Goal: Task Accomplishment & Management: Use online tool/utility

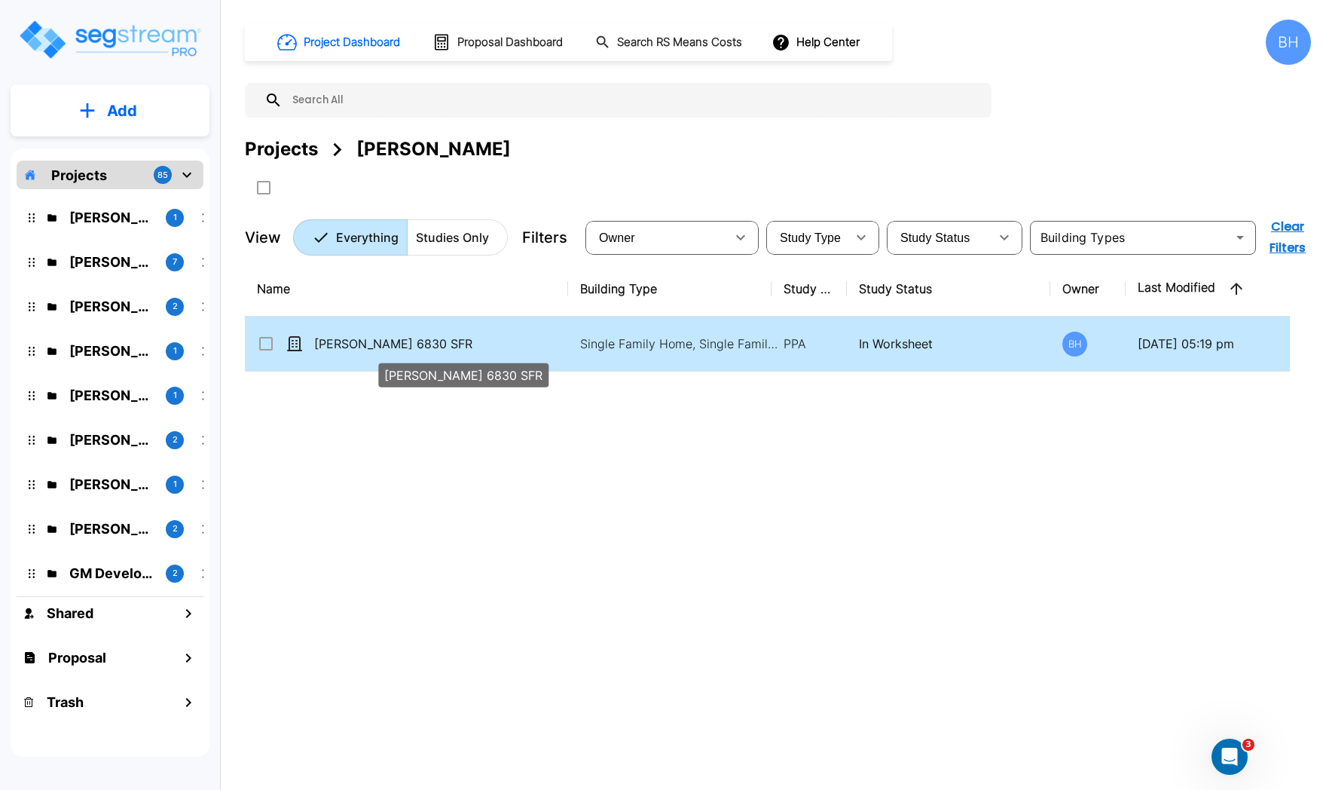
click at [414, 350] on p "Guymon 6830 SFR" at bounding box center [438, 344] width 248 height 18
click at [470, 344] on p "[PERSON_NAME] 6830 SFR" at bounding box center [438, 344] width 248 height 18
checkbox input "false"
click at [470, 344] on p "[PERSON_NAME] 6830 SFR" at bounding box center [438, 344] width 248 height 18
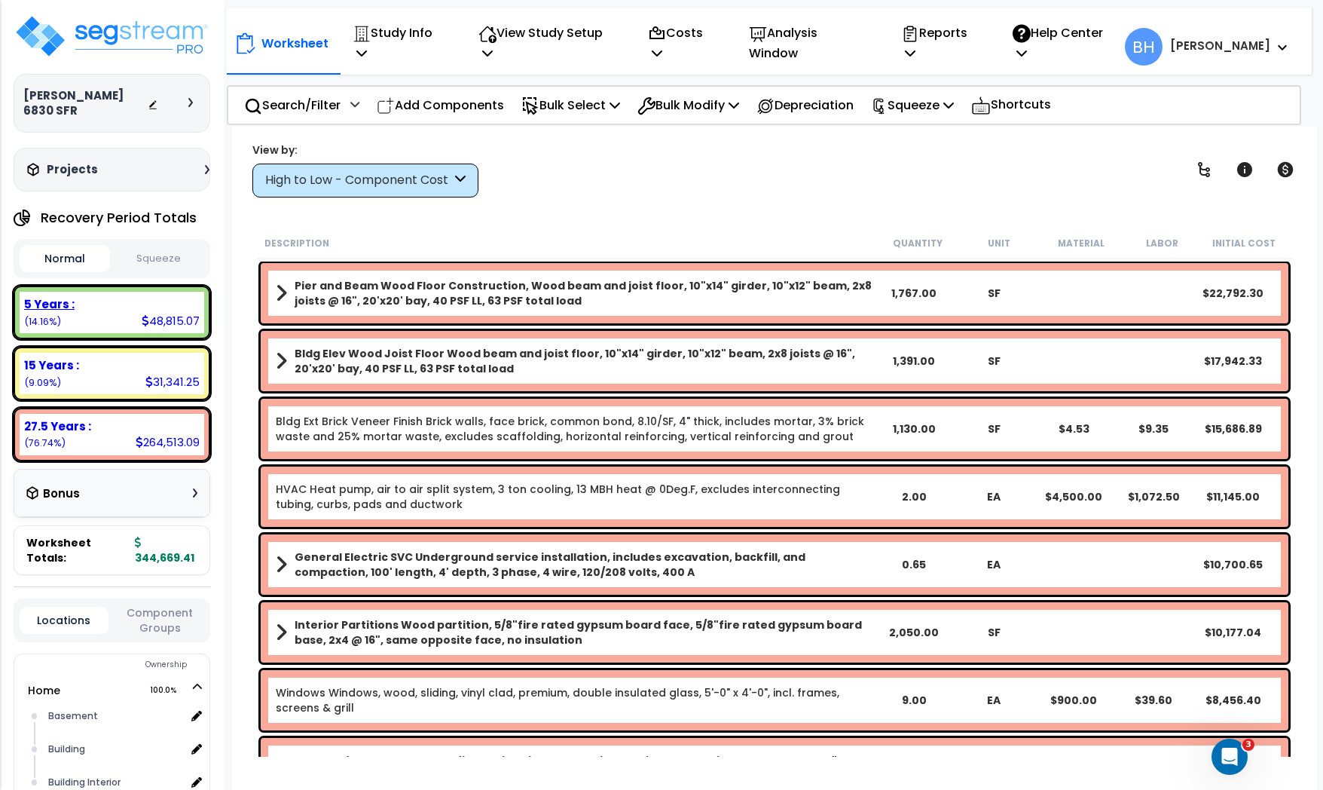
click at [117, 309] on div "5 Years : 48,815.07 (14.16%)" at bounding box center [112, 312] width 185 height 41
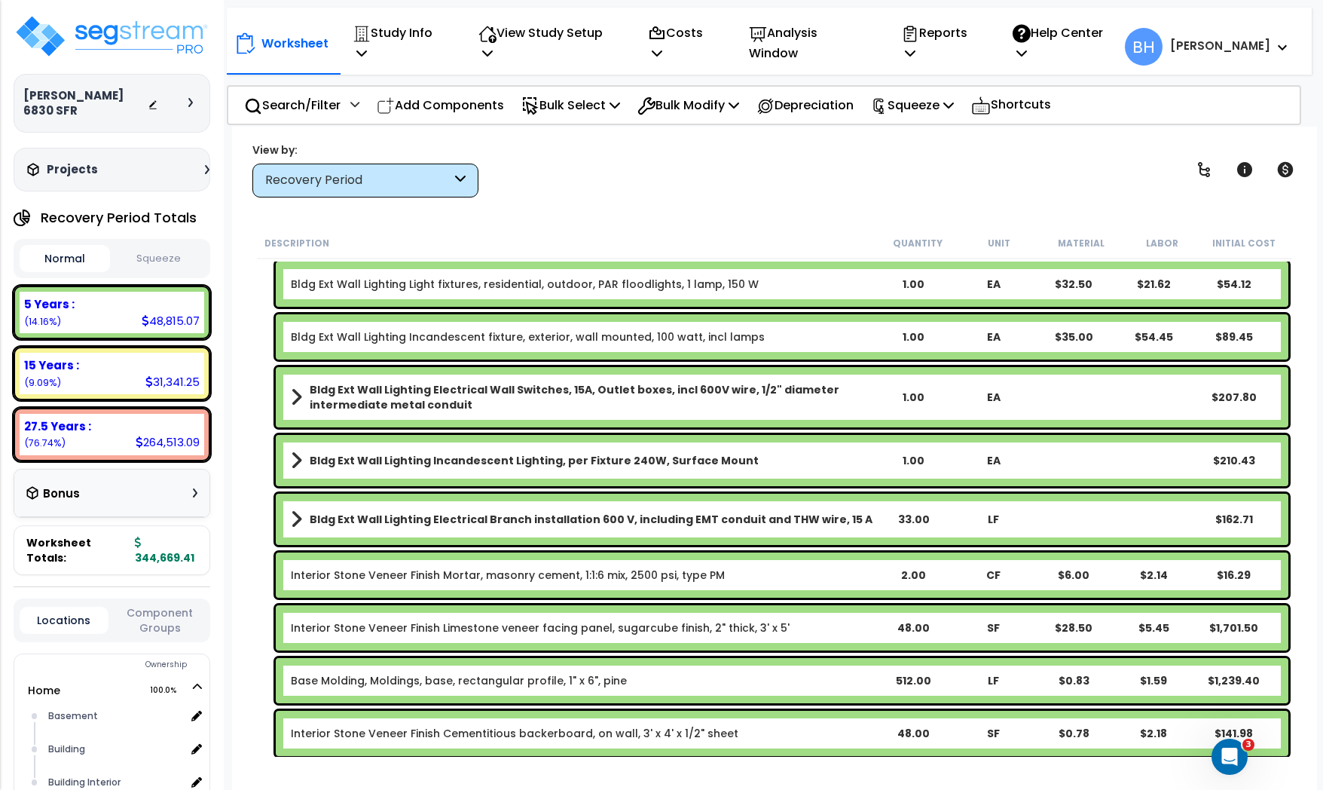
scroll to position [484, 0]
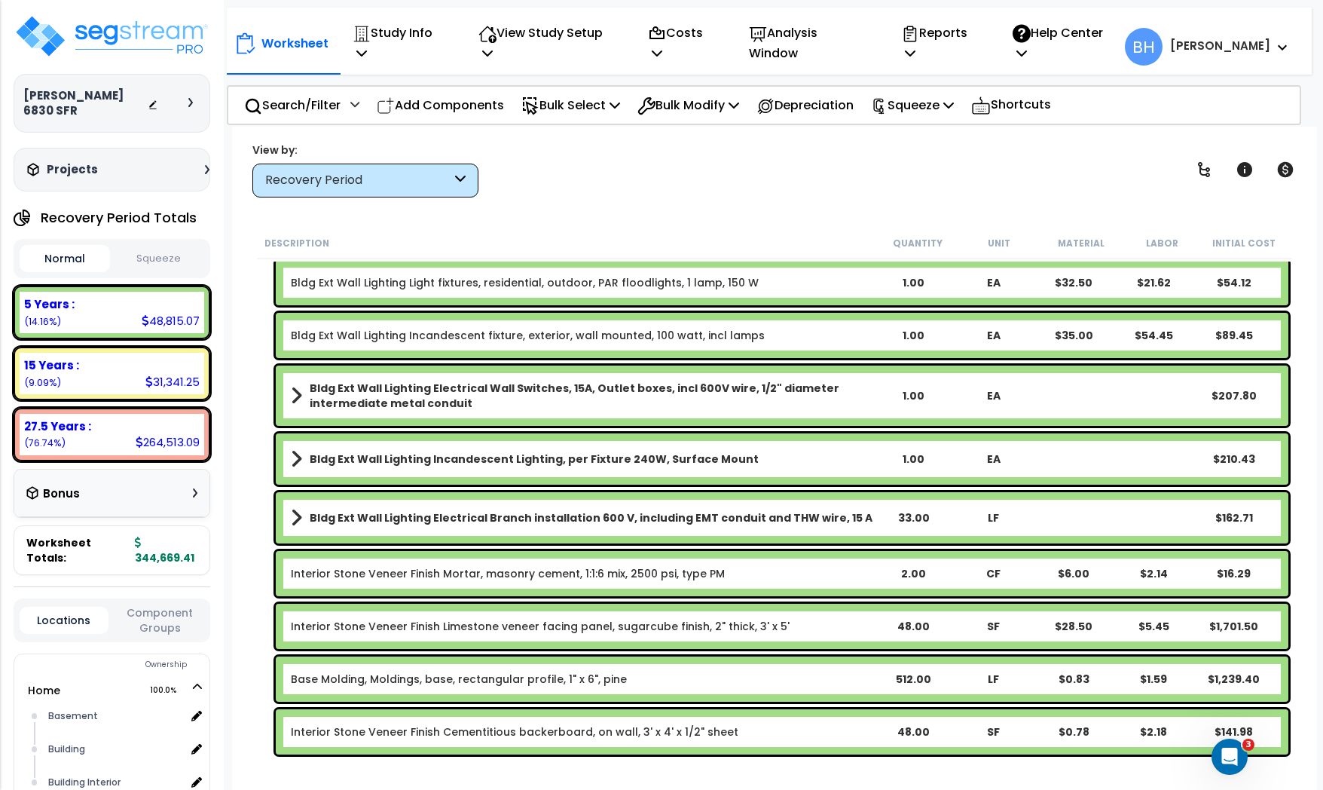
click at [912, 464] on div "1.00" at bounding box center [914, 458] width 78 height 15
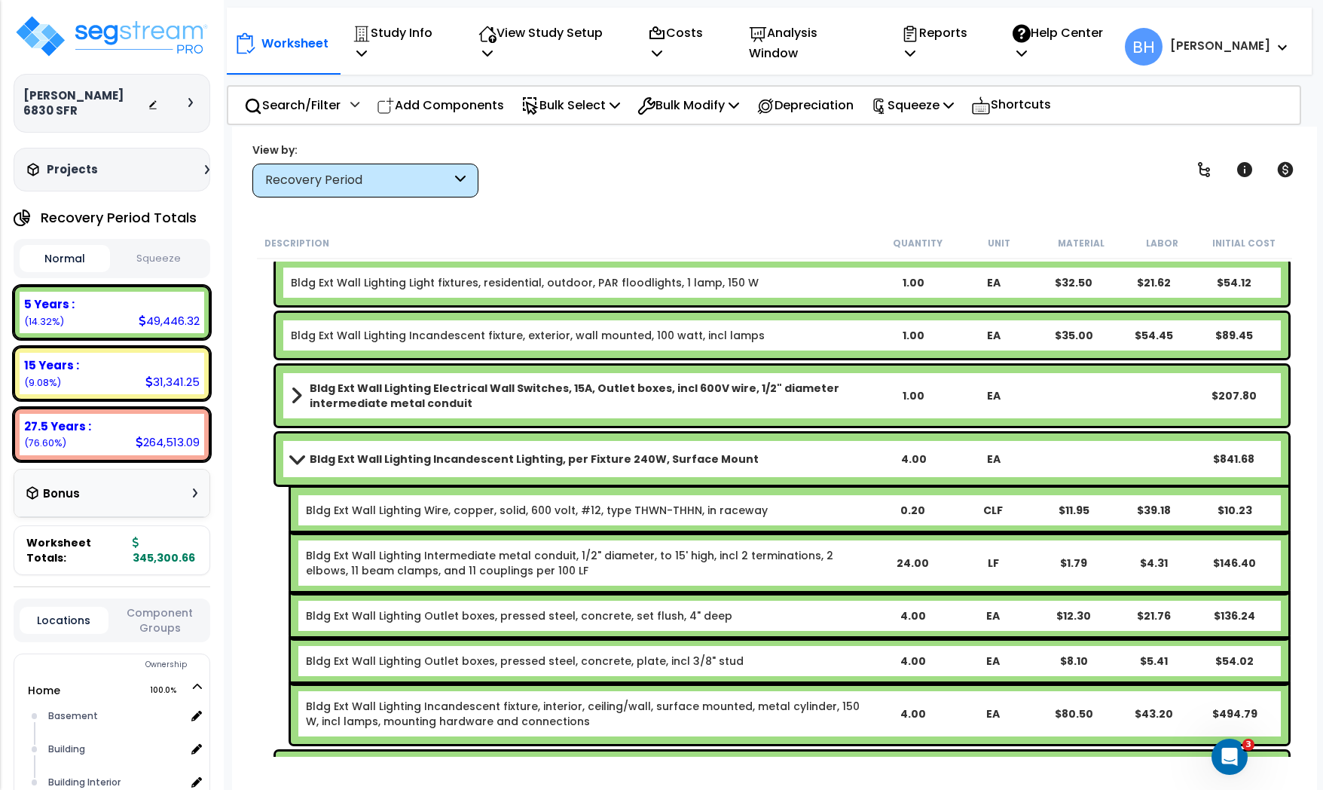
click at [296, 454] on span at bounding box center [296, 458] width 21 height 11
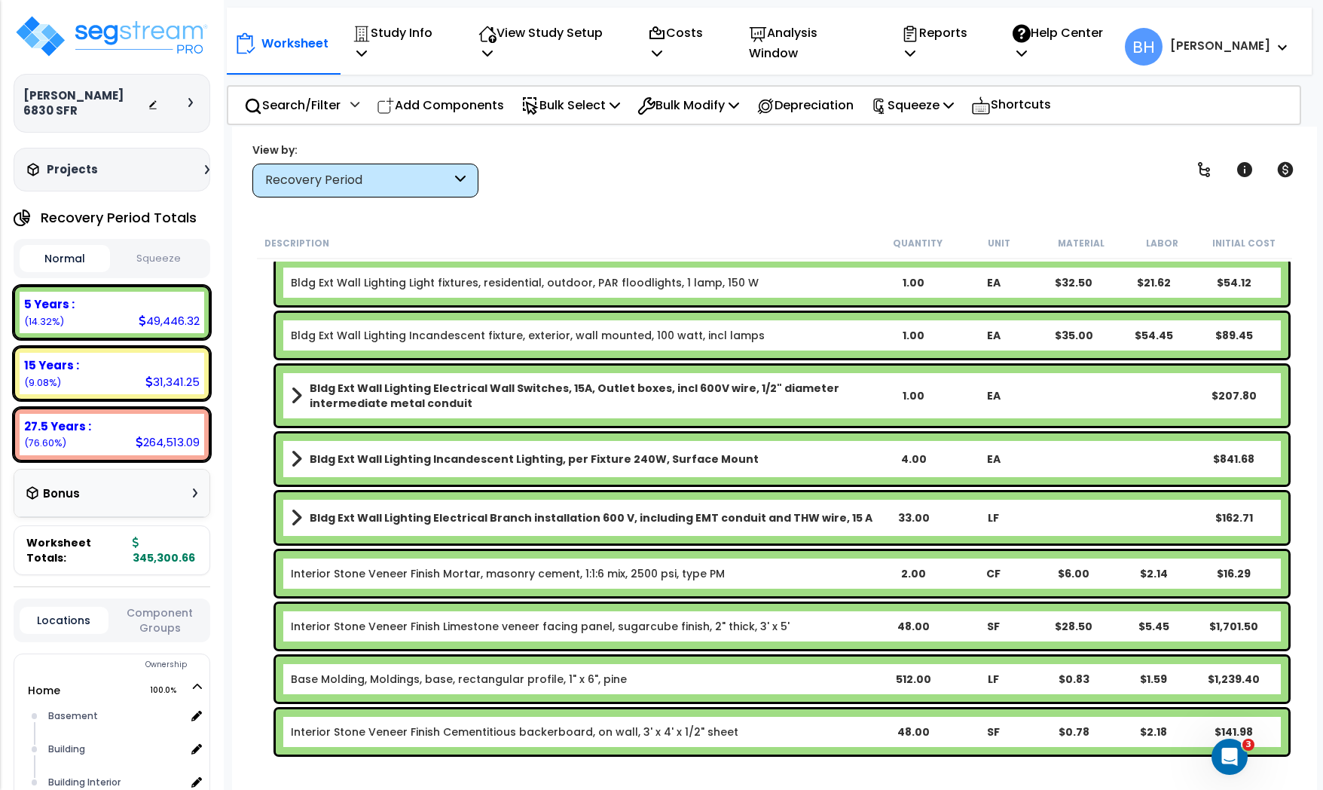
click at [293, 515] on span at bounding box center [296, 517] width 11 height 21
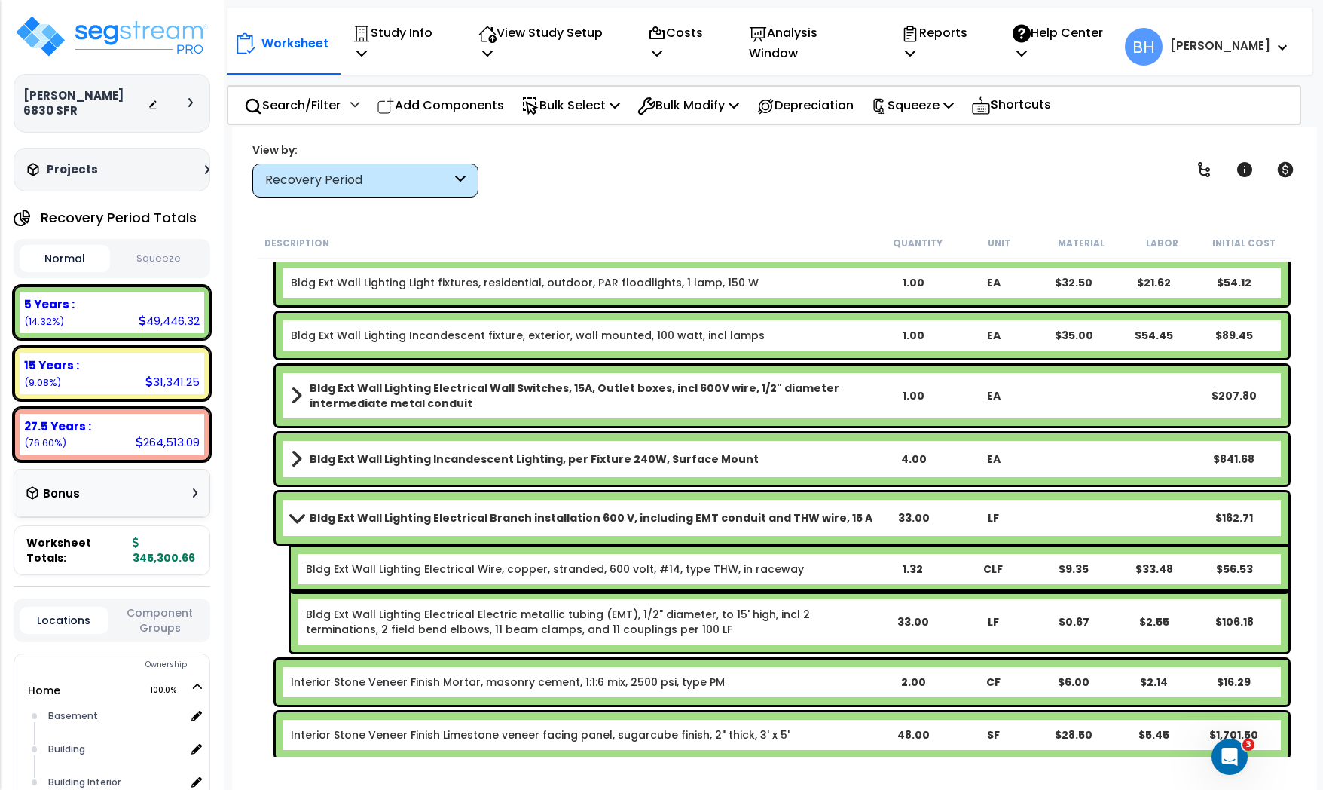
click at [293, 515] on span at bounding box center [296, 517] width 21 height 11
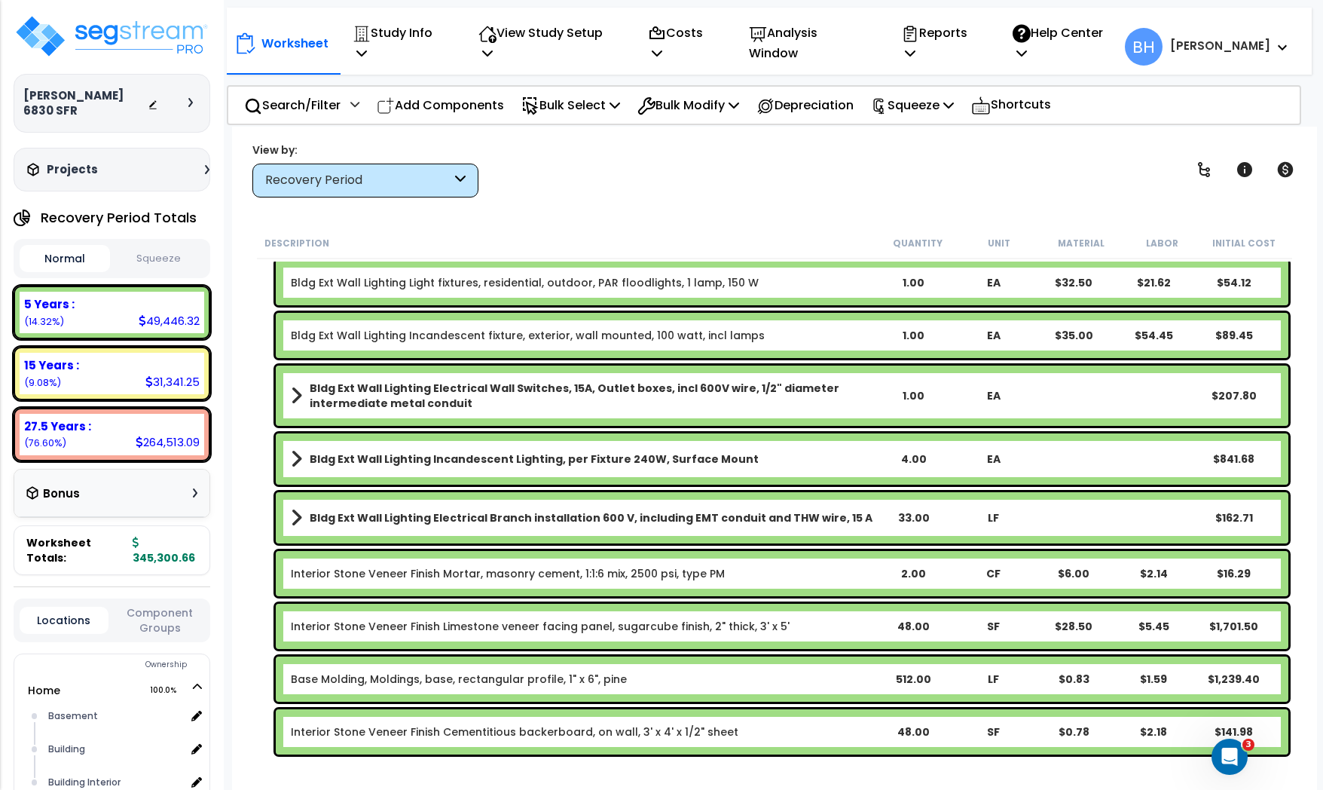
click at [930, 514] on div "33.00" at bounding box center [914, 517] width 78 height 15
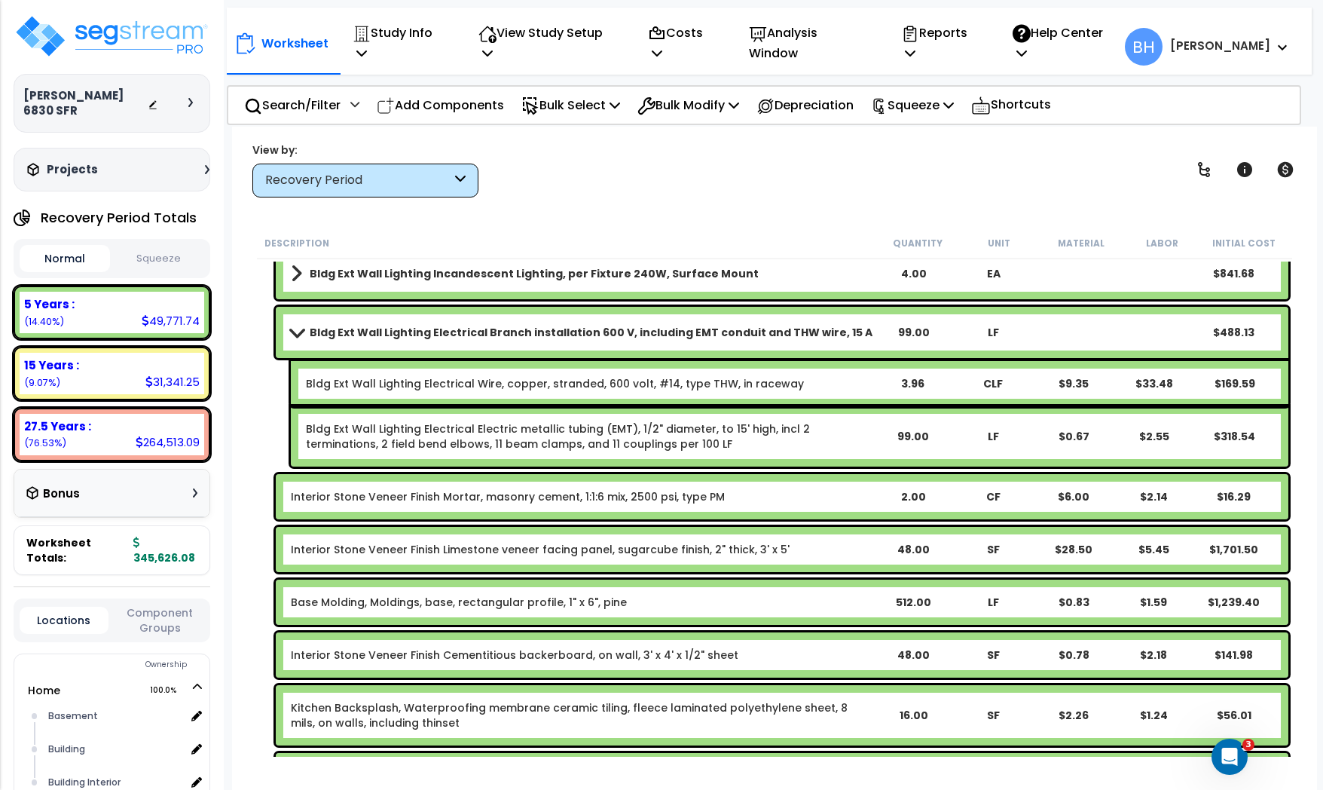
scroll to position [673, 0]
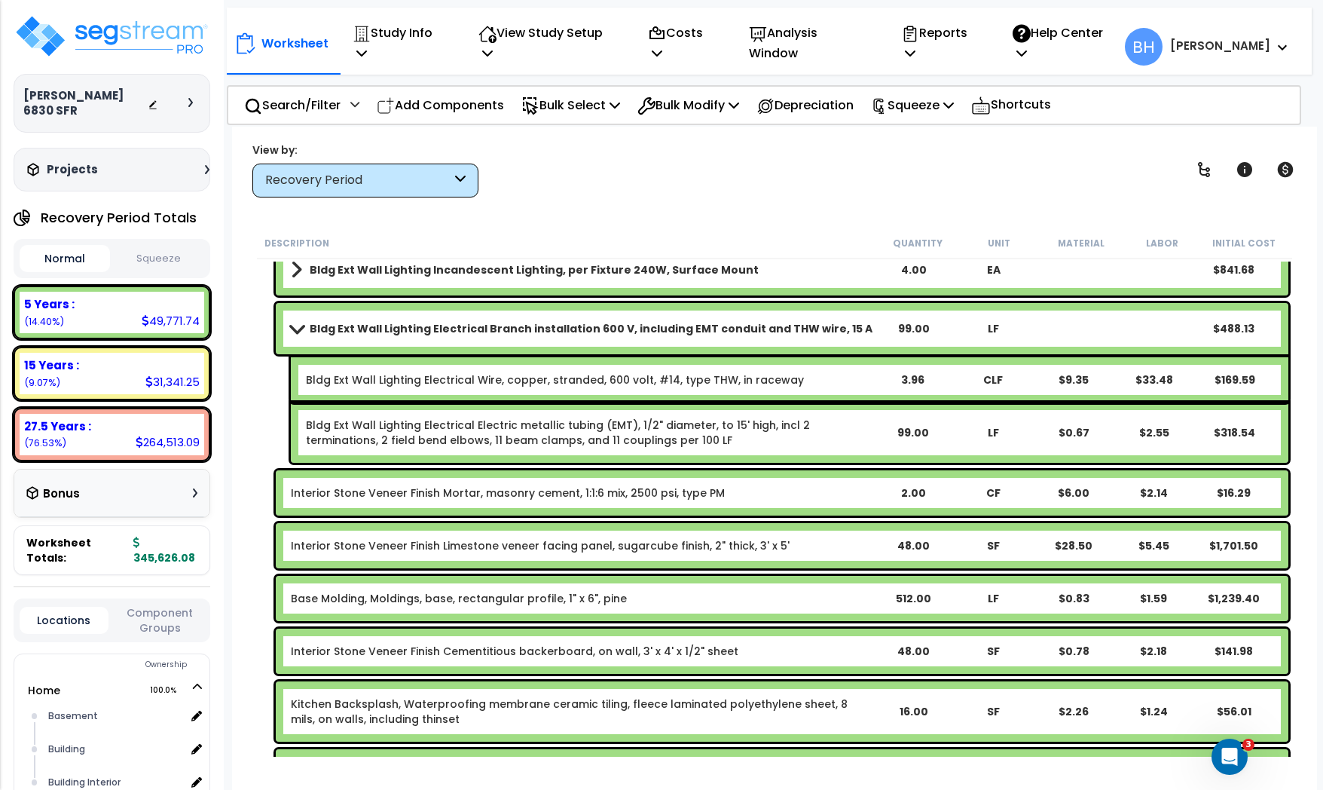
click at [298, 328] on span at bounding box center [296, 327] width 21 height 11
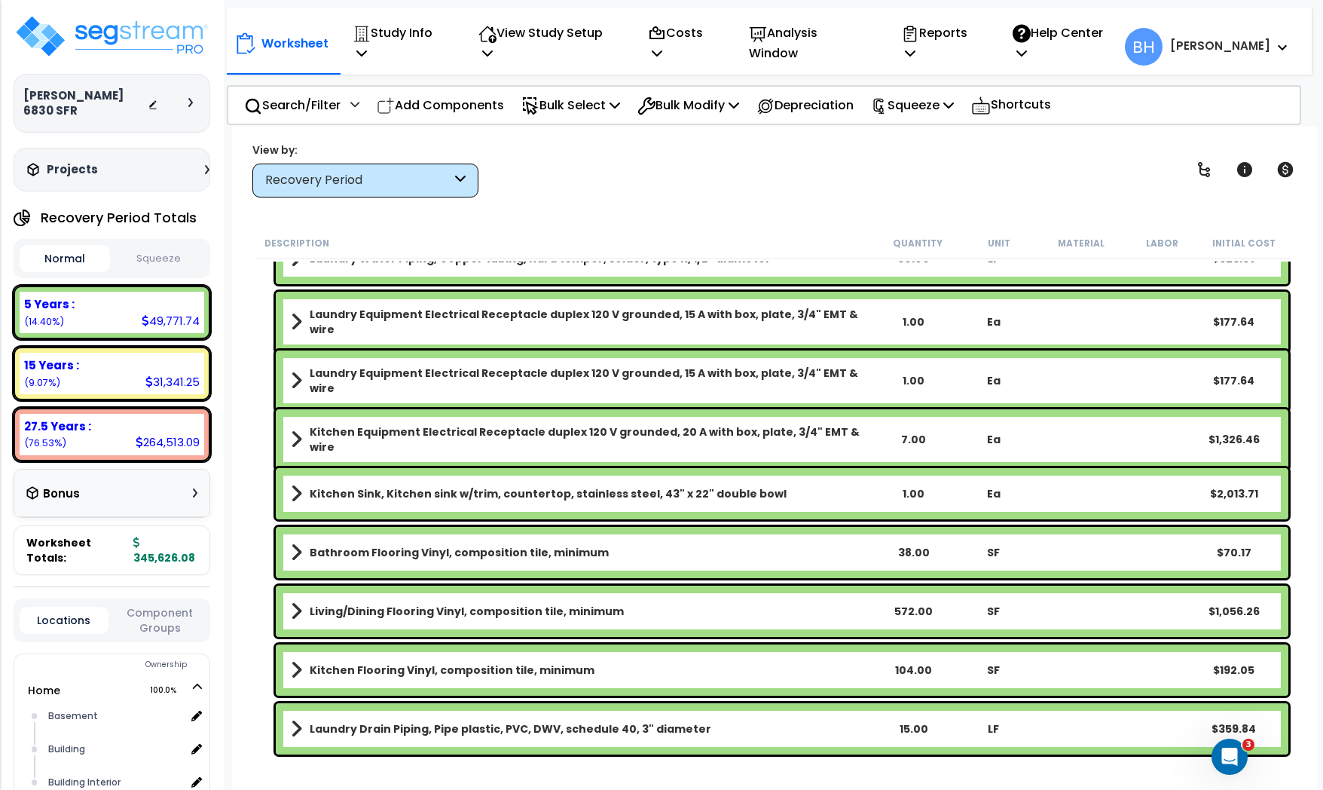
scroll to position [2675, 0]
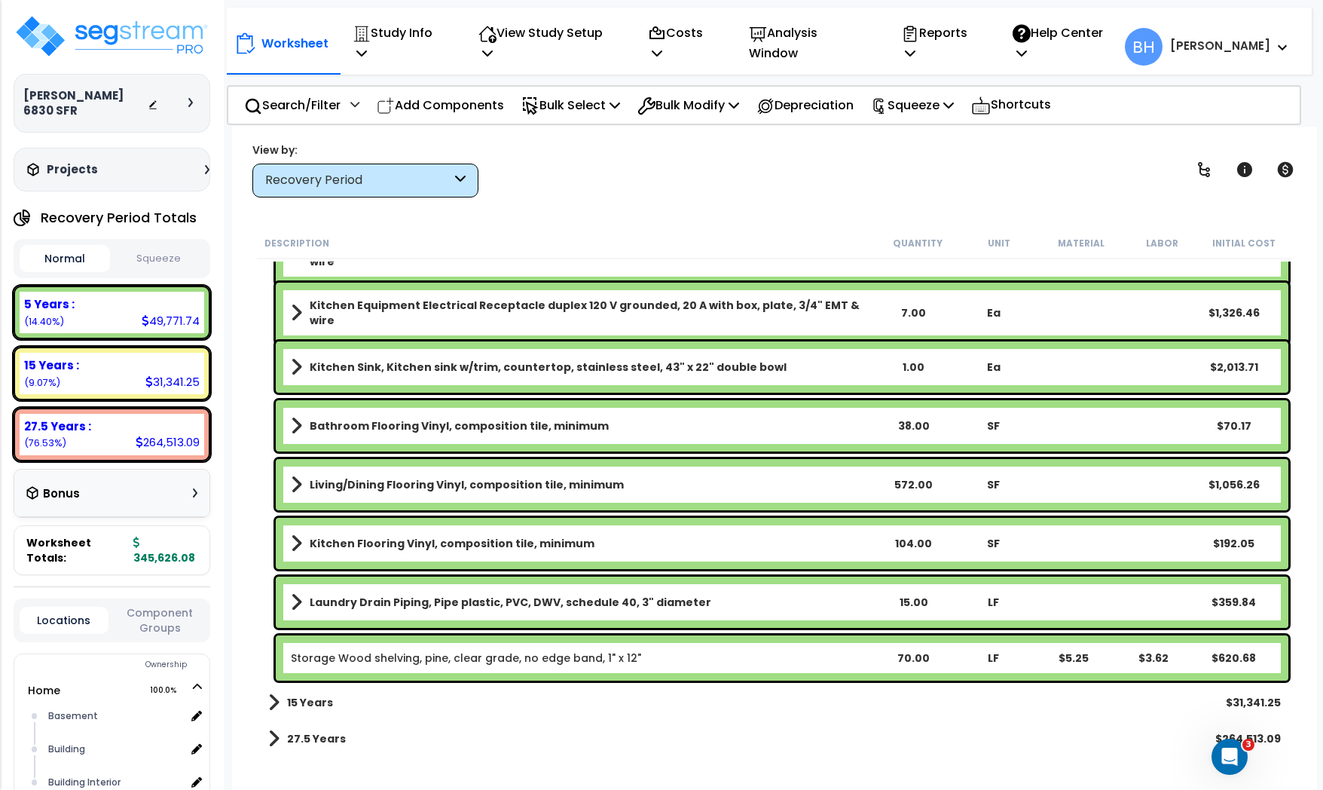
click at [305, 704] on b "15 Years" at bounding box center [310, 702] width 46 height 15
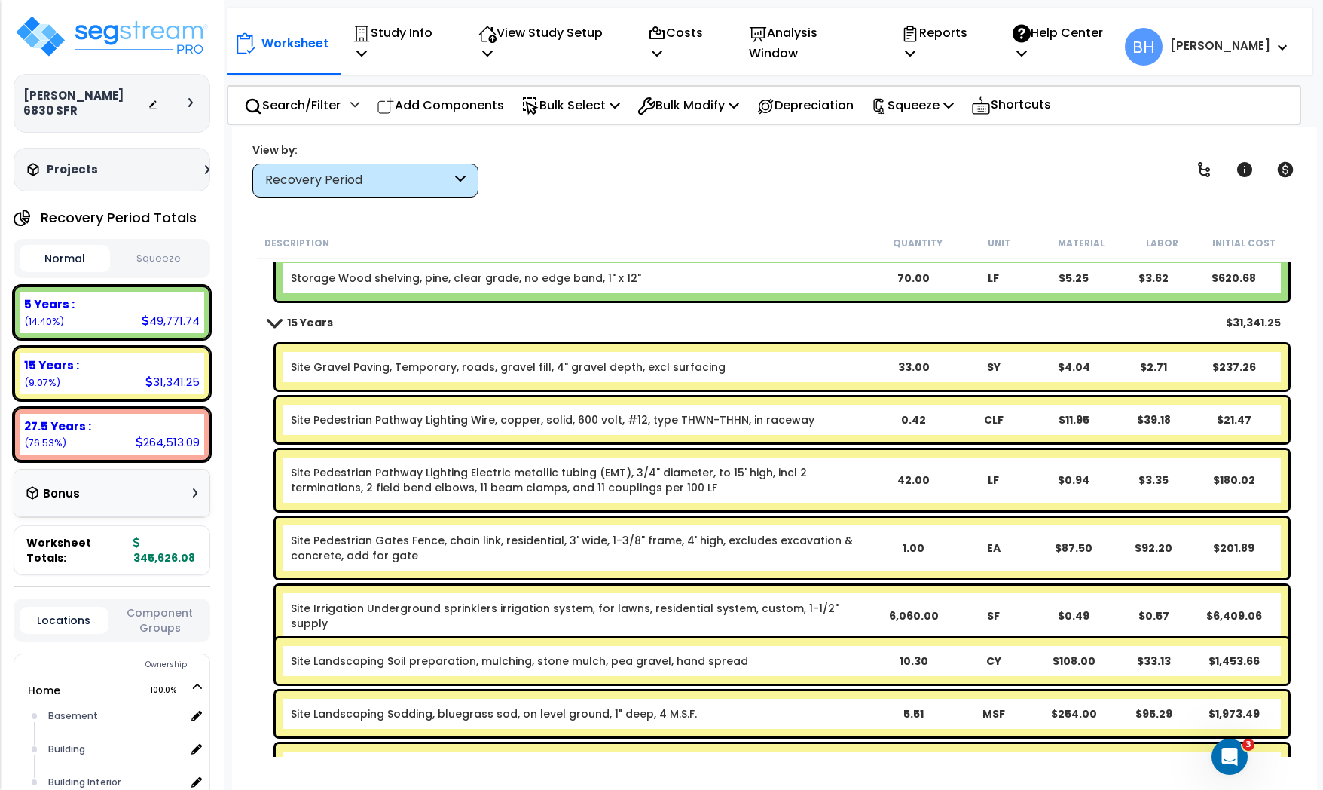
scroll to position [3053, 0]
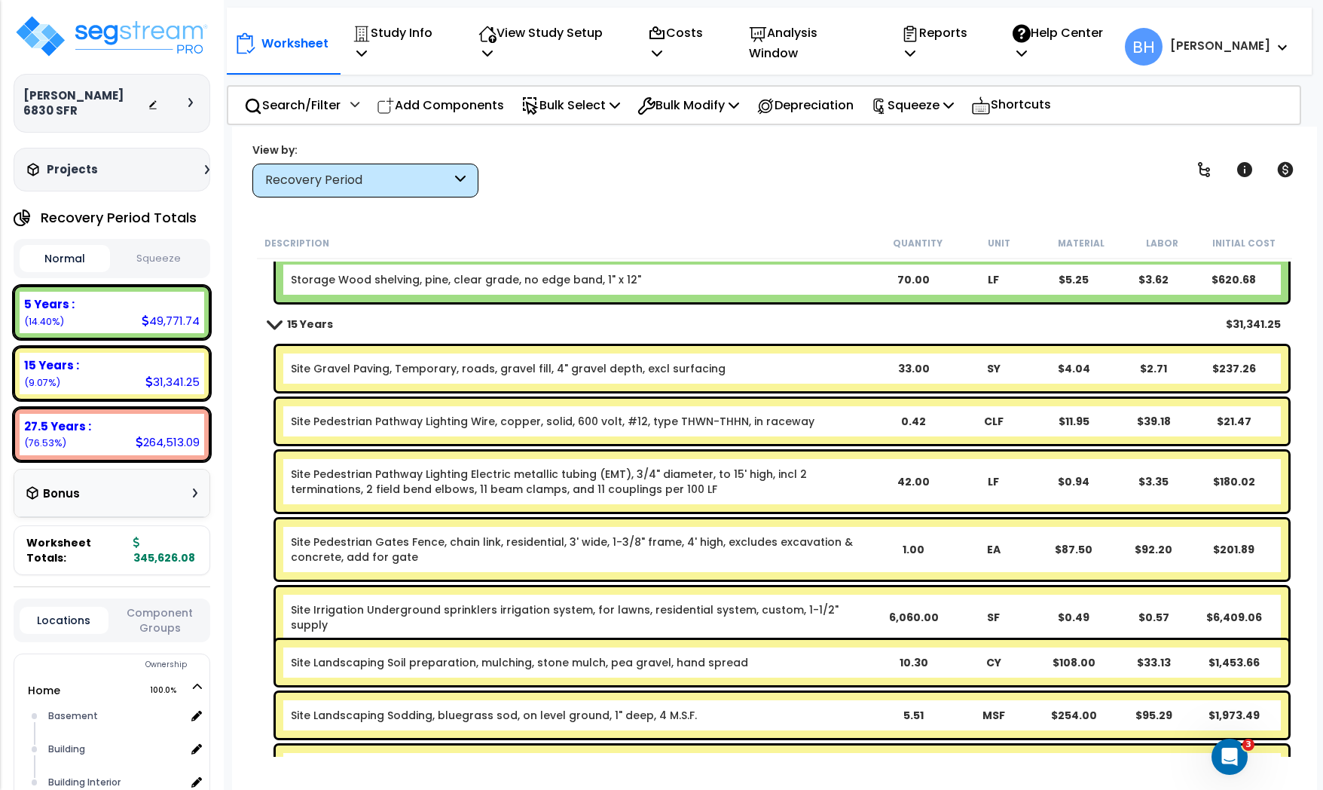
click at [817, 163] on div "View by: Recovery Period High to Low - Component Cost" at bounding box center [774, 170] width 1055 height 56
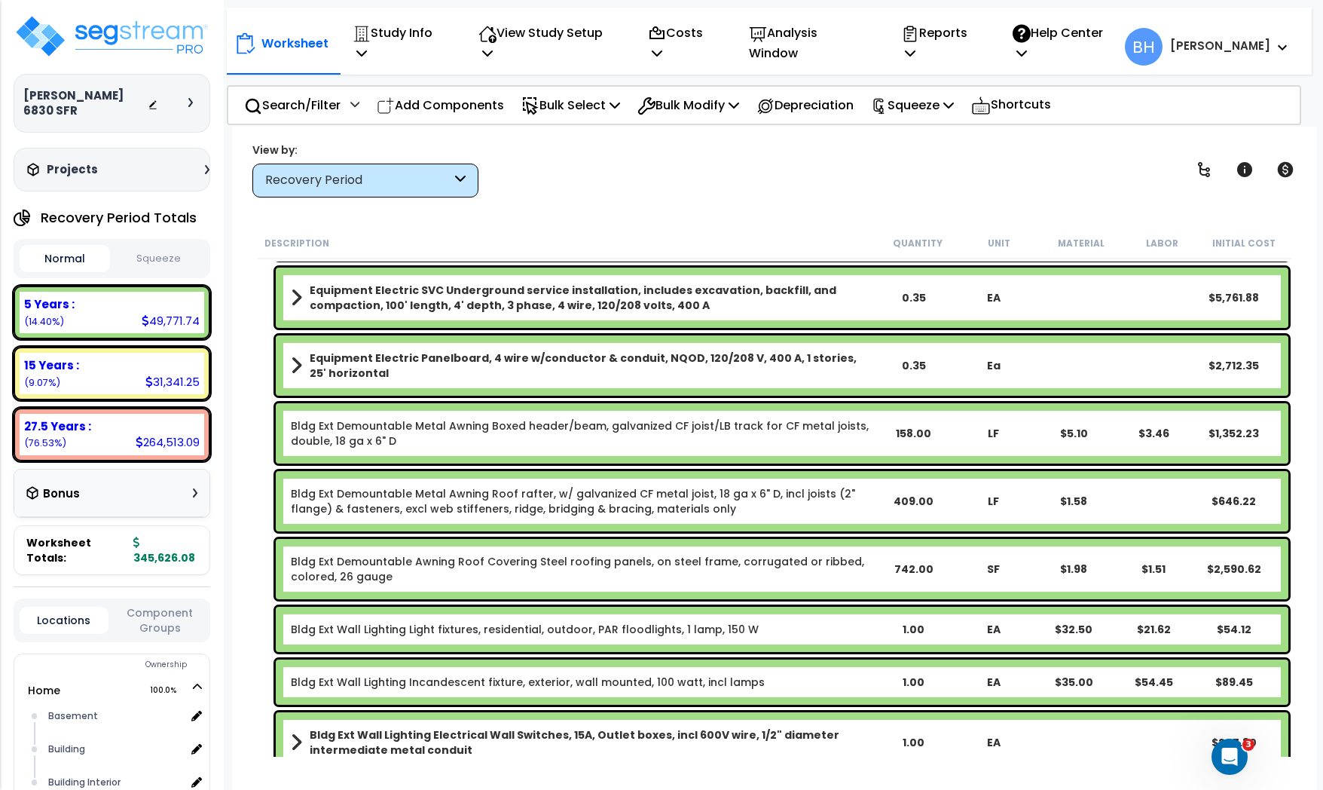
scroll to position [0, 0]
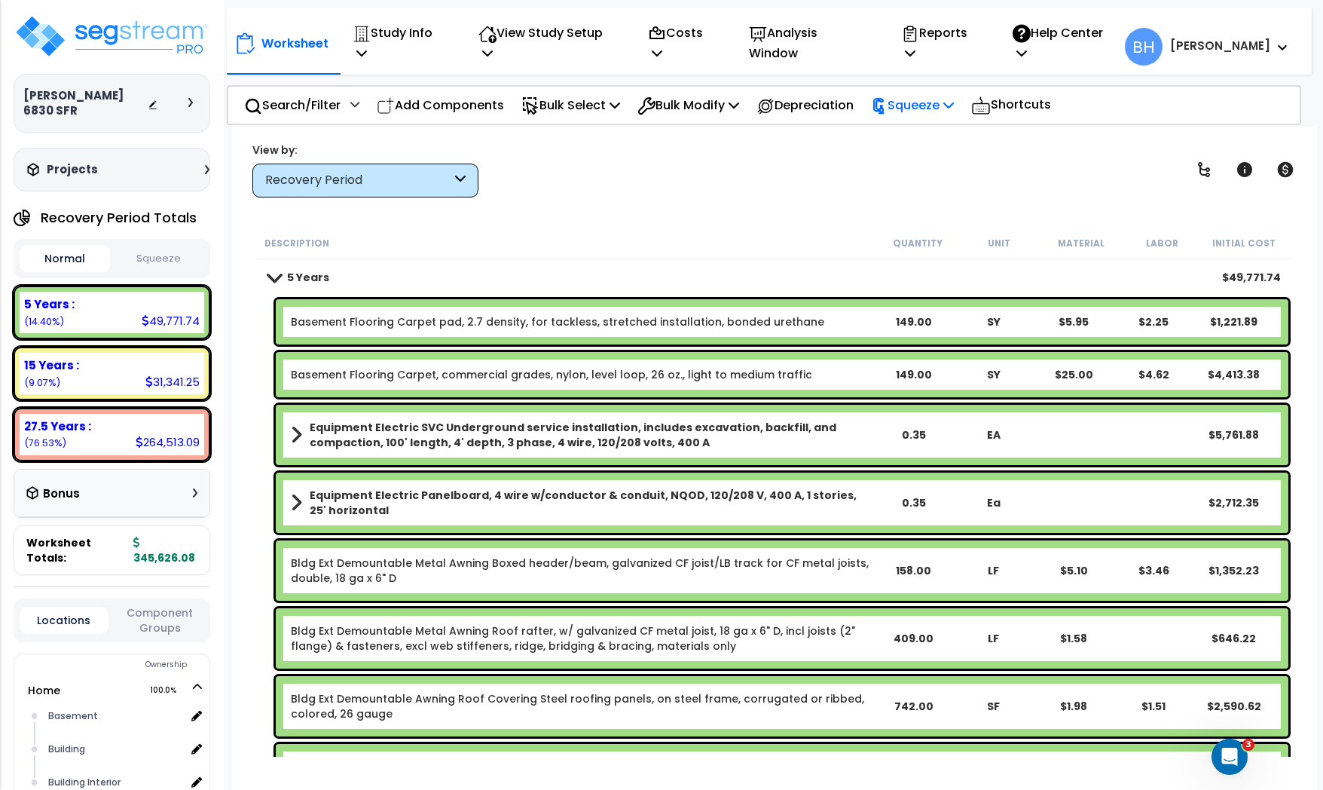
click at [945, 95] on p "Squeeze" at bounding box center [912, 105] width 83 height 20
click at [918, 137] on link "Squeeze" at bounding box center [937, 139] width 149 height 30
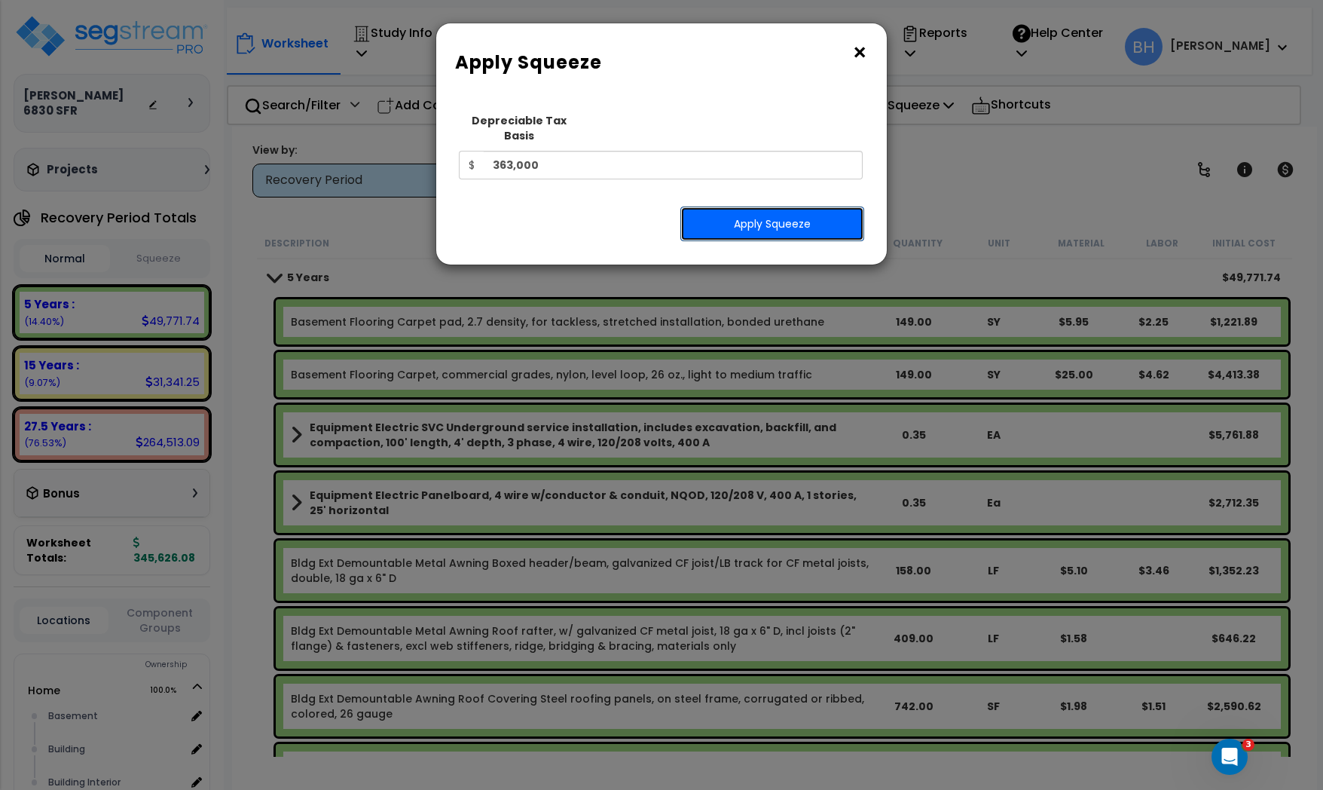
click at [797, 213] on button "Apply Squeeze" at bounding box center [772, 223] width 184 height 35
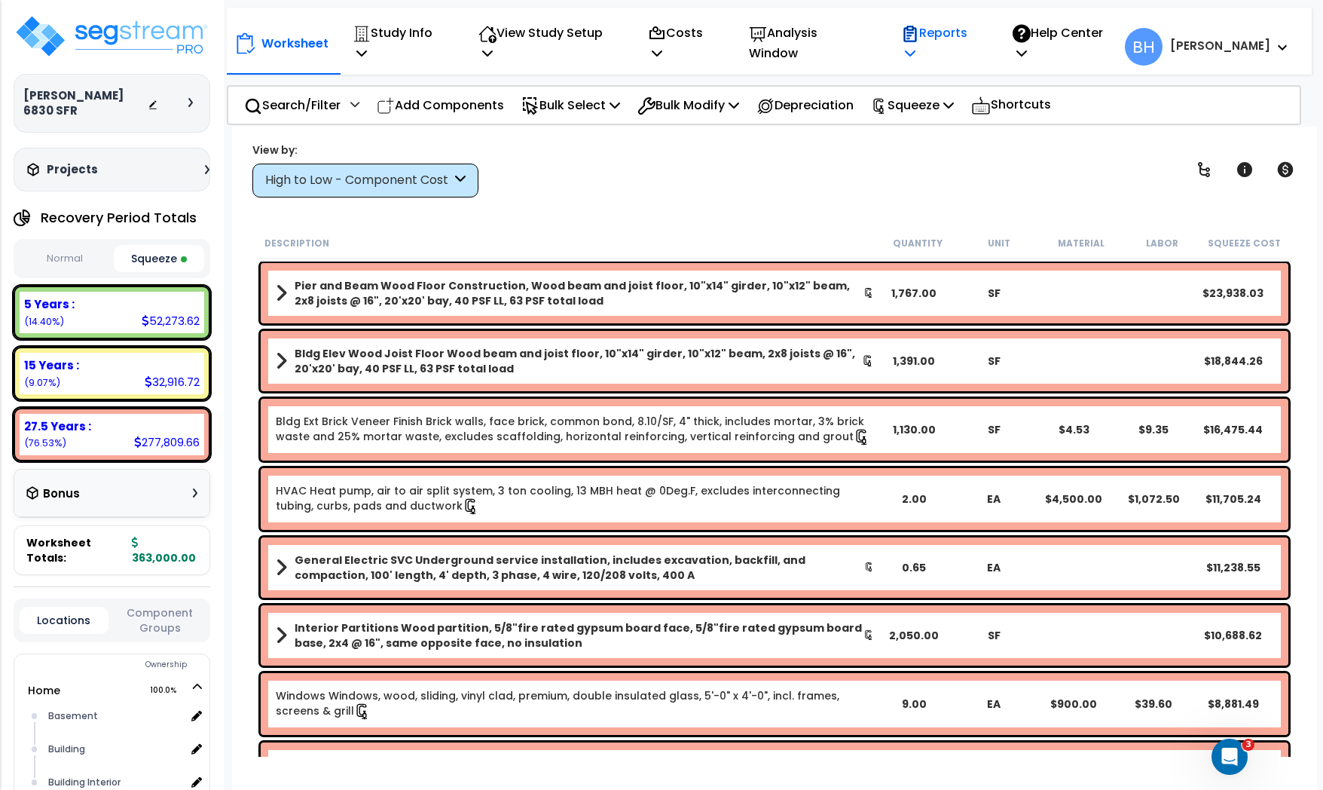
click at [949, 39] on p "Reports" at bounding box center [941, 43] width 80 height 41
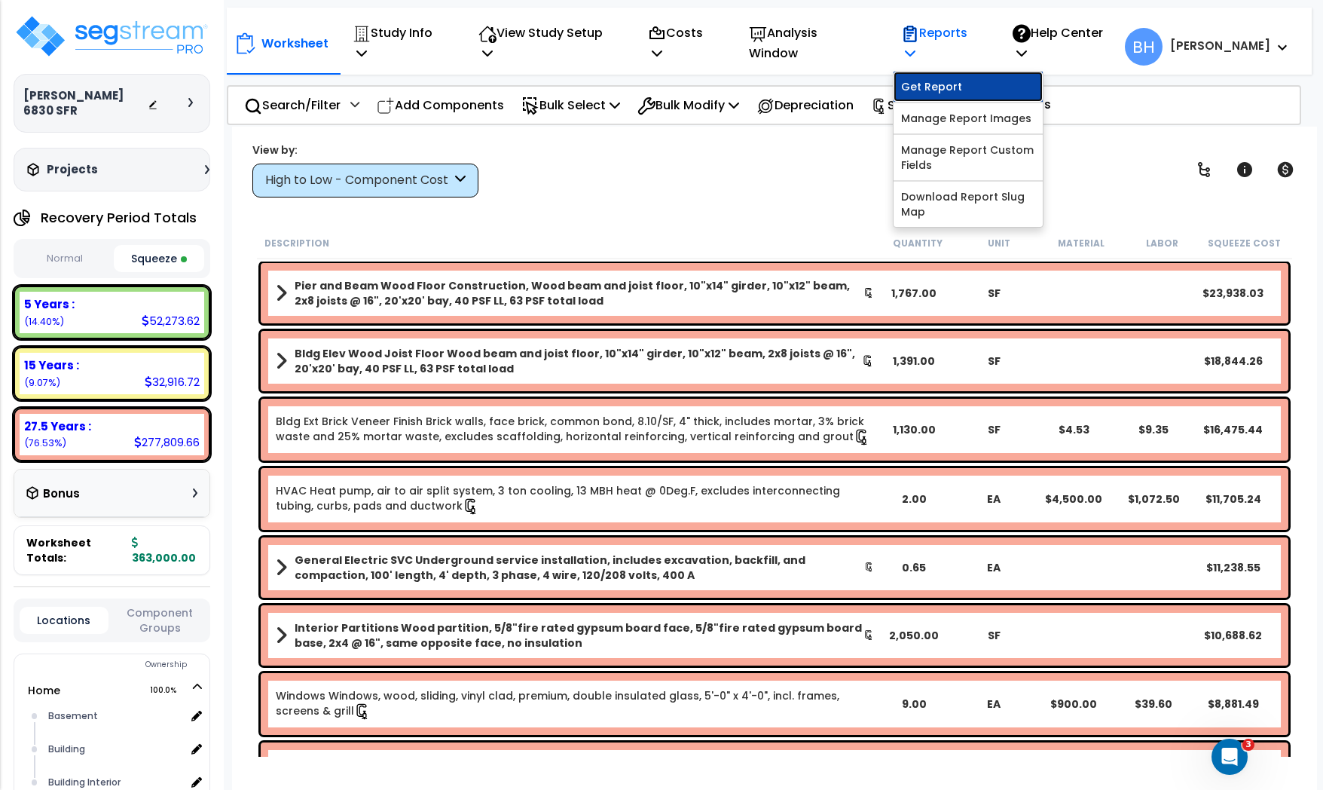
click at [943, 76] on link "Get Report" at bounding box center [968, 87] width 149 height 30
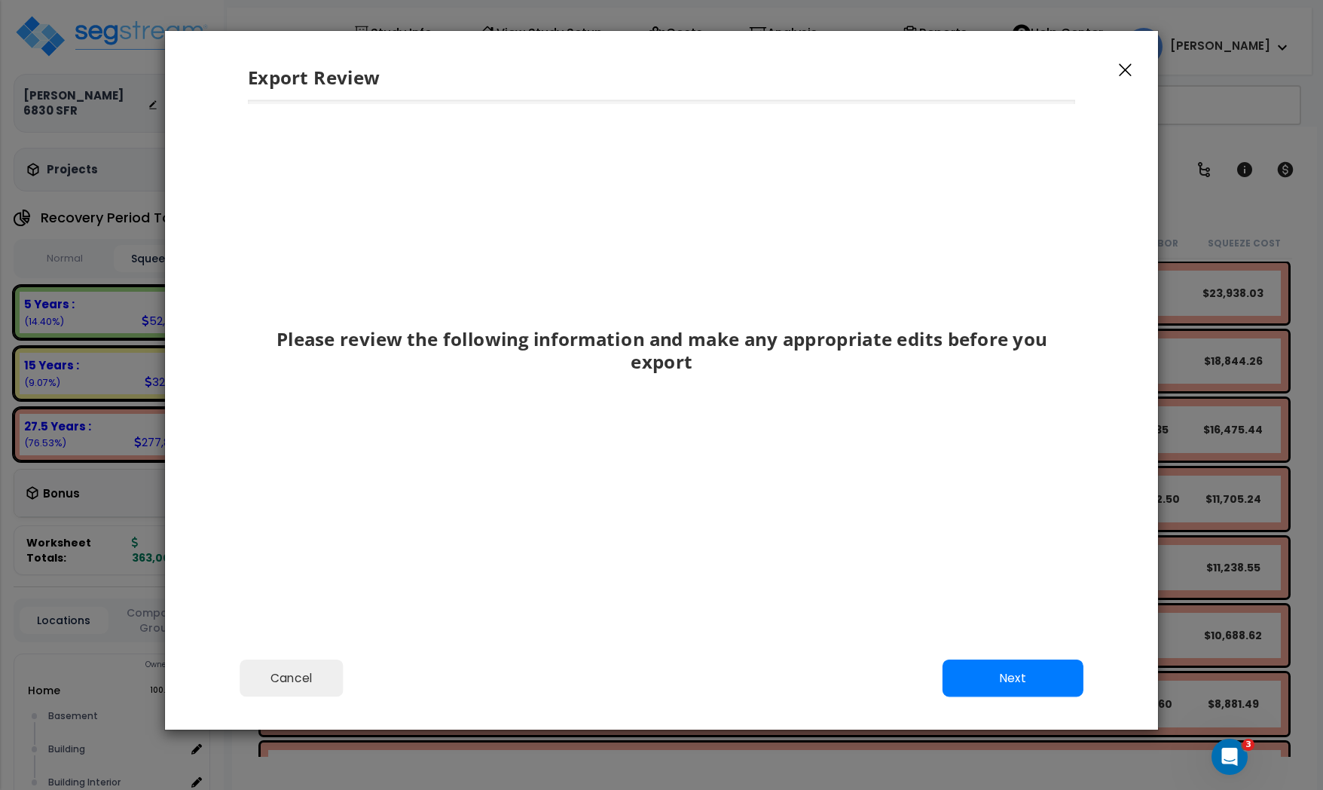
click at [292, 701] on div "Cancel Back Next Export Edit Images" at bounding box center [661, 688] width 993 height 82
click at [293, 688] on button "Cancel" at bounding box center [292, 678] width 104 height 38
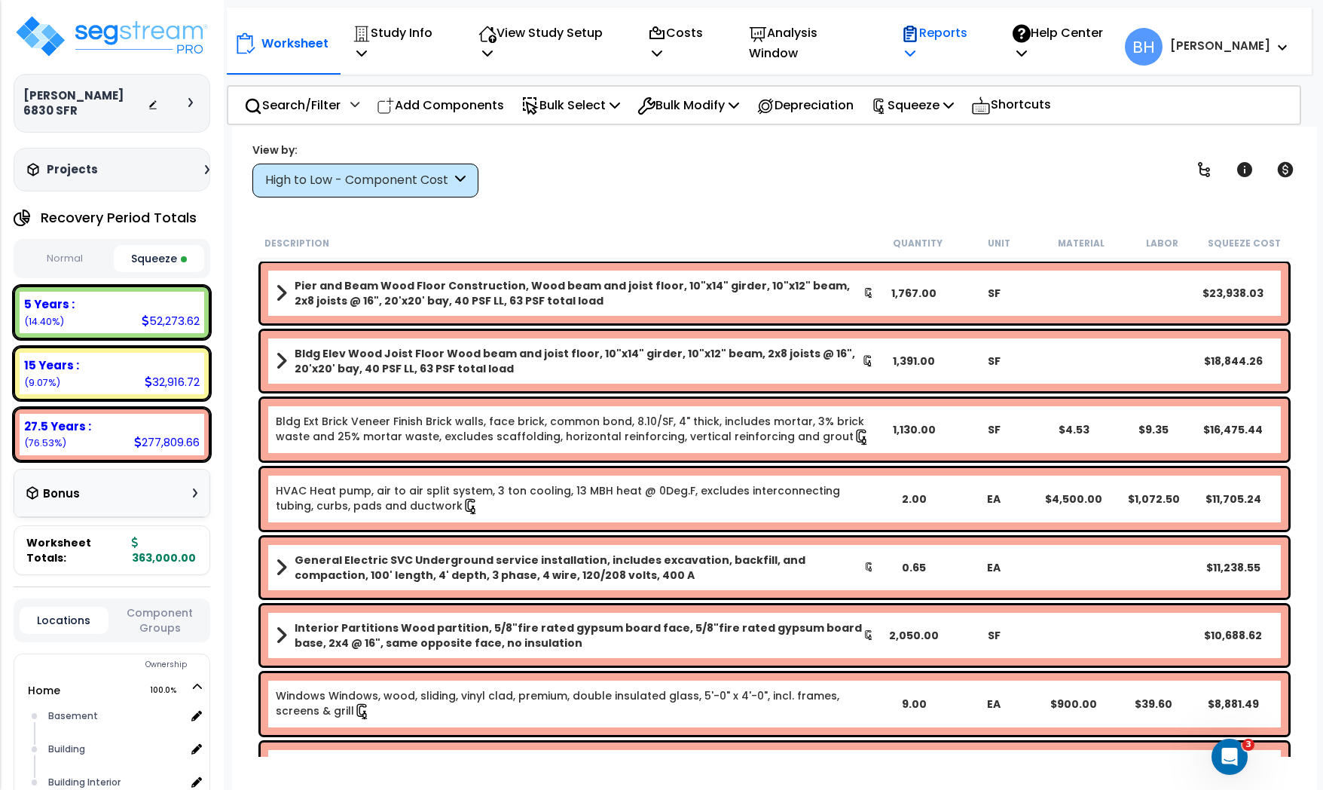
click at [962, 35] on p "Reports" at bounding box center [941, 43] width 80 height 41
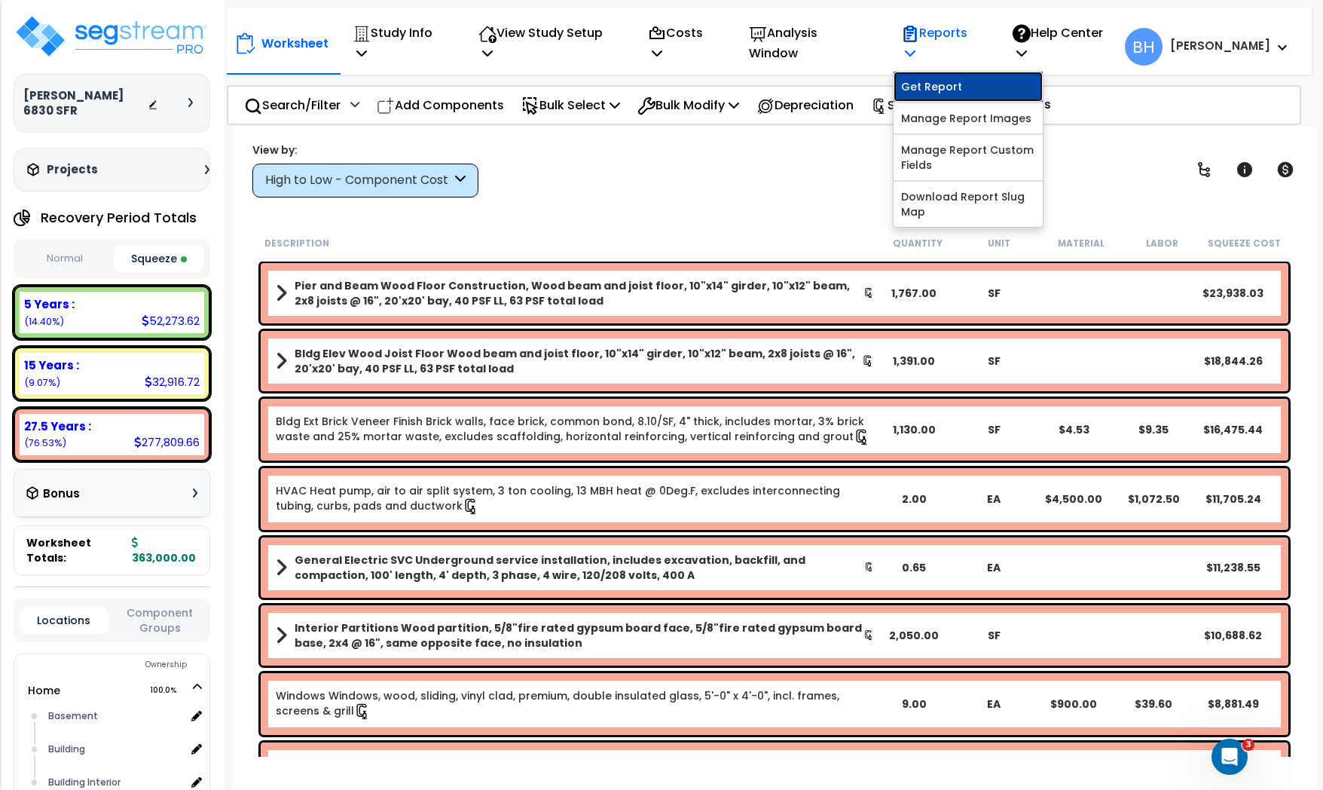
click at [954, 72] on link "Get Report" at bounding box center [968, 87] width 149 height 30
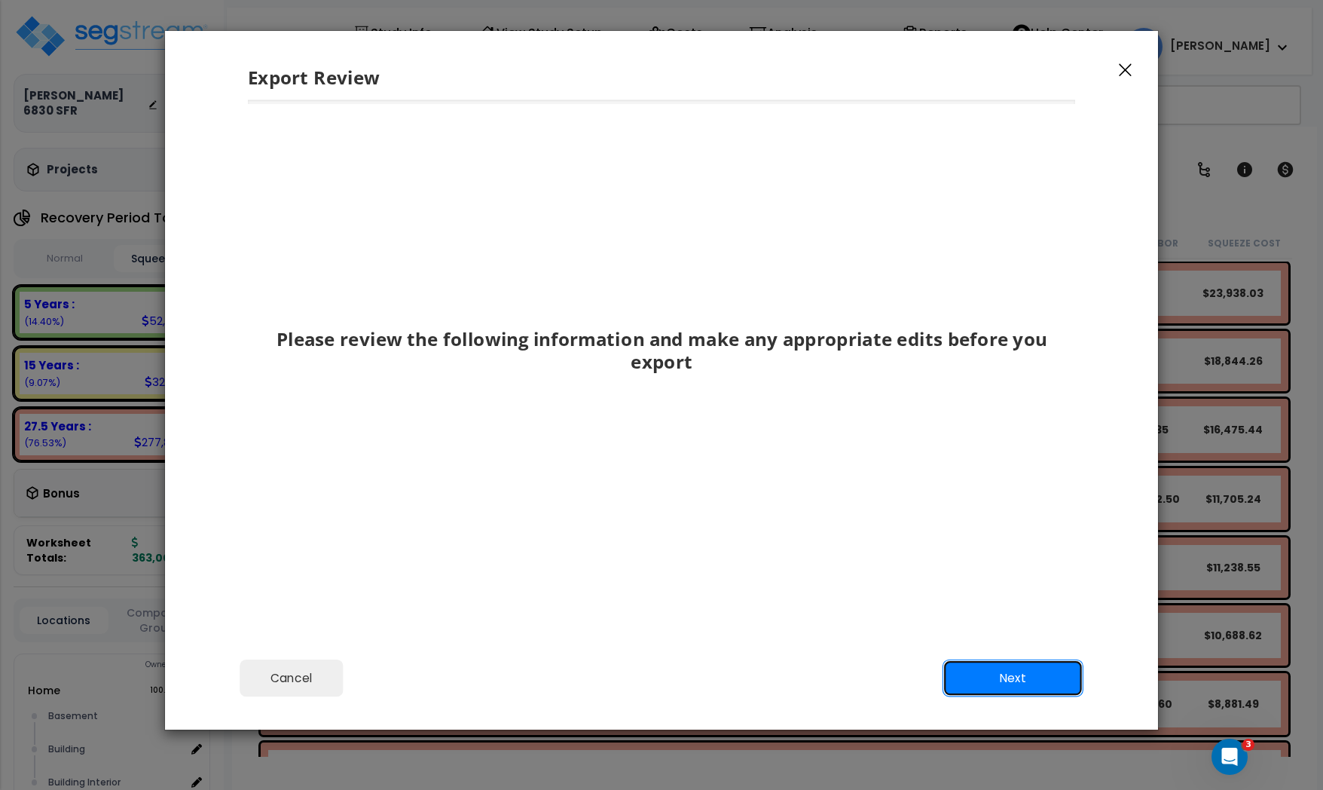
click at [1019, 672] on button "Next" at bounding box center [1013, 678] width 141 height 38
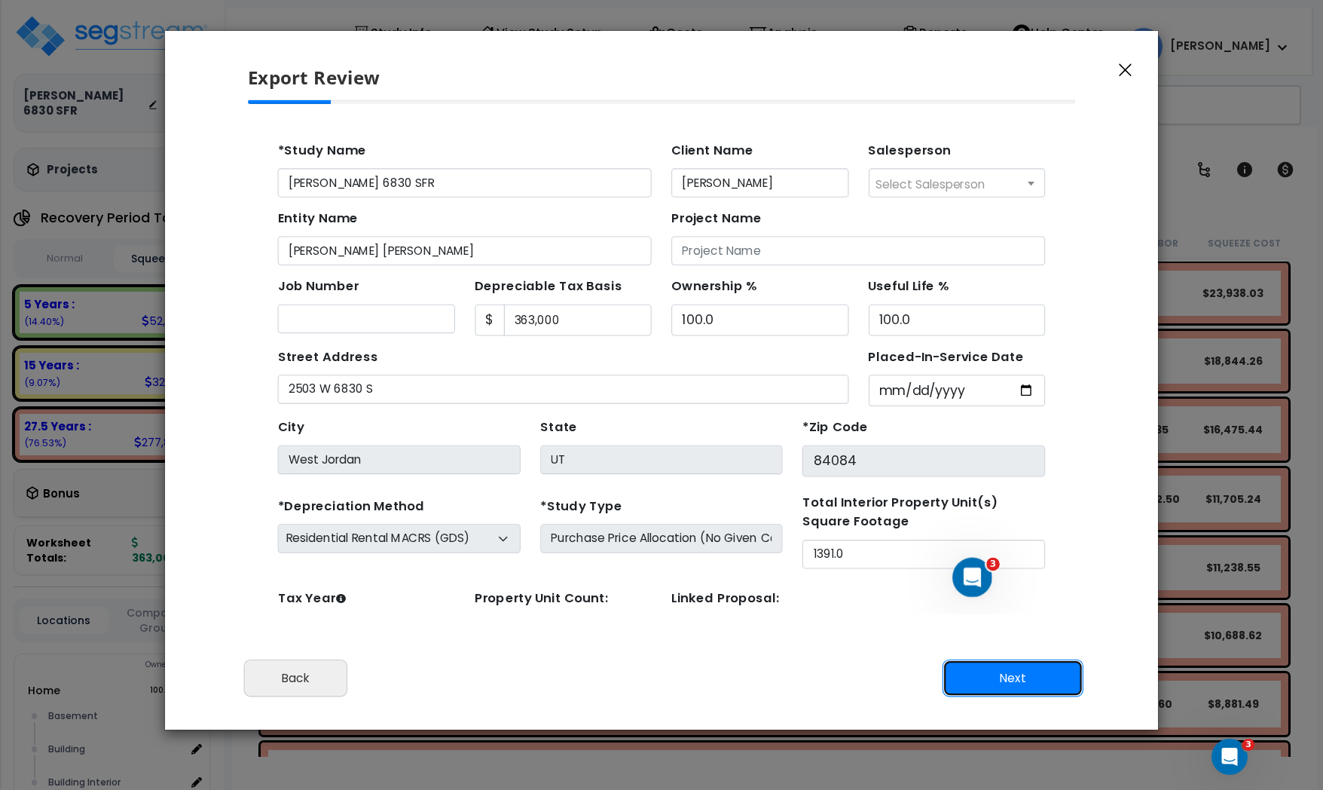
click at [1016, 678] on button "Next" at bounding box center [1013, 678] width 141 height 38
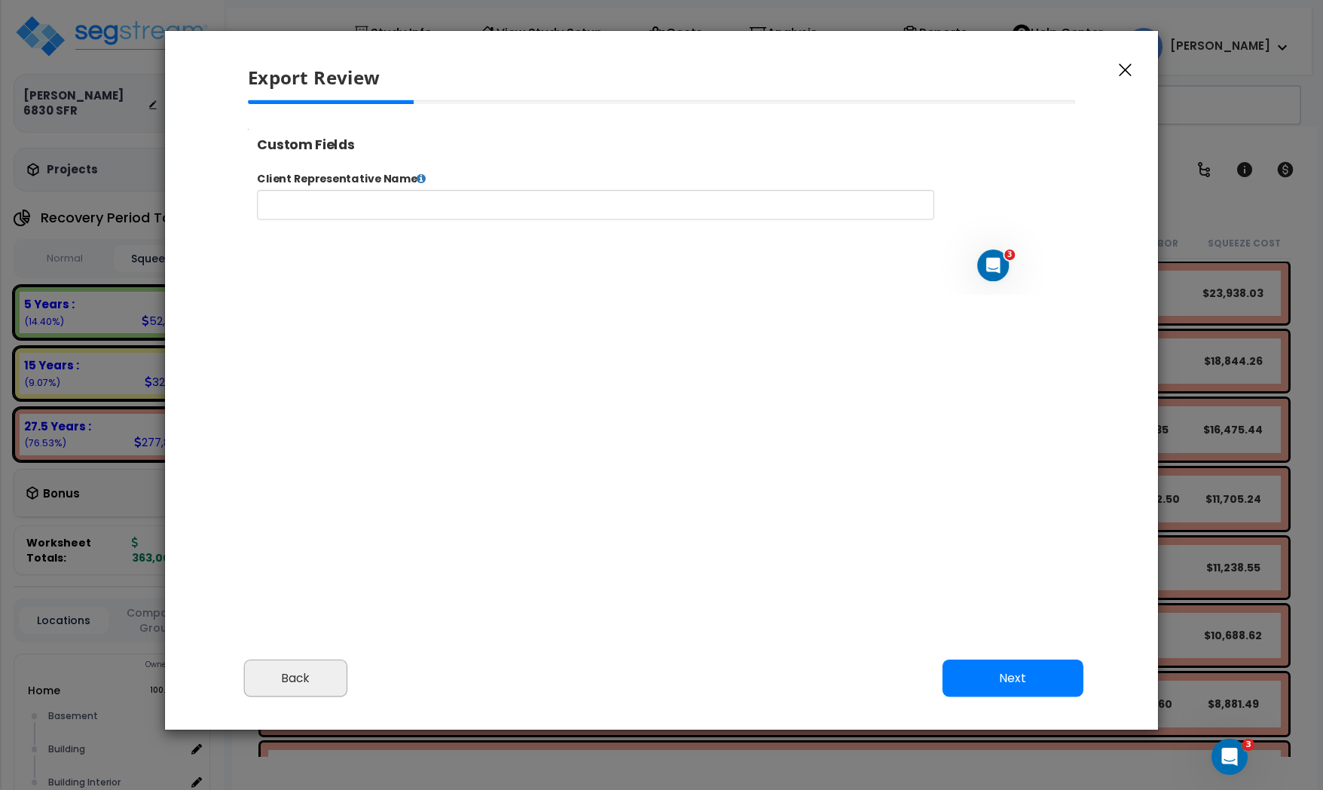
click at [320, 674] on button "Back" at bounding box center [296, 678] width 104 height 38
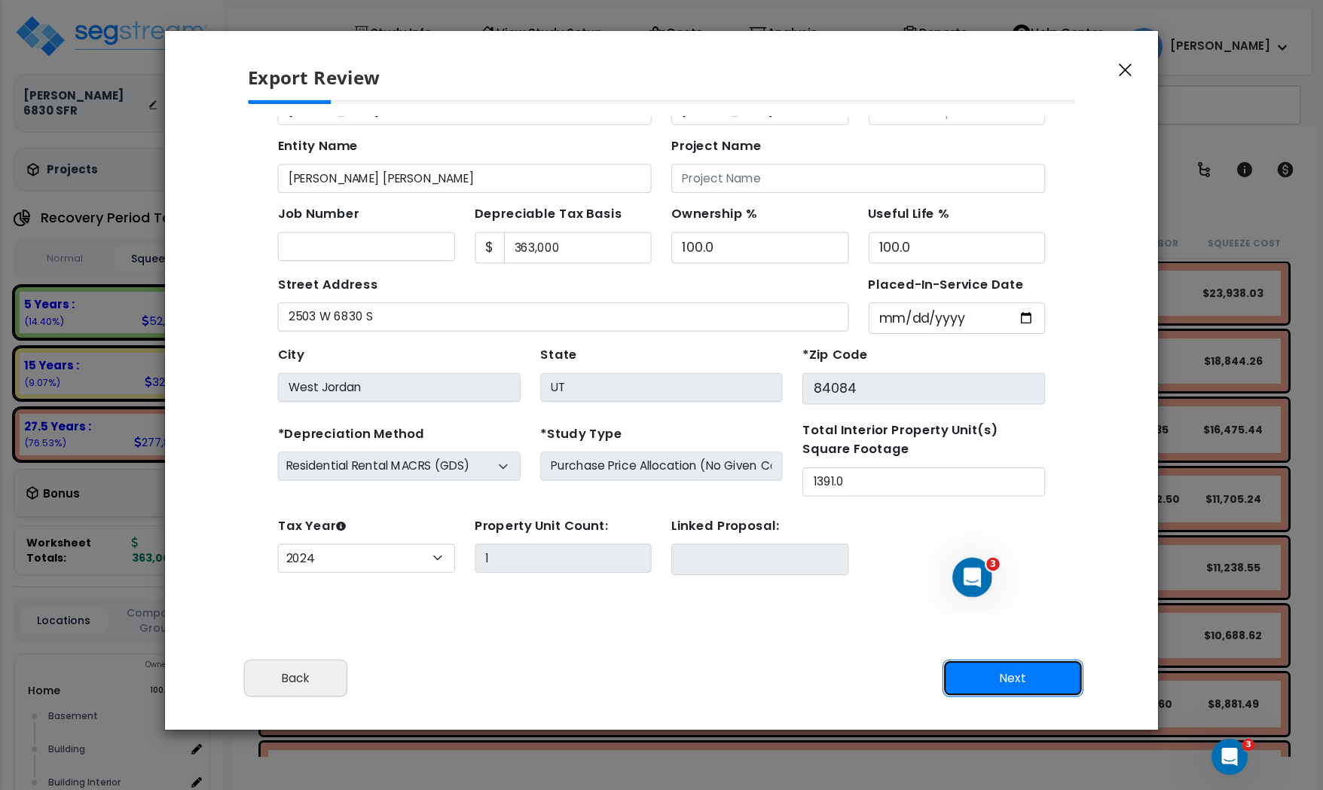
click at [994, 674] on button "Next" at bounding box center [1013, 678] width 141 height 38
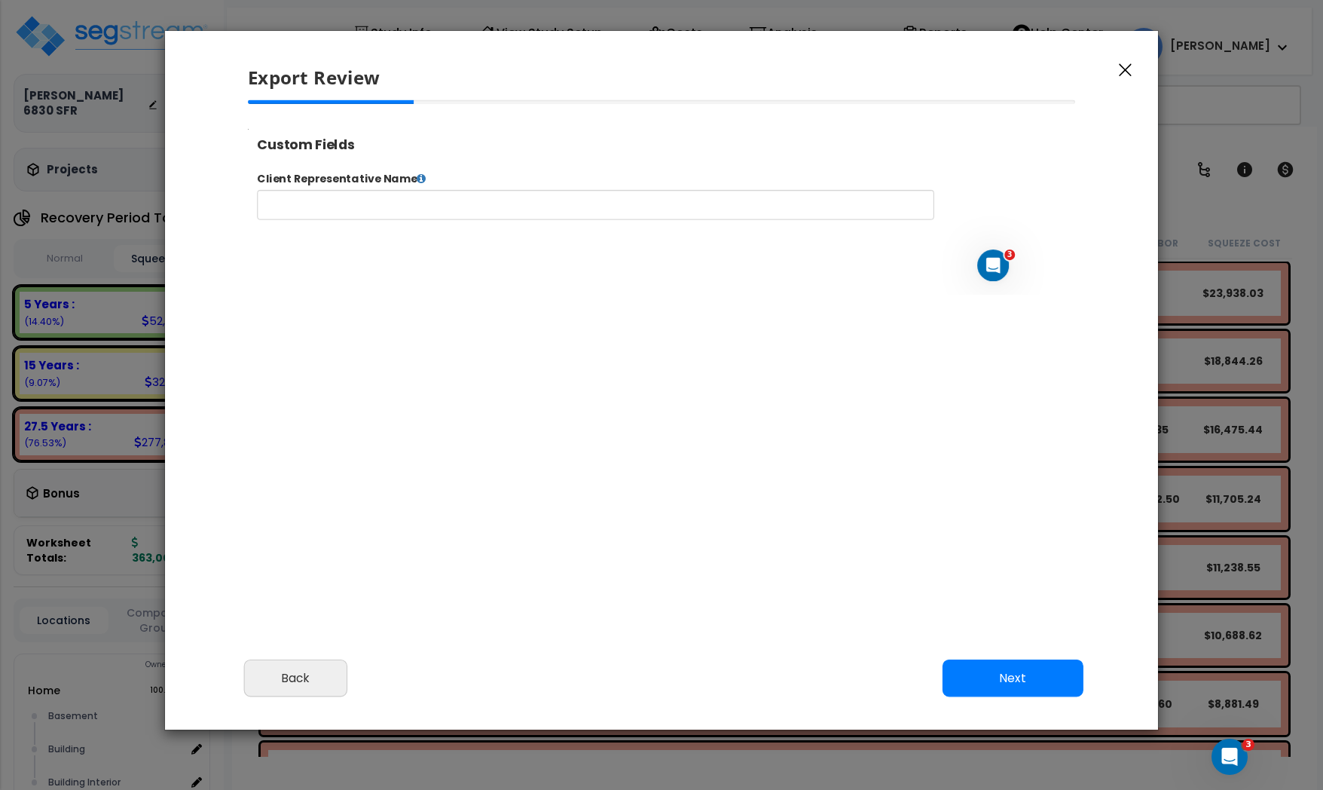
select select "2024"
click at [441, 185] on icon at bounding box center [445, 185] width 11 height 12
click at [416, 219] on input "text" at bounding box center [642, 215] width 769 height 34
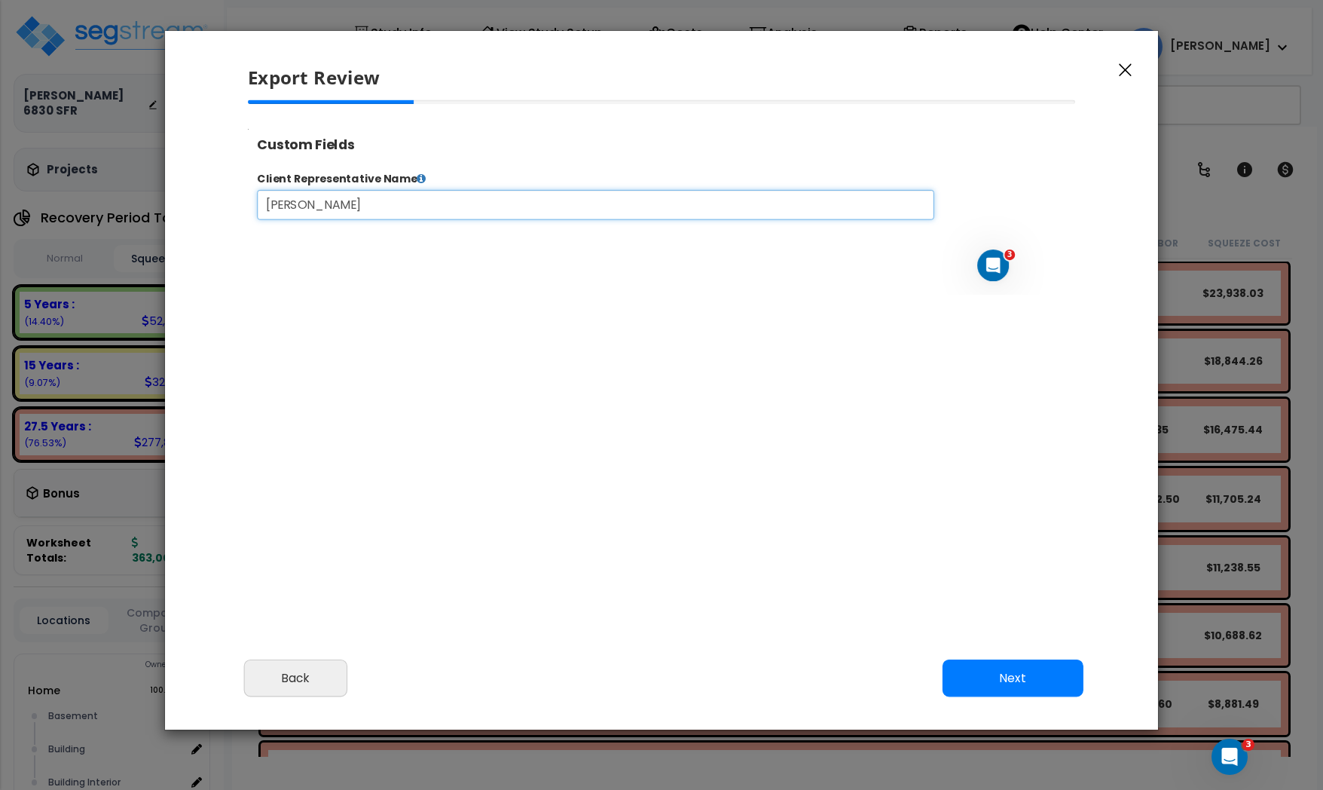
type input "[PERSON_NAME]"
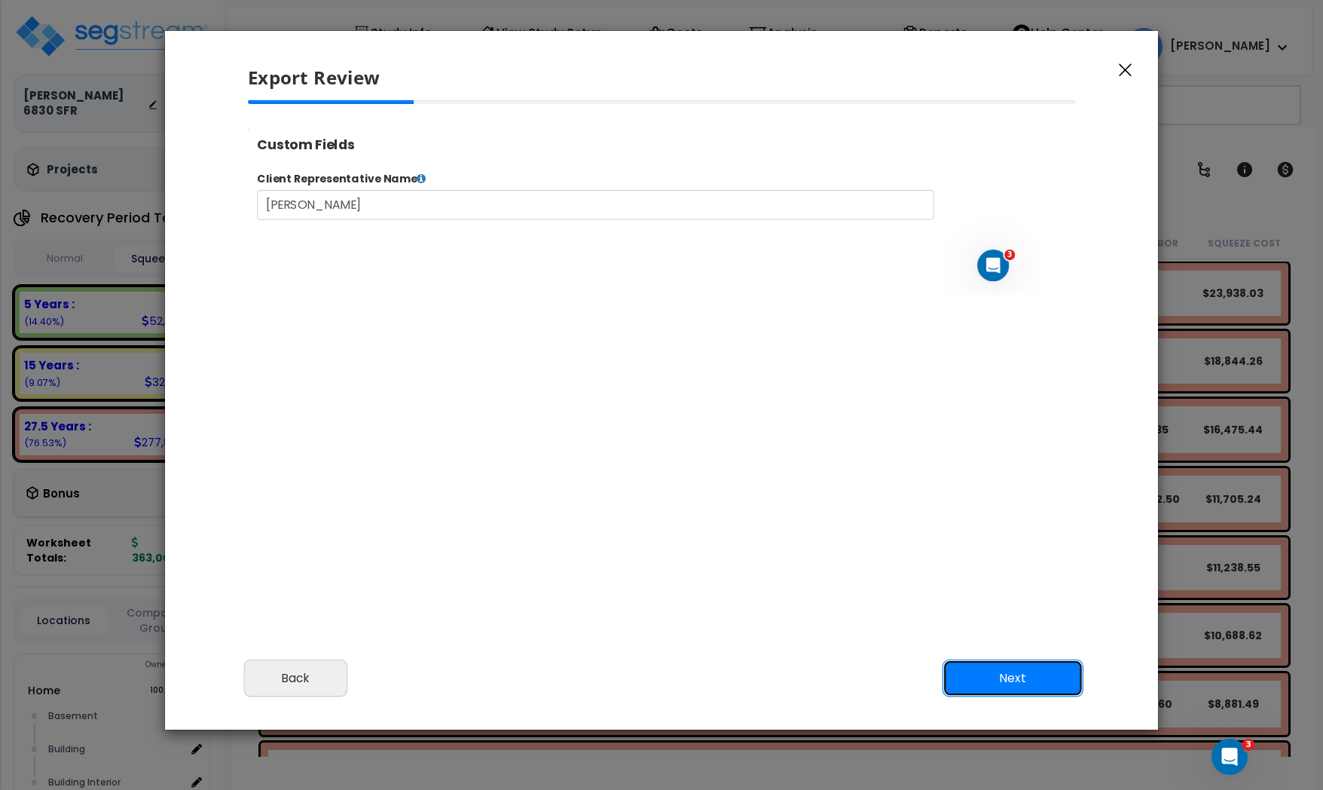
click at [1006, 671] on button "Next" at bounding box center [1013, 678] width 141 height 38
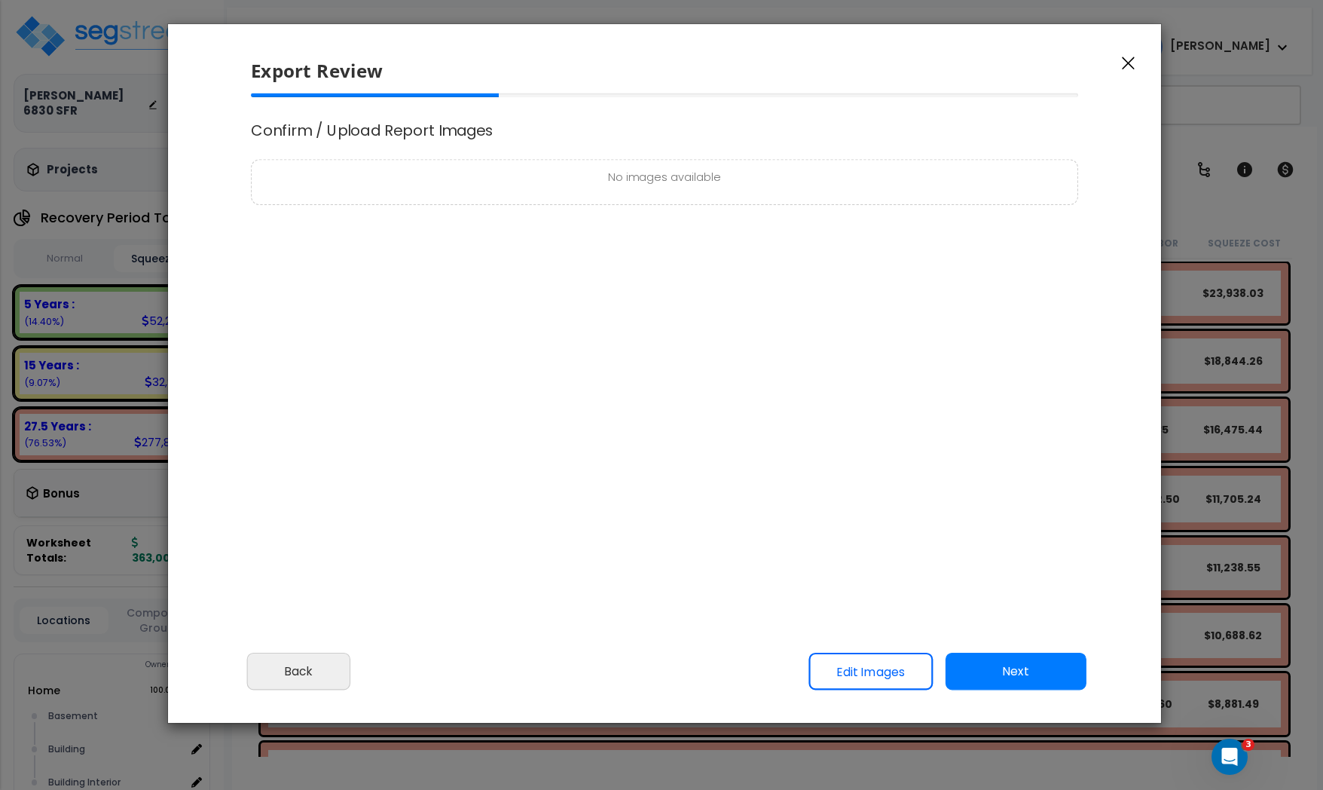
drag, startPoint x: 653, startPoint y: 75, endPoint x: 656, endPoint y: 68, distance: 8.1
click at [656, 68] on h5 "Export Review" at bounding box center [669, 70] width 836 height 26
click at [350, 133] on h4 "Confirm / Upload Report Images" at bounding box center [664, 129] width 827 height 17
click at [873, 659] on link "Edit Images" at bounding box center [870, 671] width 124 height 38
click at [873, 667] on link "Edit Images" at bounding box center [870, 671] width 124 height 38
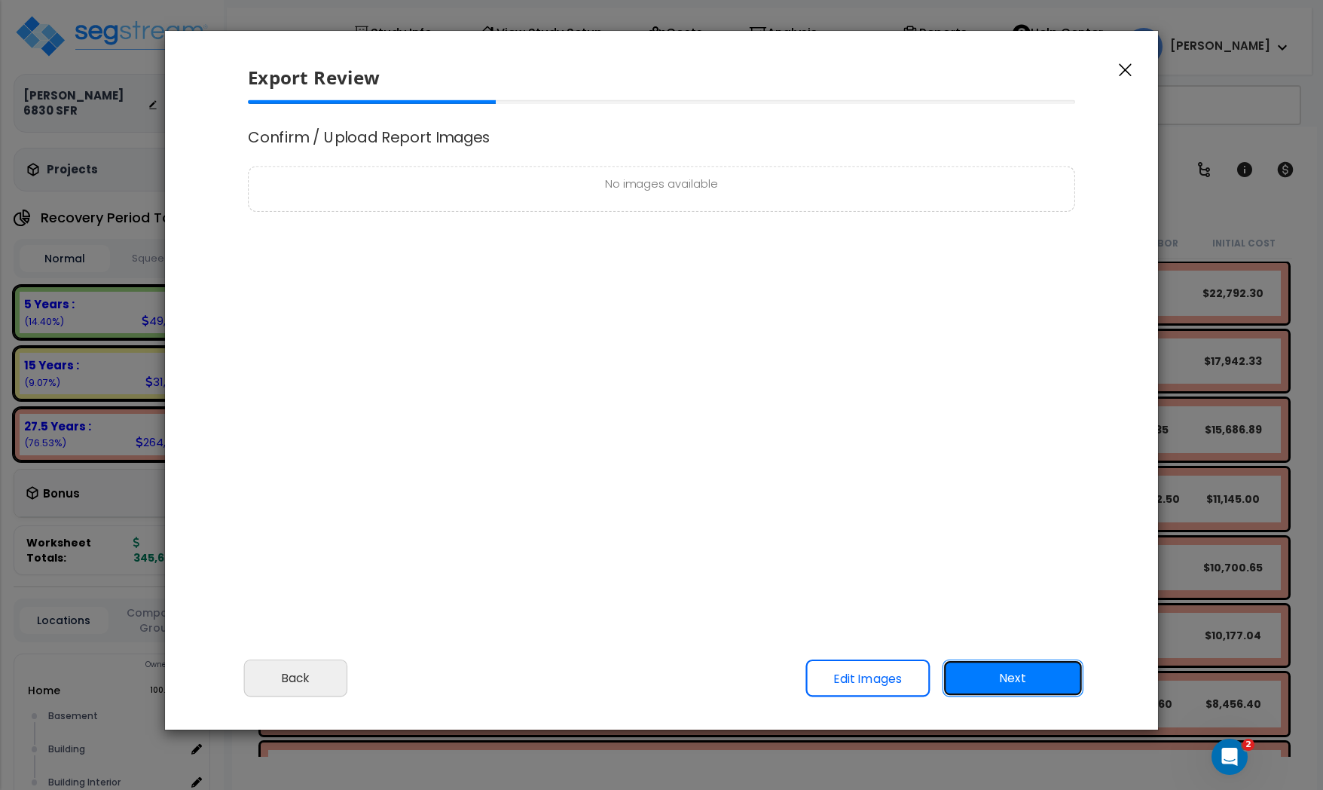
click at [985, 692] on button "Next" at bounding box center [1013, 678] width 141 height 38
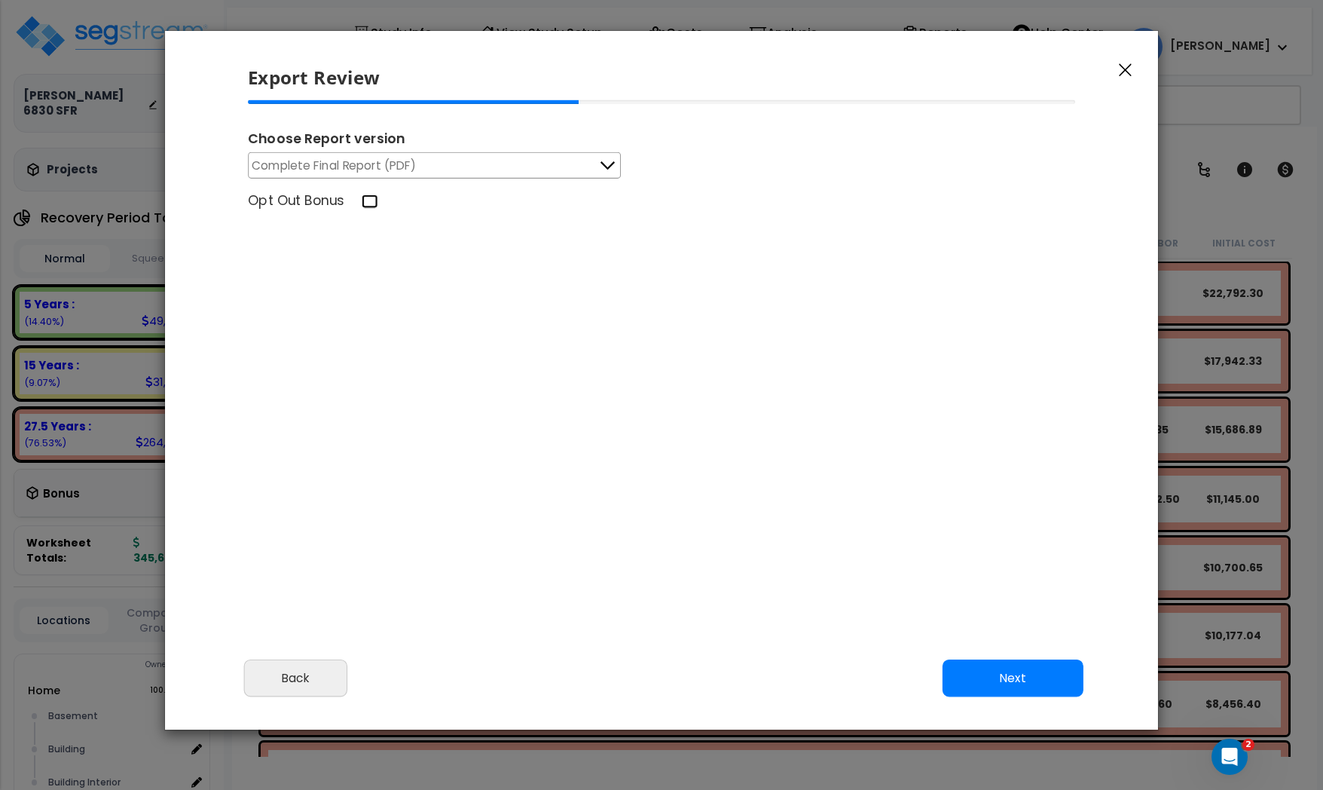
click at [367, 195] on input "Opt Out Bonus" at bounding box center [370, 201] width 17 height 14
checkbox input "true"
click at [1007, 683] on button "Next" at bounding box center [1013, 678] width 141 height 38
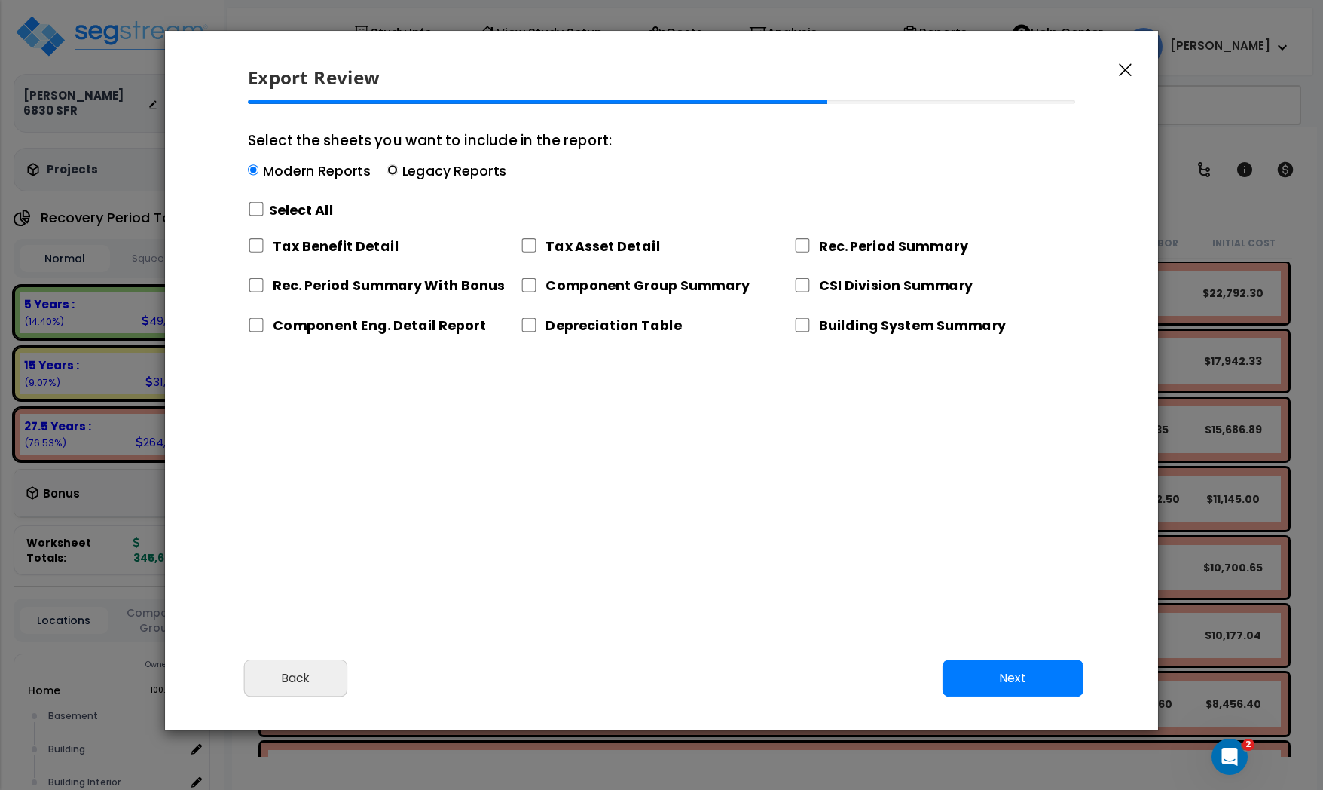
click at [392, 170] on input "Select the sheets you want to include in the report: Modern Reports Legacy Repo…" at bounding box center [392, 170] width 11 height 11
radio input "true"
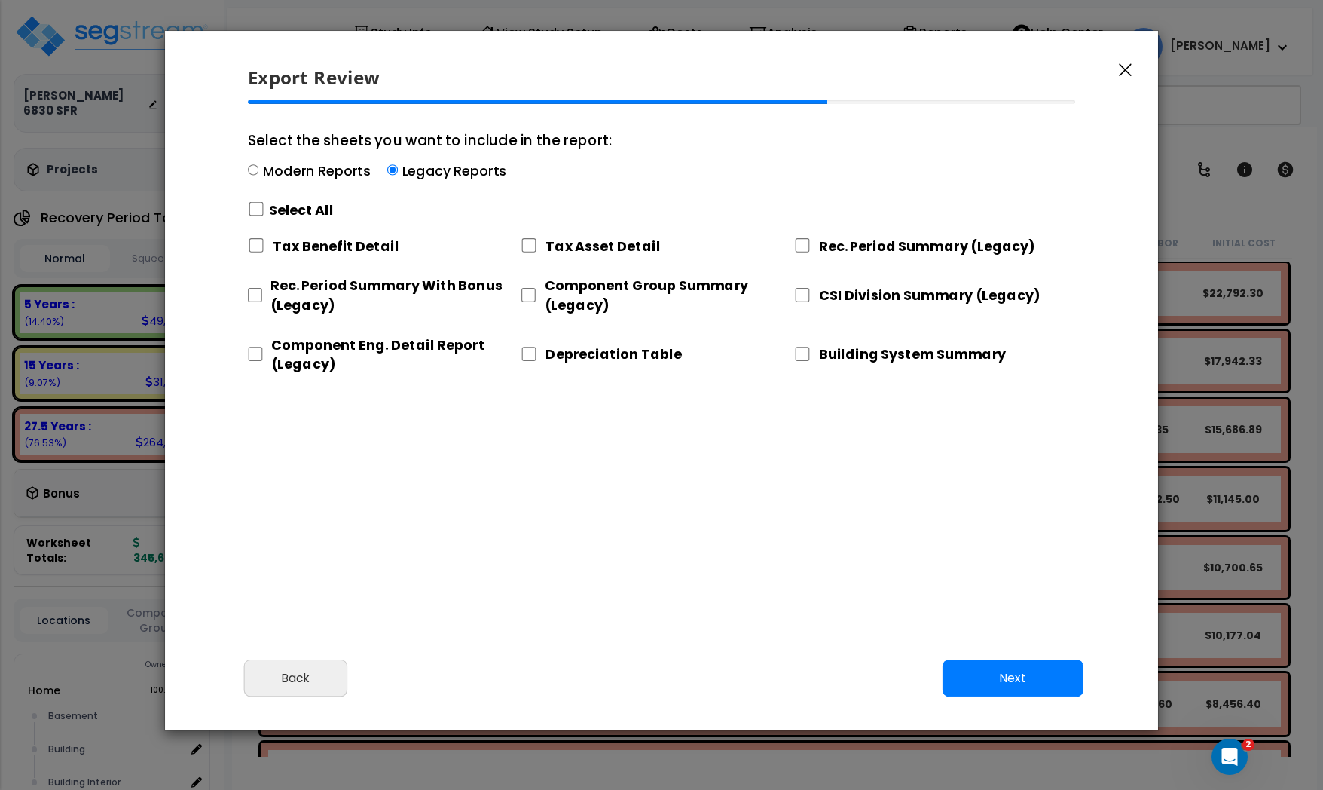
click at [276, 163] on label "Modern Reports" at bounding box center [317, 170] width 108 height 19
click at [254, 169] on input "Select the sheets you want to include in the report: Modern Reports Legacy Repo…" at bounding box center [252, 170] width 11 height 11
radio input "true"
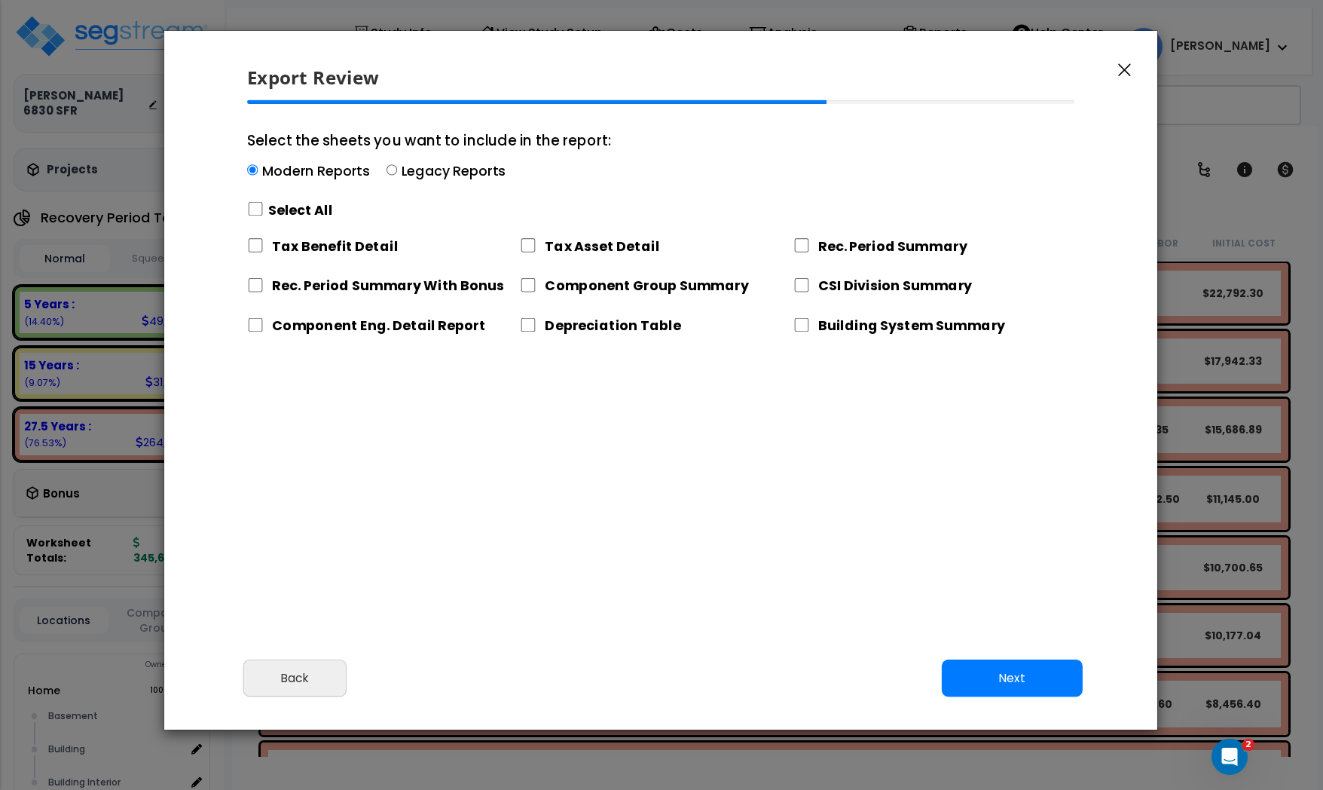
click at [408, 173] on label "Legacy Reports" at bounding box center [454, 170] width 105 height 19
click at [397, 173] on input "Select the sheets you want to include in the report: Modern Reports Legacy Repo…" at bounding box center [392, 170] width 11 height 11
radio input "true"
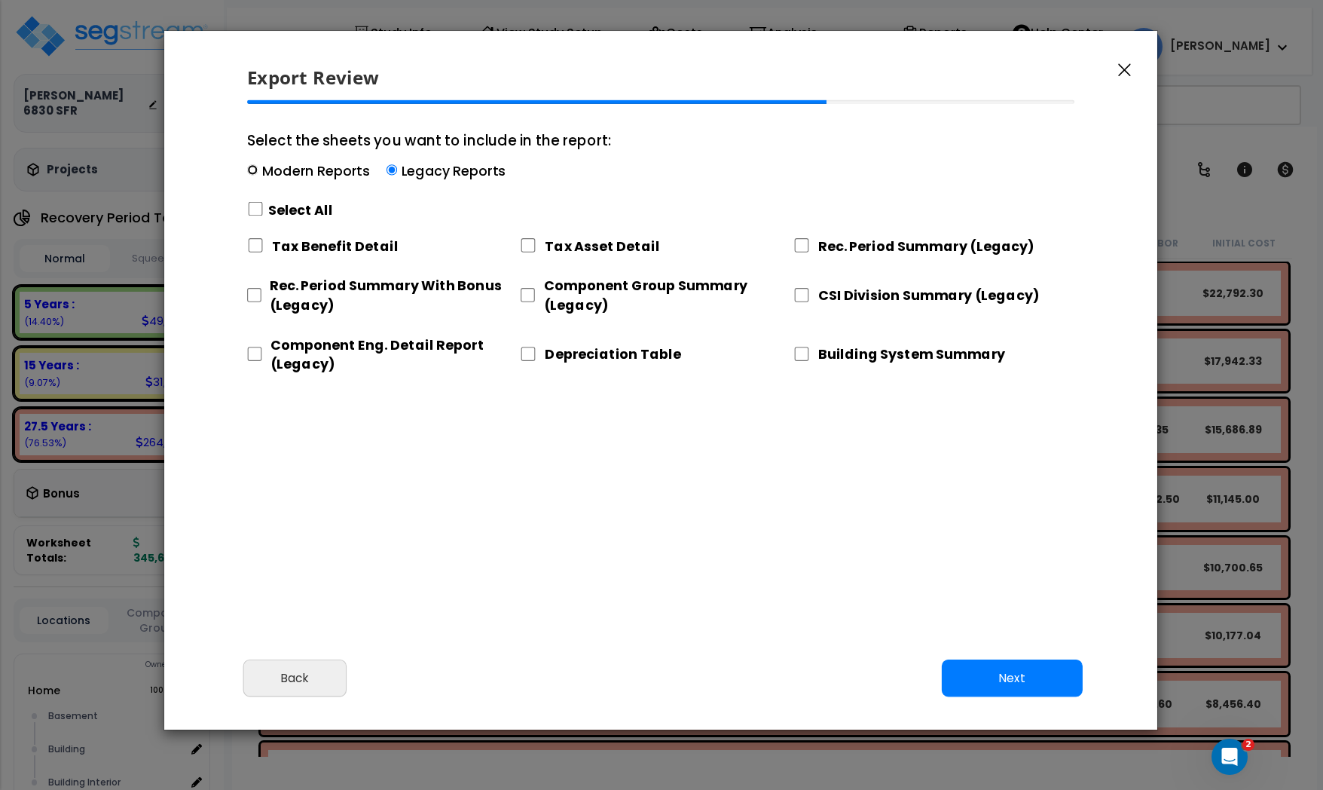
click at [251, 171] on input "Select the sheets you want to include in the report: Modern Reports Legacy Repo…" at bounding box center [252, 170] width 11 height 11
radio input "true"
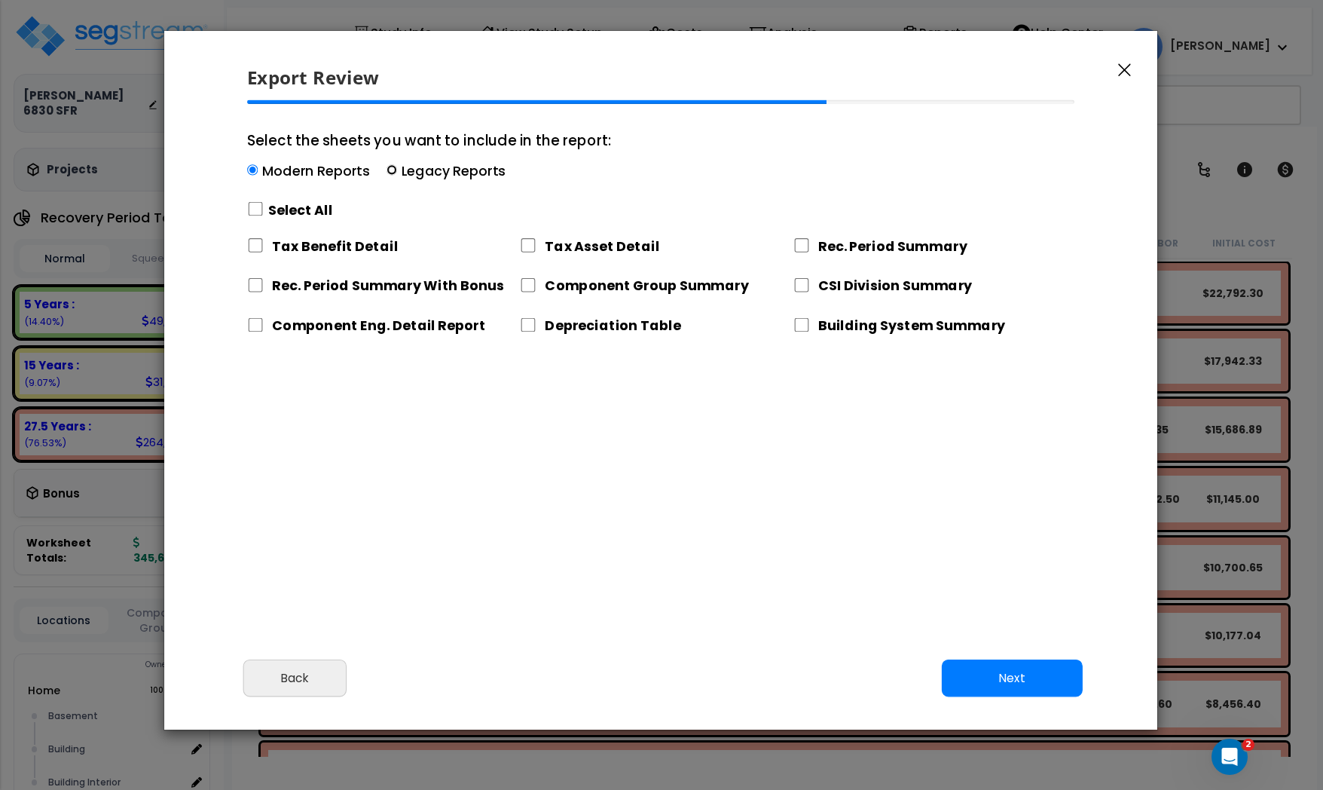
click at [392, 167] on input "Select the sheets you want to include in the report: Modern Reports Legacy Repo…" at bounding box center [392, 170] width 11 height 11
radio input "true"
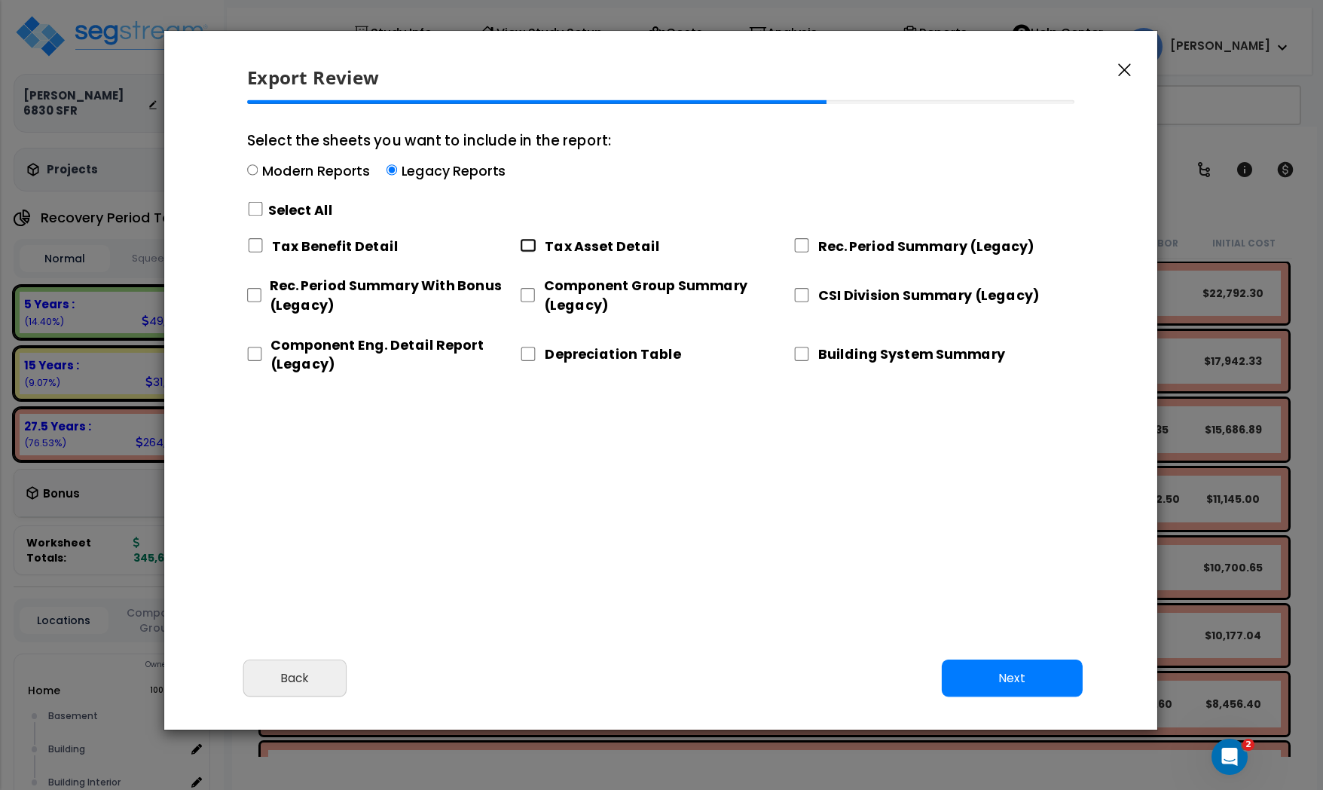
click at [530, 248] on input "Tax Asset Detail" at bounding box center [528, 245] width 17 height 14
checkbox input "true"
click at [804, 241] on input "Rec. Period Summary (Legacy)" at bounding box center [801, 245] width 17 height 14
checkbox input "true"
click at [245, 296] on div "Select the sheets you want to include in the report: Modern Reports Legacy Repo…" at bounding box center [661, 243] width 852 height 286
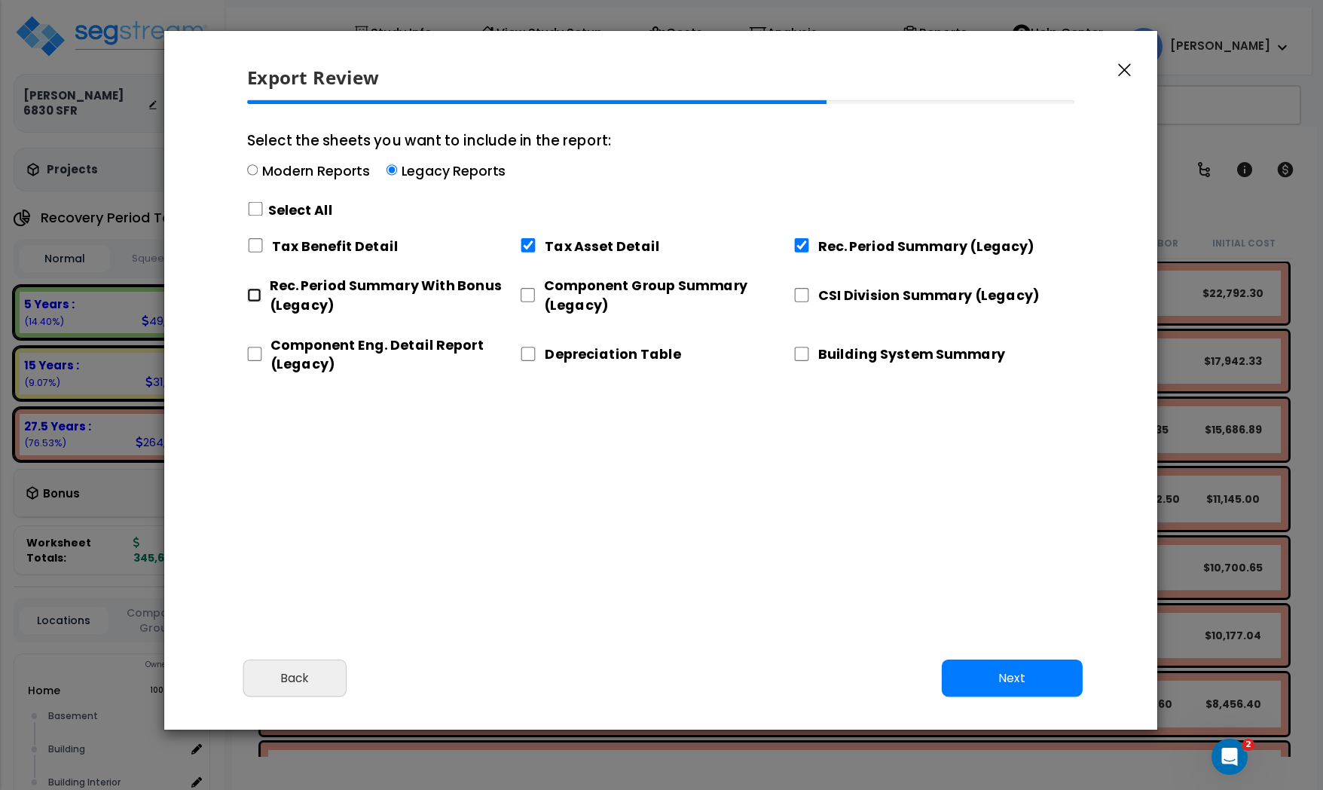
click at [255, 296] on input "Rec. Period Summary With Bonus (Legacy)" at bounding box center [254, 295] width 14 height 14
checkbox input "true"
click at [529, 293] on input "Component Group Summary (Legacy)" at bounding box center [527, 295] width 15 height 14
checkbox input "true"
click at [804, 292] on input "CSI Division Summary (Legacy)" at bounding box center [801, 295] width 17 height 14
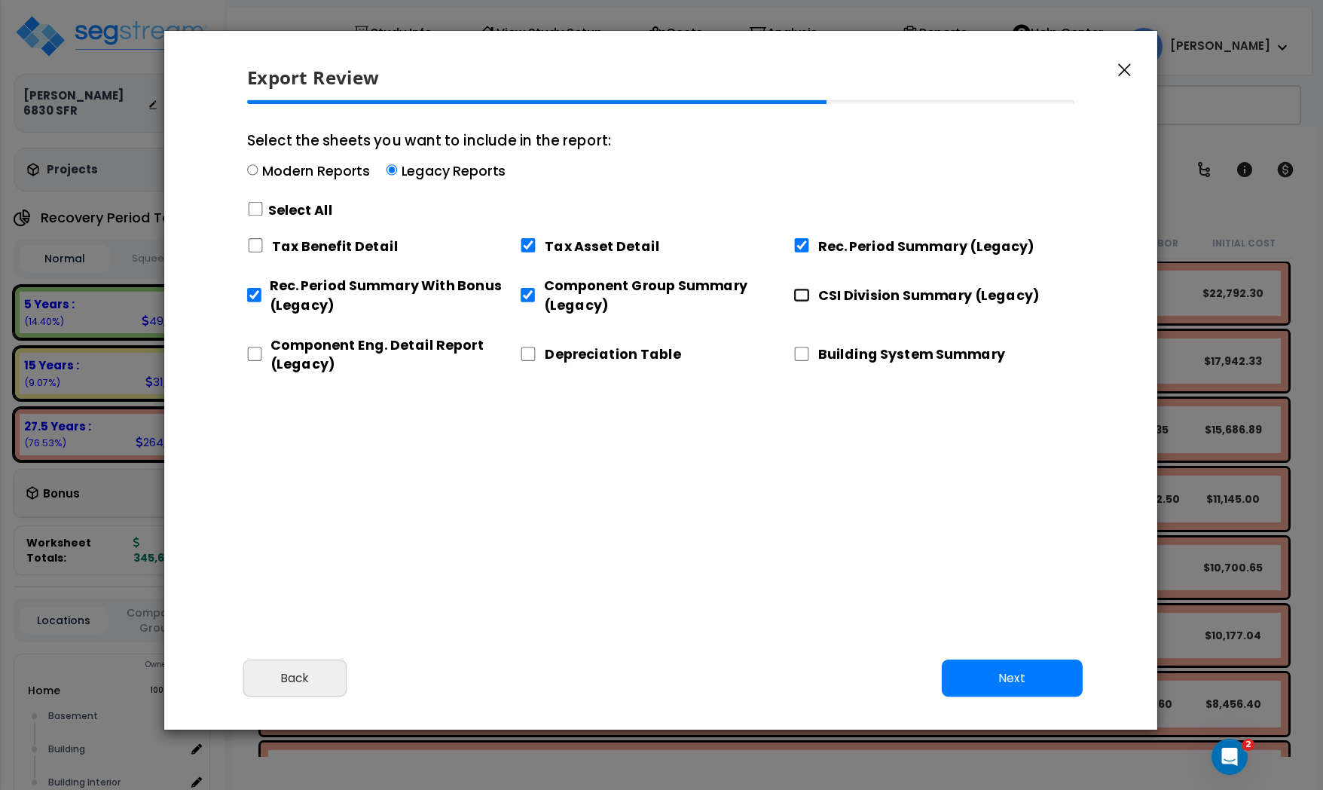
checkbox input "true"
click at [260, 360] on div "Component Eng. Detail Report (Legacy)" at bounding box center [383, 351] width 273 height 50
click at [258, 352] on input "Component Eng. Detail Report (Legacy)" at bounding box center [254, 354] width 15 height 14
checkbox input "true"
click at [536, 350] on input "Depreciation Table" at bounding box center [528, 354] width 17 height 14
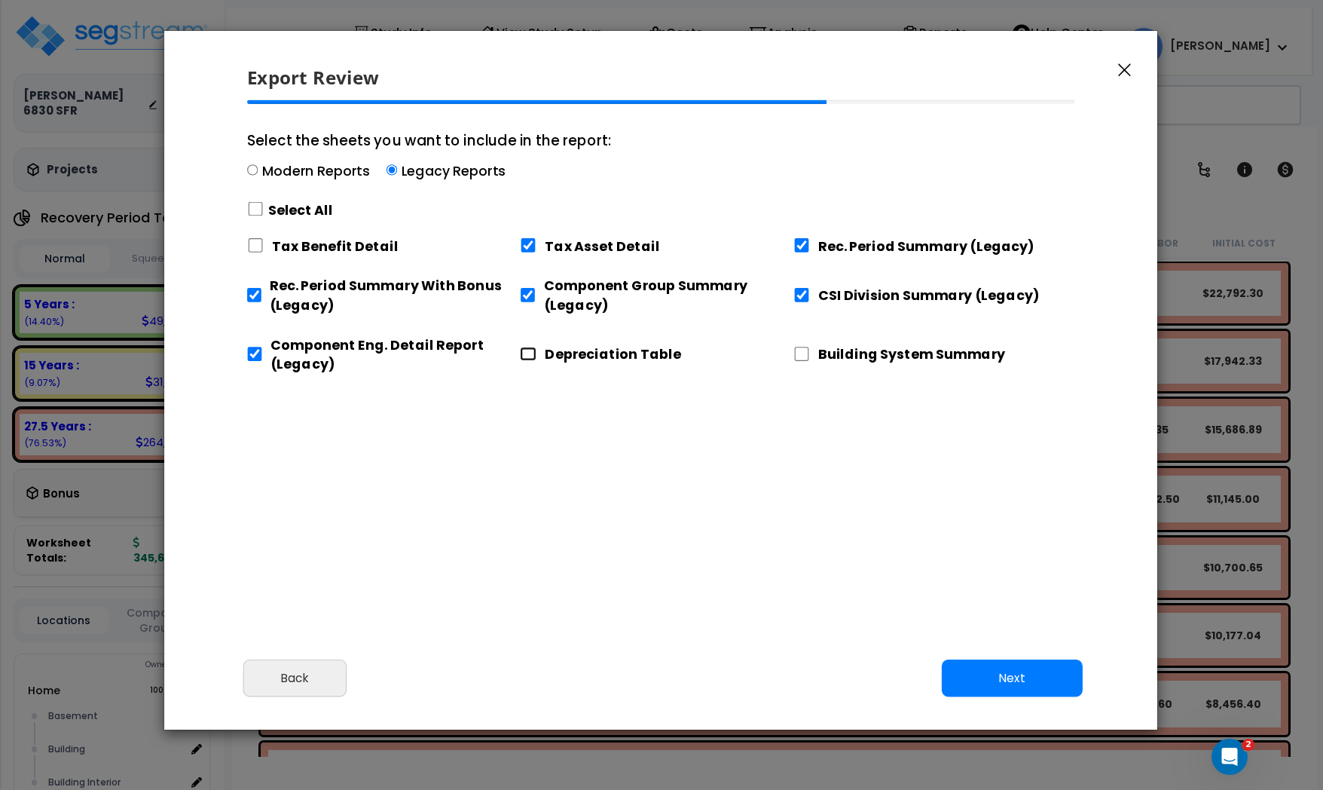
checkbox input "true"
click at [803, 353] on input "Building System Summary" at bounding box center [801, 354] width 17 height 14
checkbox input "true"
click at [1016, 674] on button "Next" at bounding box center [1012, 678] width 141 height 38
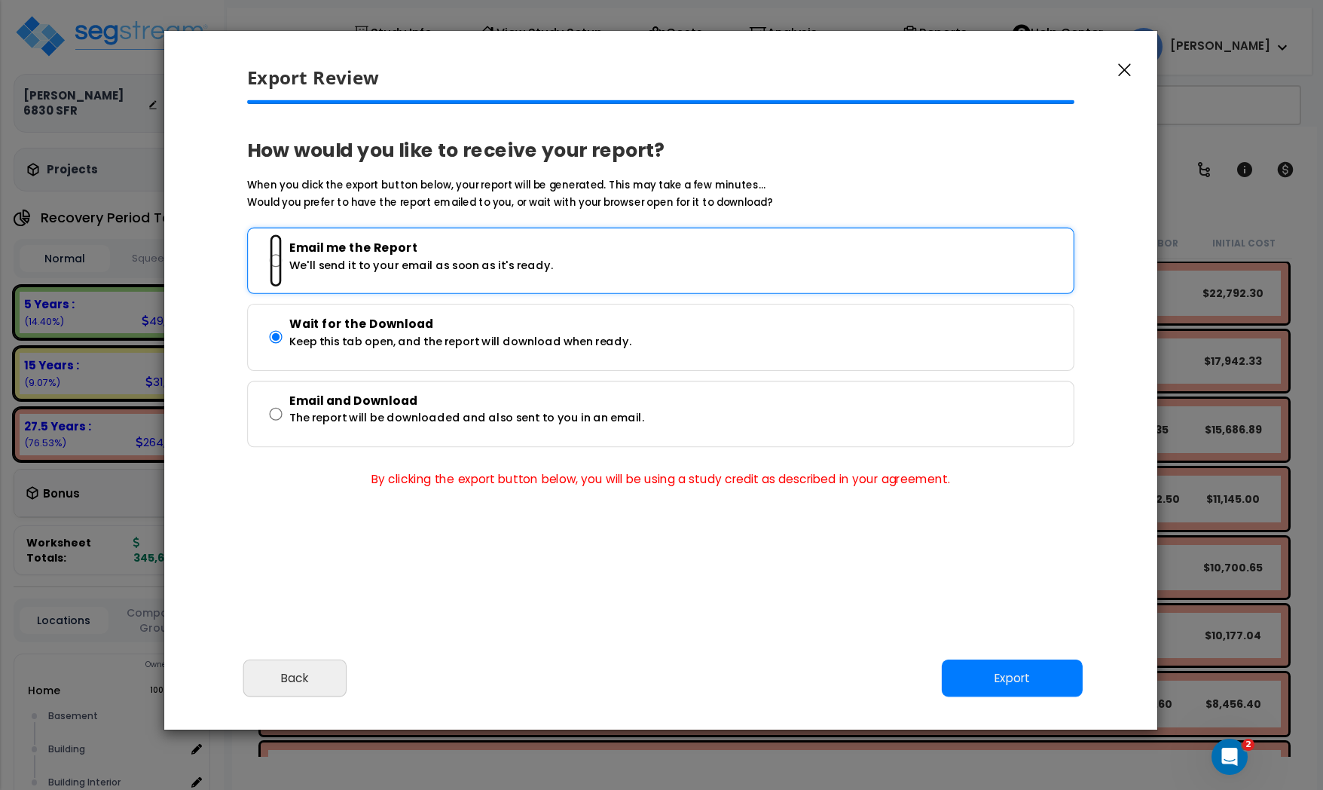
click at [272, 258] on input "Email me the Report We'll send it to your email as soon as it's ready." at bounding box center [275, 261] width 13 height 54
radio input "true"
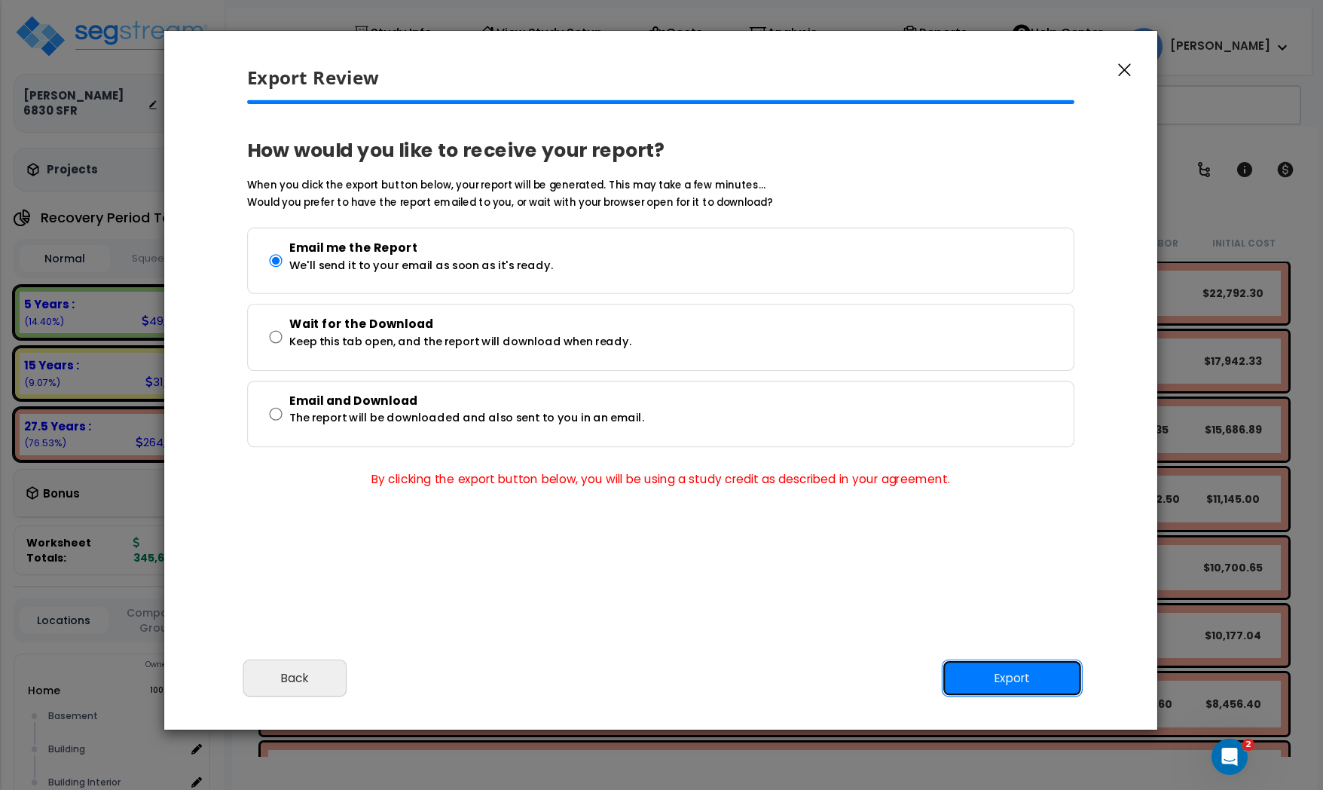
click at [994, 672] on button "Export" at bounding box center [1012, 678] width 141 height 38
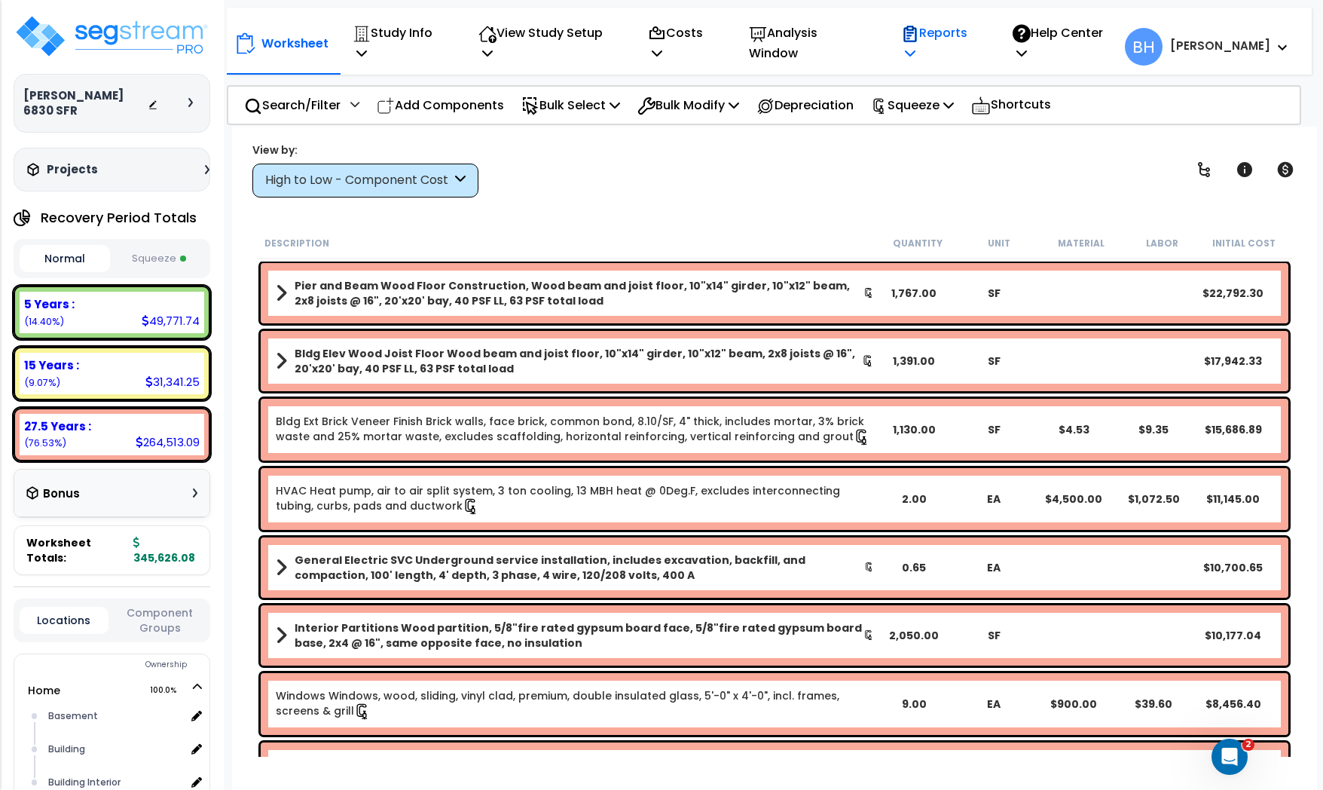
click at [964, 42] on p "Reports" at bounding box center [941, 43] width 80 height 41
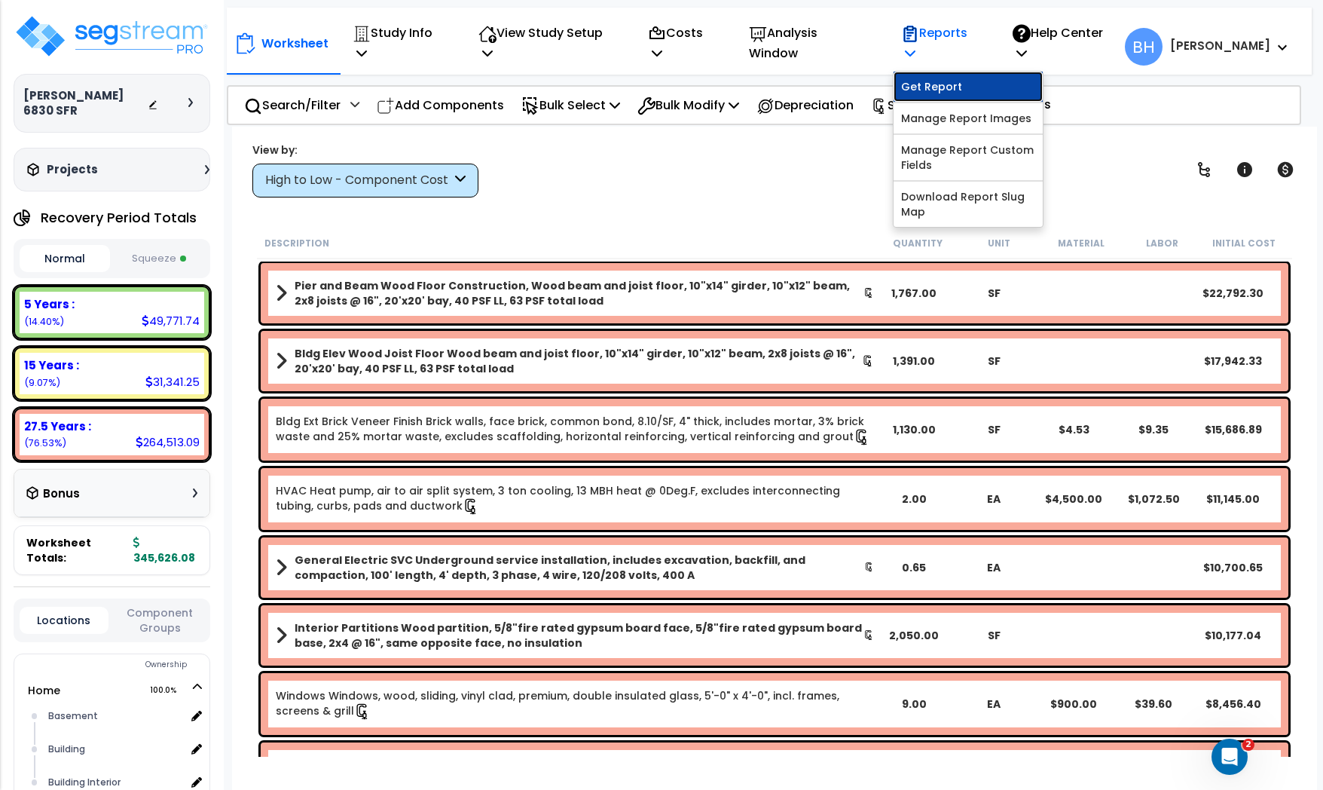
click at [946, 72] on link "Get Report" at bounding box center [968, 87] width 149 height 30
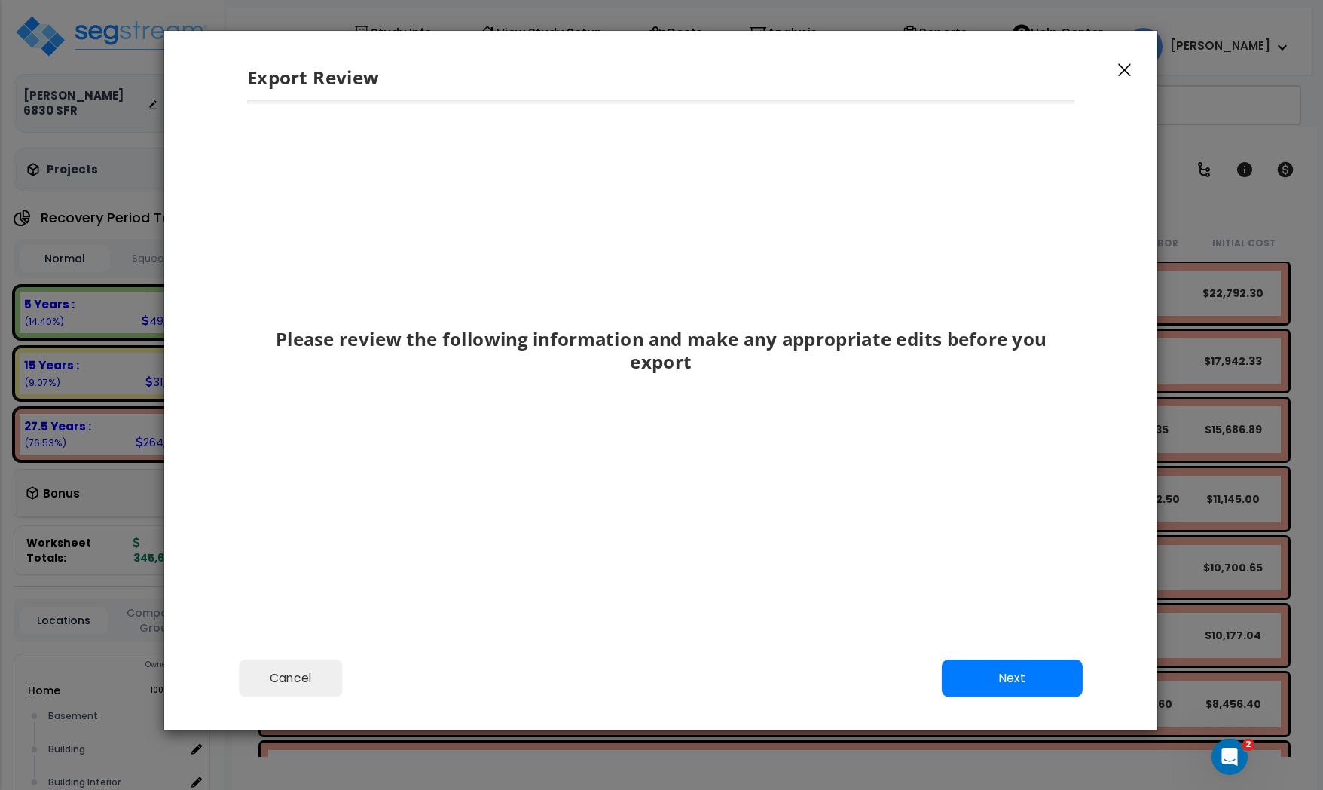
click at [1125, 73] on icon "button" at bounding box center [1124, 70] width 13 height 14
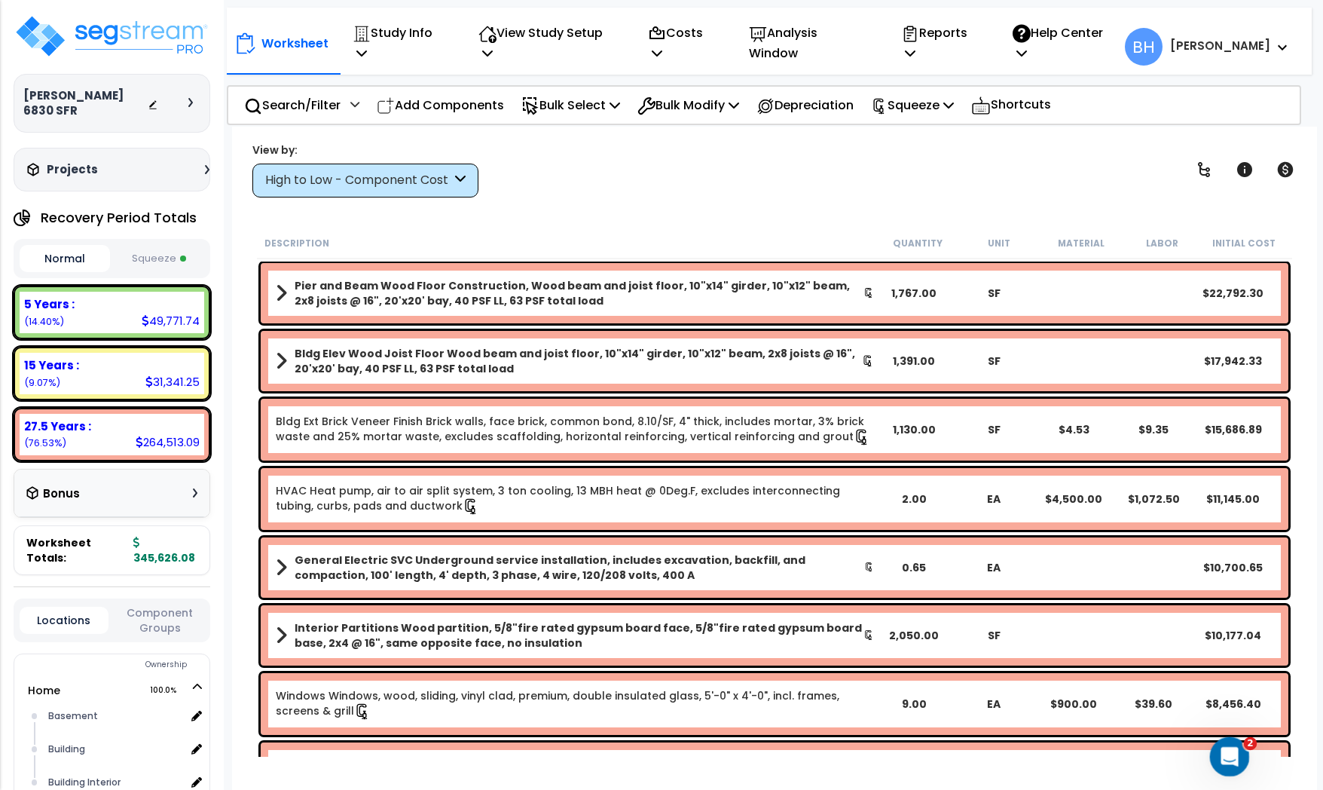
click at [1236, 763] on div "Open Intercom Messenger" at bounding box center [1228, 754] width 50 height 50
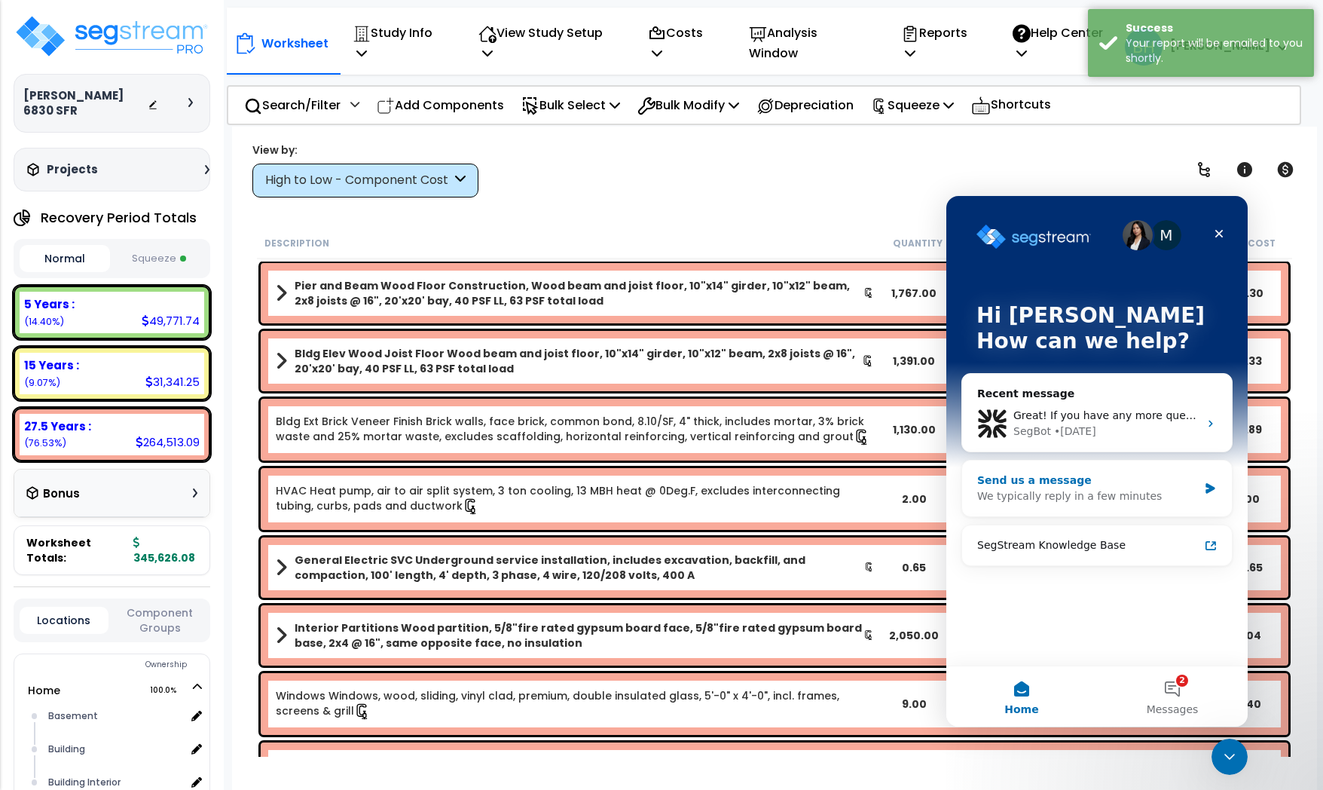
click at [1062, 496] on div "We typically reply in a few minutes" at bounding box center [1087, 496] width 221 height 16
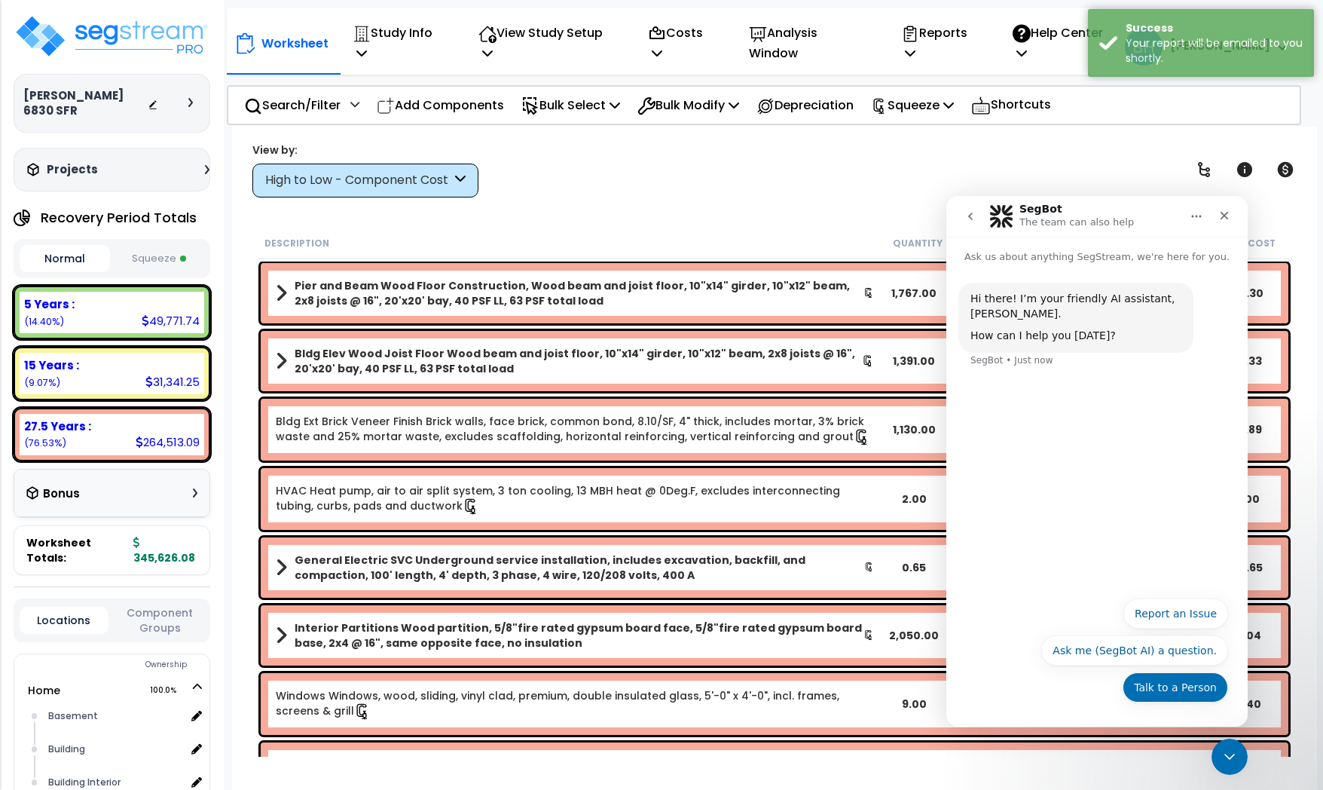
click at [1166, 690] on button "Talk to a Person" at bounding box center [1175, 687] width 105 height 30
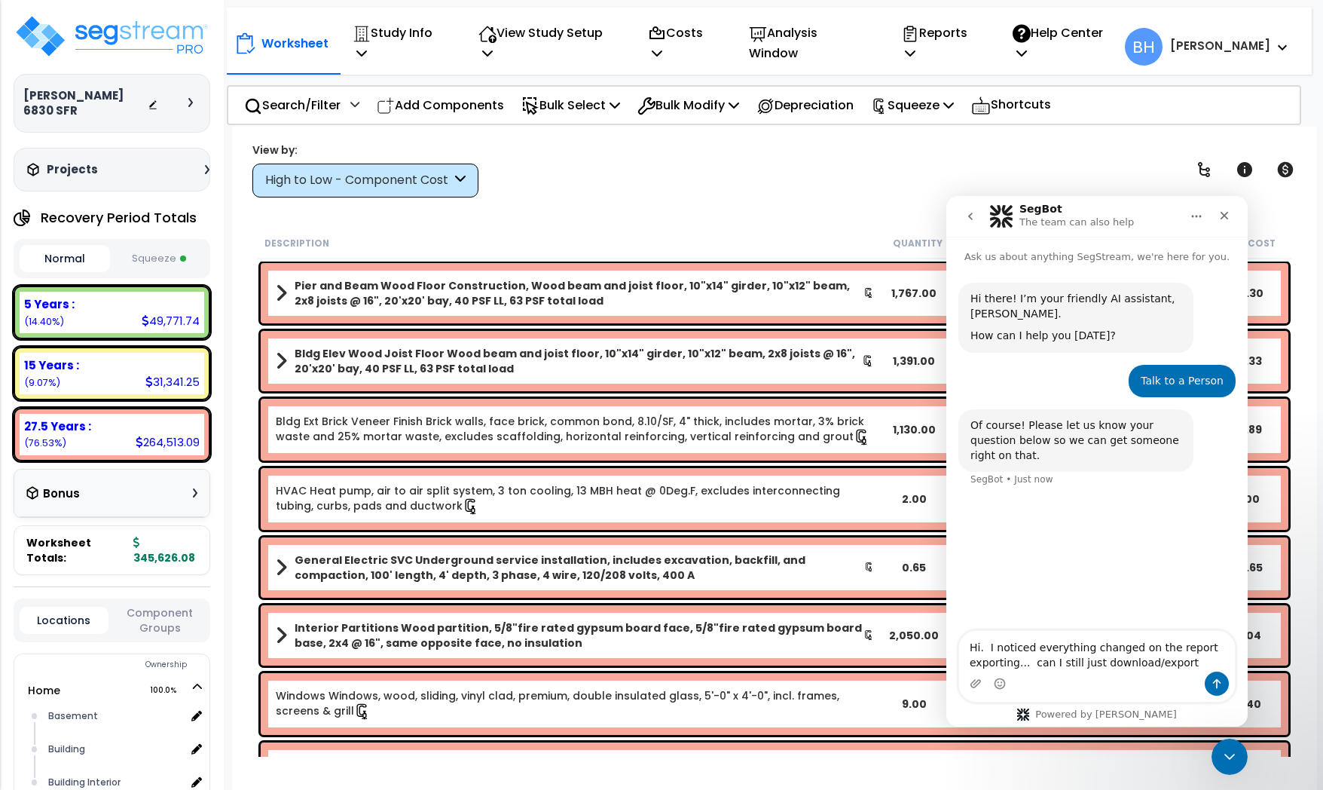
click at [1096, 665] on textarea "Hi. I noticed everything changed on the report exporting... can I still just do…" at bounding box center [1097, 651] width 276 height 41
click at [1171, 658] on textarea "Hi. I noticed everything changed on the report exporting... can I still downloa…" at bounding box center [1097, 651] width 276 height 41
type textarea "Hi. I noticed everything changed on the report exporting... can I still downloa…"
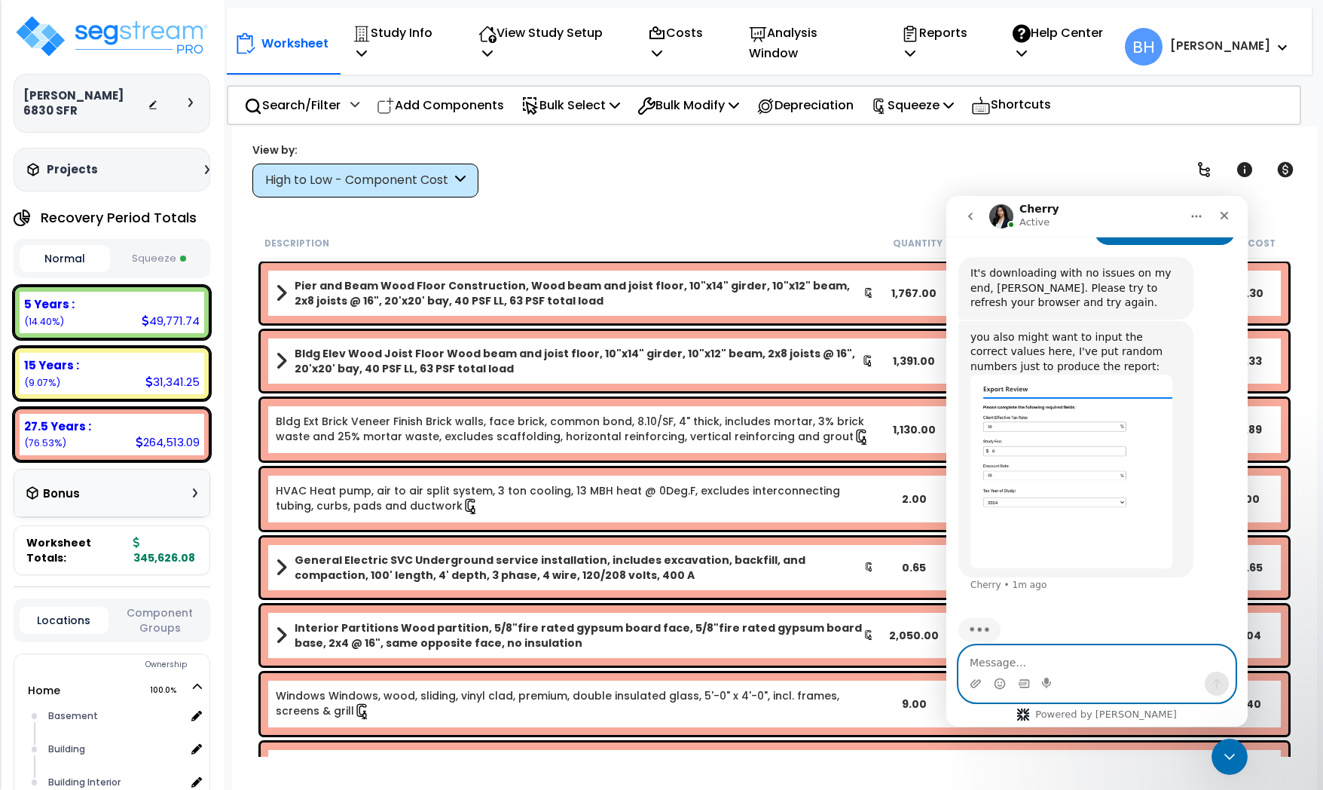
scroll to position [1539, 0]
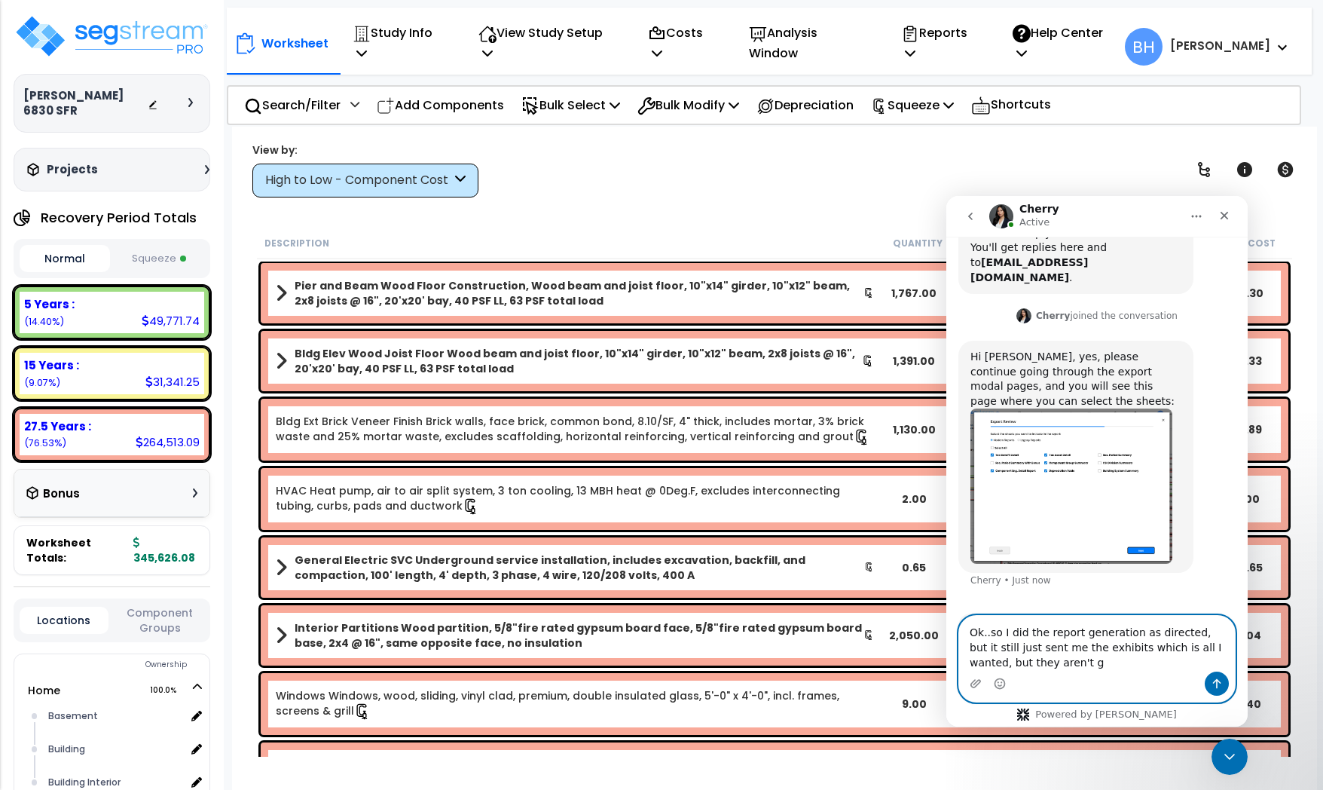
scroll to position [402, 0]
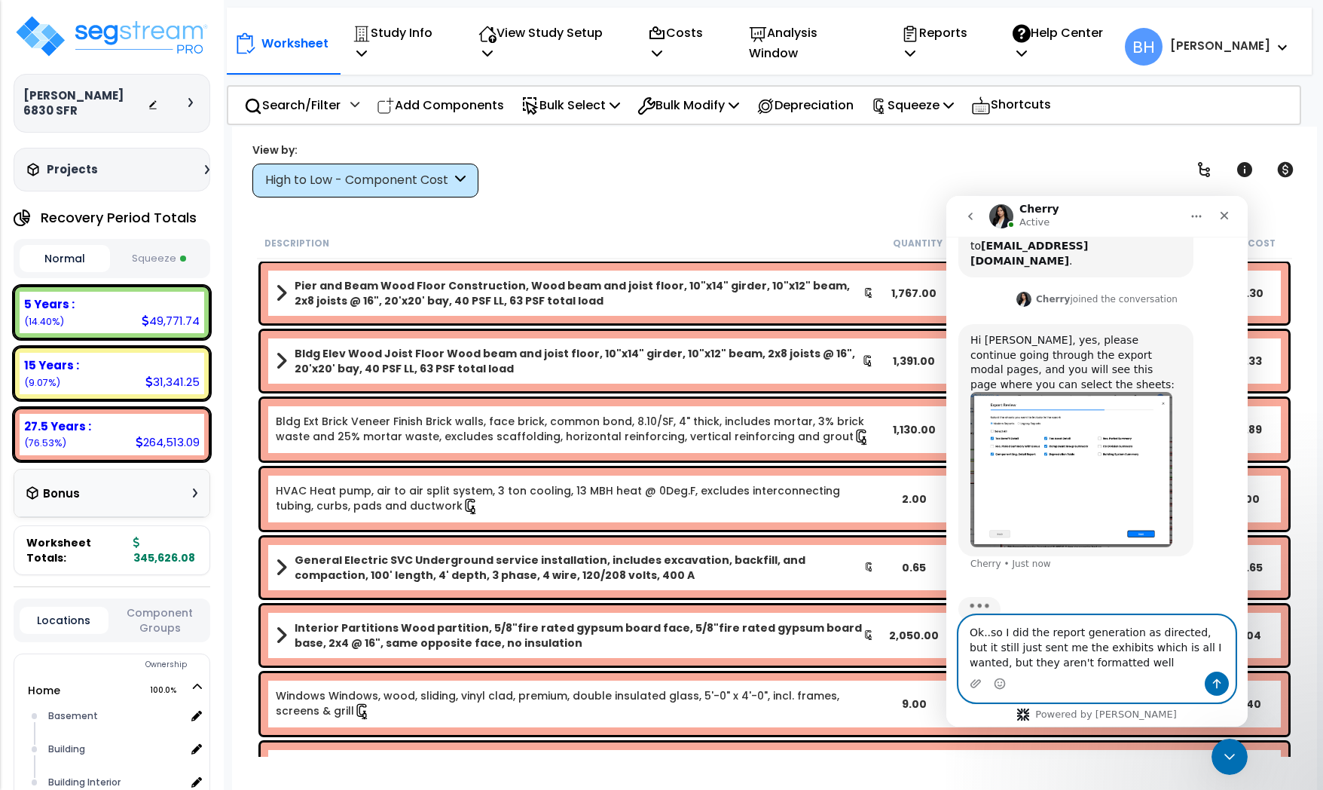
type textarea "Ok..so I did the report generation as directed, but it still just sent me the e…"
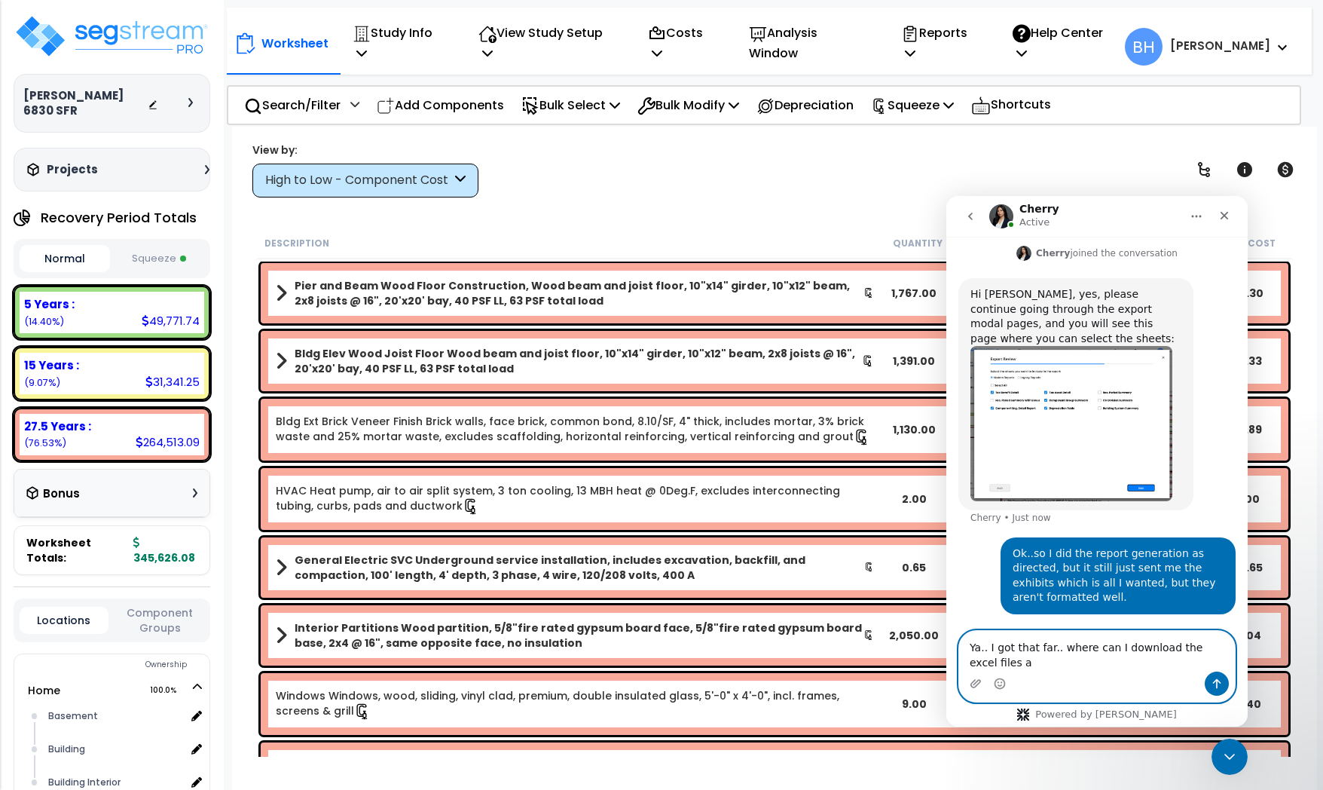
scroll to position [418, 0]
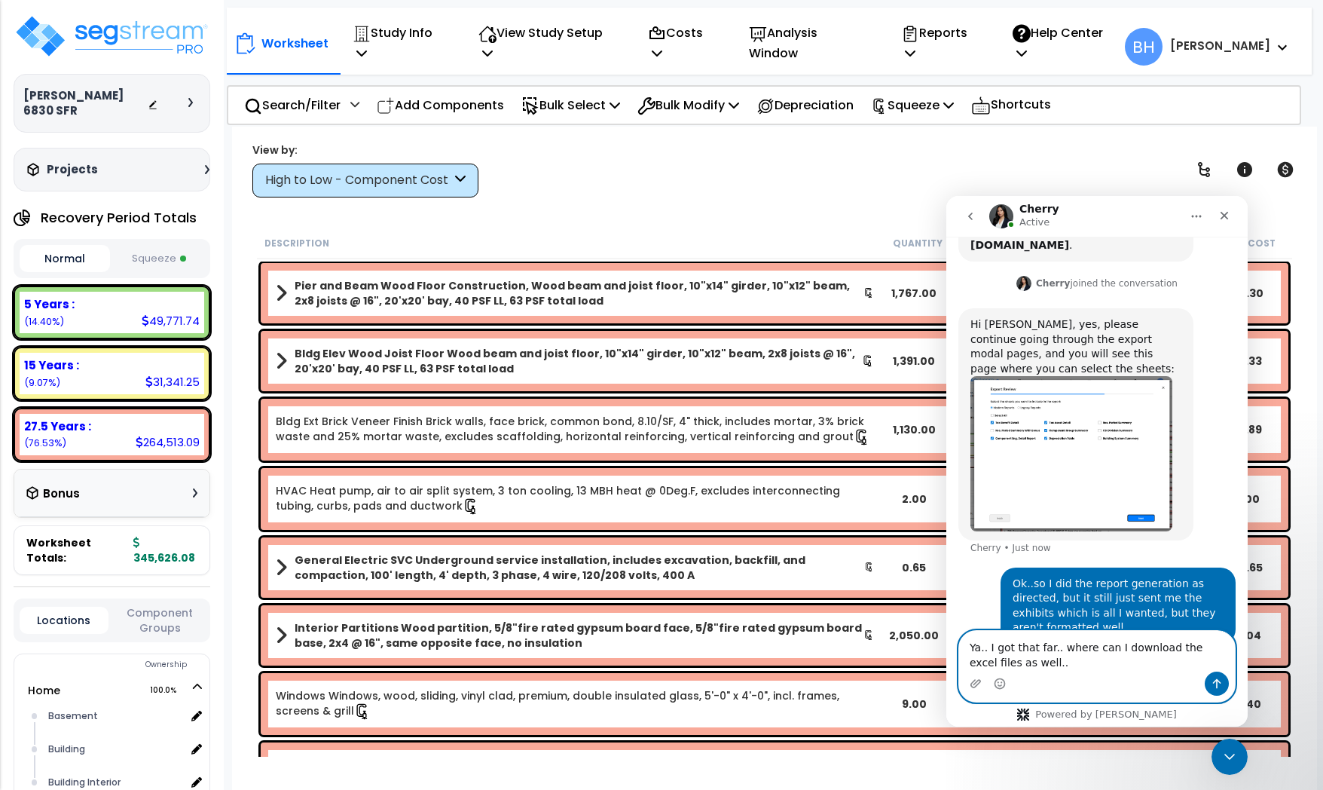
type textarea "Ya.. I got that far.. where can I download the excel files as well..."
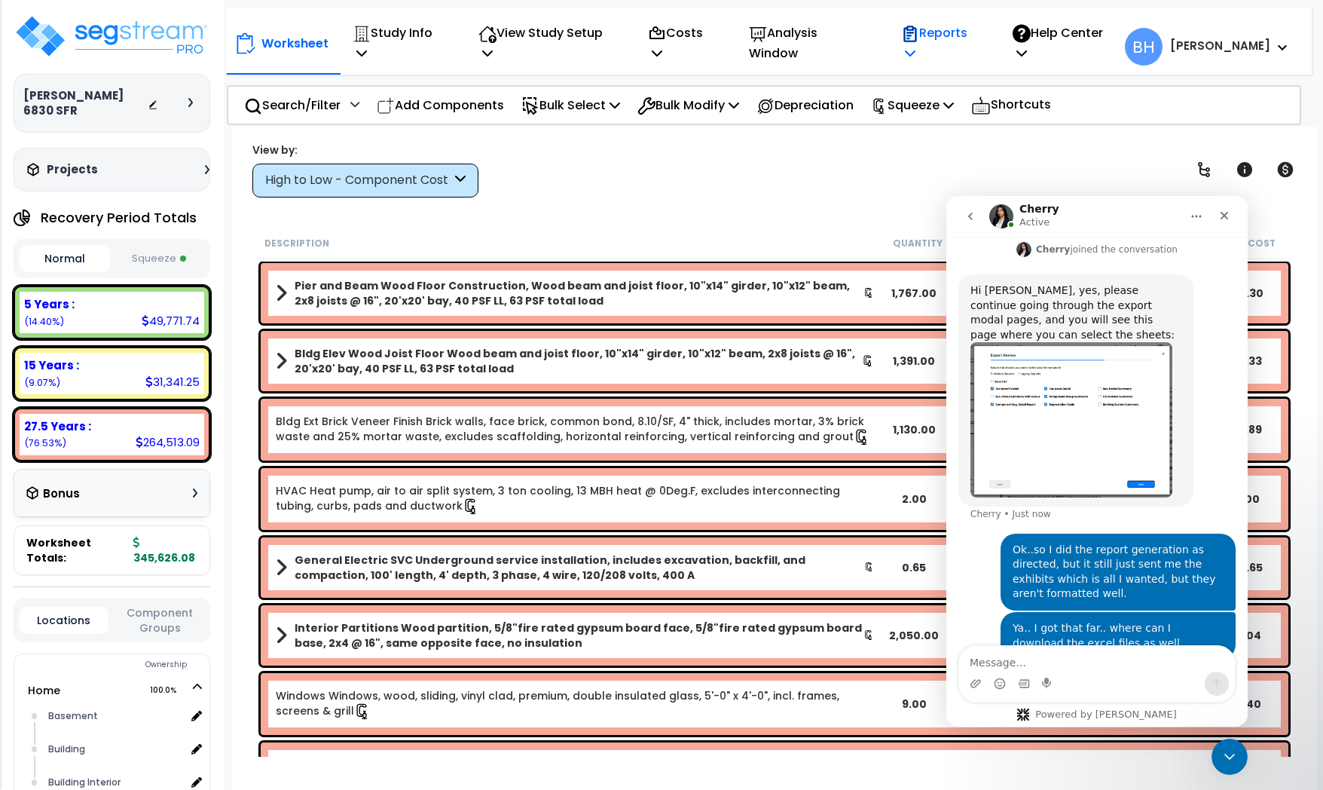
click at [949, 36] on p "Reports" at bounding box center [941, 43] width 80 height 41
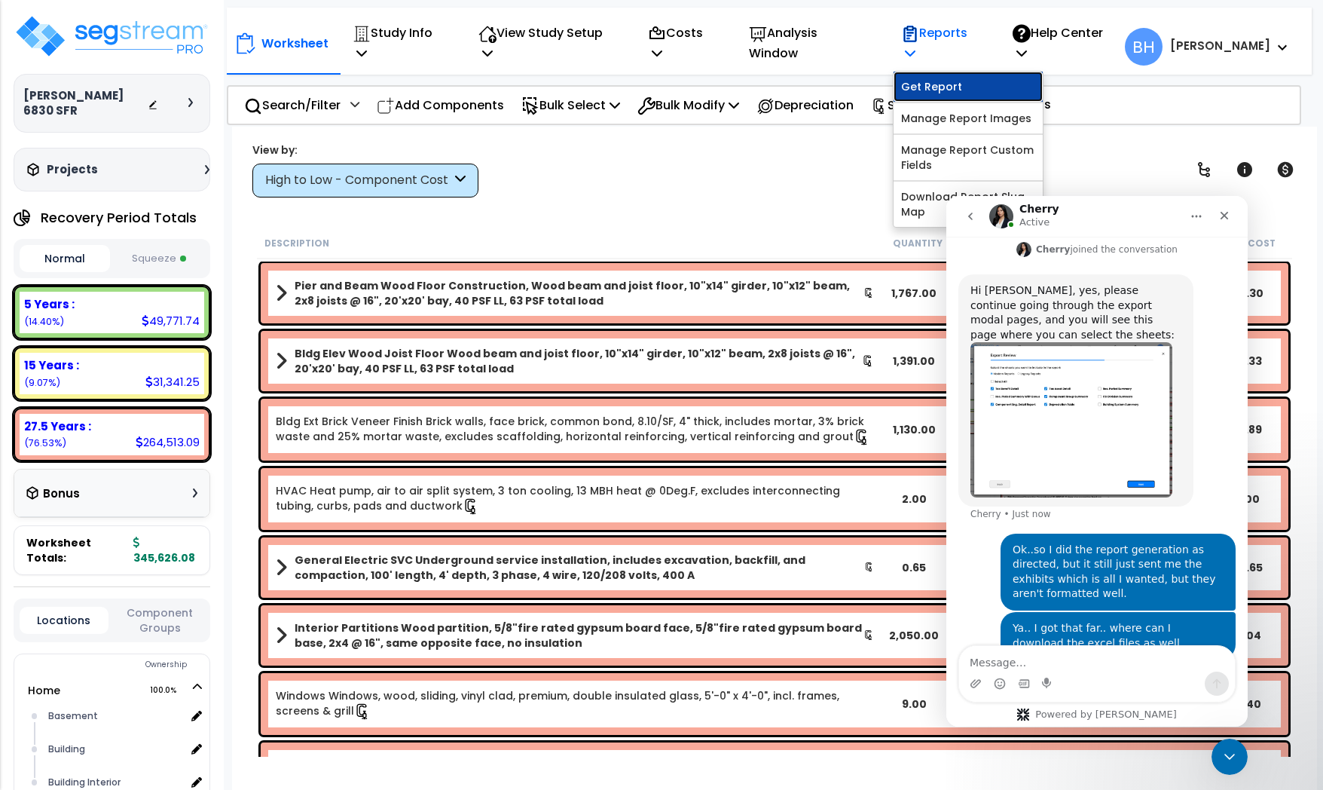
click at [955, 80] on link "Get Report" at bounding box center [968, 87] width 149 height 30
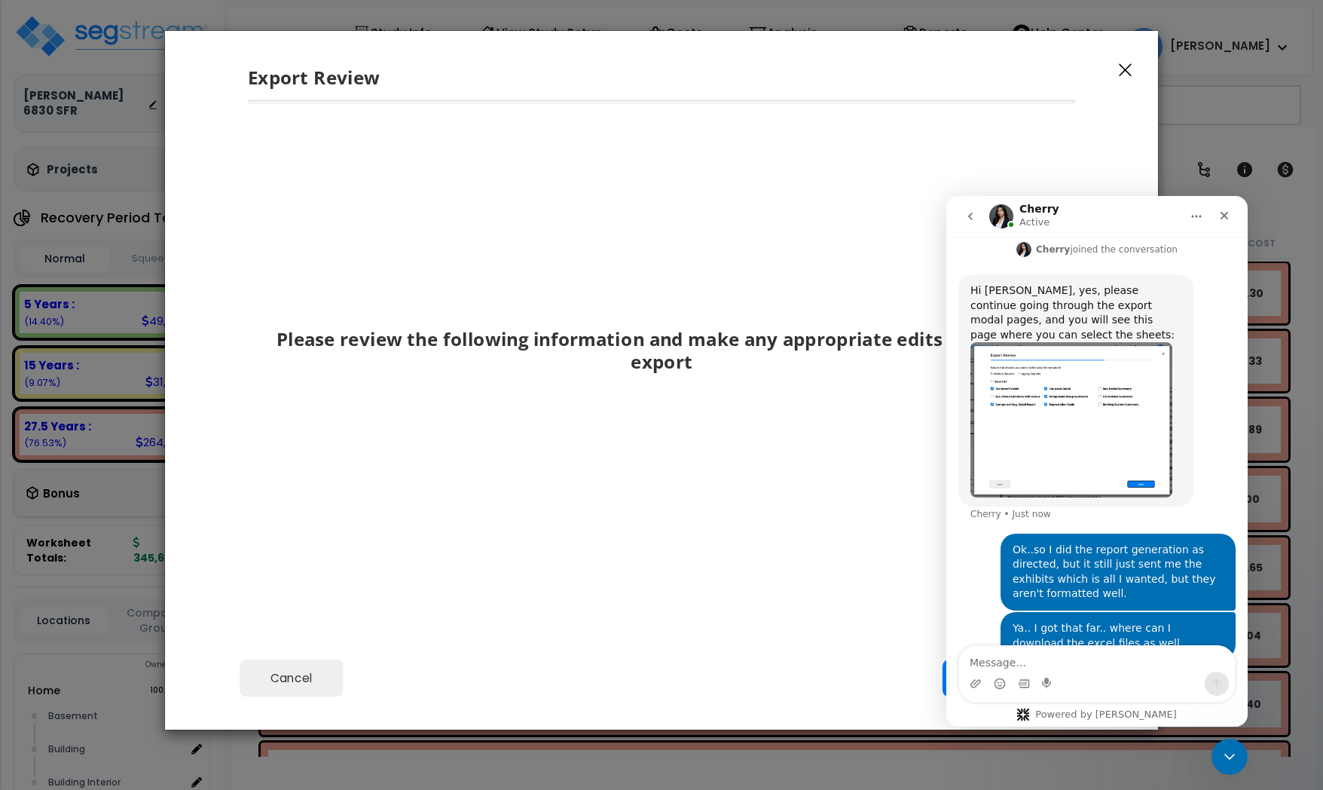
click at [836, 243] on div "Please review the following information and make any appropriate edits before y…" at bounding box center [661, 346] width 827 height 434
click at [1227, 762] on icon "Close Intercom Messenger" at bounding box center [1227, 754] width 18 height 18
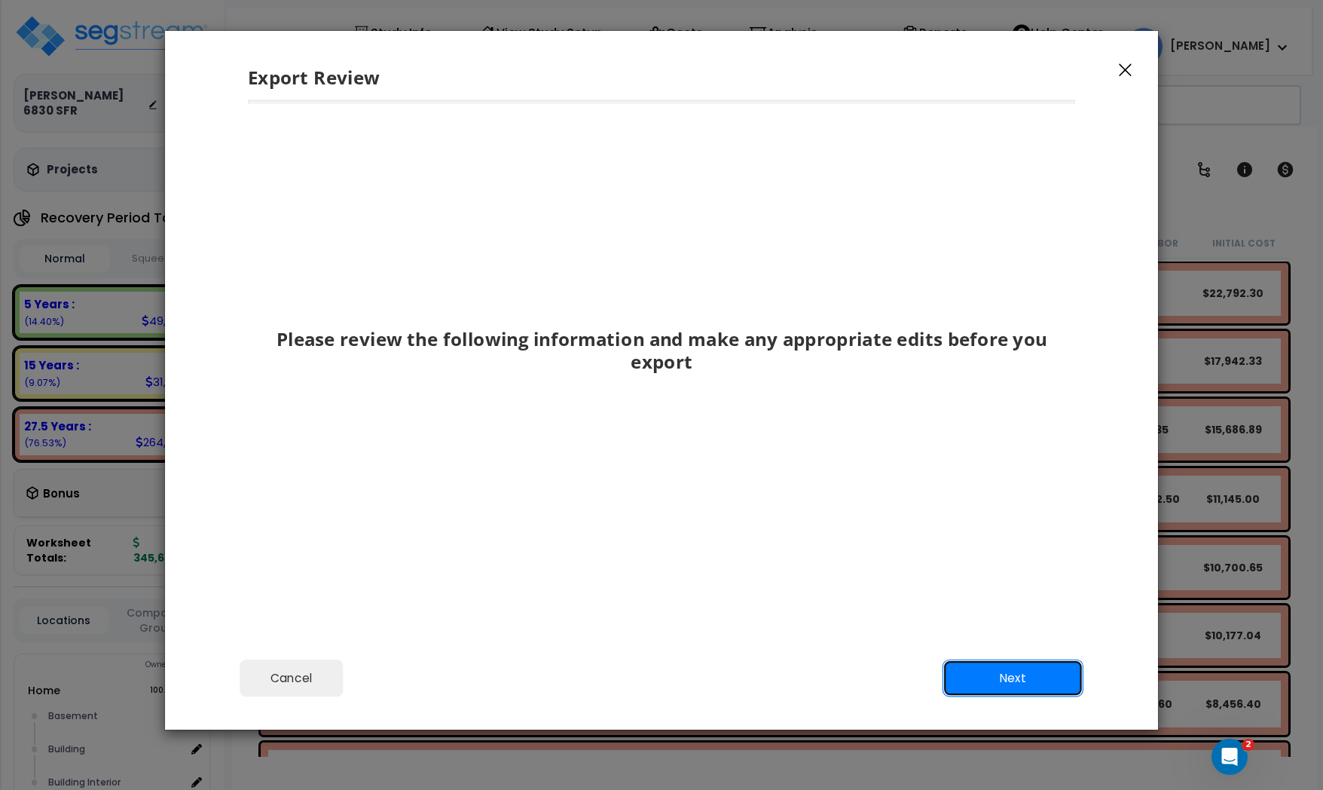
click at [1022, 681] on button "Next" at bounding box center [1013, 678] width 141 height 38
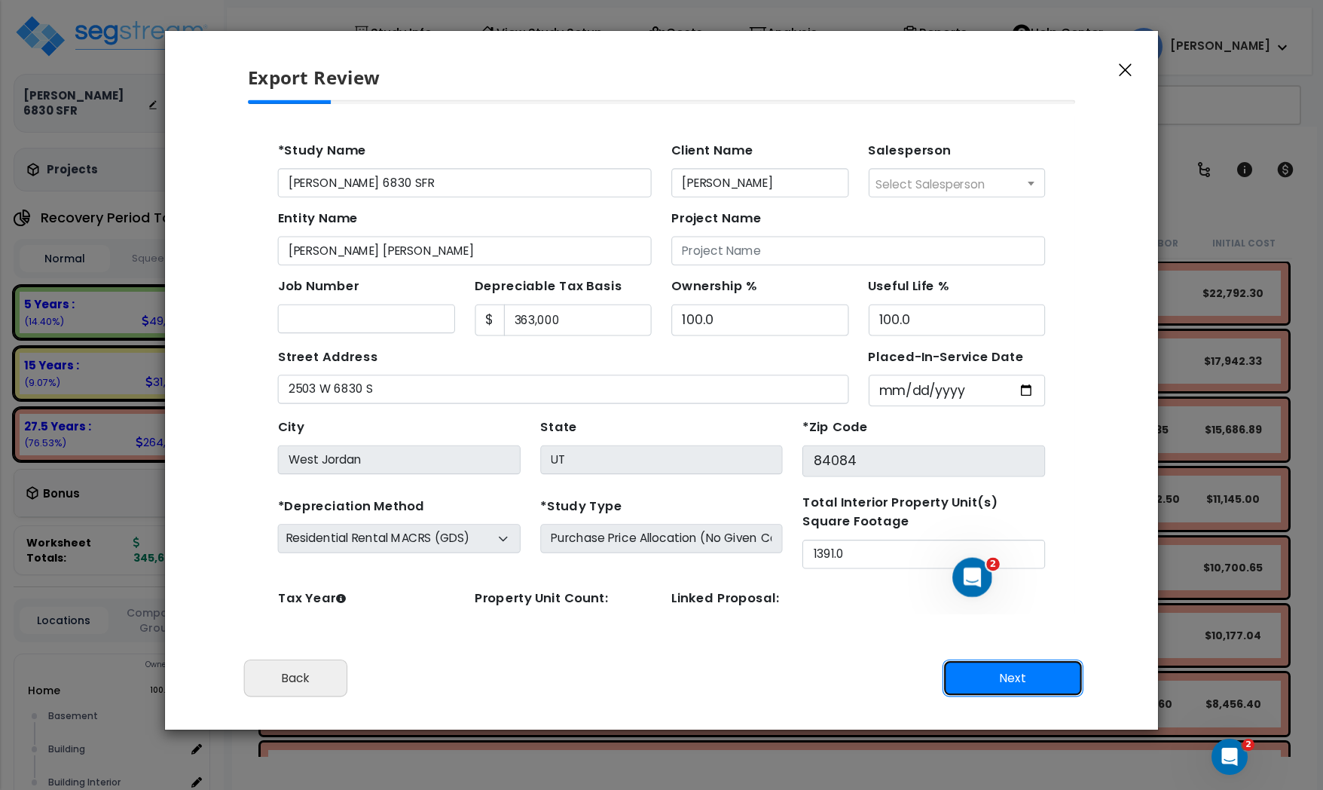
click at [1022, 681] on button "Next" at bounding box center [1013, 678] width 141 height 38
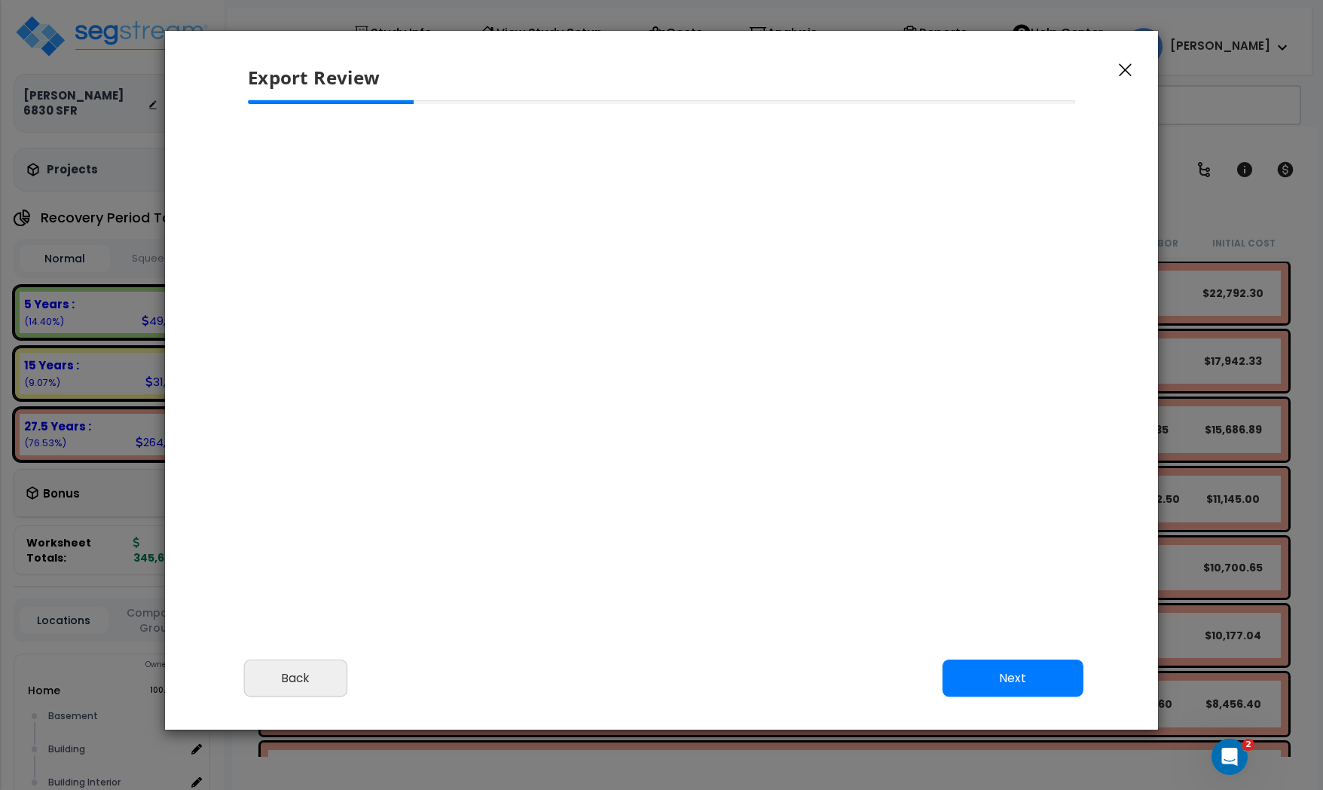
select select "2024"
click at [1023, 682] on button "Next" at bounding box center [1013, 678] width 141 height 38
click at [1019, 677] on button "Next" at bounding box center [1013, 678] width 141 height 38
click at [1230, 745] on icon "Open Intercom Messenger" at bounding box center [1227, 754] width 25 height 25
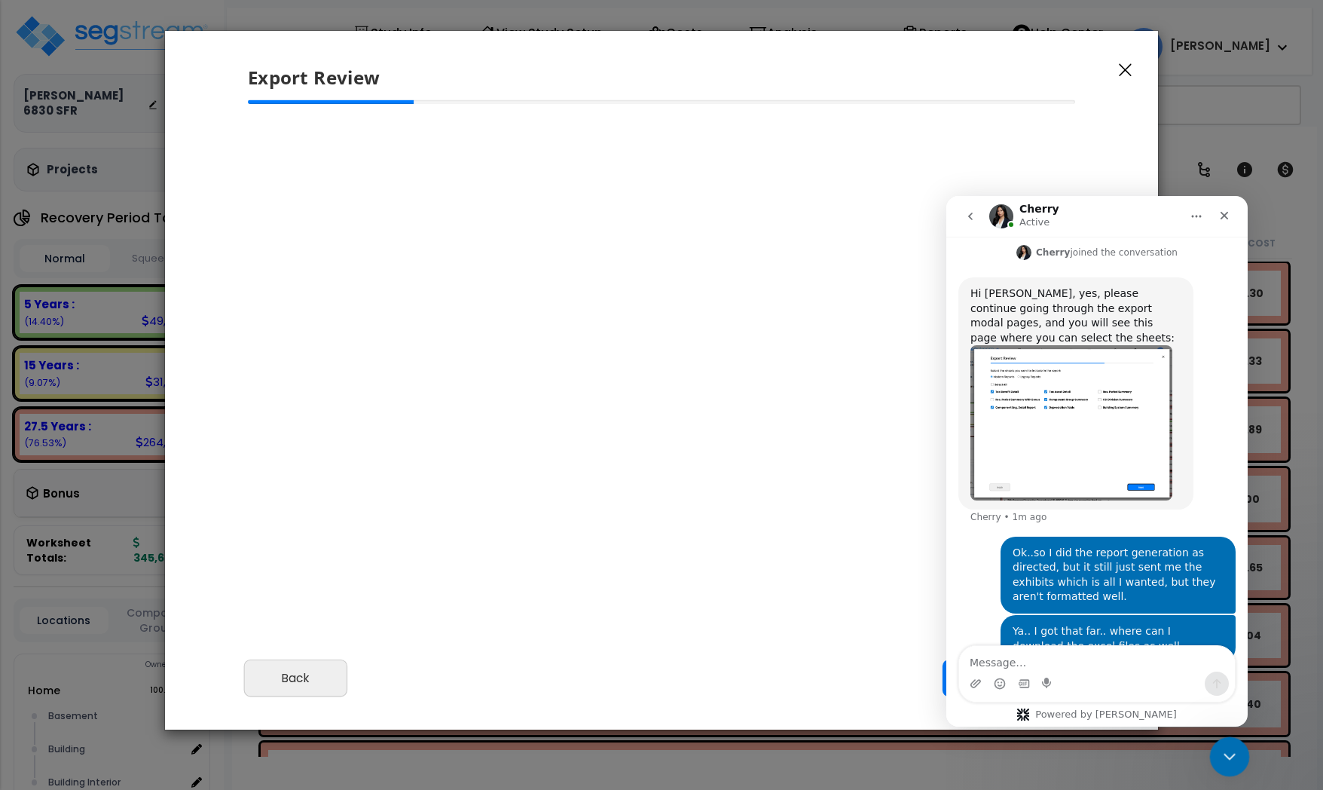
scroll to position [452, 0]
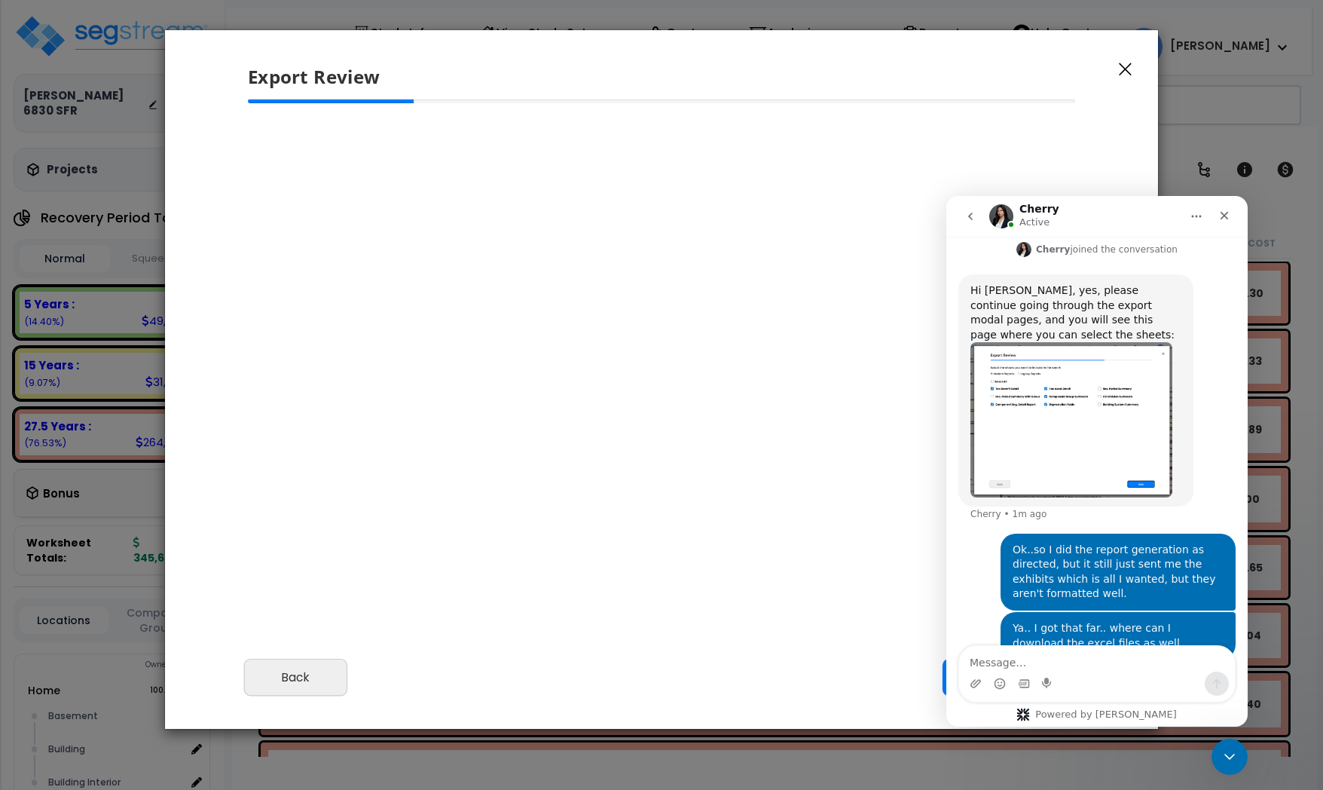
click at [702, 417] on div at bounding box center [662, 306] width 852 height 414
click at [1125, 78] on div "Export Review" at bounding box center [661, 64] width 993 height 69
click at [813, 223] on div at bounding box center [661, 211] width 827 height 166
click at [1231, 756] on icon "Close Intercom Messenger" at bounding box center [1227, 754] width 18 height 18
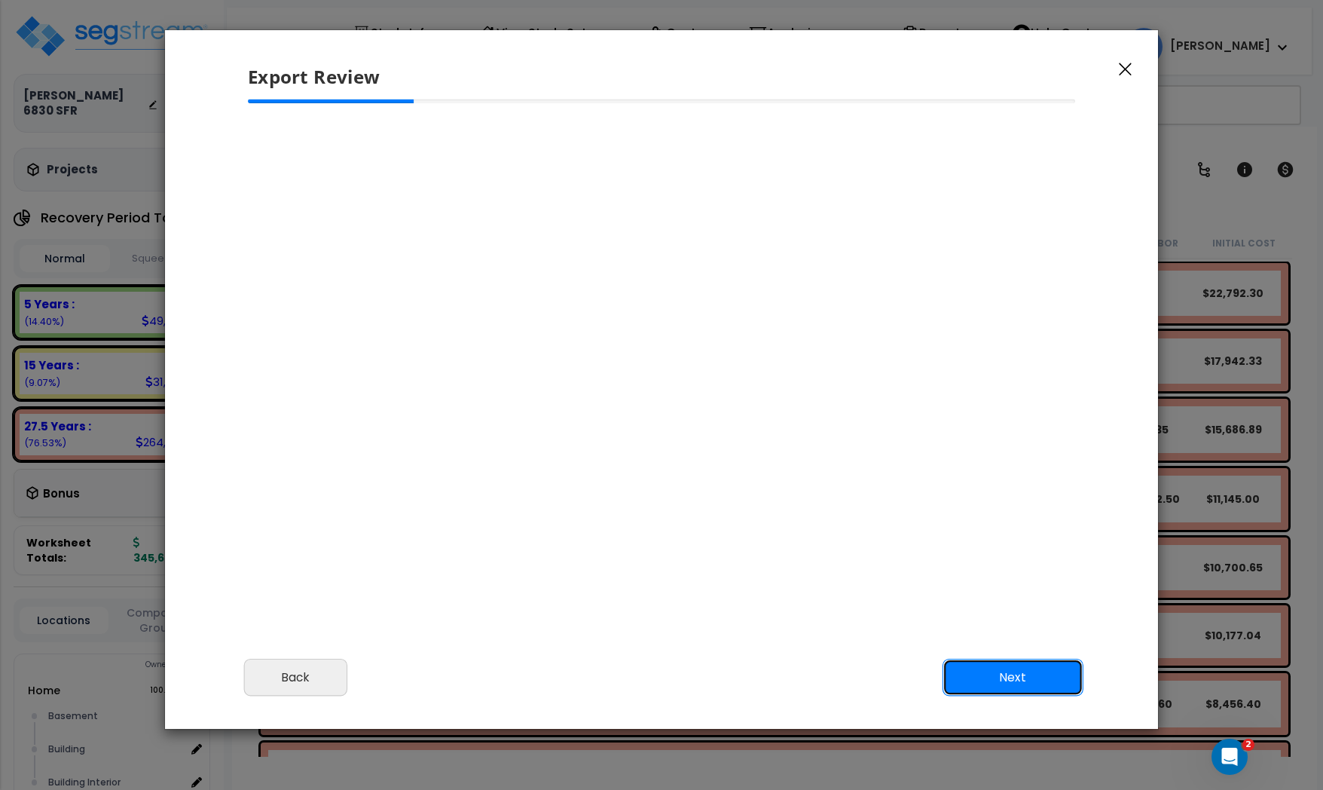
click at [1013, 671] on button "Next" at bounding box center [1013, 678] width 141 height 38
click at [298, 682] on button "Back" at bounding box center [296, 678] width 104 height 38
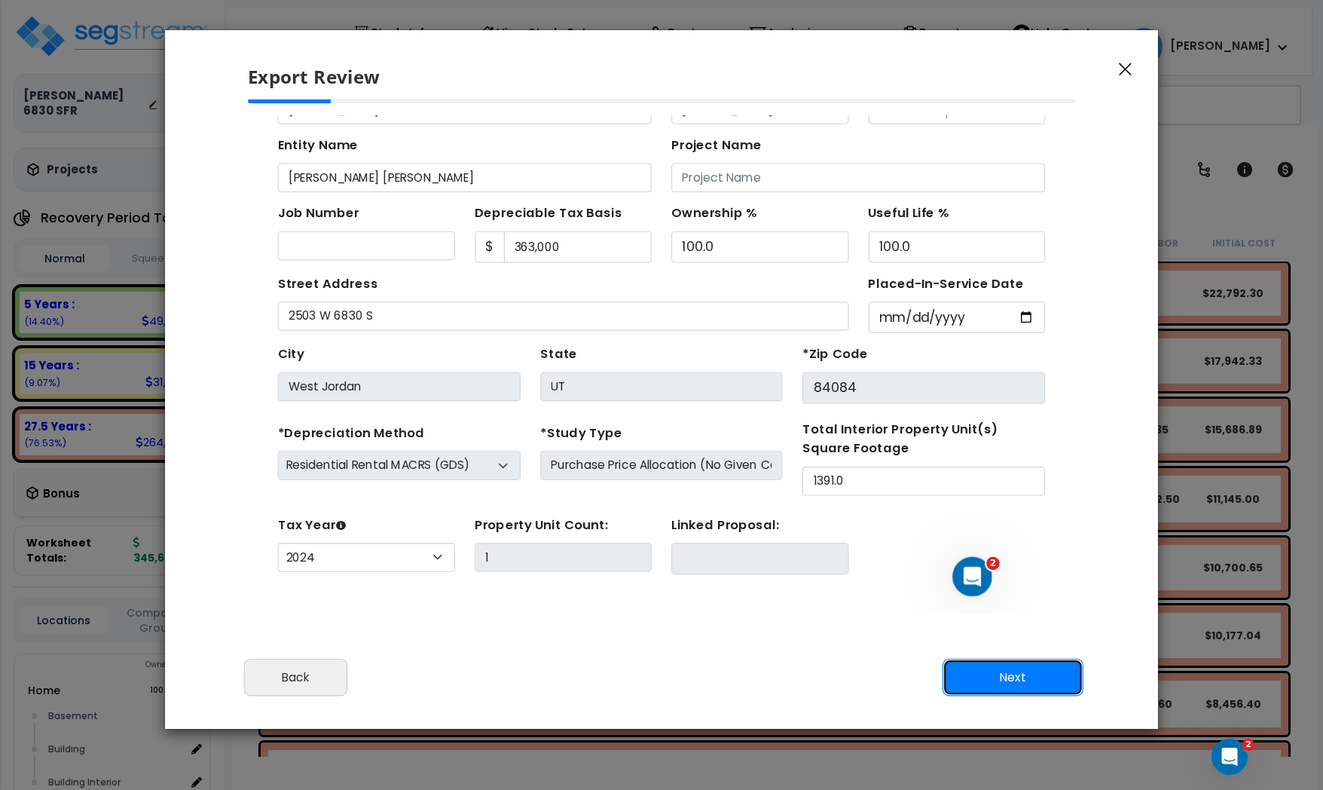
click at [1006, 680] on button "Next" at bounding box center [1013, 678] width 141 height 38
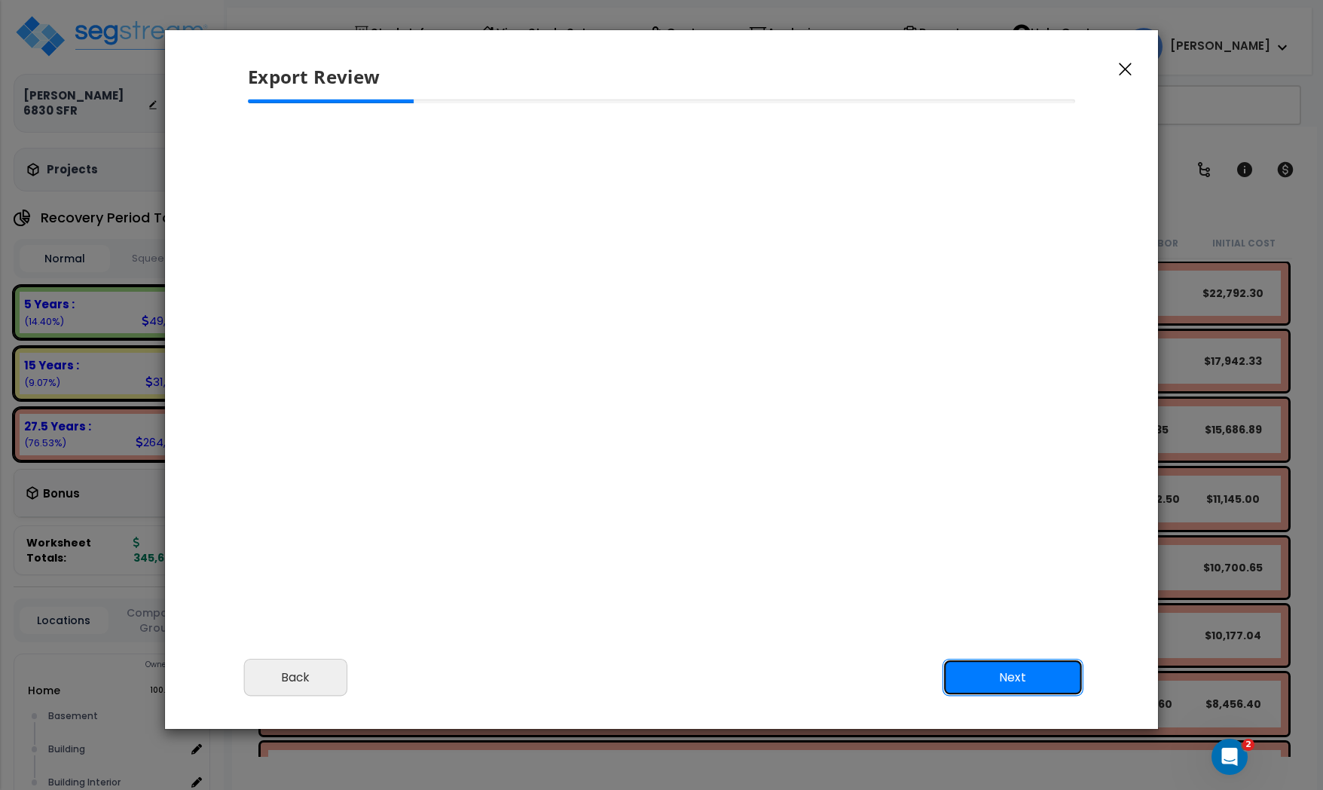
select select "2024"
click at [1006, 680] on button "Next" at bounding box center [1013, 678] width 141 height 38
click at [427, 98] on div "Export Review" at bounding box center [661, 64] width 993 height 69
click at [345, 119] on div at bounding box center [662, 196] width 852 height 195
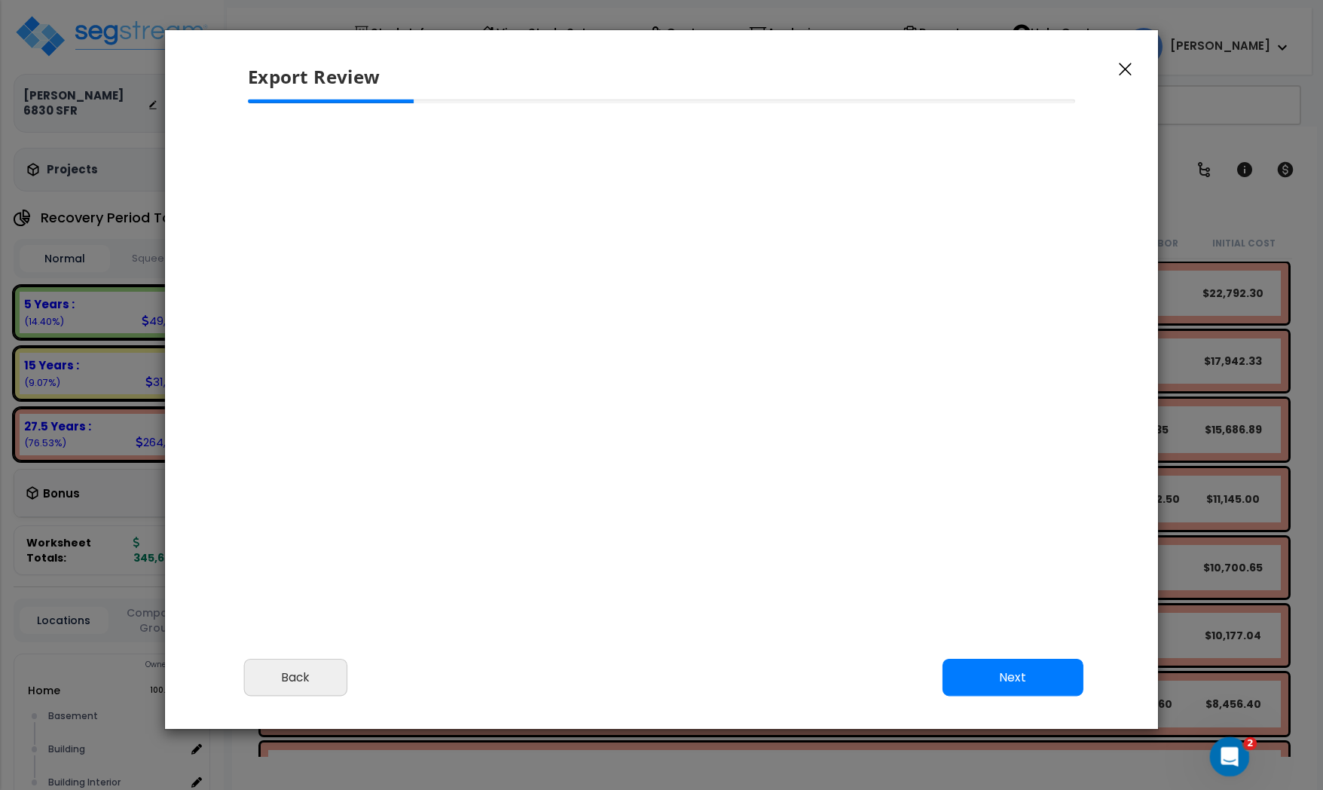
click at [1228, 752] on icon "Open Intercom Messenger" at bounding box center [1227, 754] width 11 height 12
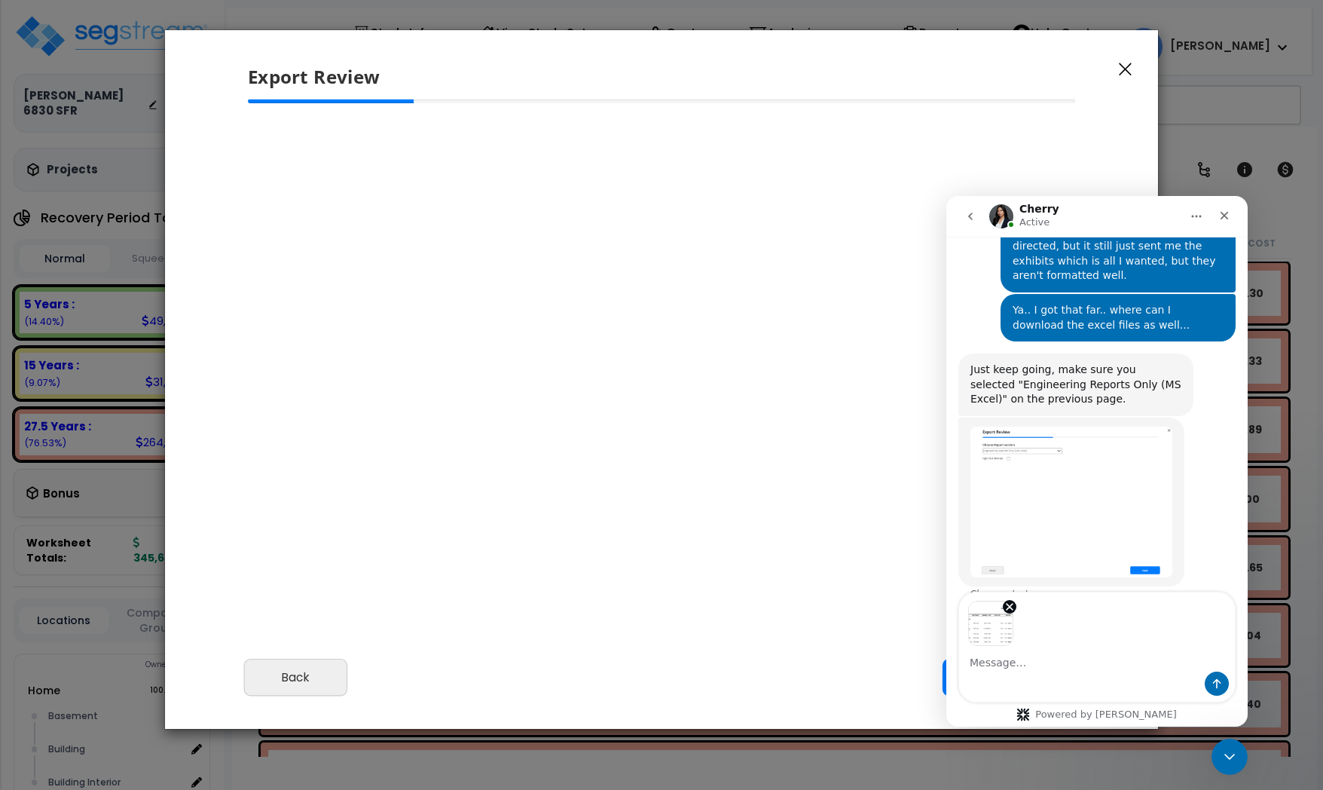
scroll to position [808, 0]
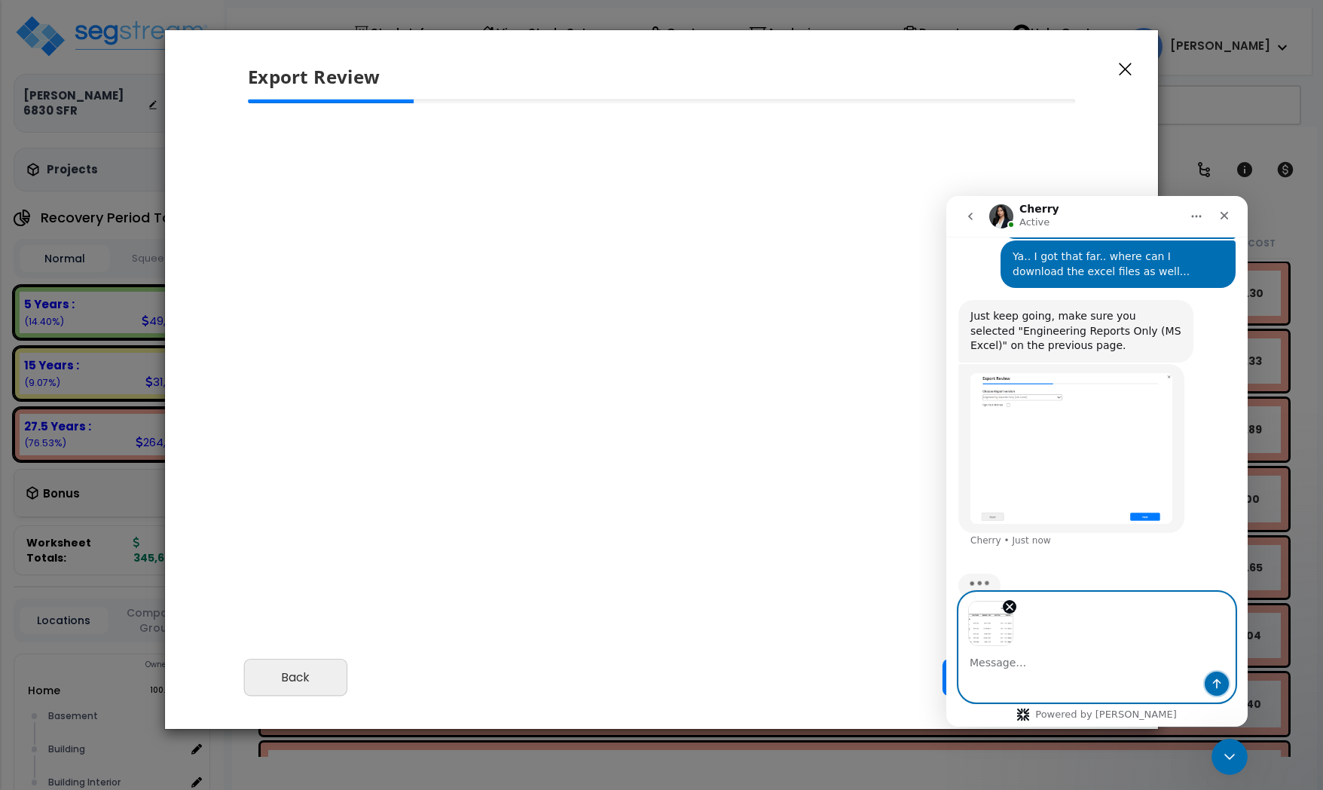
click at [1216, 684] on icon "Send a message…" at bounding box center [1217, 683] width 12 height 12
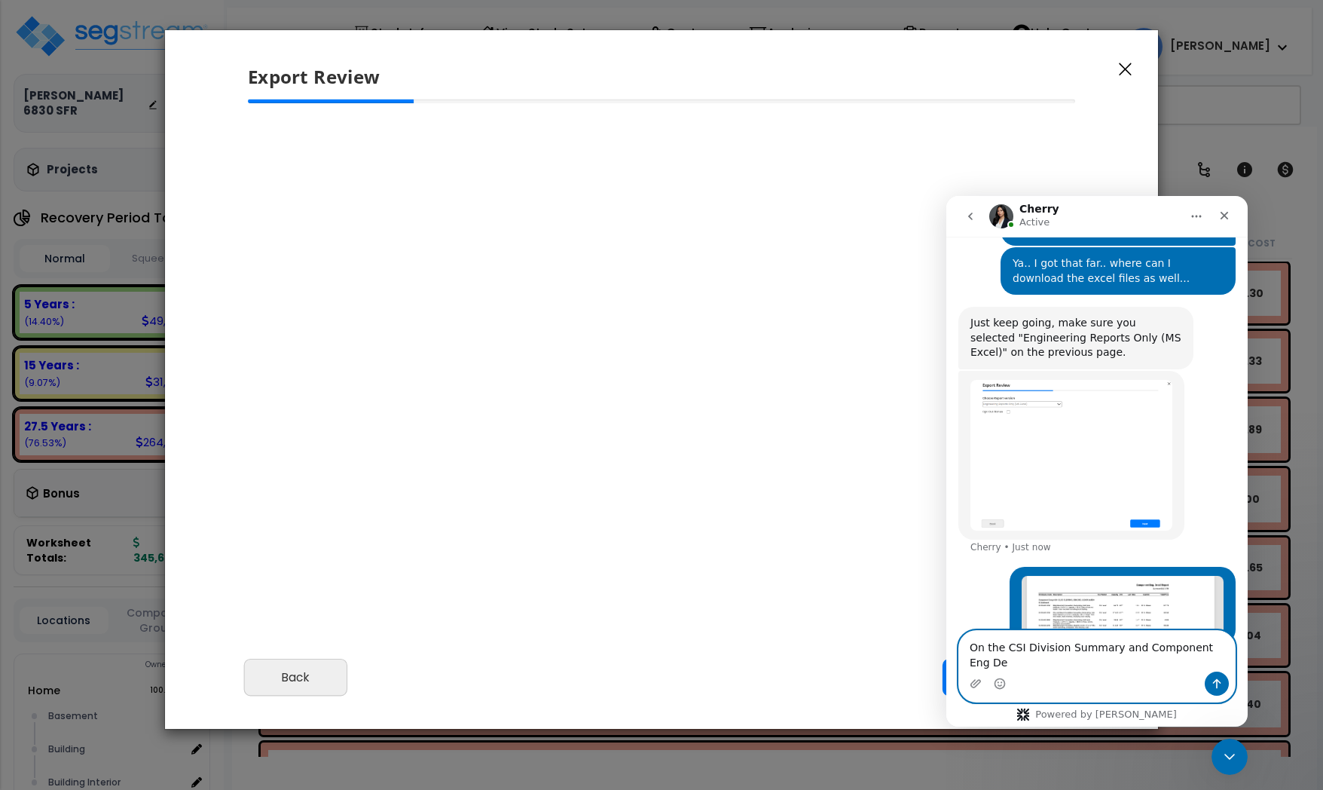
scroll to position [802, 0]
type textarea "On the CSI Division Summary and Component Eng Detail reports...the margins are …"
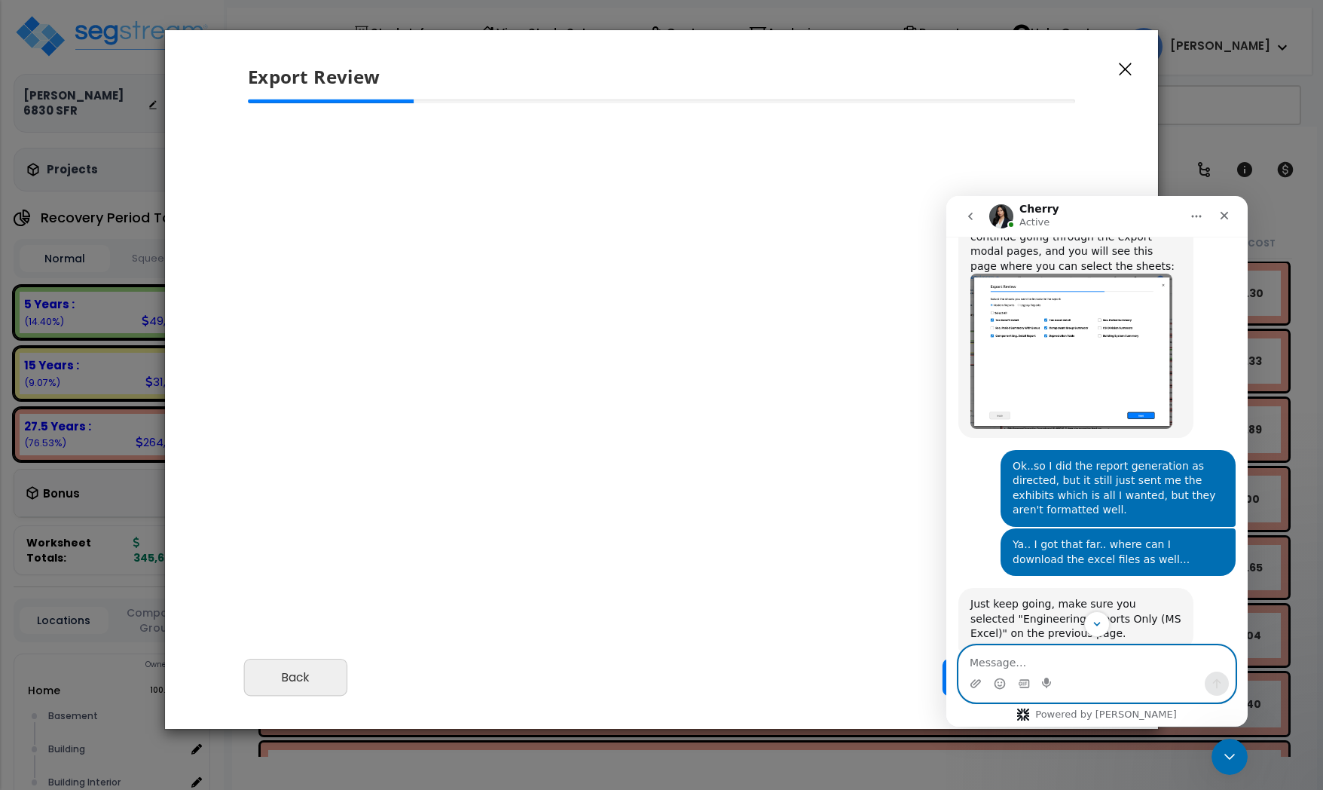
scroll to position [512, 0]
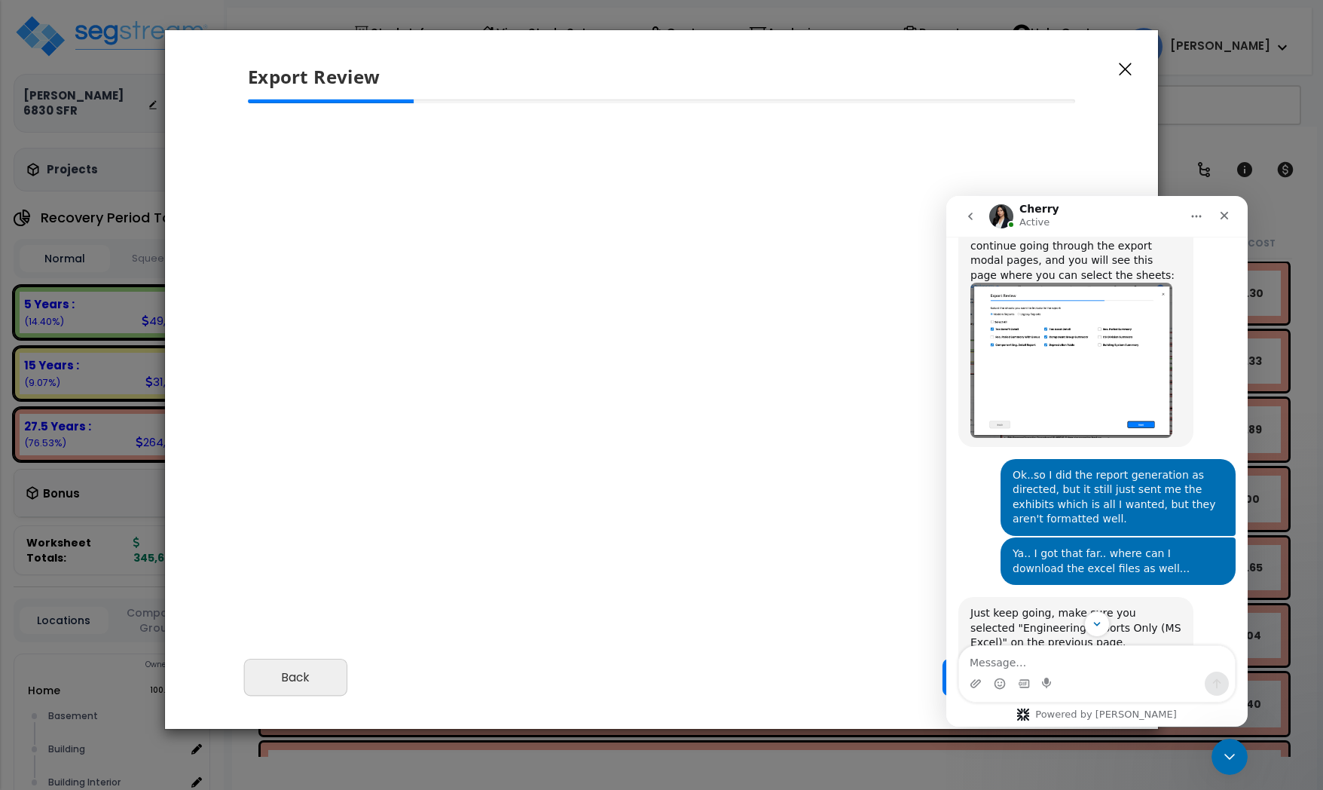
click at [671, 252] on div at bounding box center [661, 211] width 827 height 166
click at [1223, 753] on icon "Close Intercom Messenger" at bounding box center [1227, 754] width 18 height 18
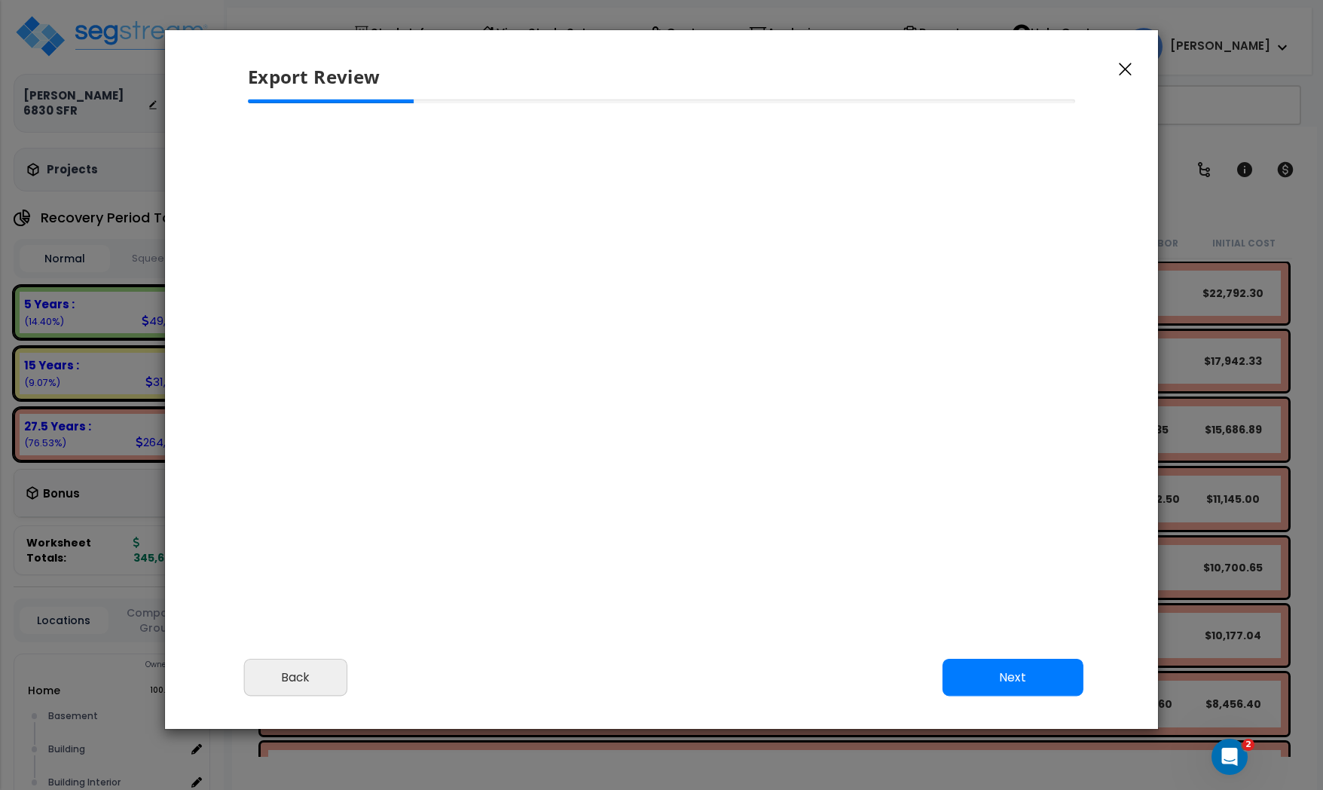
click at [1182, 769] on div "Export Review Please review the following information and make any appropriate …" at bounding box center [661, 395] width 1323 height 790
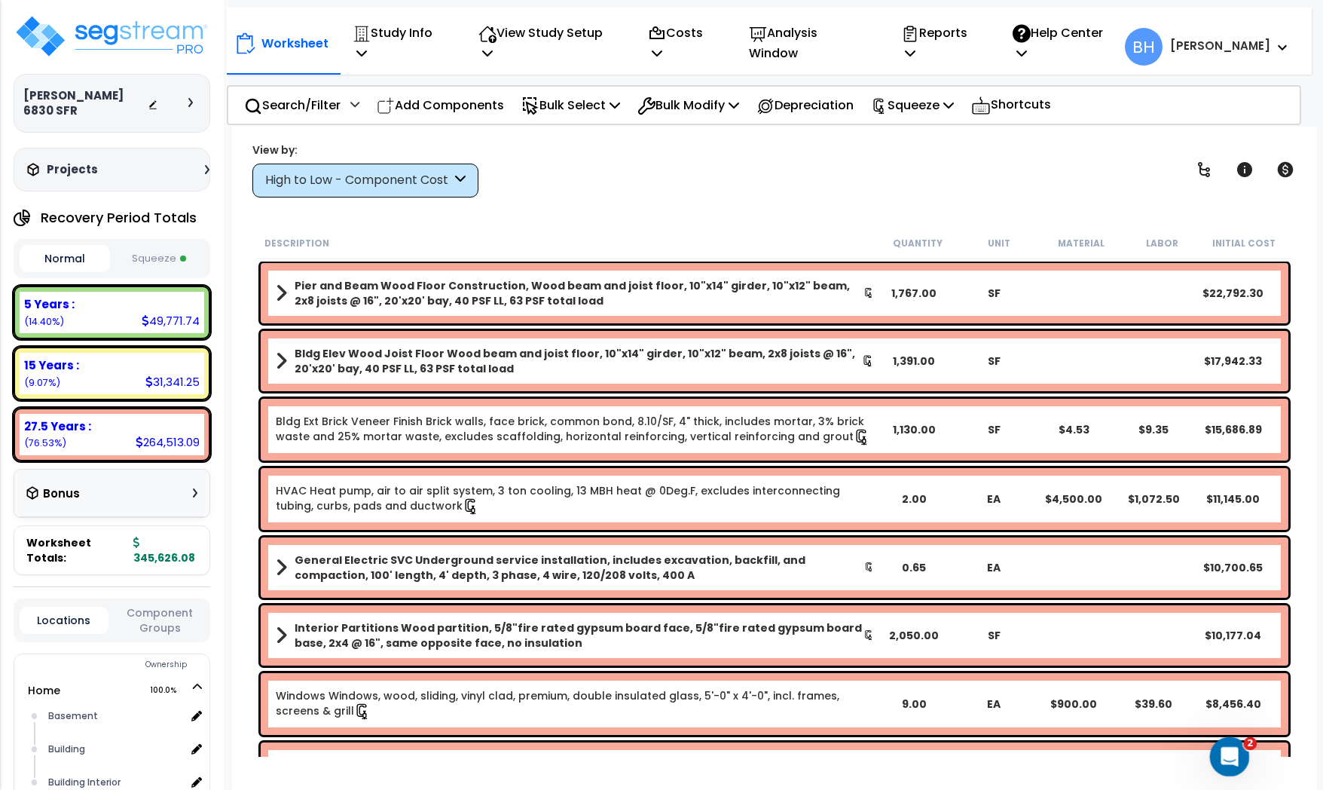
click at [1221, 750] on icon "Open Intercom Messenger" at bounding box center [1227, 754] width 25 height 25
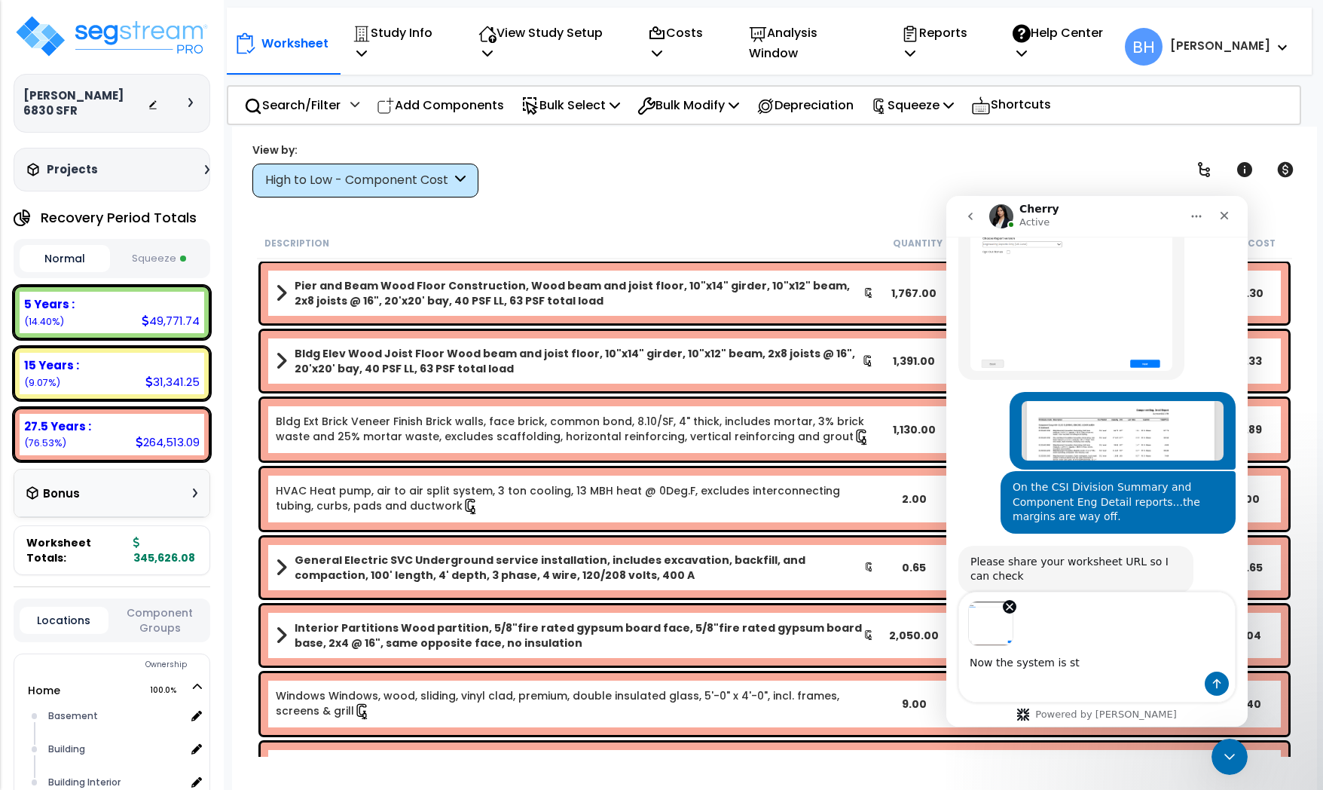
scroll to position [963, 0]
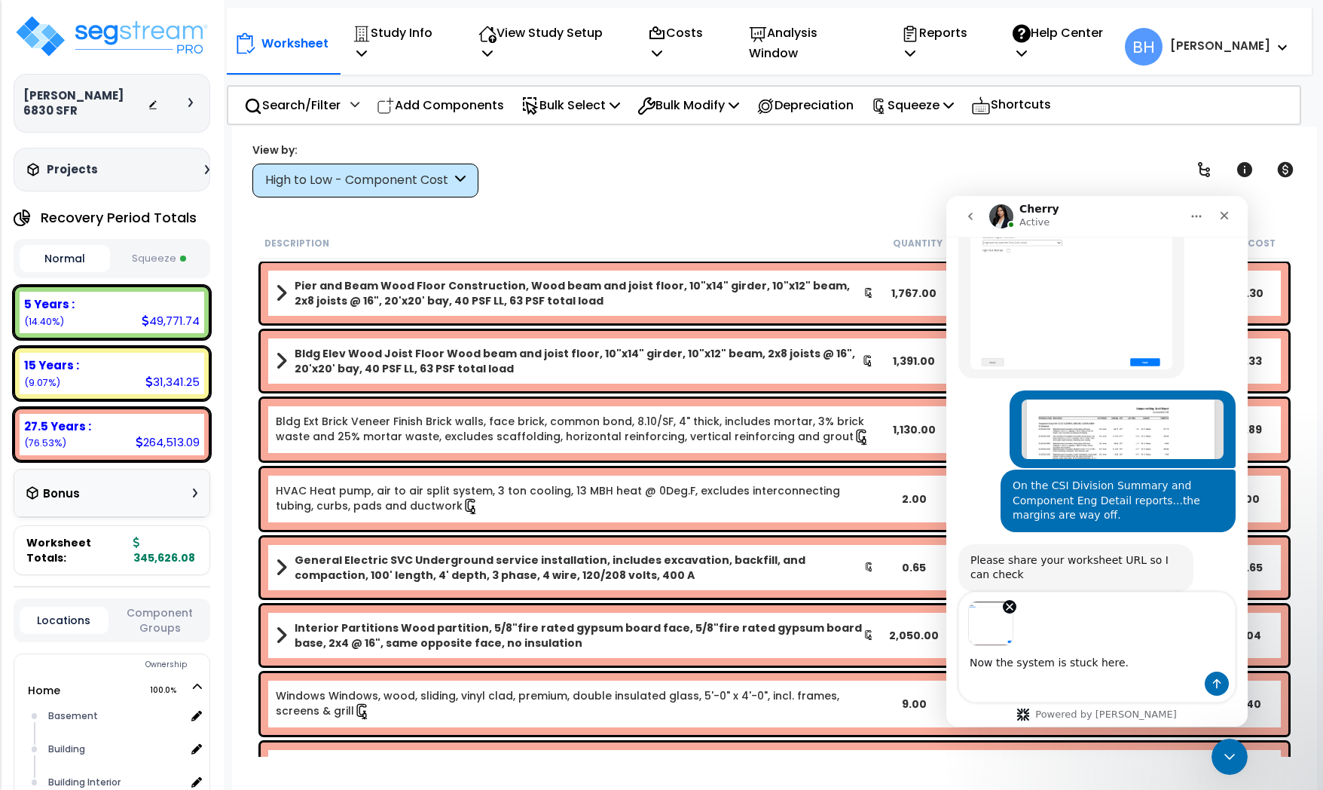
type textarea "Now the system is stuck here.."
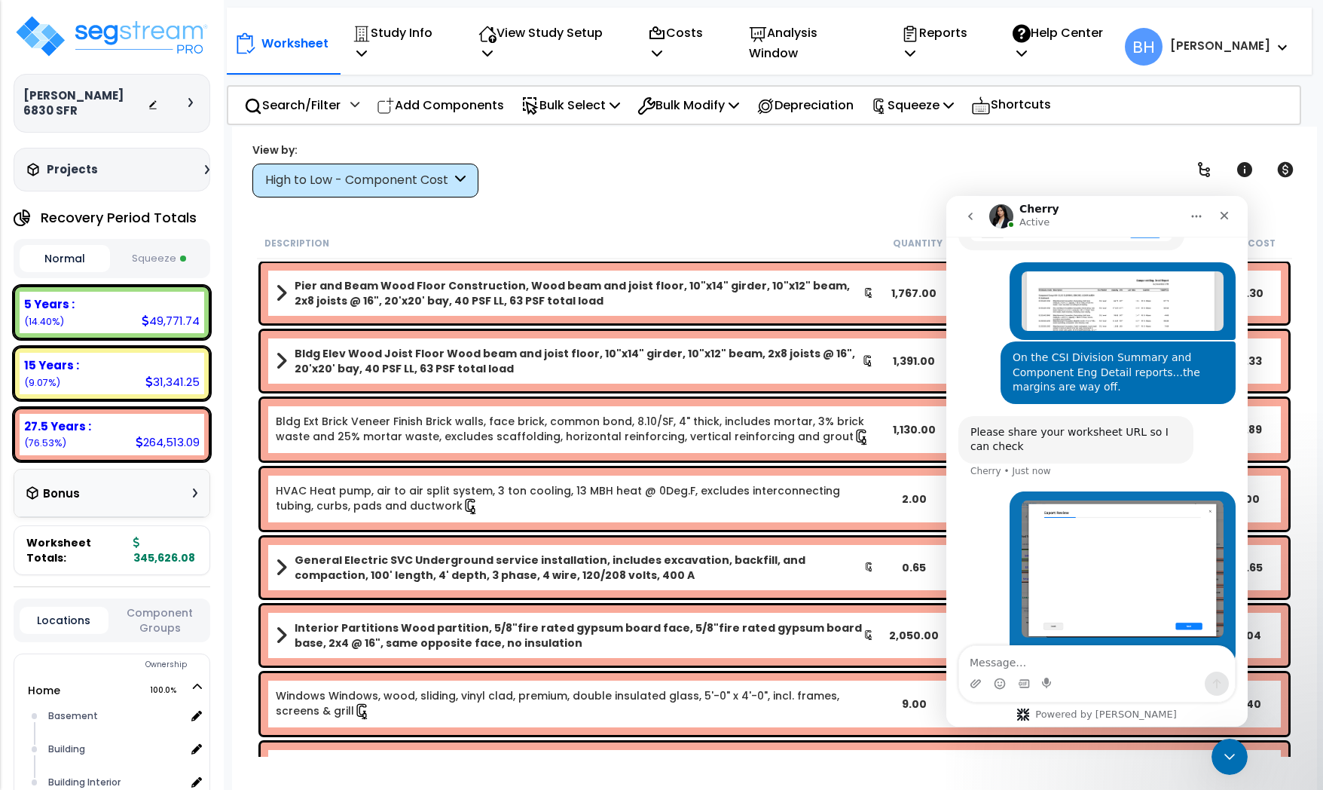
scroll to position [1099, 0]
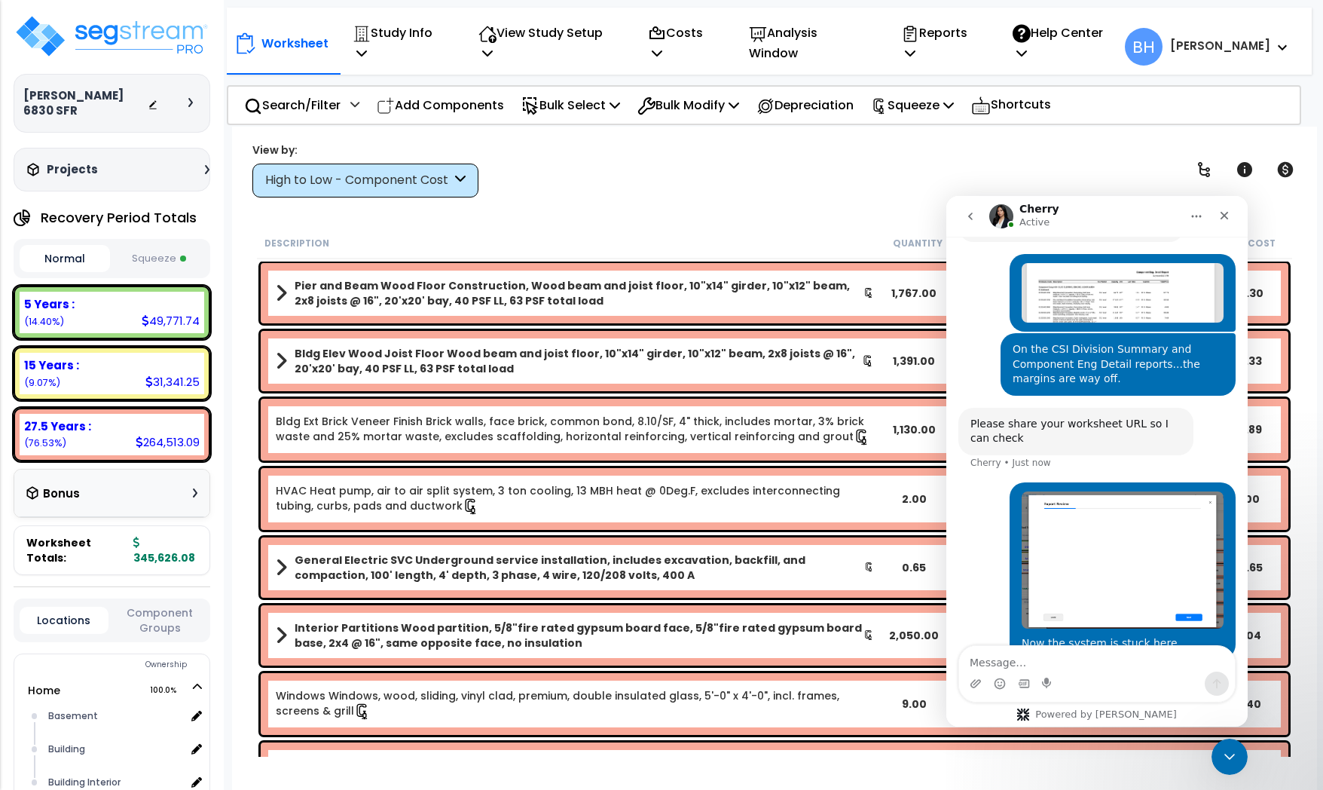
click at [663, 173] on div "View by: High to Low - Component Cost High to Low - Component Cost" at bounding box center [774, 170] width 1055 height 56
click at [546, 134] on div "Worksheet Study Info Study Setup Add Property Unit Template study Clone study BH" at bounding box center [774, 522] width 1085 height 790
click at [990, 662] on textarea "Message…" at bounding box center [1097, 659] width 276 height 26
paste textarea "https://enterprise.segstream.com/project/v2/take-offsheet/38738/"
type textarea "https://enterprise.segstream.com/project/v2/take-offsheet/38738/"
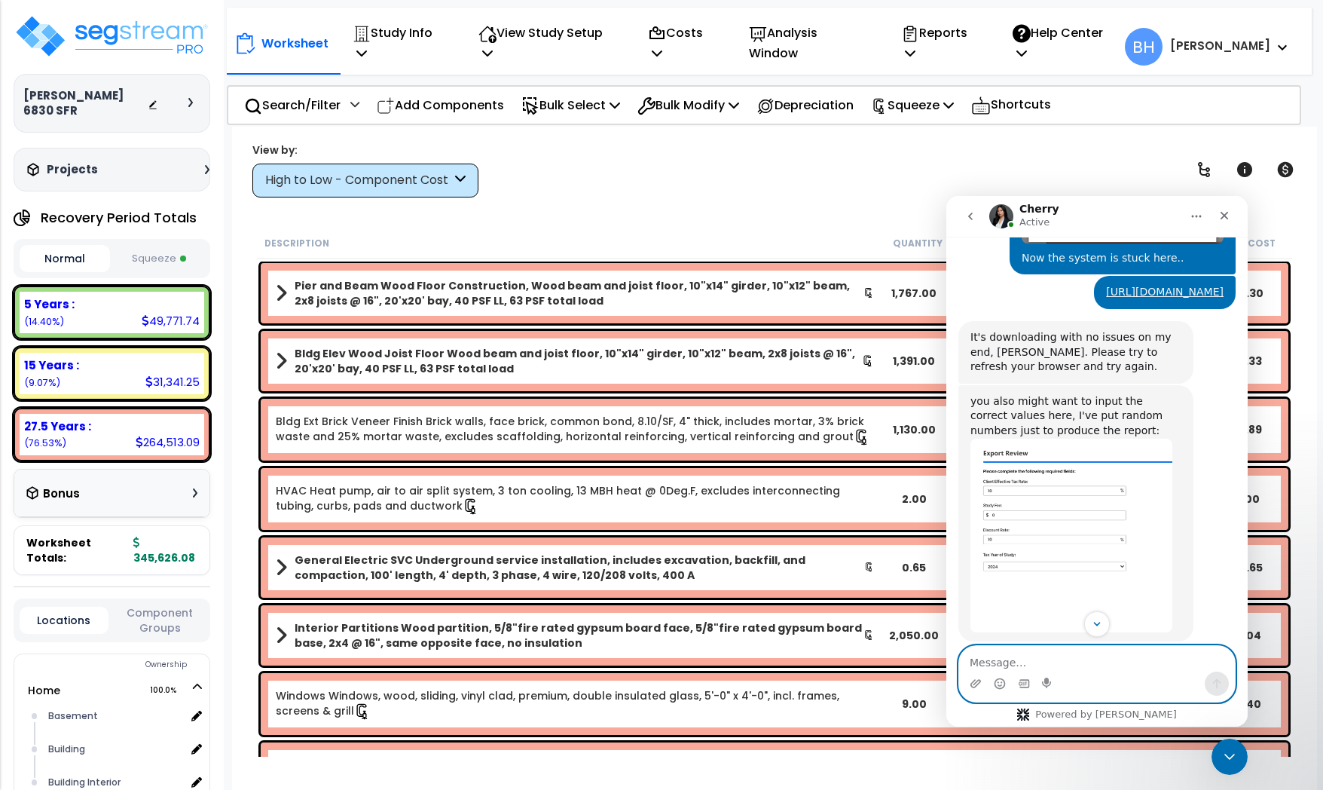
scroll to position [1424, 0]
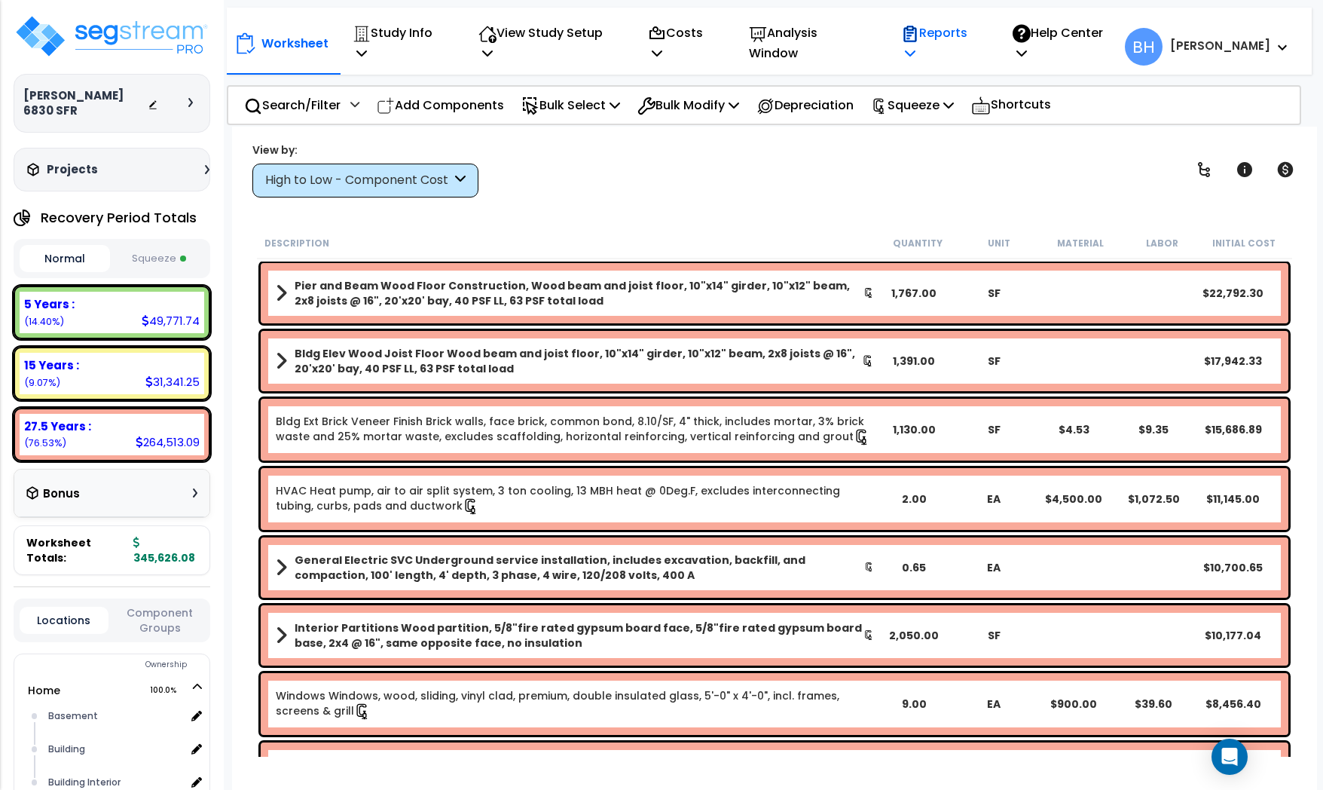
click at [972, 35] on p "Reports" at bounding box center [941, 43] width 80 height 41
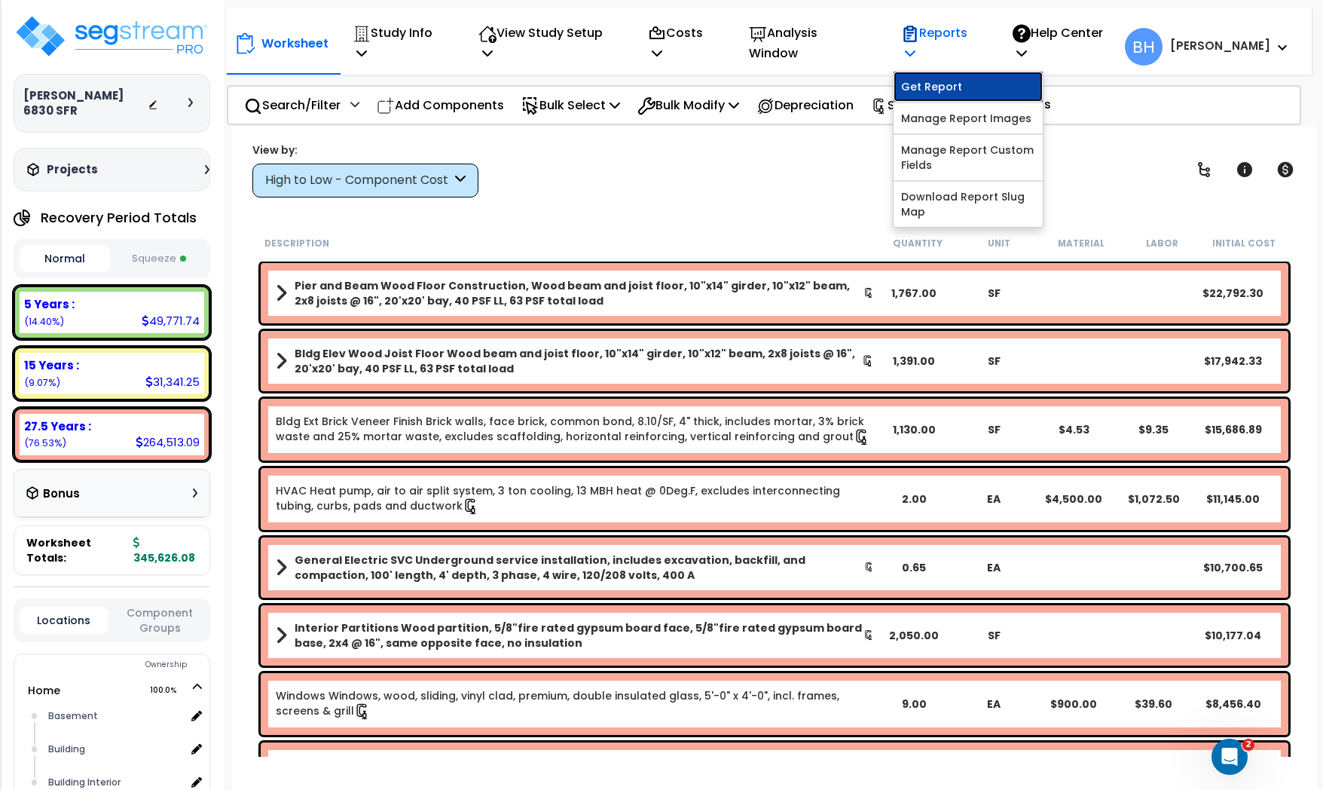
click at [965, 72] on link "Get Report" at bounding box center [968, 87] width 149 height 30
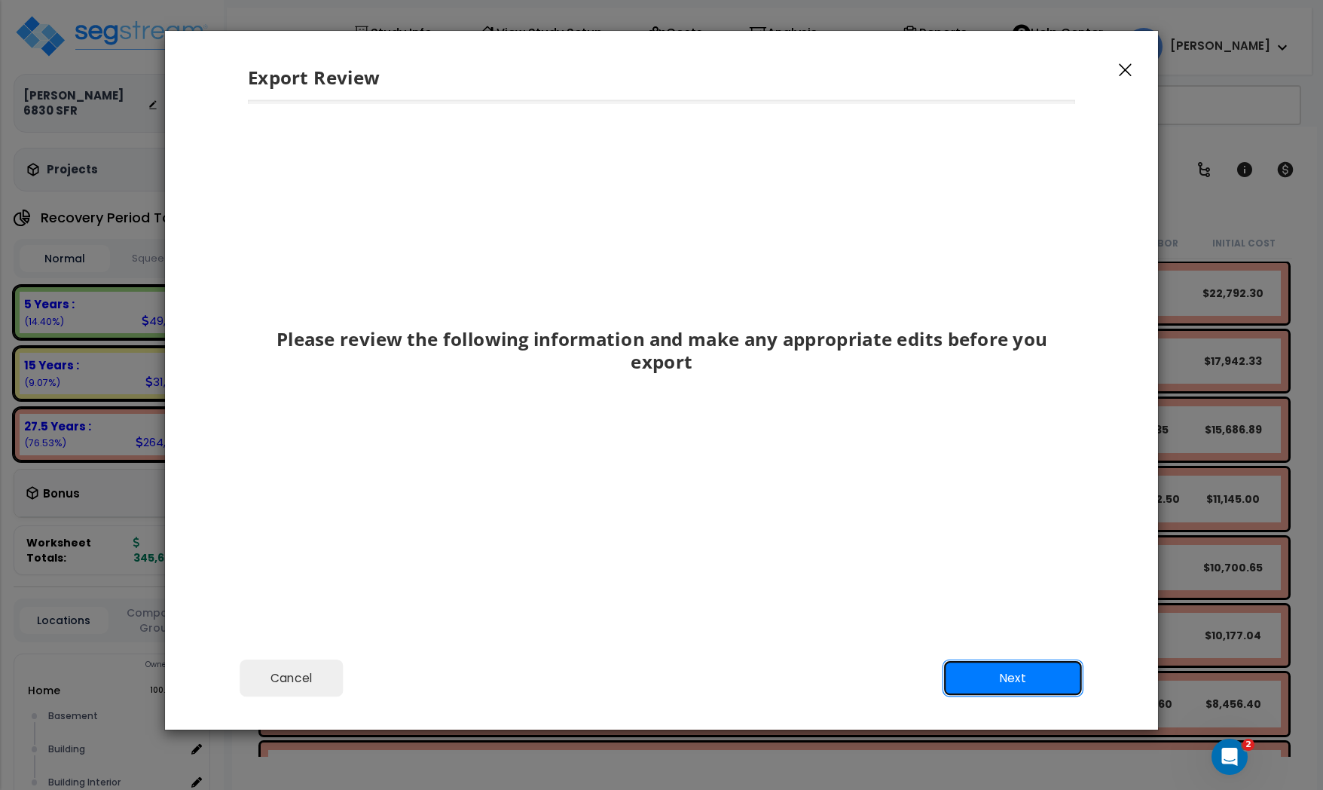
click at [974, 671] on button "Next" at bounding box center [1013, 678] width 141 height 38
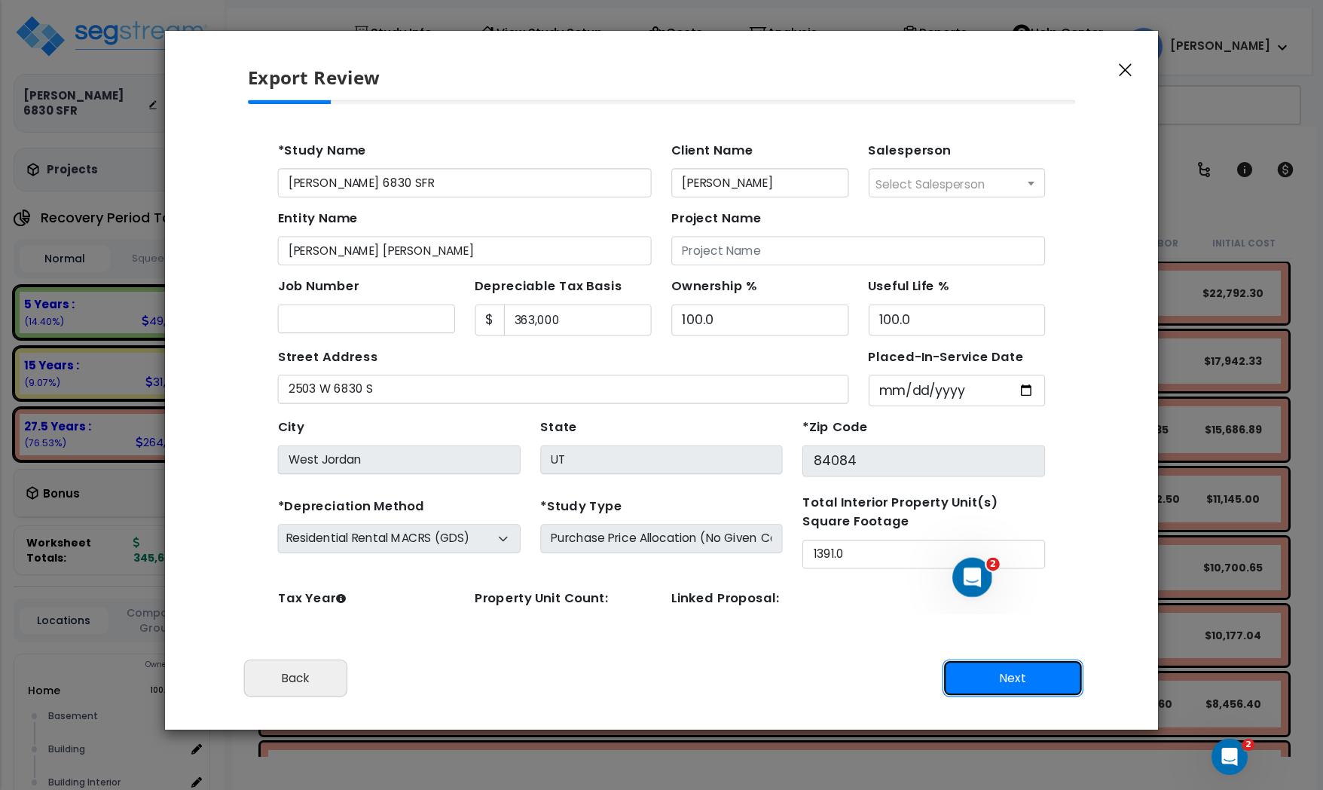
click at [986, 671] on button "Next" at bounding box center [1013, 678] width 141 height 38
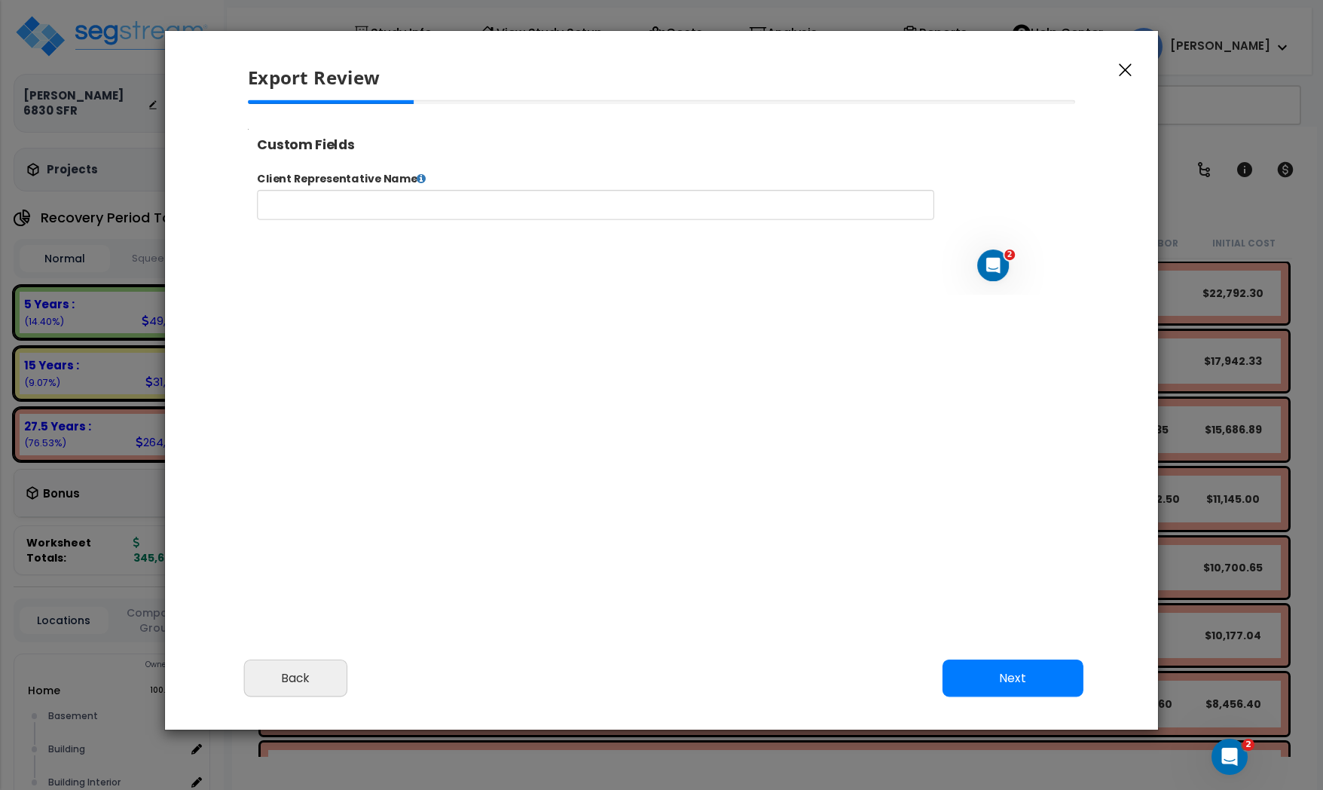
select select "2024"
click at [995, 674] on button "Next" at bounding box center [1013, 678] width 141 height 38
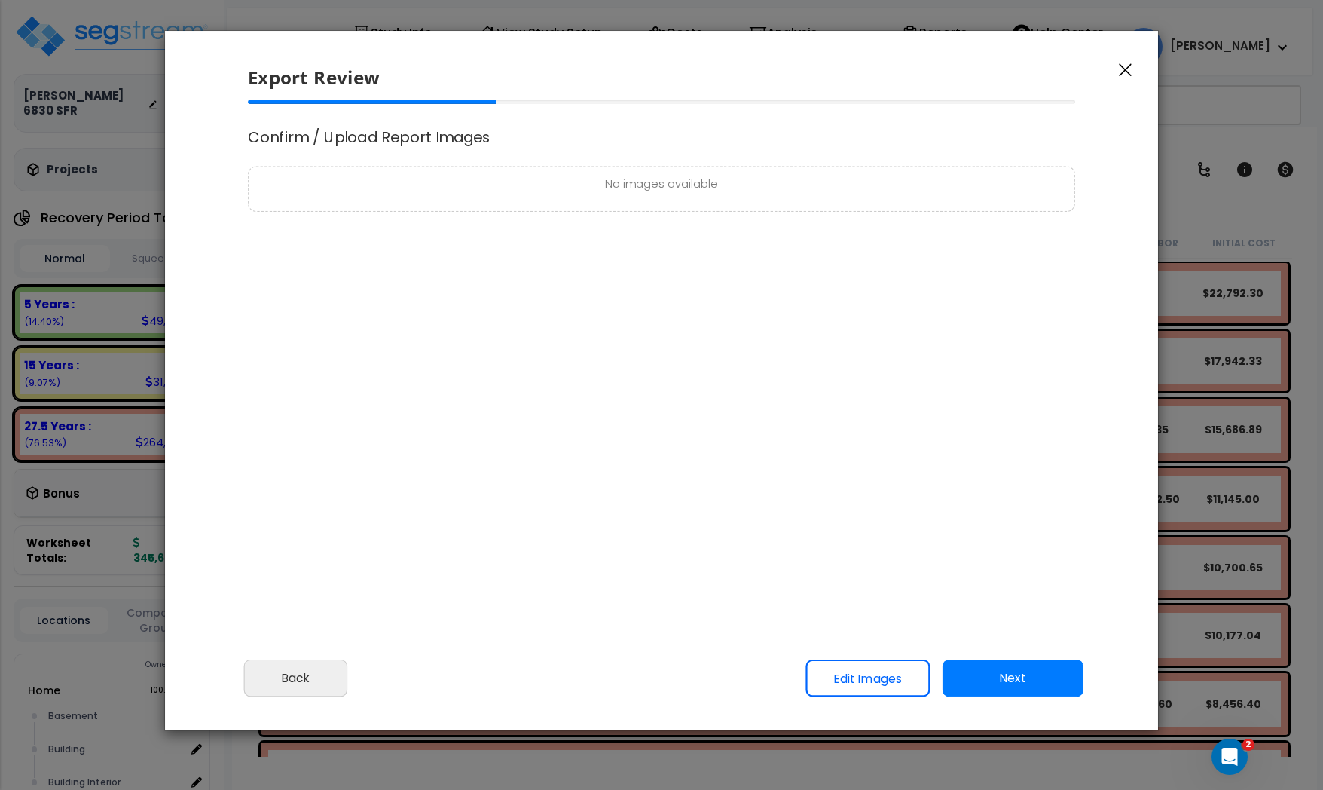
scroll to position [0, 0]
click at [1019, 685] on button "Next" at bounding box center [1013, 678] width 141 height 38
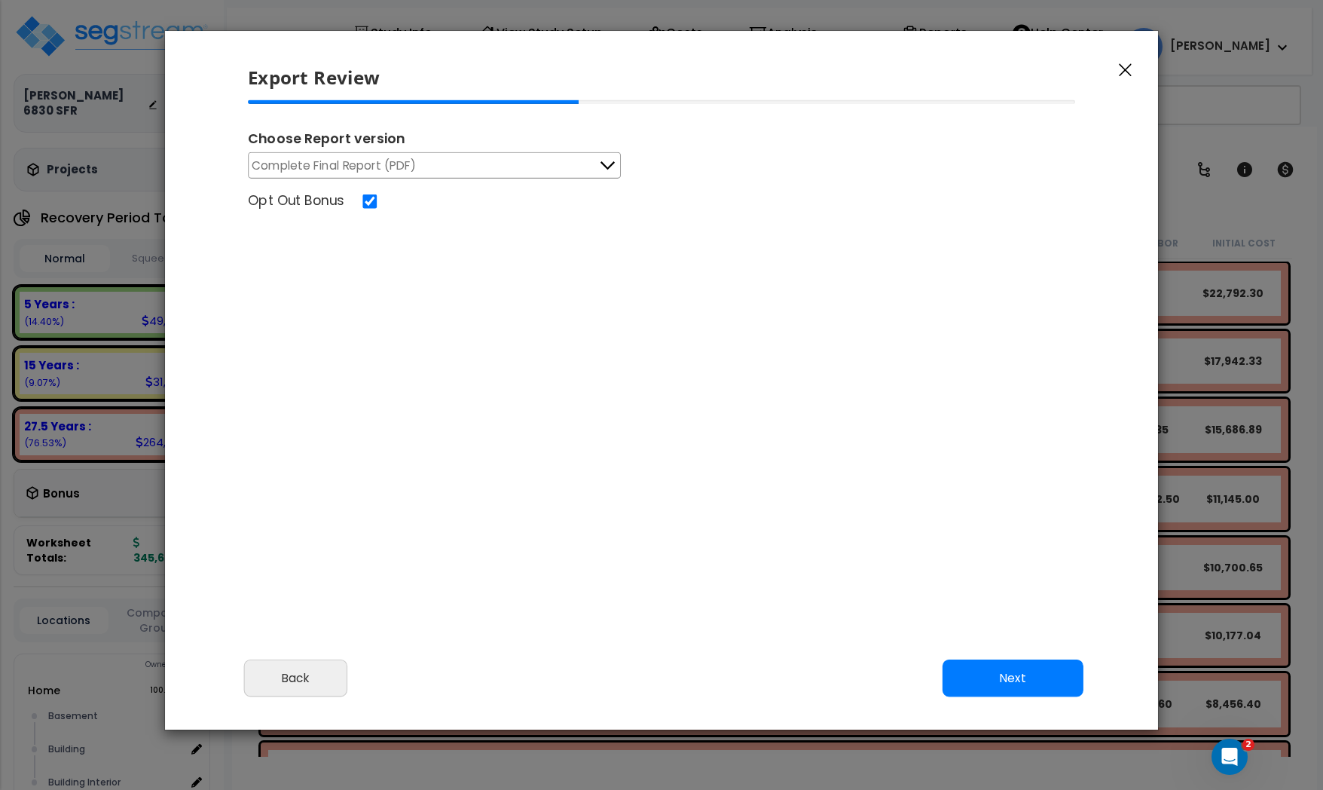
click at [506, 167] on button "Complete Final Report (PDF)" at bounding box center [434, 165] width 373 height 26
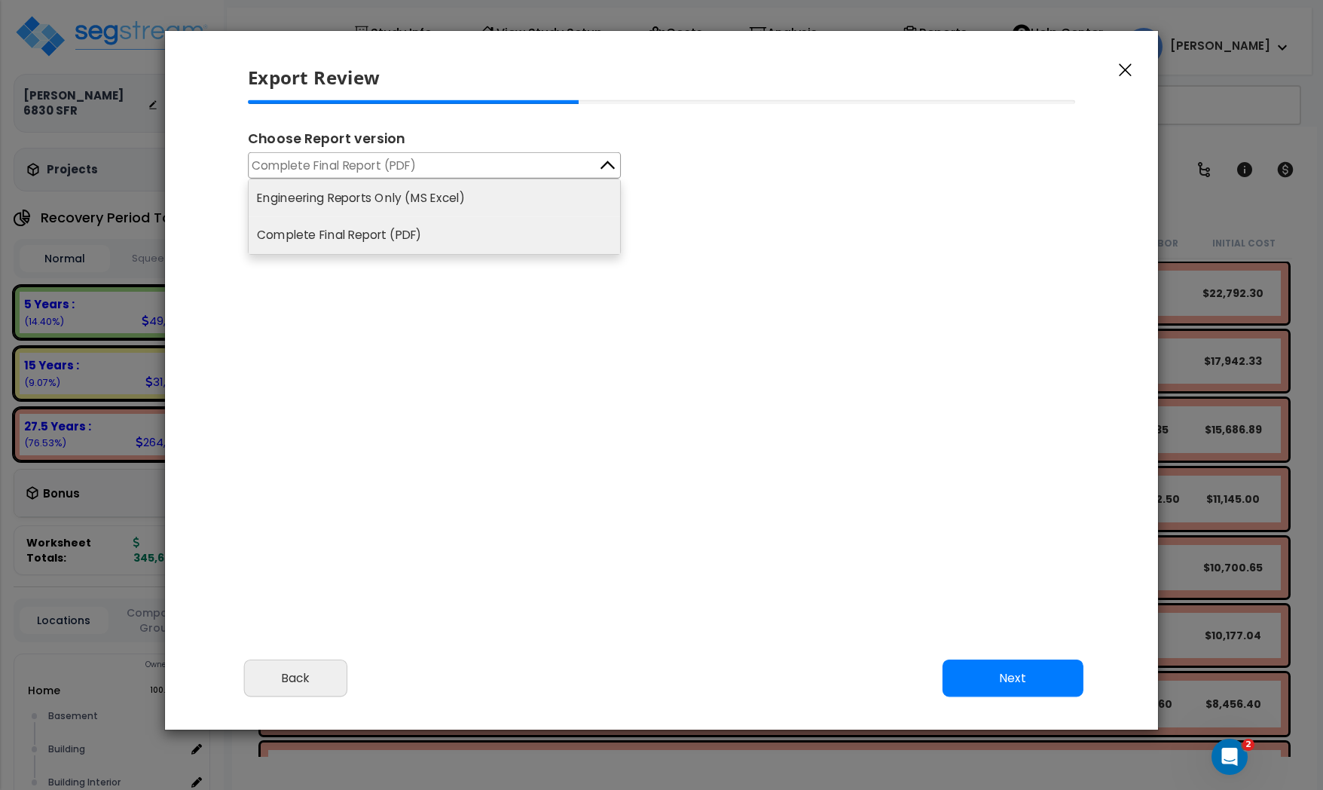
click at [469, 191] on li "Engineering Reports Only (MS Excel)" at bounding box center [434, 197] width 371 height 37
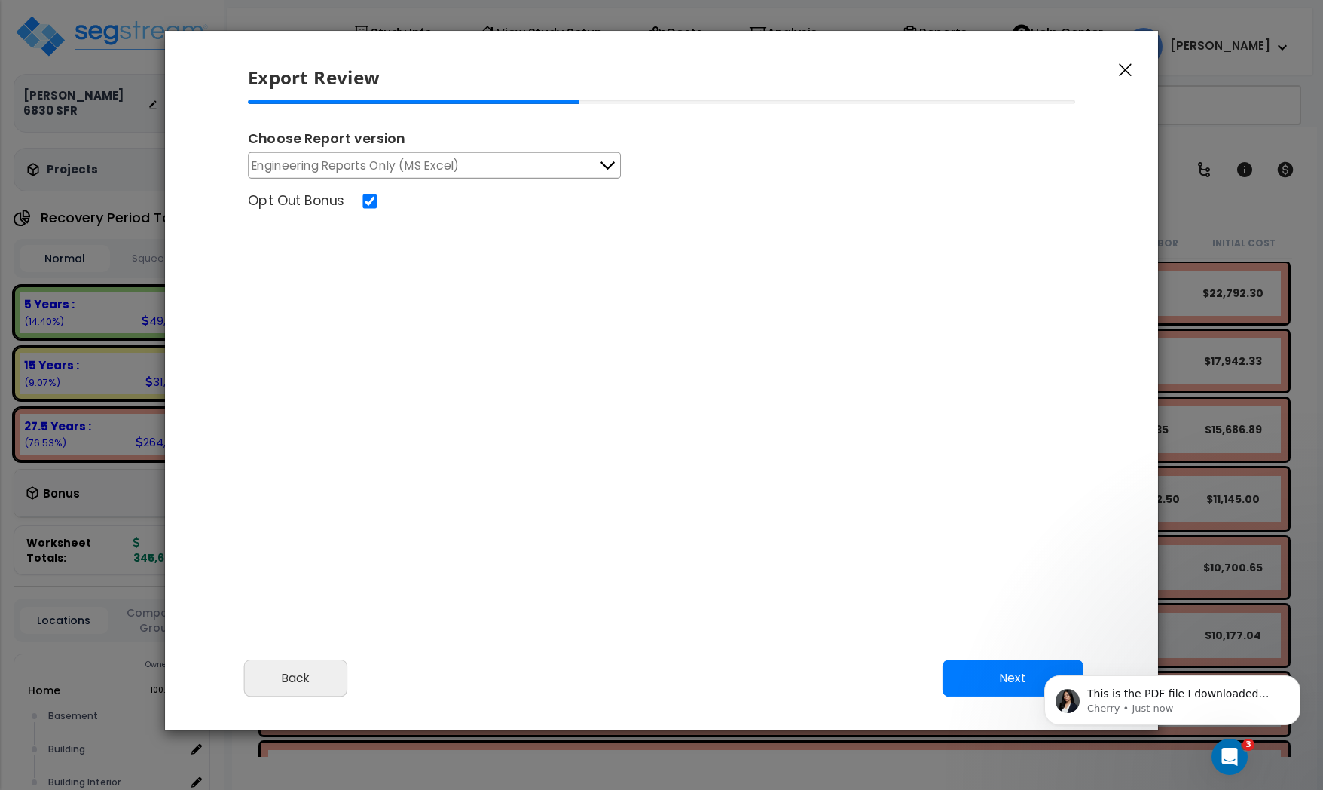
click at [370, 207] on div "Opt Out Bonus" at bounding box center [662, 202] width 852 height 23
click at [358, 197] on div "Opt Out Bonus" at bounding box center [661, 202] width 852 height 23
click at [369, 201] on input "Opt Out Bonus" at bounding box center [369, 201] width 17 height 14
checkbox input "false"
click at [1126, 704] on p "Cherry • Just now" at bounding box center [1184, 708] width 194 height 14
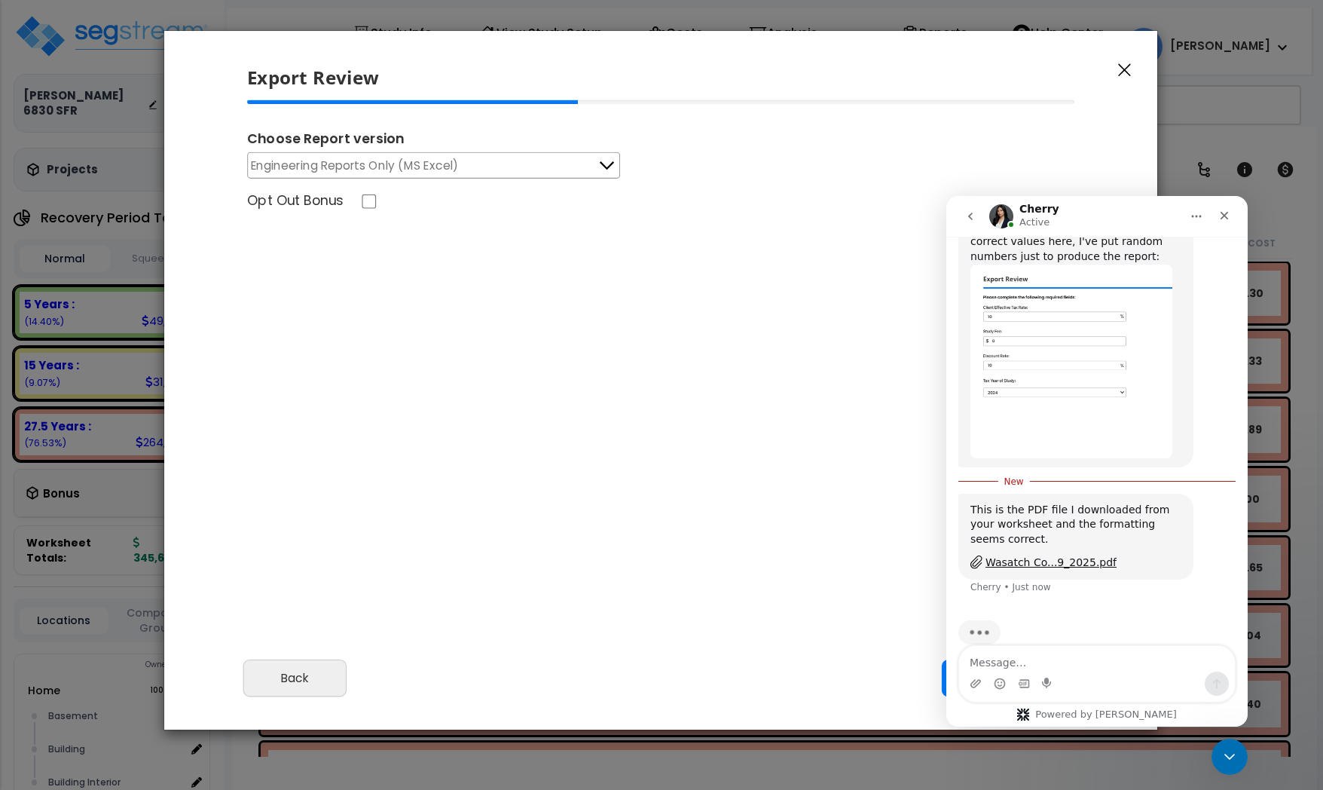
scroll to position [1652, 0]
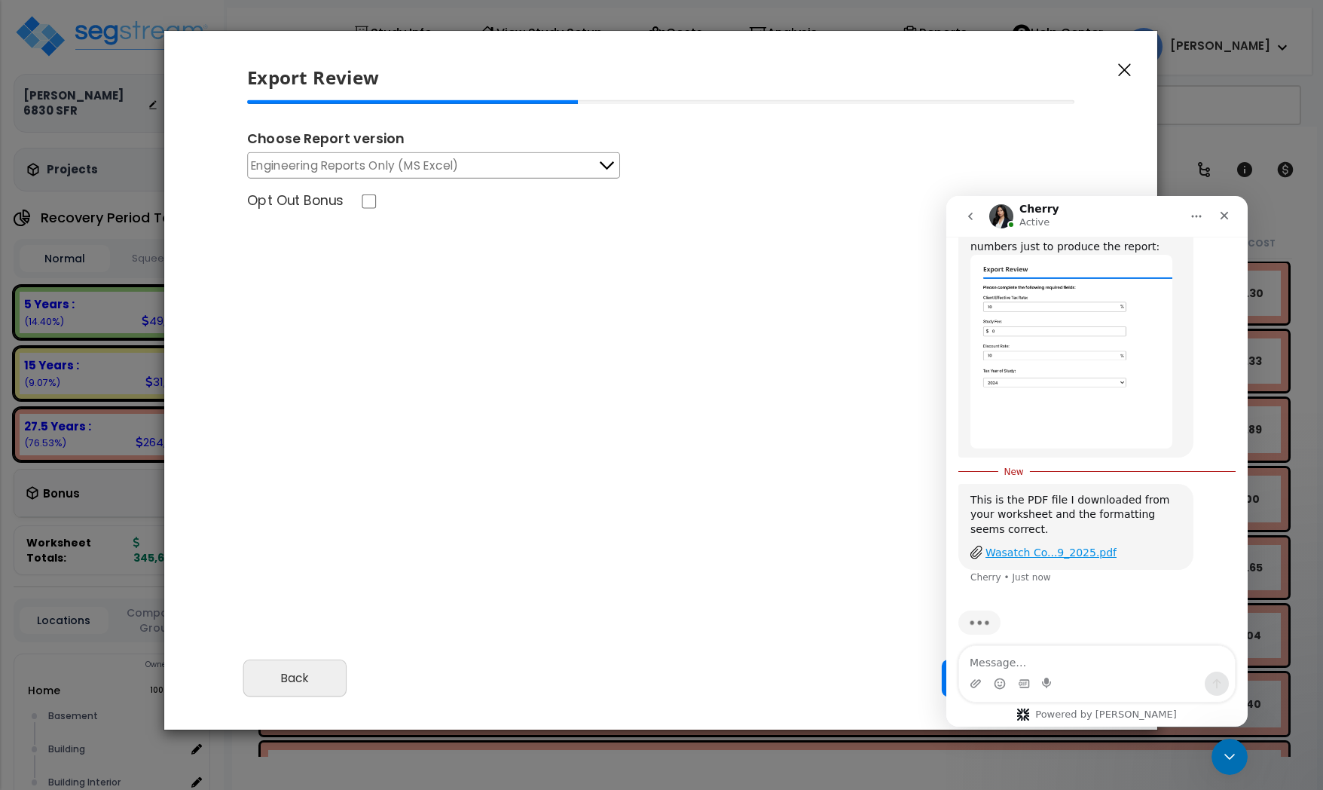
click at [1014, 545] on div "Wasatch Co...9_2025.pdf" at bounding box center [1051, 553] width 131 height 16
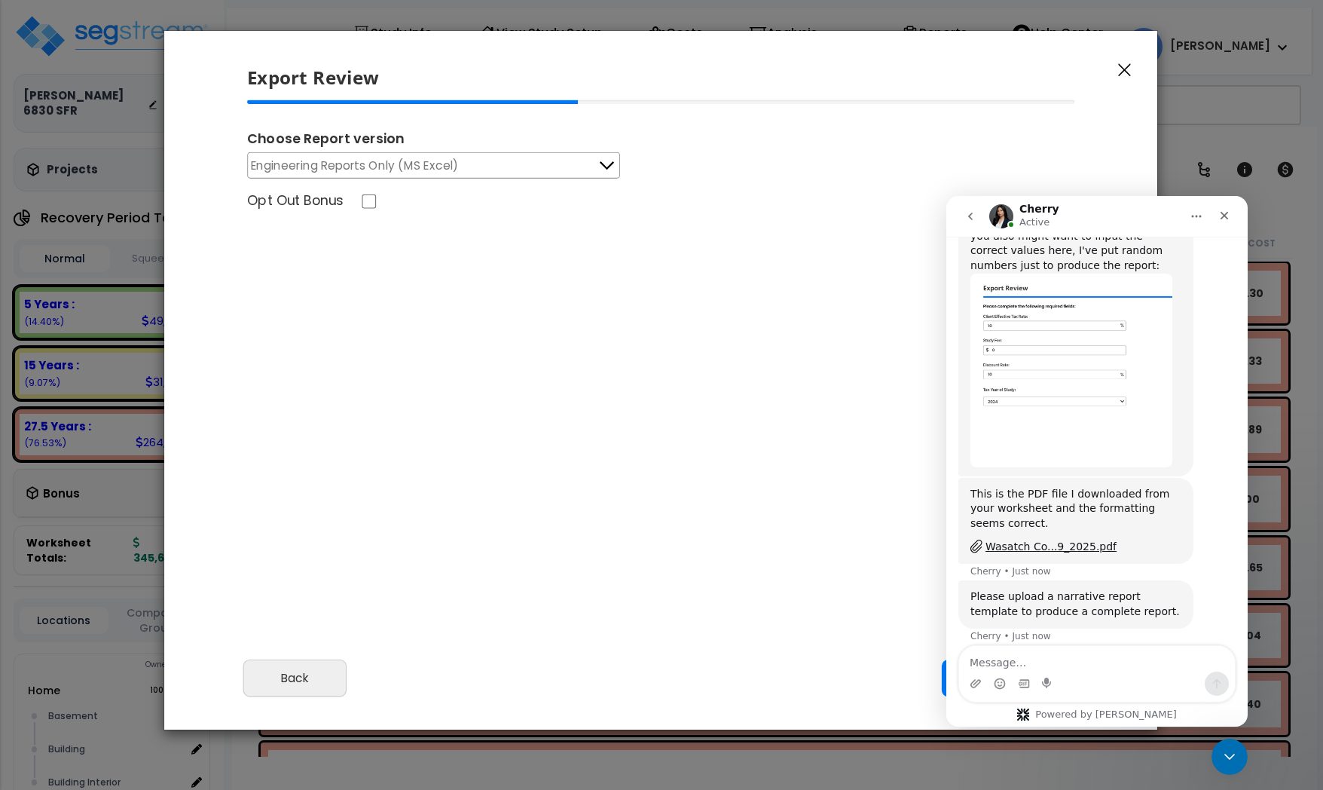
scroll to position [0, 0]
click at [1027, 653] on textarea "Message…" at bounding box center [1097, 659] width 276 height 26
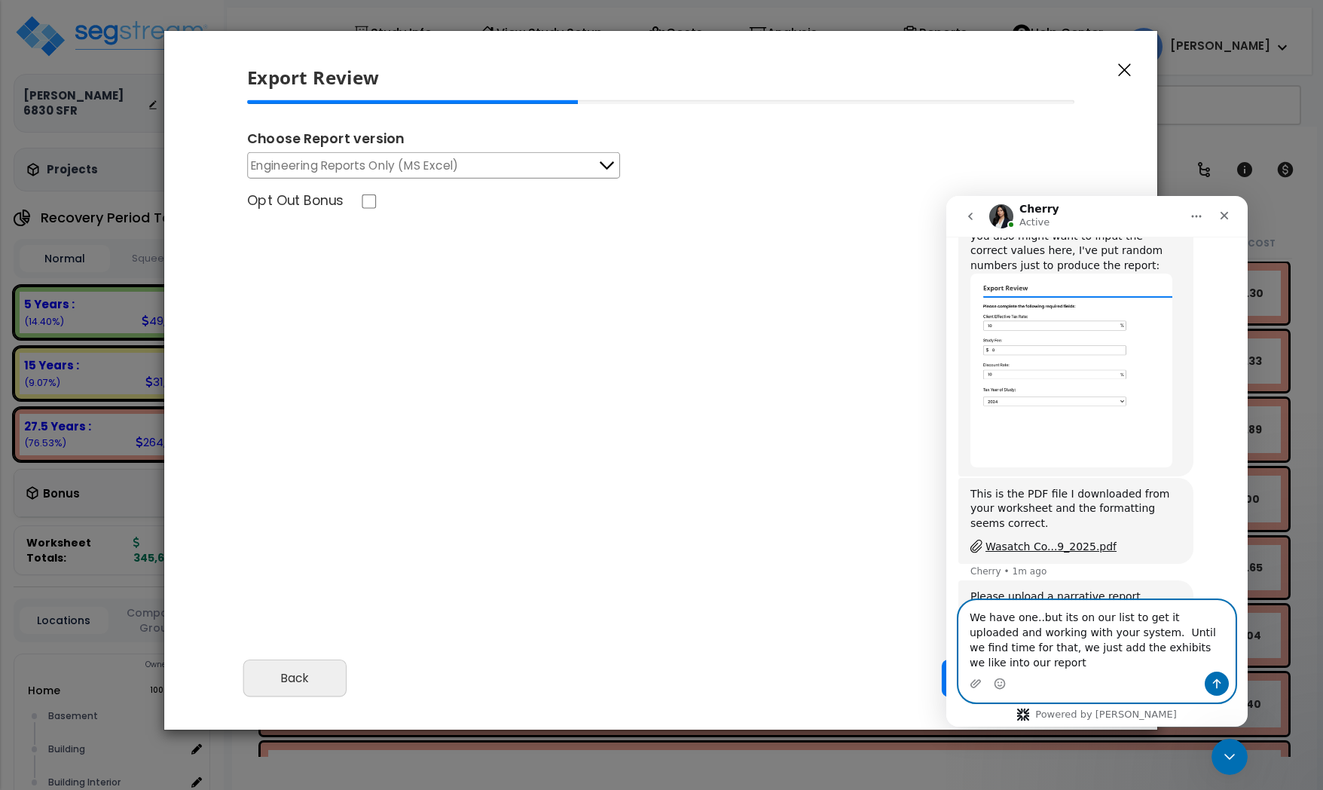
type textarea "We have one..but its on our list to get it uploaded and working with your syste…"
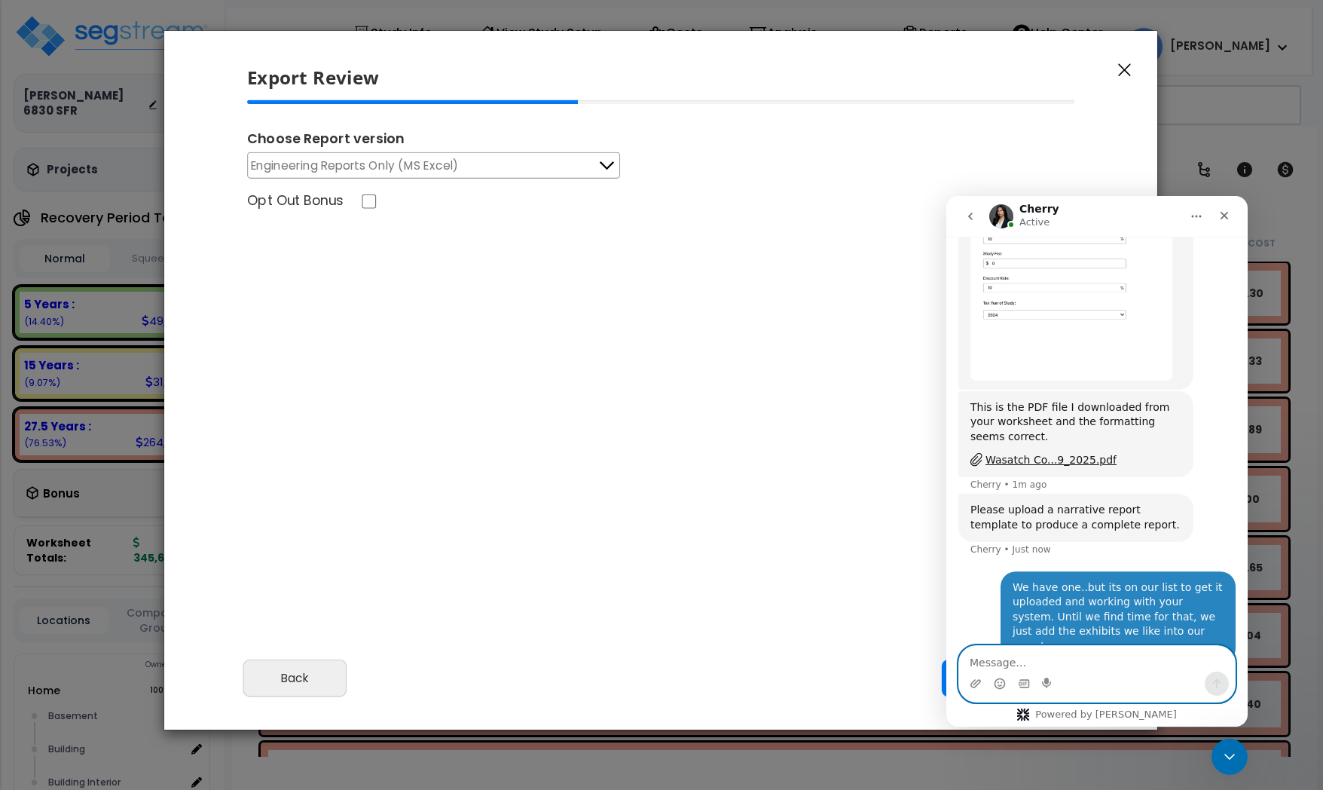
scroll to position [1722, 0]
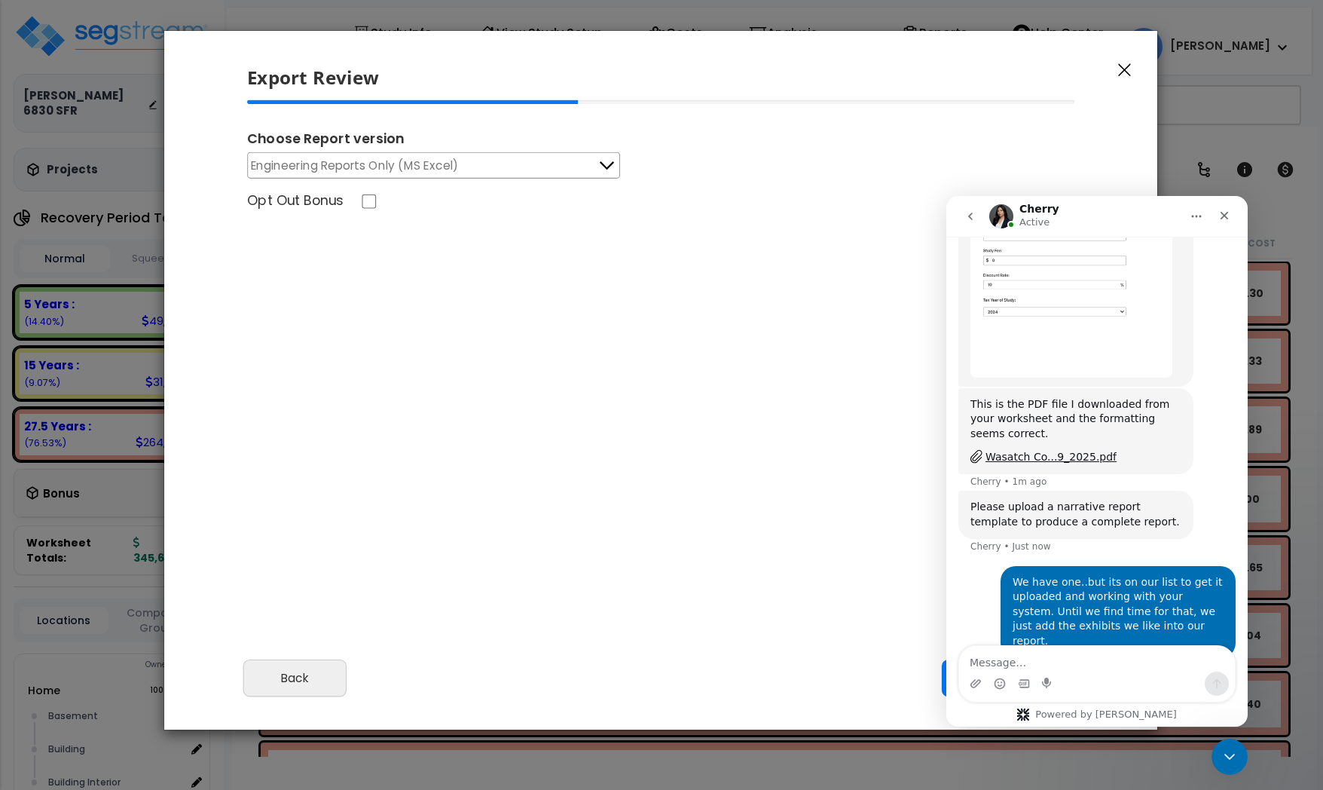
click at [868, 564] on div "Please review the following information and make any appropriate edits before y…" at bounding box center [660, 373] width 993 height 547
click at [1013, 662] on textarea "Message…" at bounding box center [1097, 659] width 276 height 26
type textarea "Reviewing yours now.."
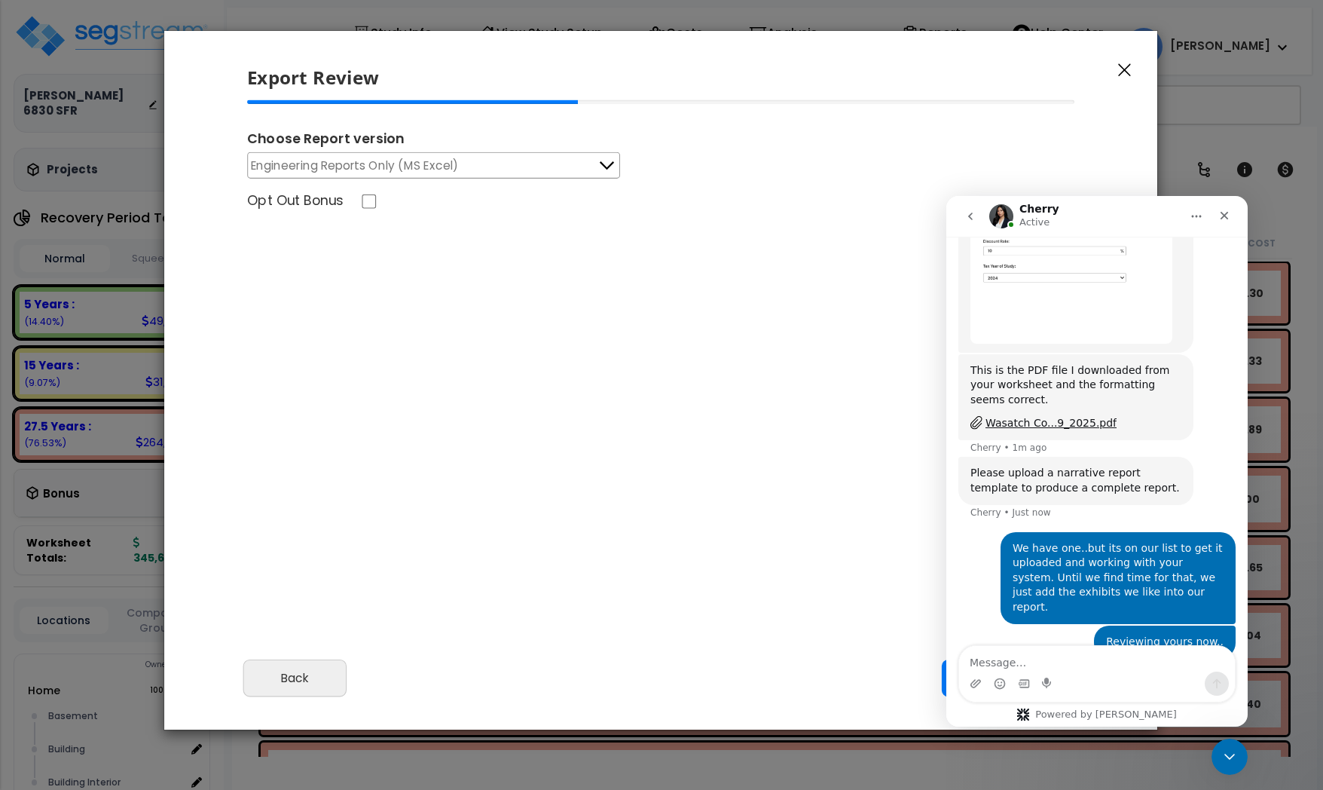
click at [589, 200] on div "Opt Out Bonus" at bounding box center [661, 202] width 852 height 23
click at [1231, 755] on icon "Close Intercom Messenger" at bounding box center [1227, 754] width 18 height 18
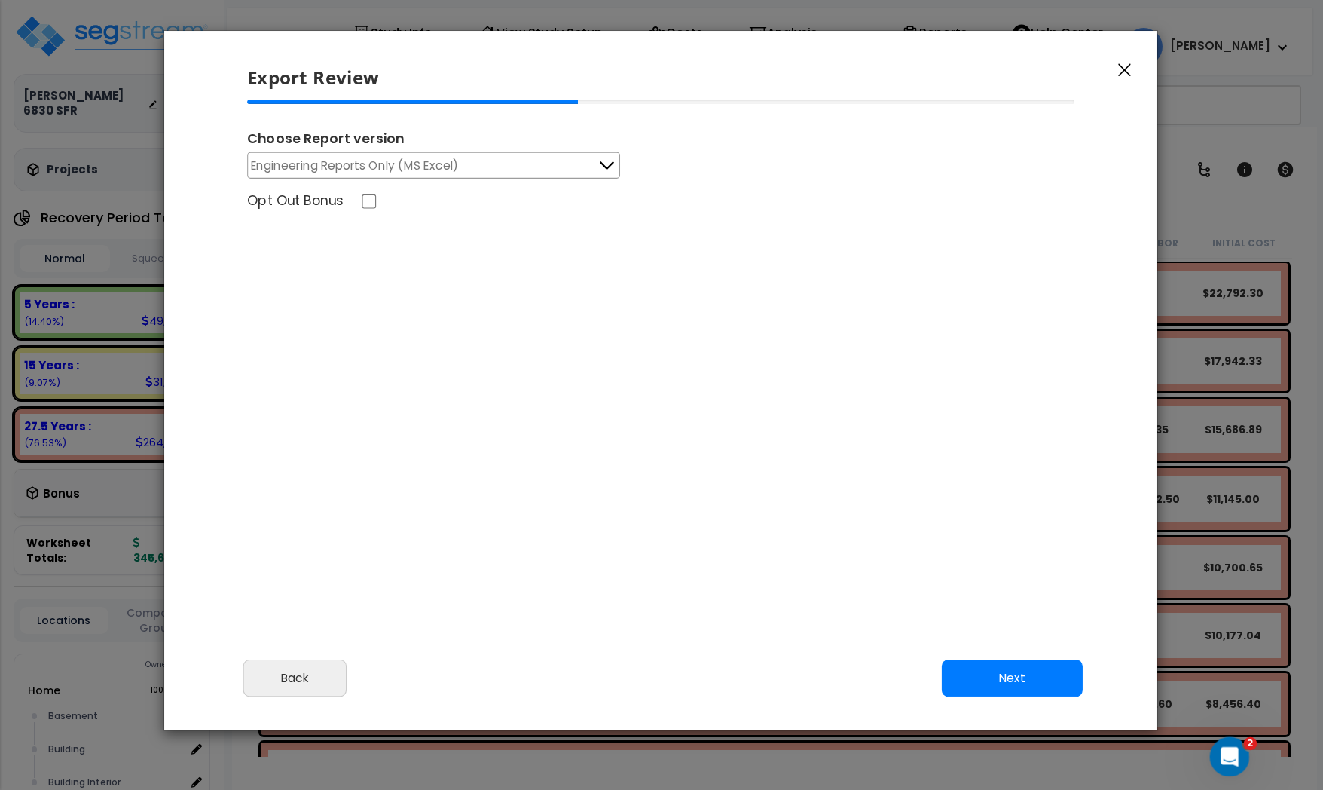
scroll to position [0, 0]
click at [991, 668] on button "Next" at bounding box center [1012, 678] width 141 height 38
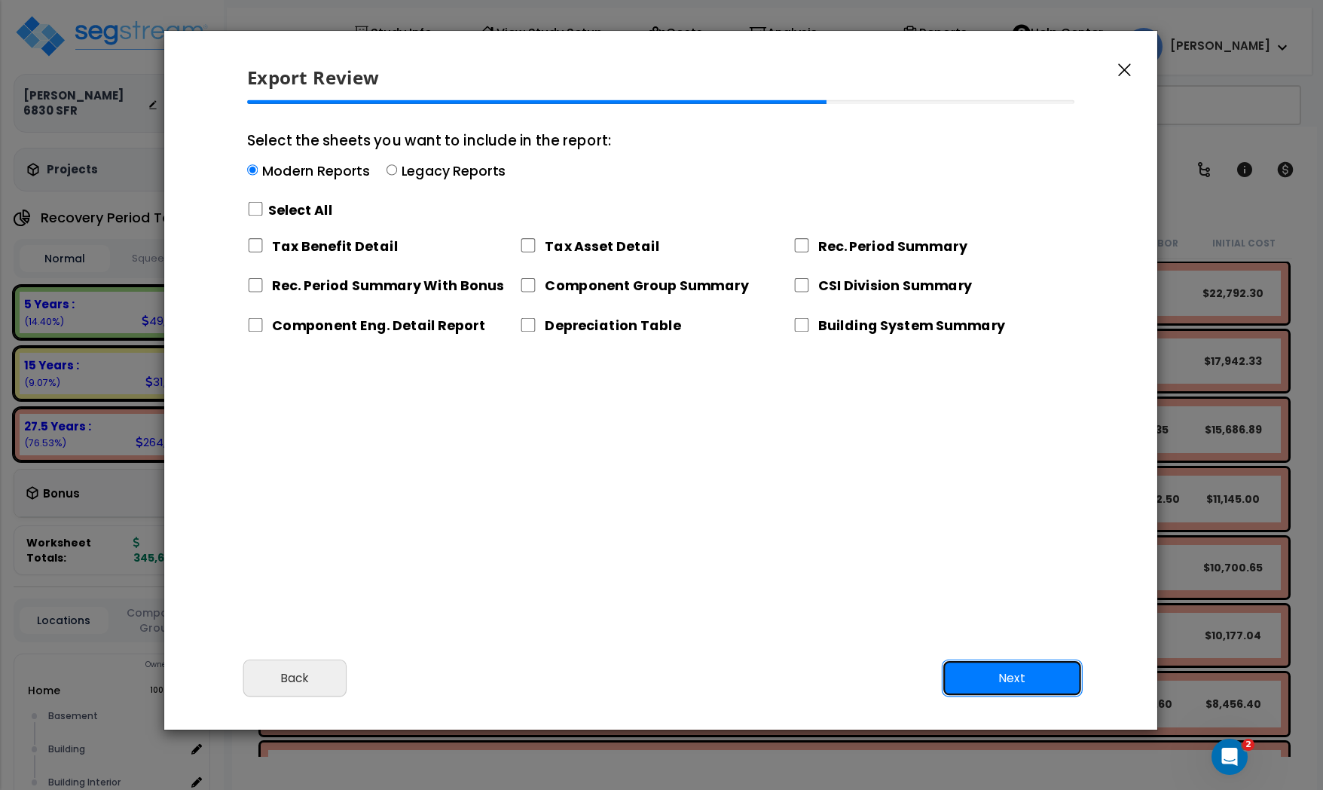
scroll to position [1741, 0]
click at [254, 209] on input "Select the sheets you want to include in the report: Modern Reports Legacy Repo…" at bounding box center [255, 209] width 17 height 14
checkbox input "true"
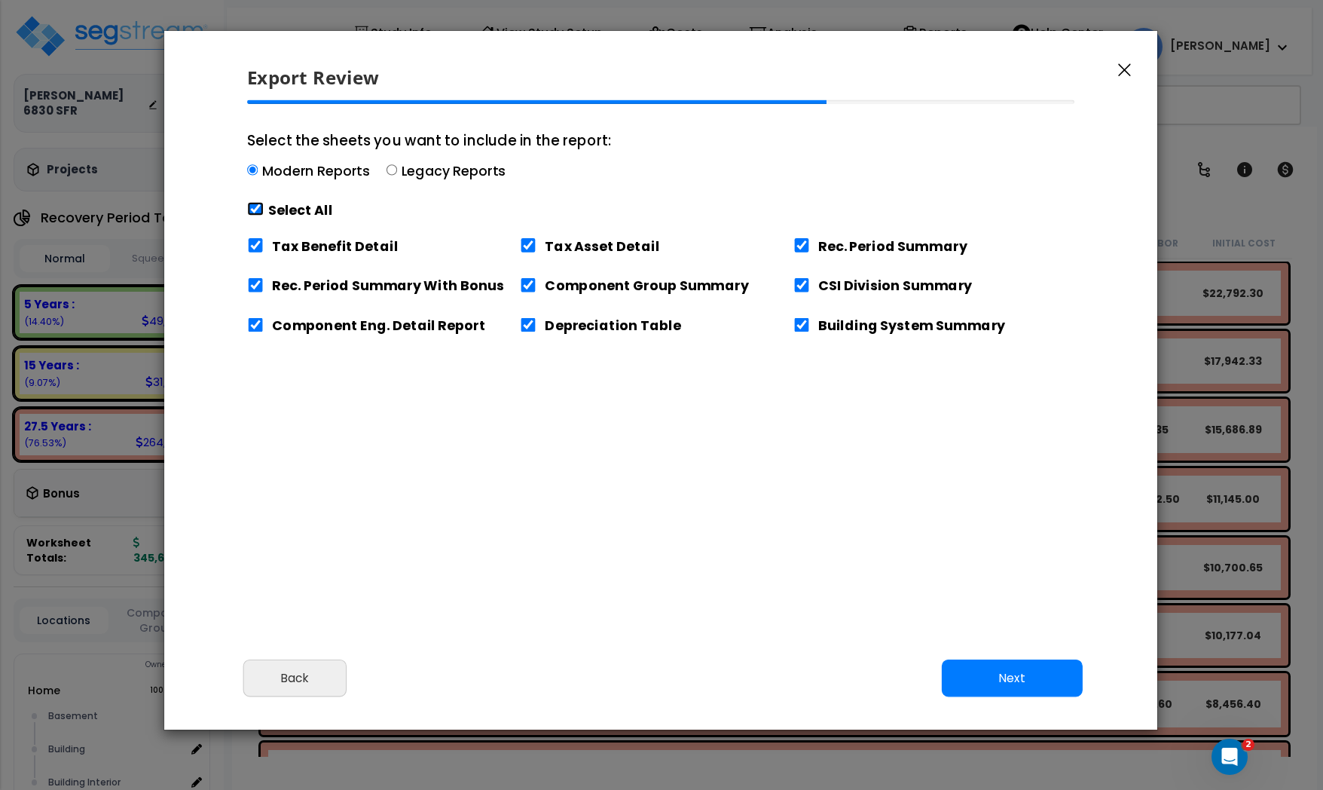
checkbox input "true"
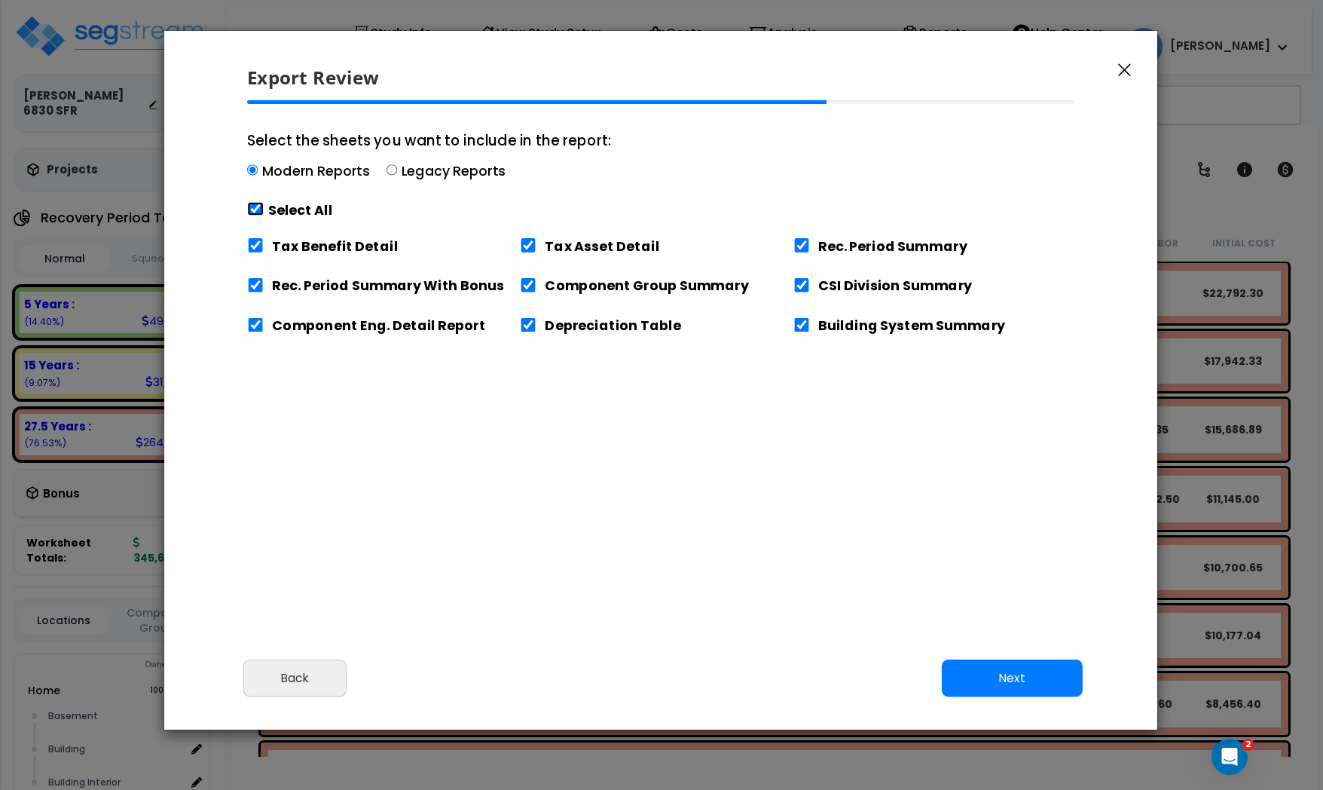
checkbox input "true"
click at [257, 242] on input "Tax Benefit Detail" at bounding box center [255, 245] width 17 height 14
click at [252, 245] on input "Tax Benefit Detail" at bounding box center [255, 245] width 17 height 14
checkbox input "true"
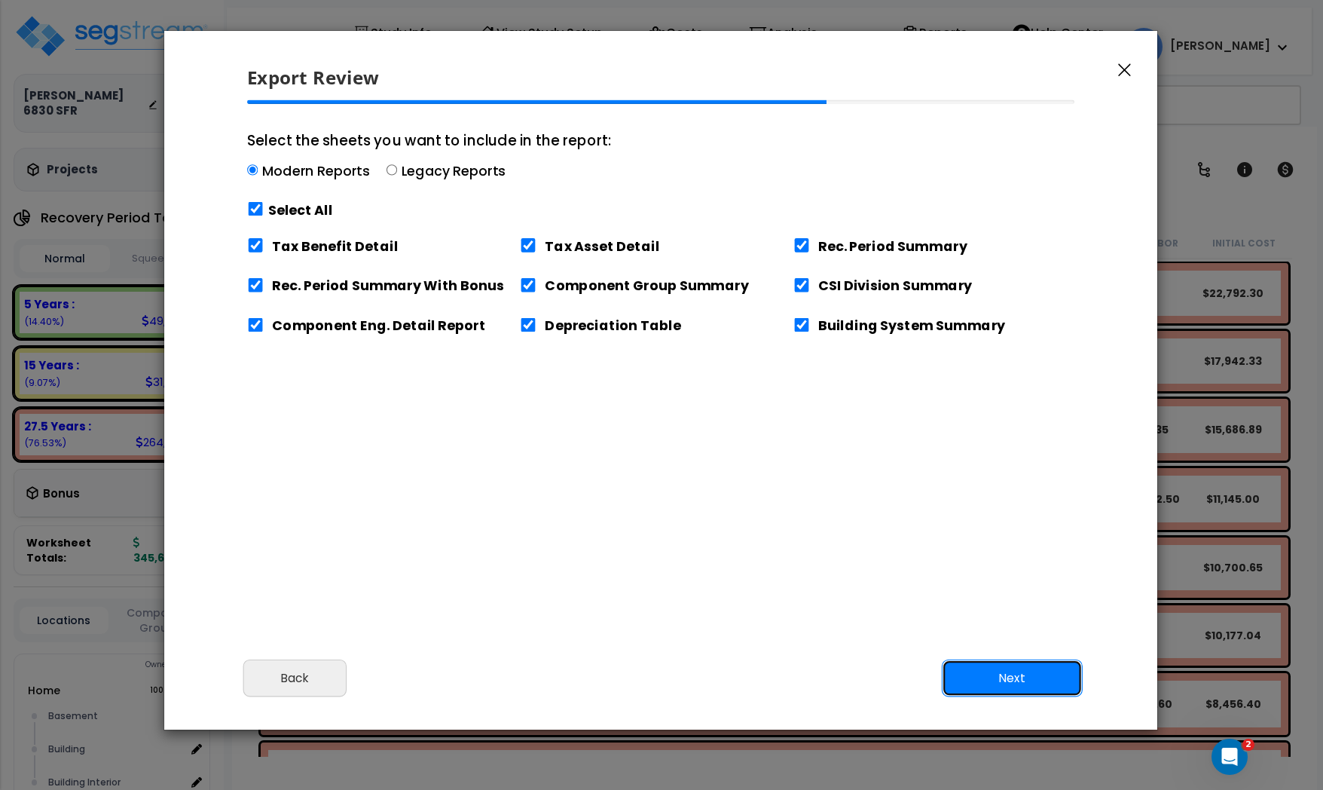
click at [996, 669] on button "Next" at bounding box center [1012, 678] width 141 height 38
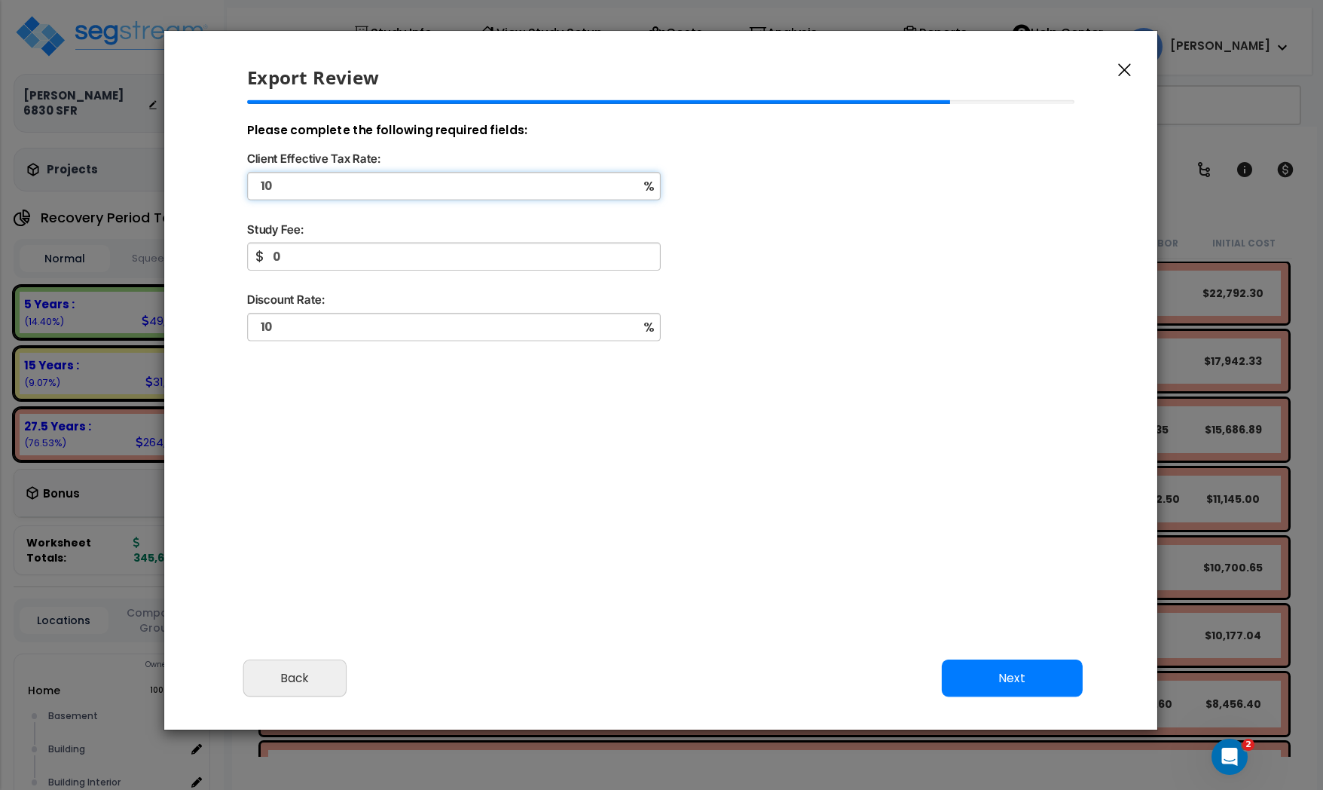
click at [340, 177] on input "10" at bounding box center [454, 186] width 414 height 28
type input "35"
click at [382, 335] on input "10" at bounding box center [454, 327] width 414 height 28
type input "8"
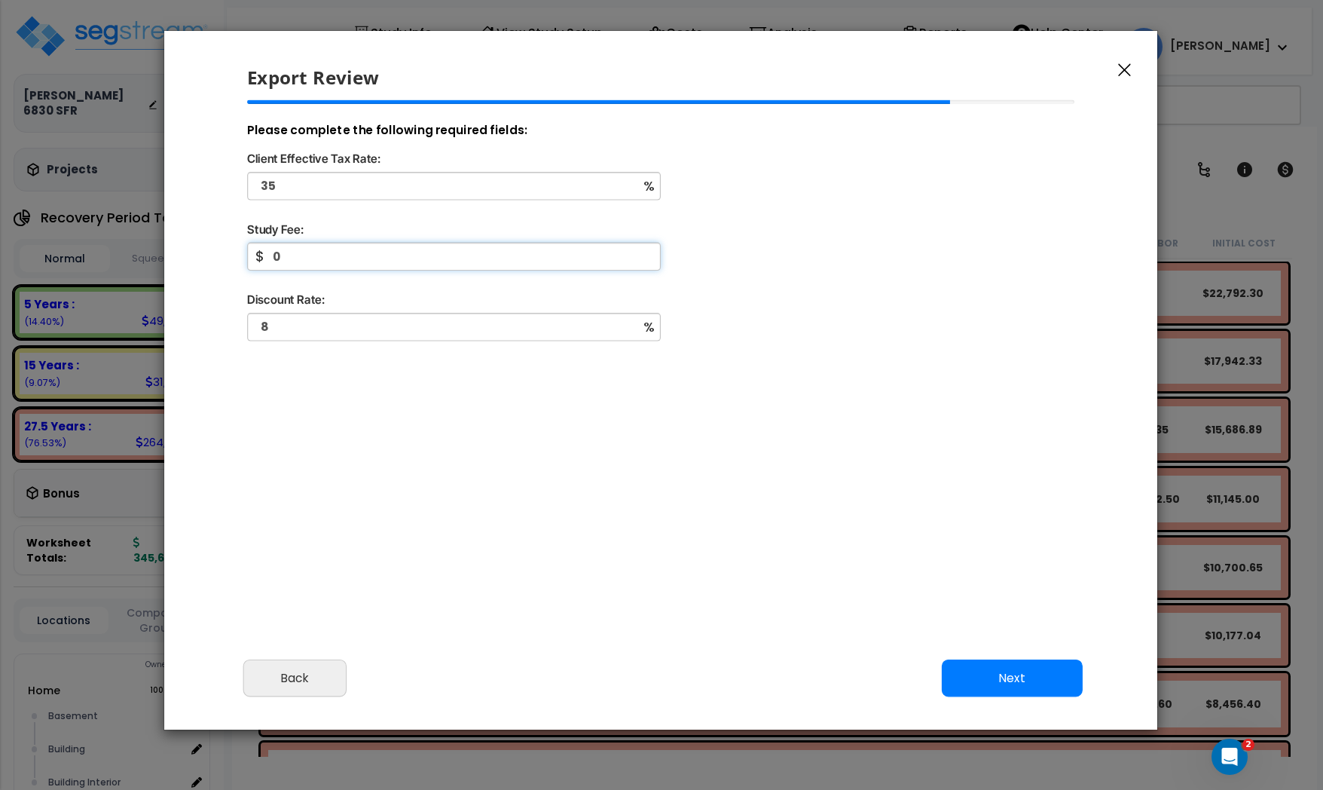
click at [347, 246] on input "0" at bounding box center [454, 257] width 414 height 28
type input "2,200"
click at [304, 205] on div "35 %" at bounding box center [661, 195] width 852 height 47
click at [1007, 665] on button "Next" at bounding box center [1012, 678] width 141 height 38
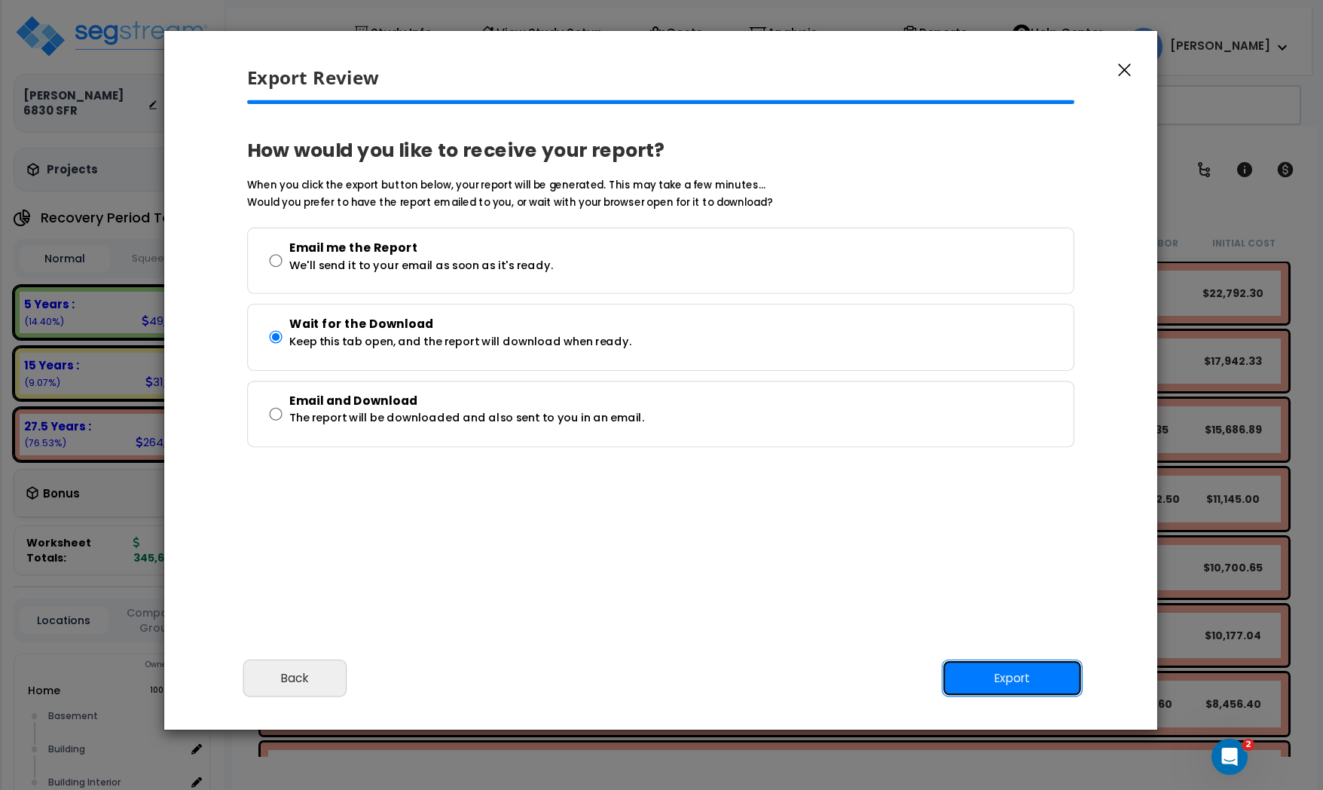
click at [1018, 677] on button "Export" at bounding box center [1012, 678] width 141 height 38
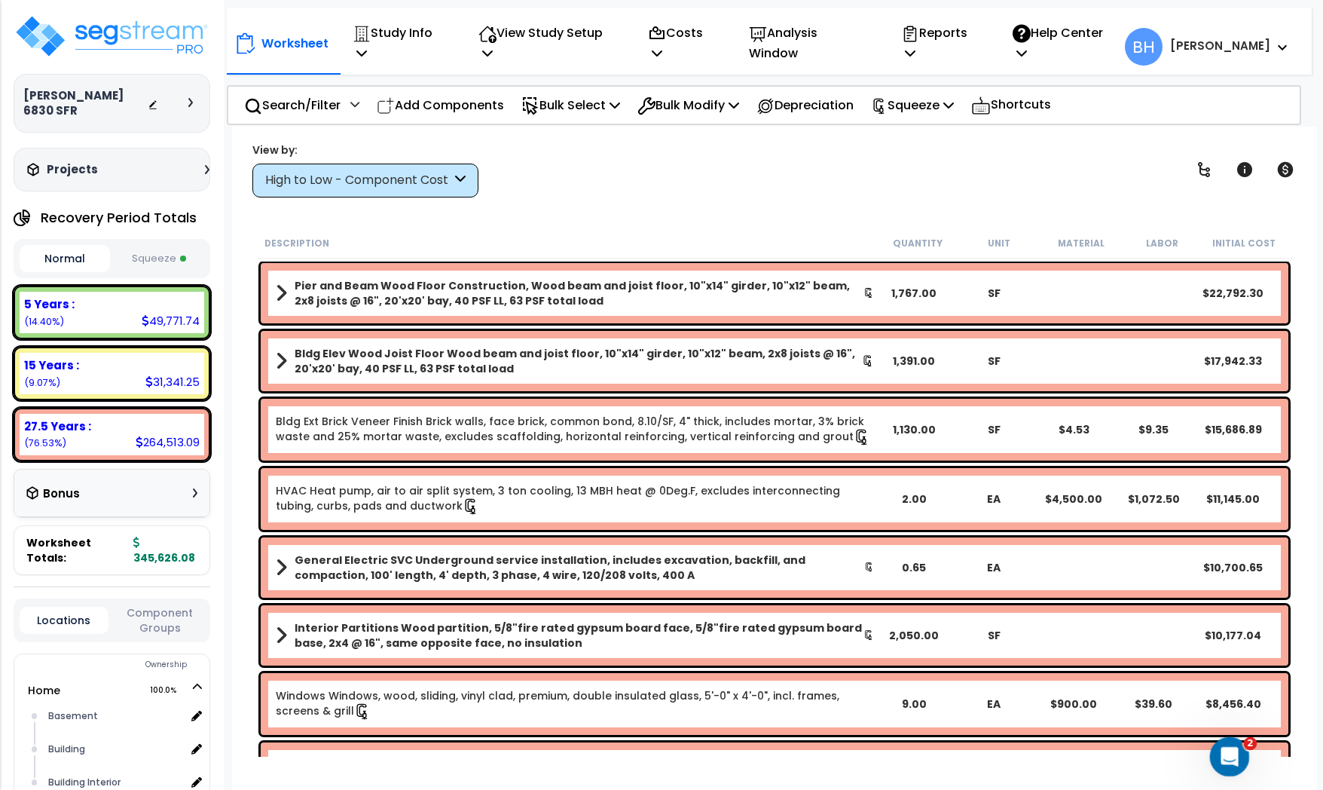
click at [1215, 753] on div "Open Intercom Messenger" at bounding box center [1228, 754] width 50 height 50
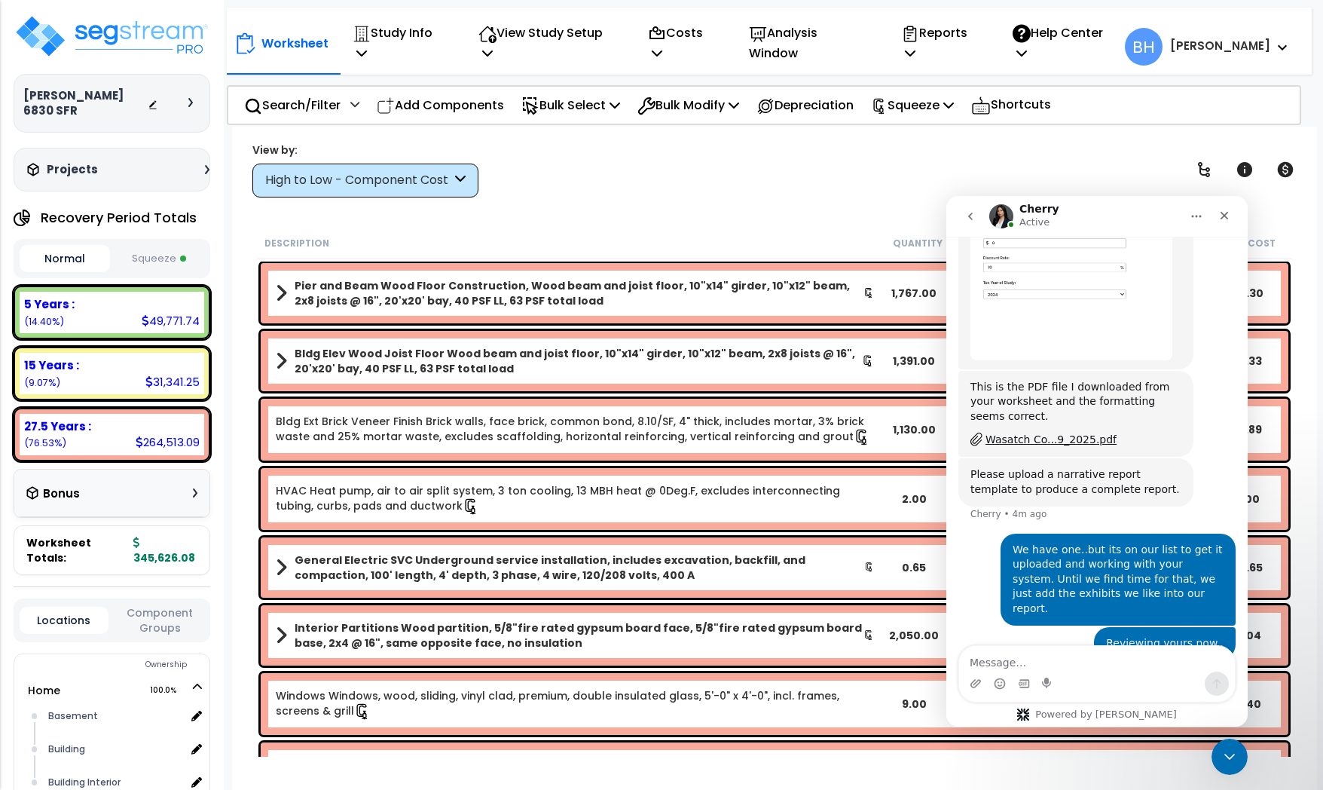
click at [1025, 659] on textarea "Message…" at bounding box center [1097, 659] width 276 height 26
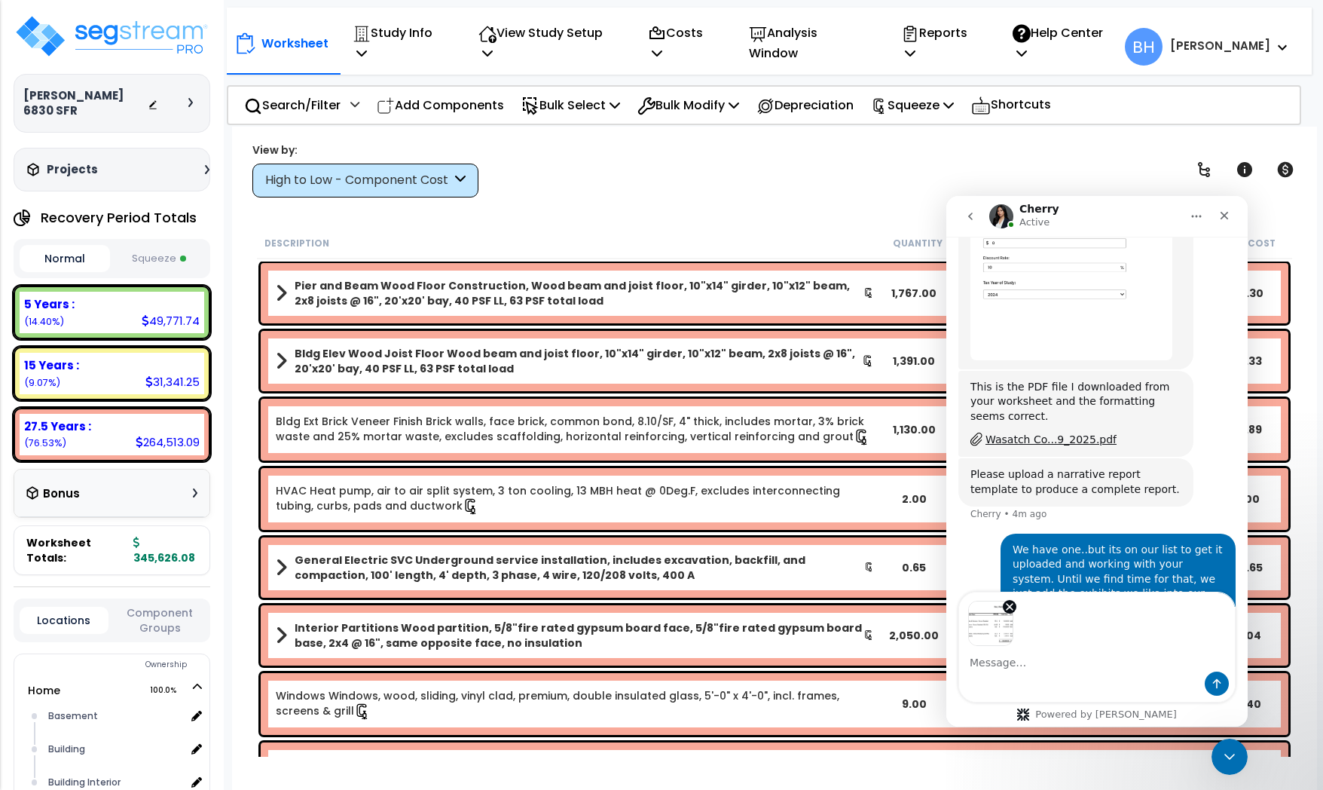
scroll to position [1795, 0]
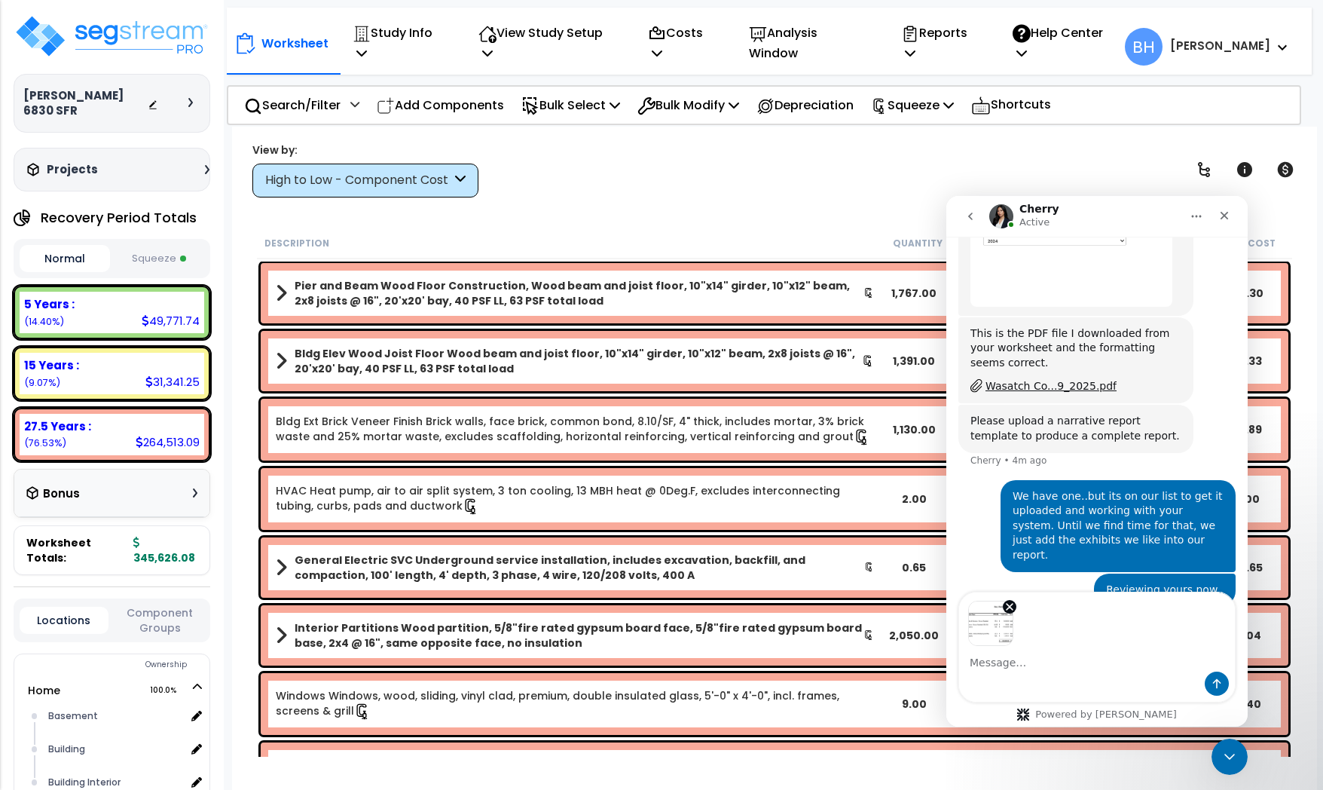
click at [1062, 649] on textarea "Message…" at bounding box center [1097, 659] width 276 height 26
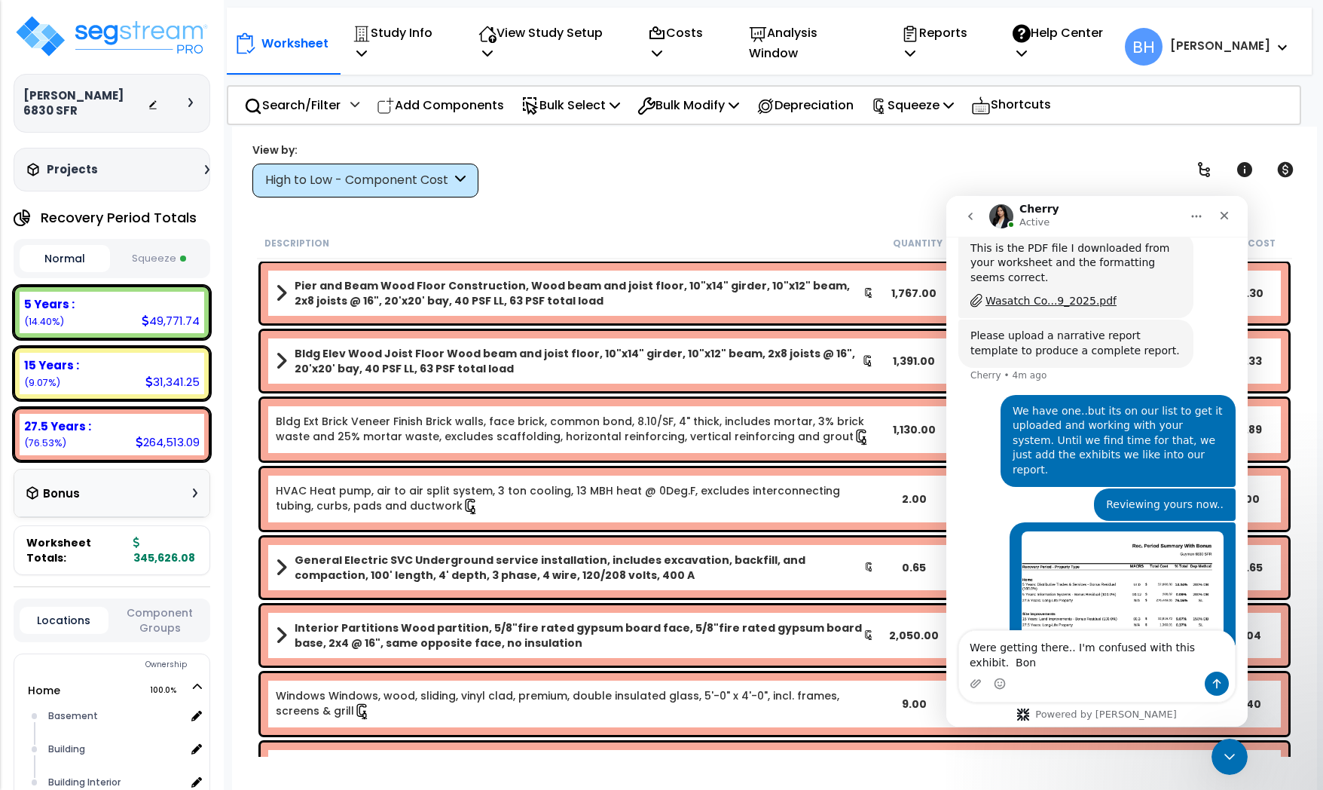
scroll to position [1895, 0]
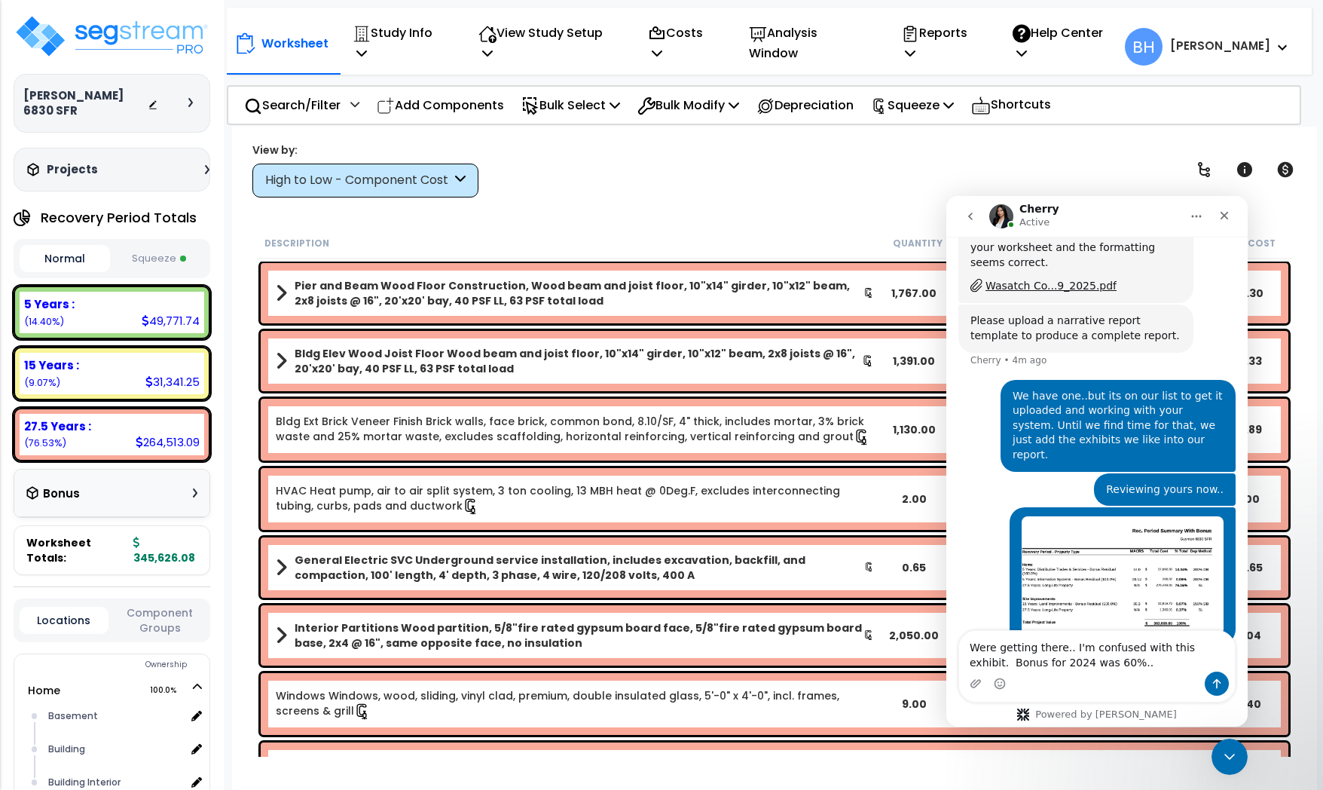
type textarea "Were getting there.. I'm confused with this exhibit. Bonus for 2024 was 60%..."
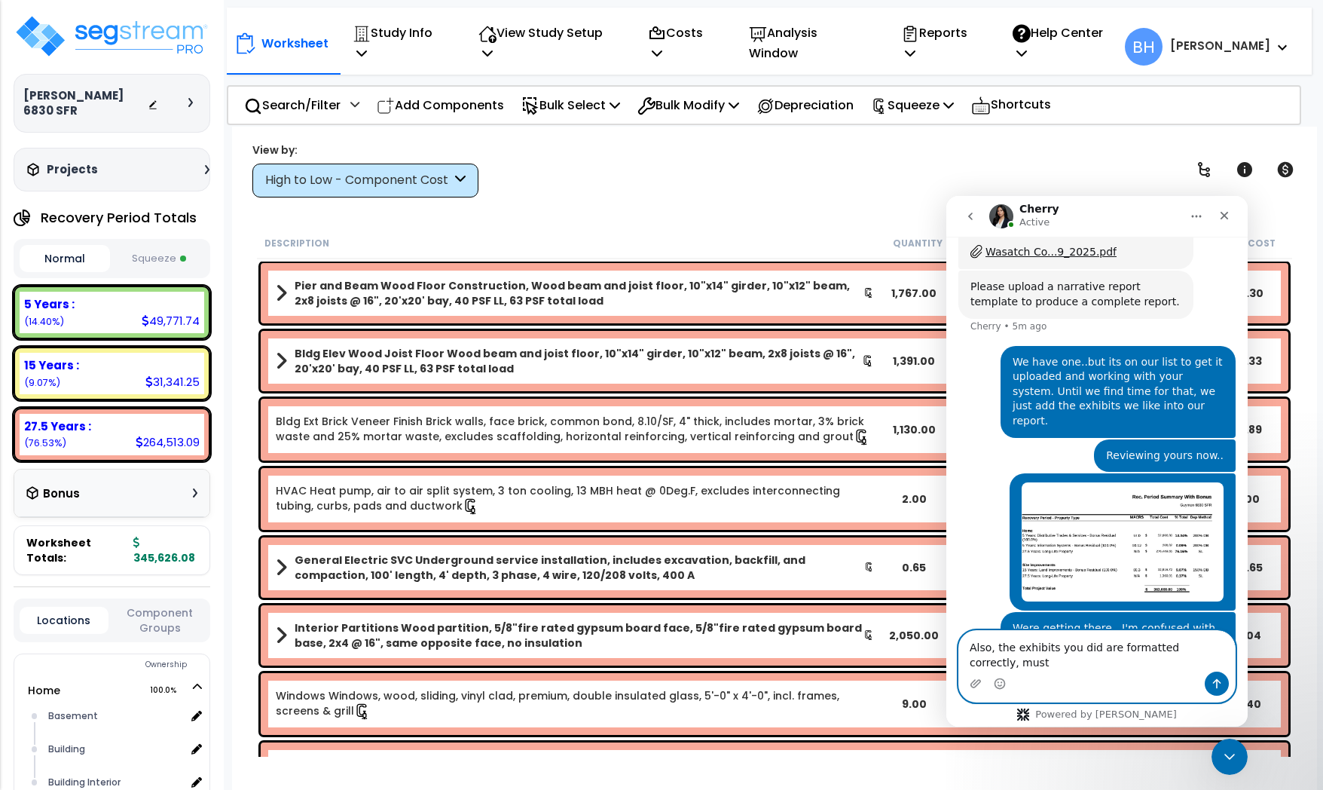
scroll to position [1944, 0]
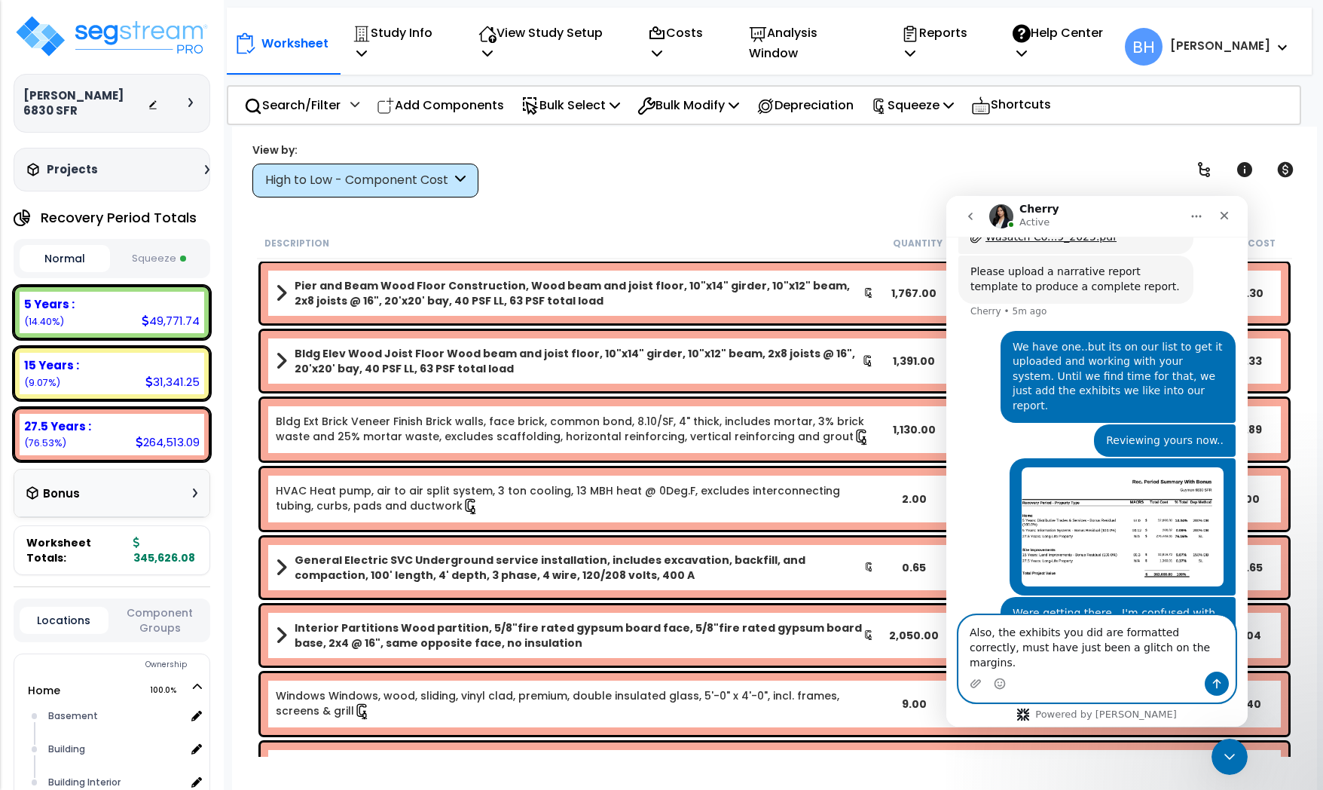
type textarea "Also, the exhibits you did are formatted correctly, must have just been a glitc…"
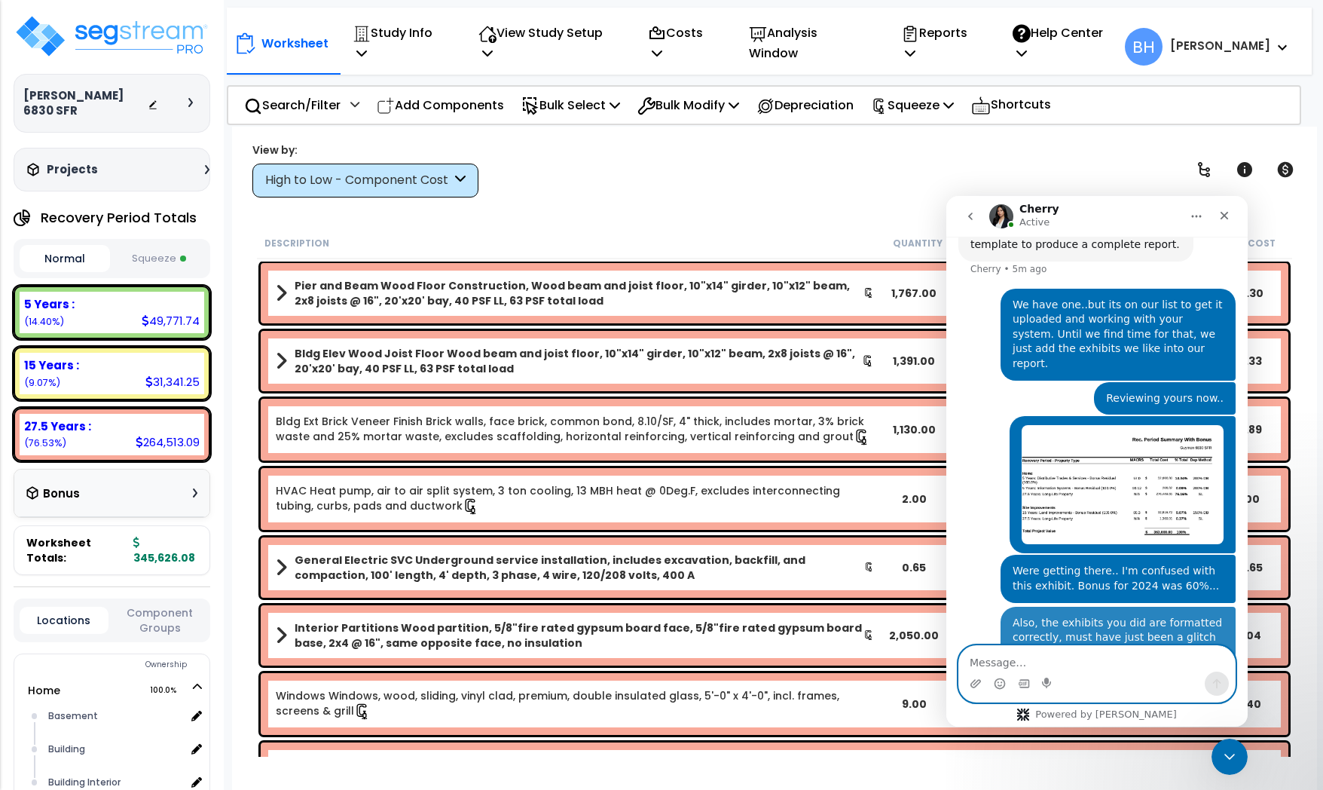
scroll to position [1993, 0]
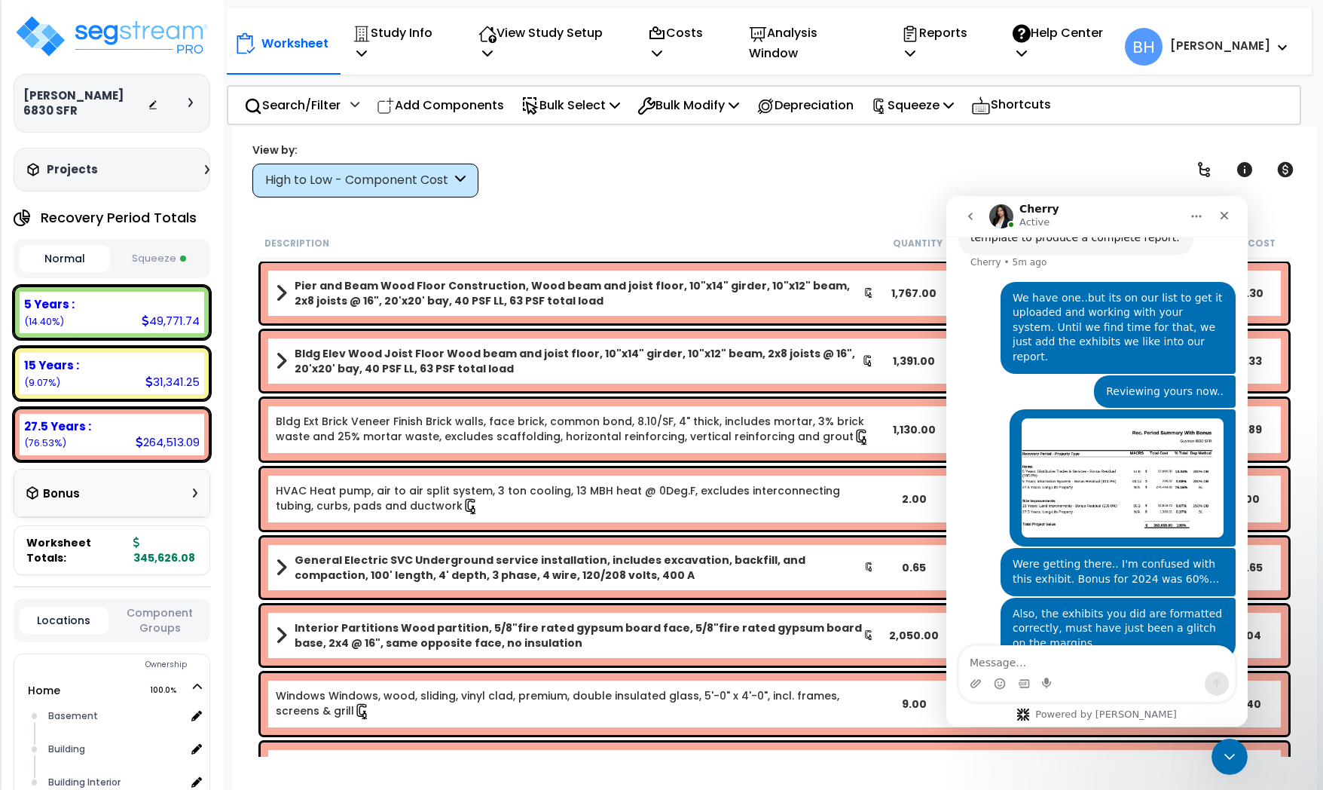
click at [714, 237] on div "Description" at bounding box center [570, 242] width 612 height 15
click at [1038, 662] on textarea "Message…" at bounding box center [1097, 659] width 276 height 26
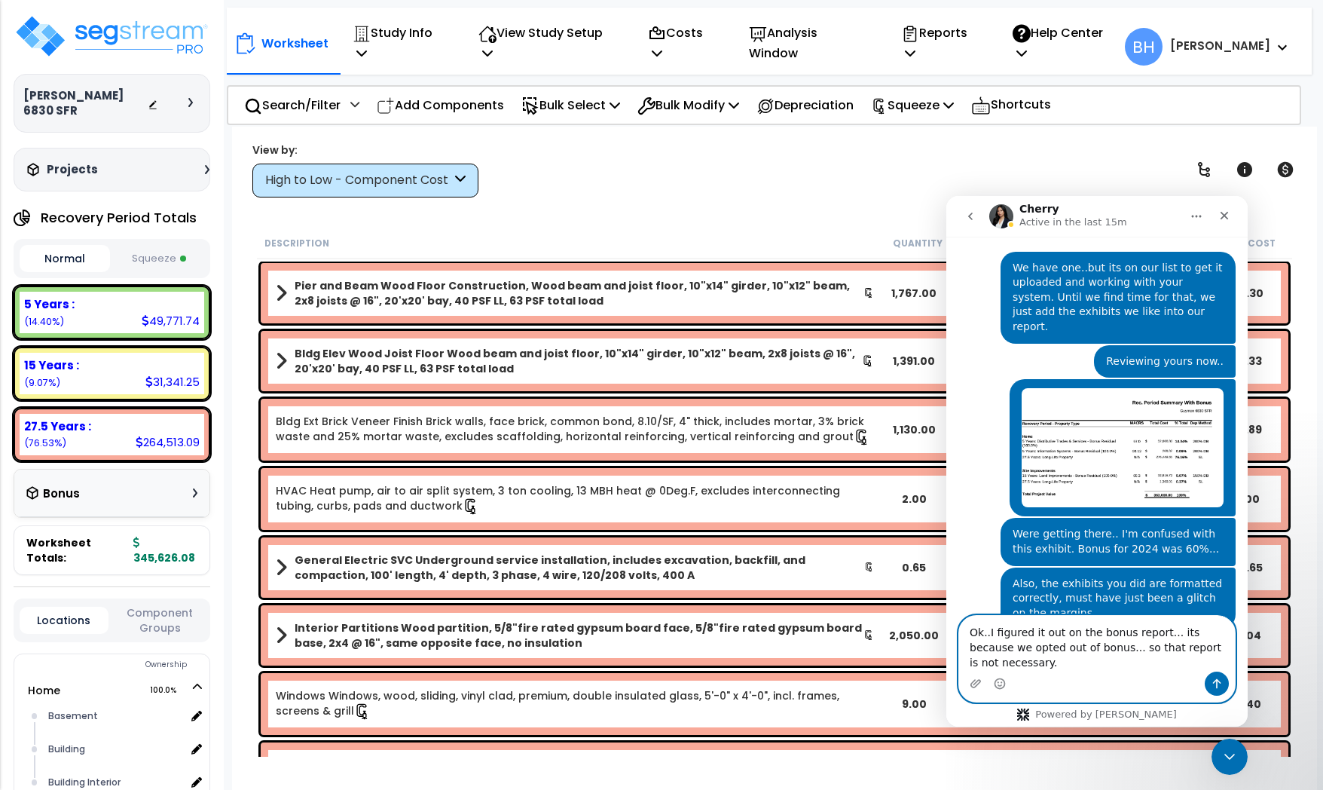
type textarea "Ok..I figured it out on the bonus report... its because we opted out of bonus..…"
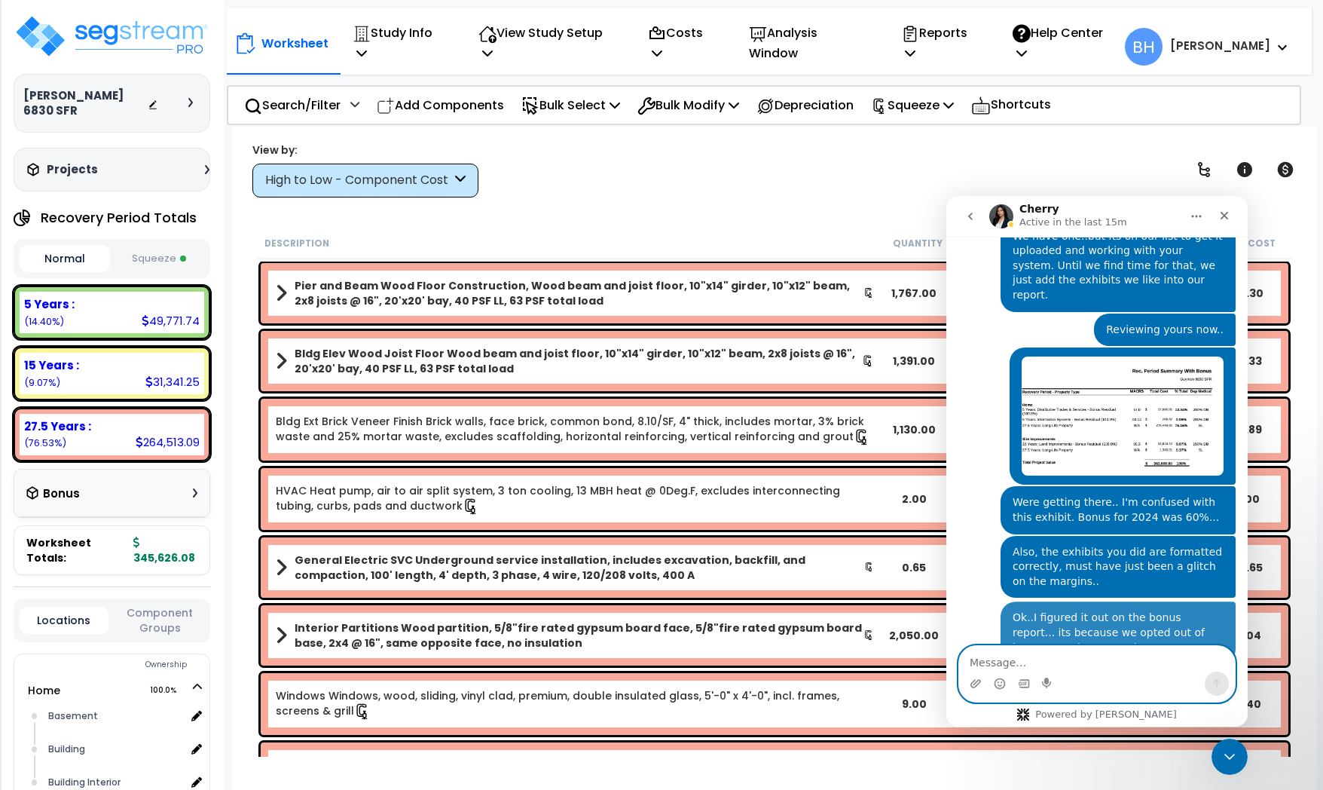
scroll to position [2057, 0]
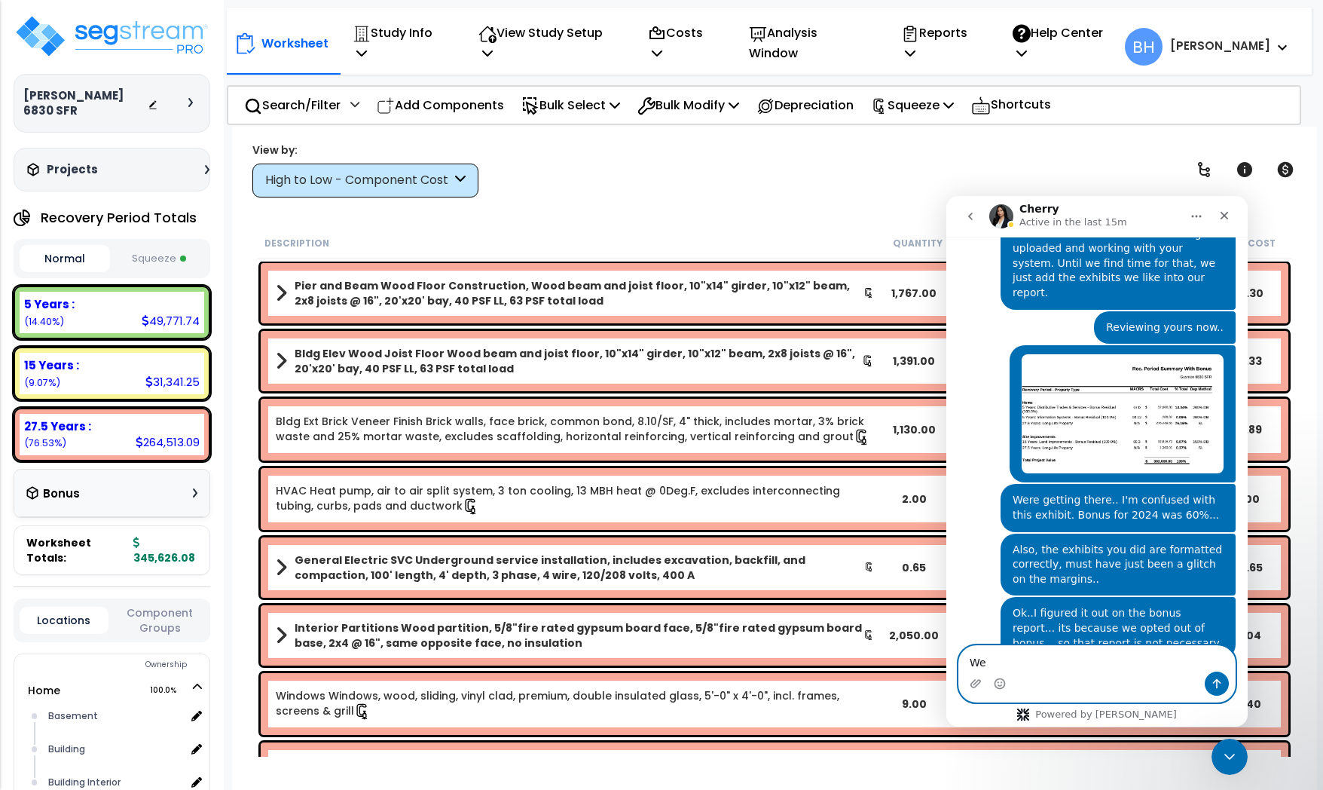
type textarea "W"
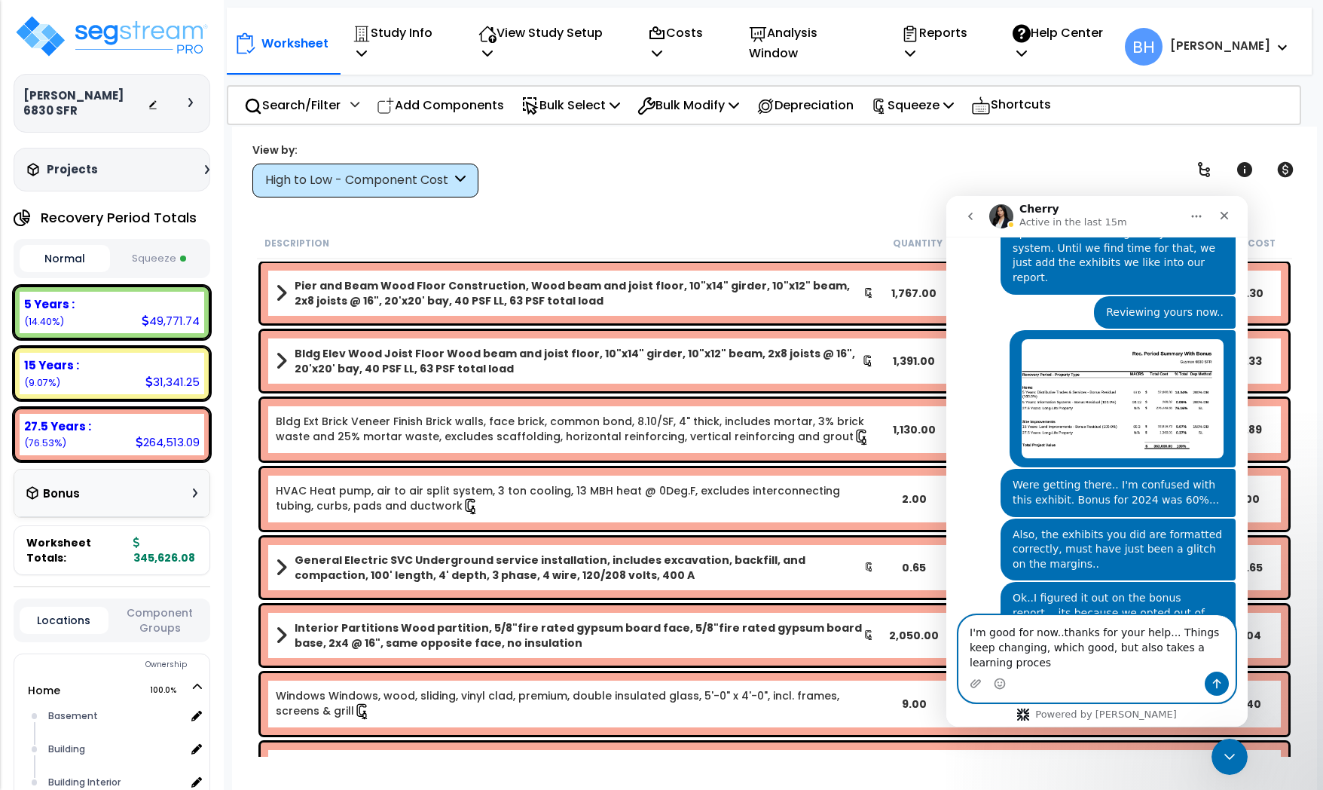
scroll to position [2087, 0]
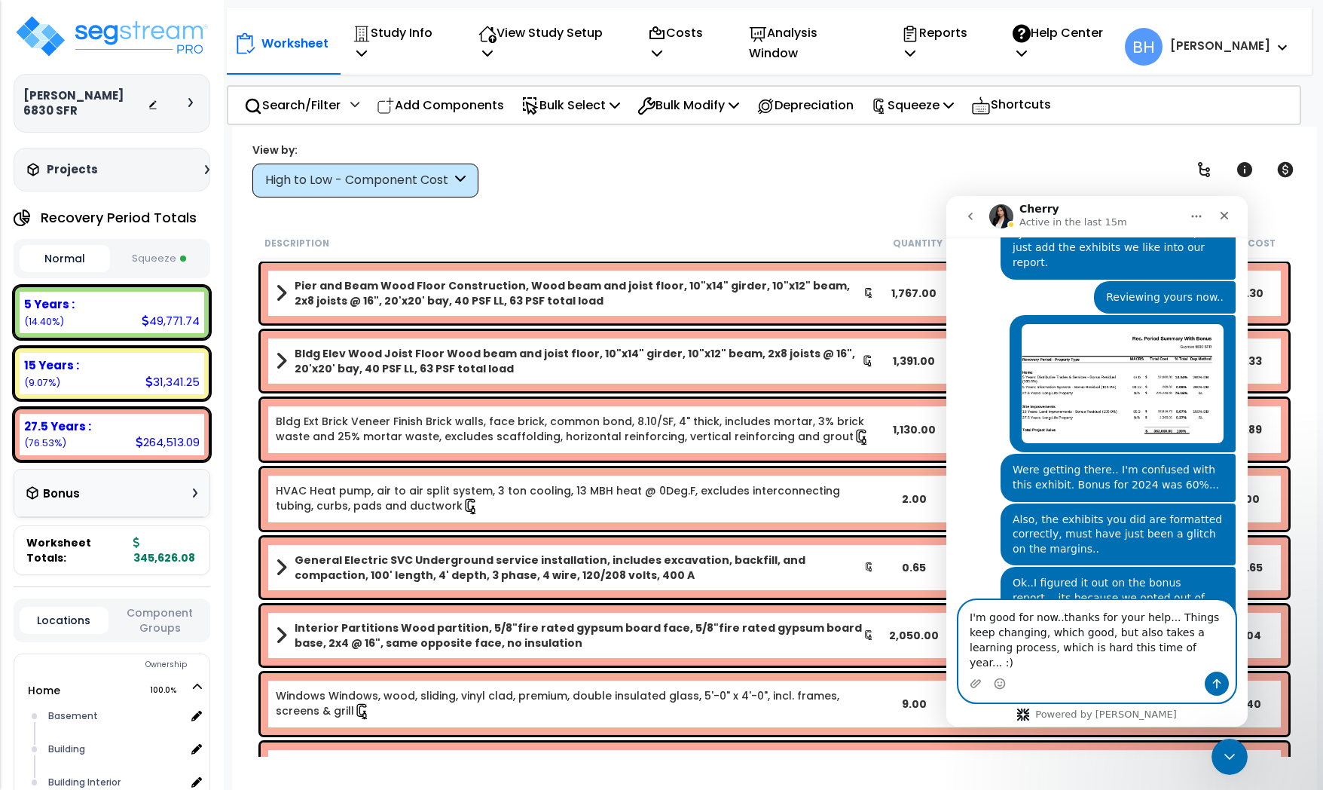
type textarea "I'm good for now..thanks for your help... Things keep changing, which good, but…"
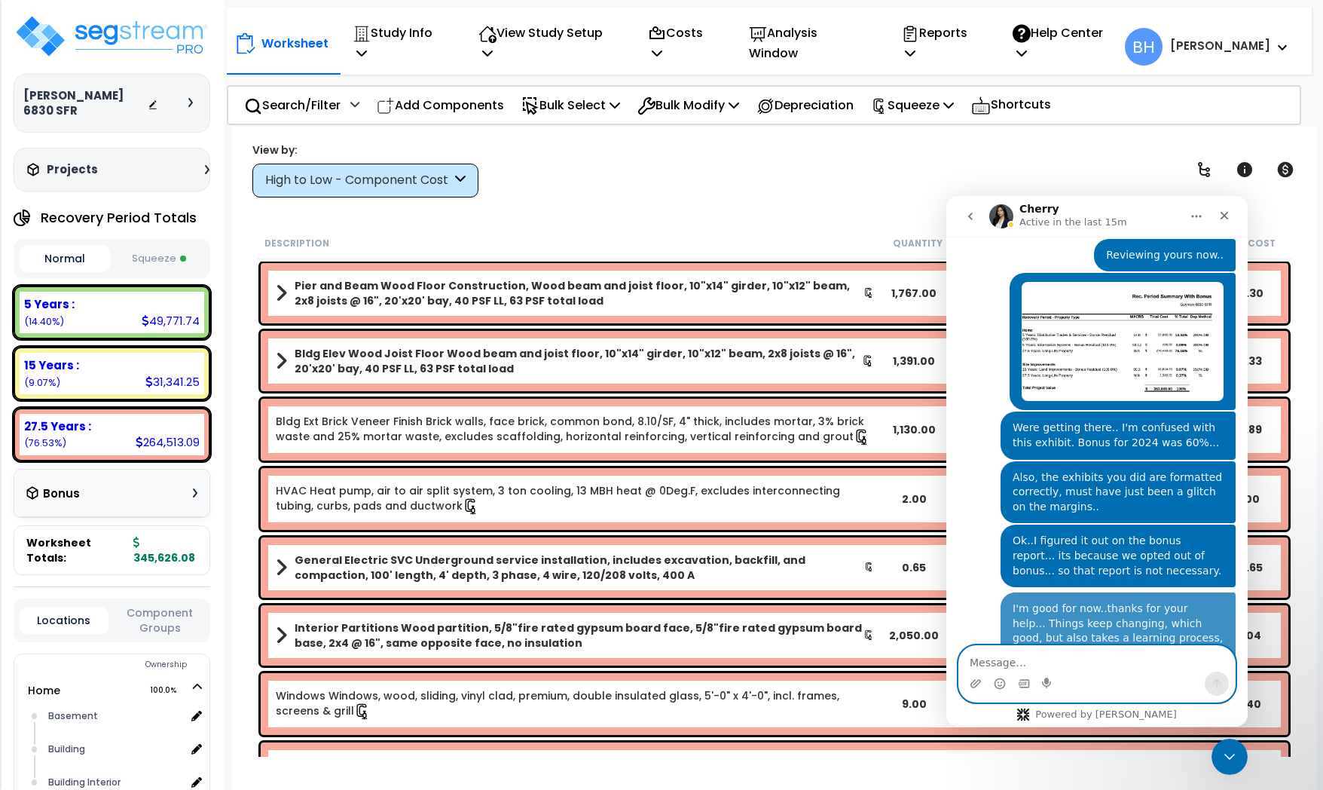
scroll to position [2135, 0]
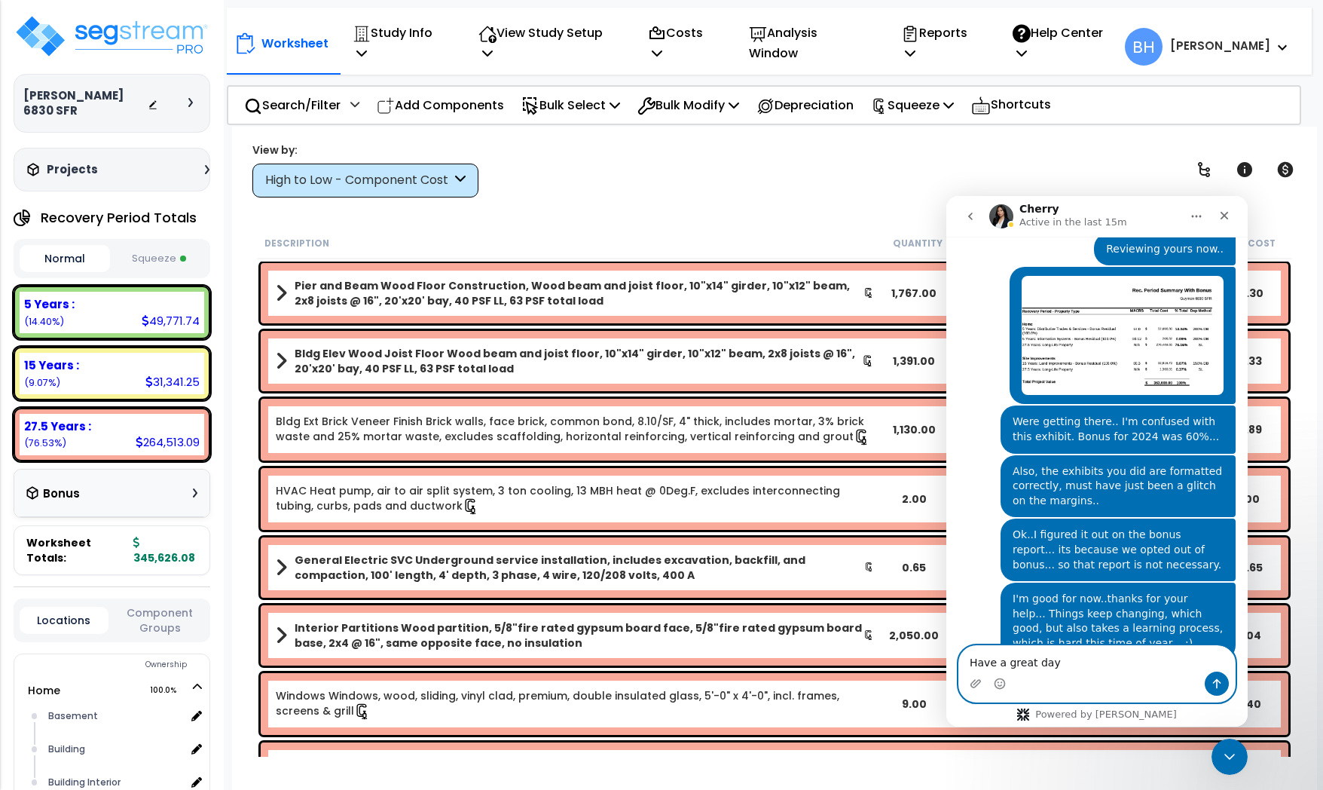
type textarea "Have a great day!"
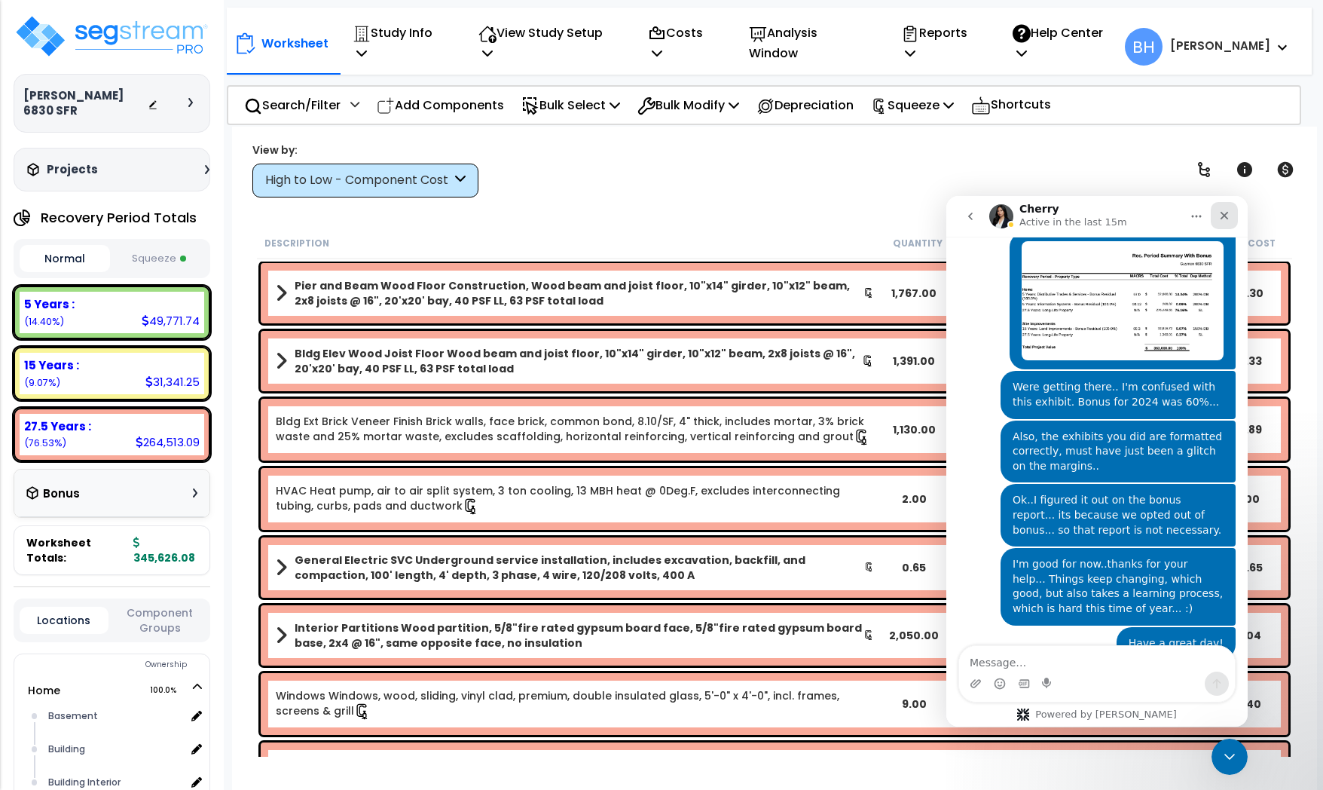
click at [1232, 221] on div "Close" at bounding box center [1224, 215] width 27 height 27
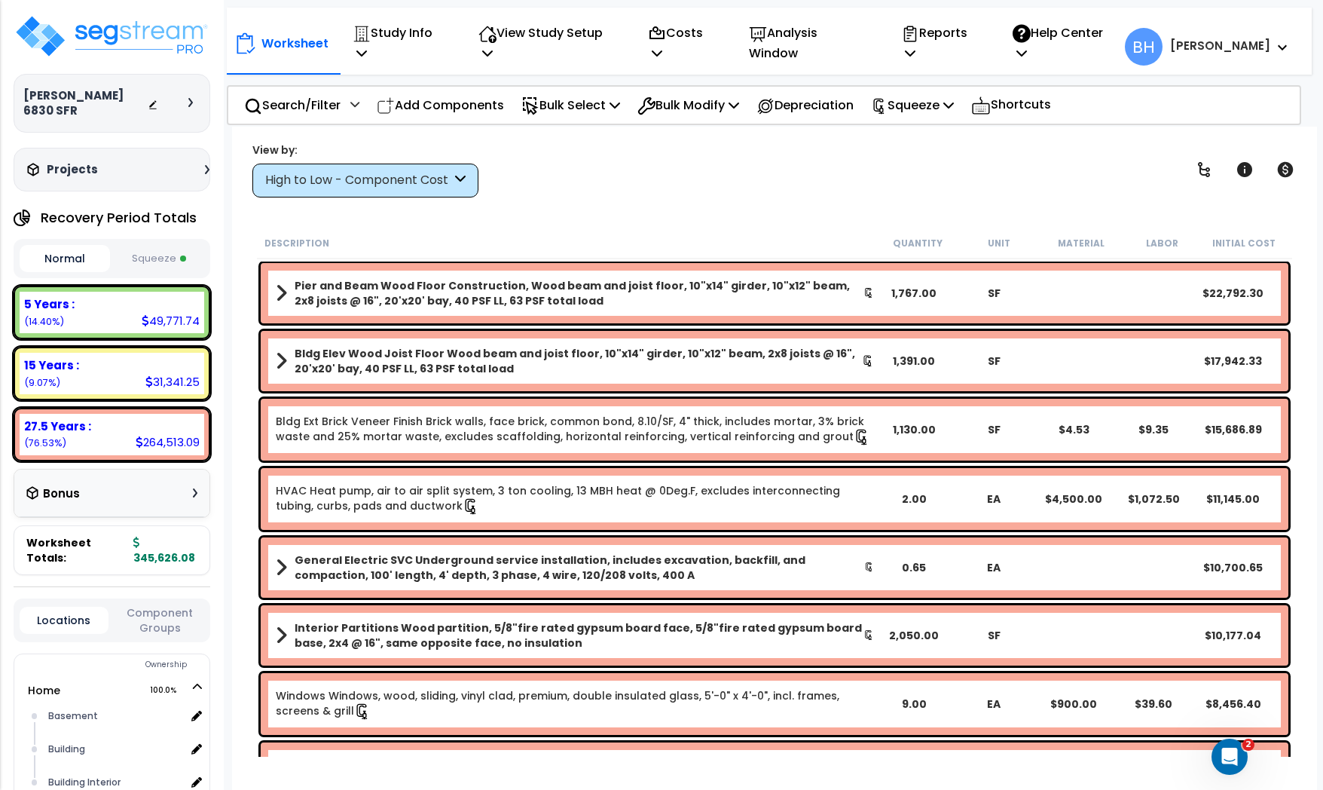
click at [676, 190] on div "View by: High to Low - Component Cost High to Low - Component Cost" at bounding box center [774, 170] width 1055 height 56
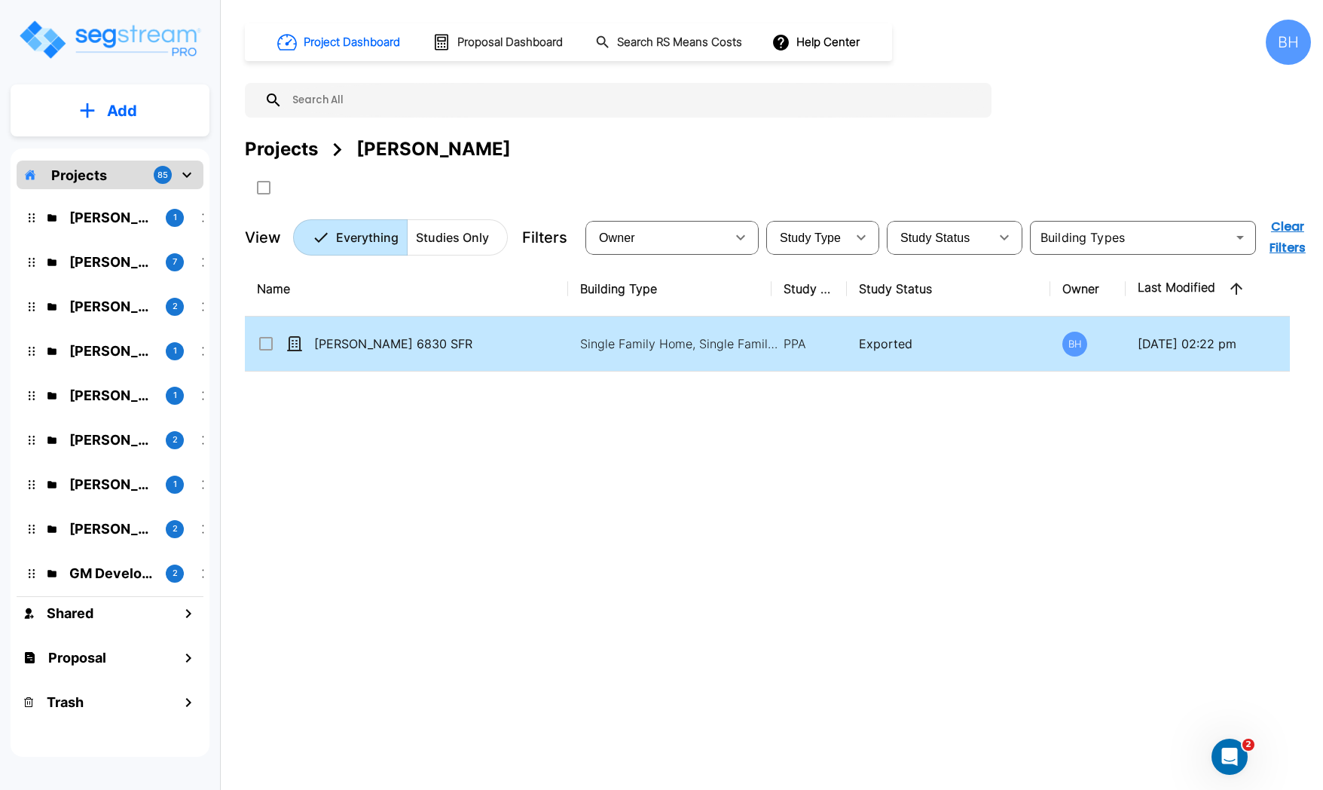
click at [512, 356] on td "[PERSON_NAME] 6830 SFR" at bounding box center [406, 343] width 323 height 55
checkbox input "true"
click at [512, 356] on td "[PERSON_NAME] 6830 SFR" at bounding box center [406, 343] width 323 height 55
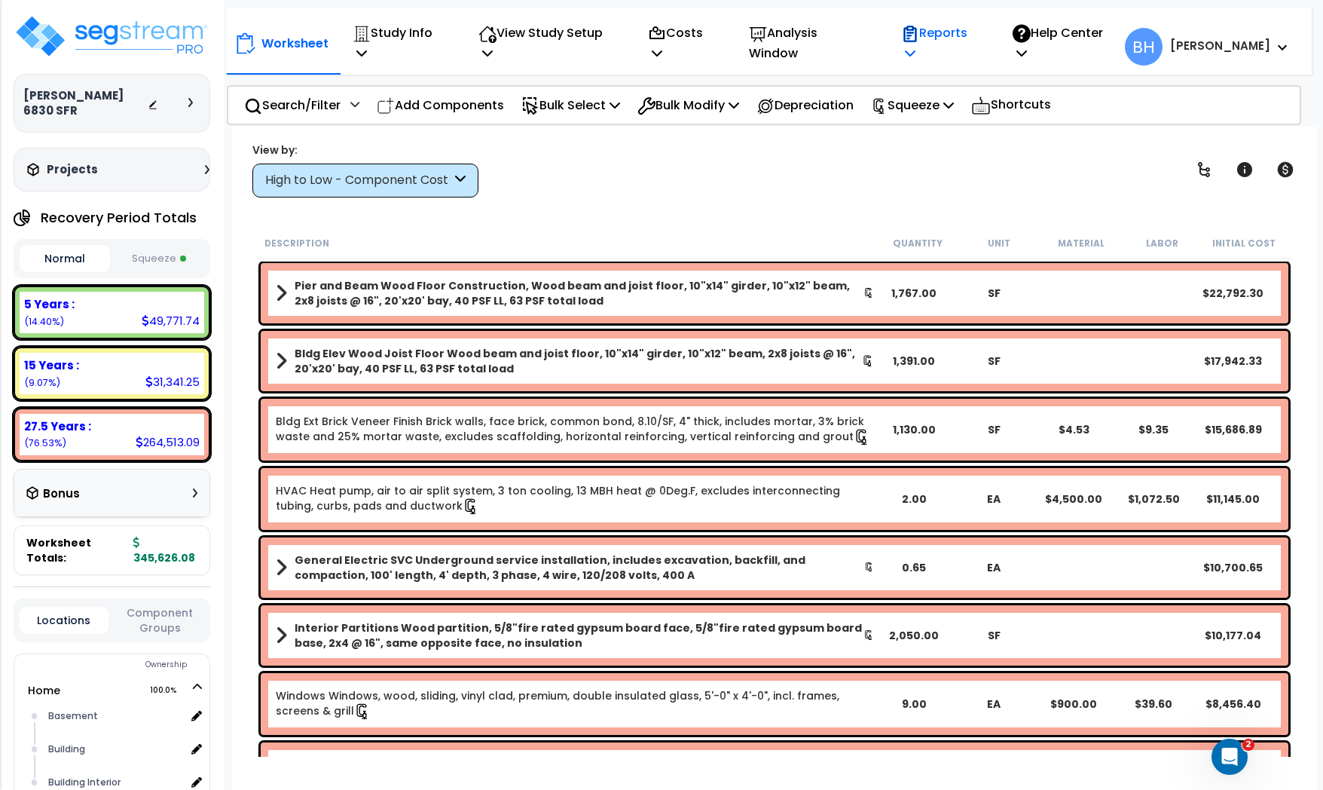
click at [962, 39] on p "Reports" at bounding box center [941, 43] width 80 height 41
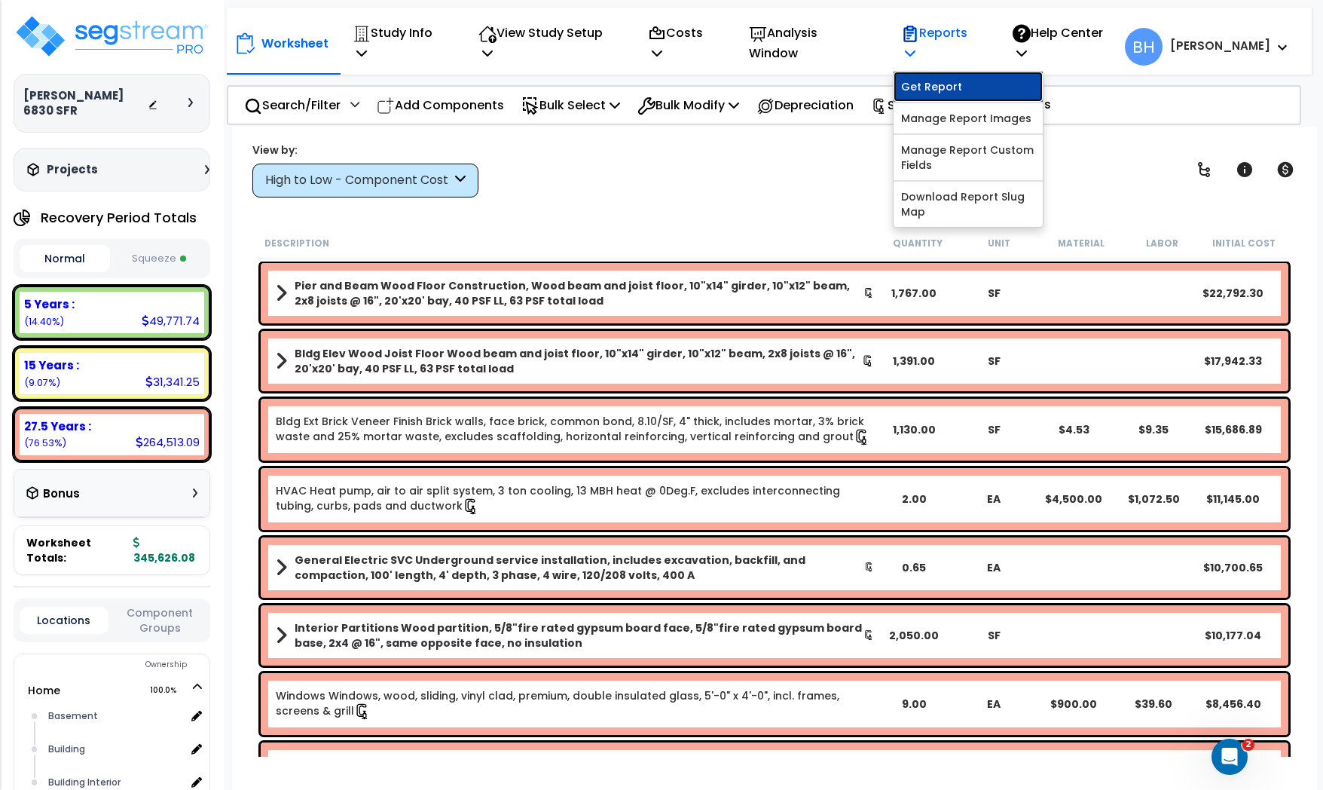
click at [957, 72] on link "Get Report" at bounding box center [968, 87] width 149 height 30
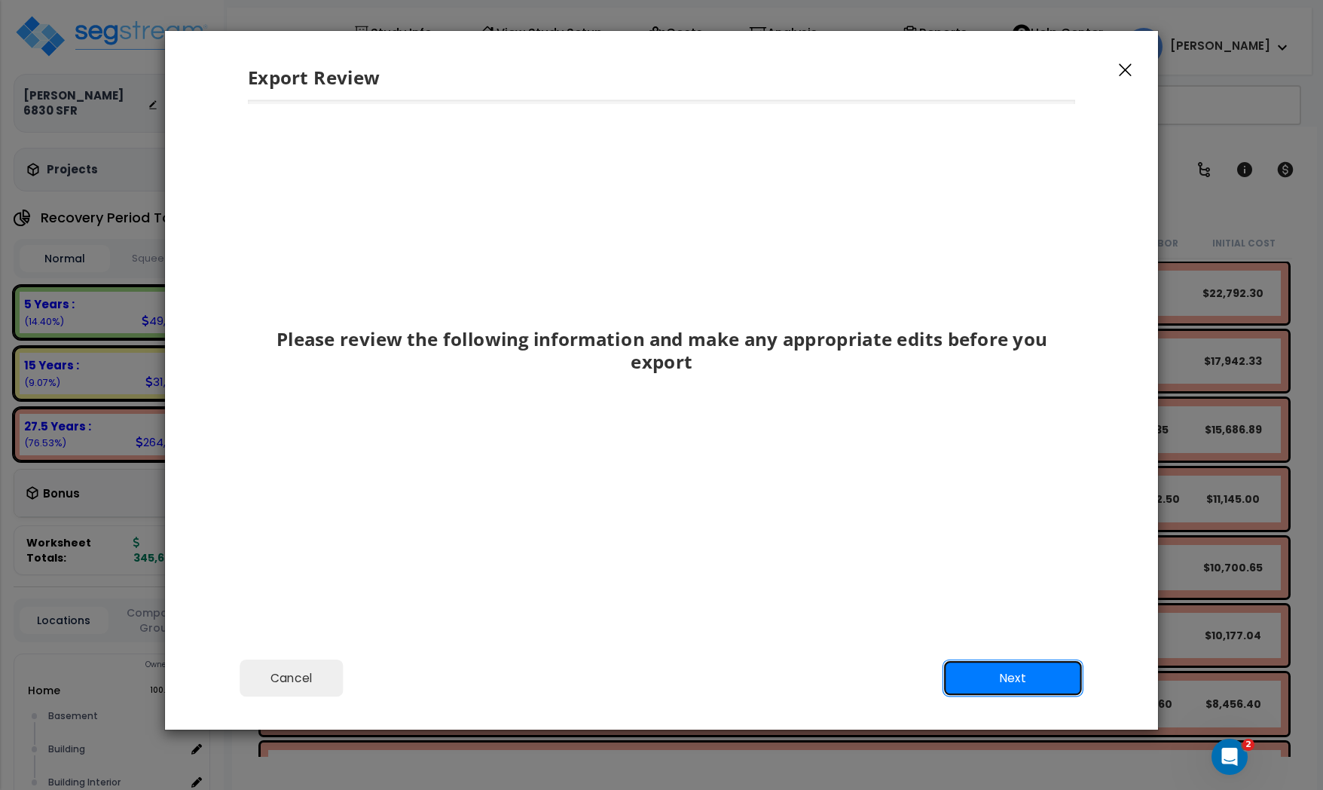
click at [1016, 677] on button "Next" at bounding box center [1013, 678] width 141 height 38
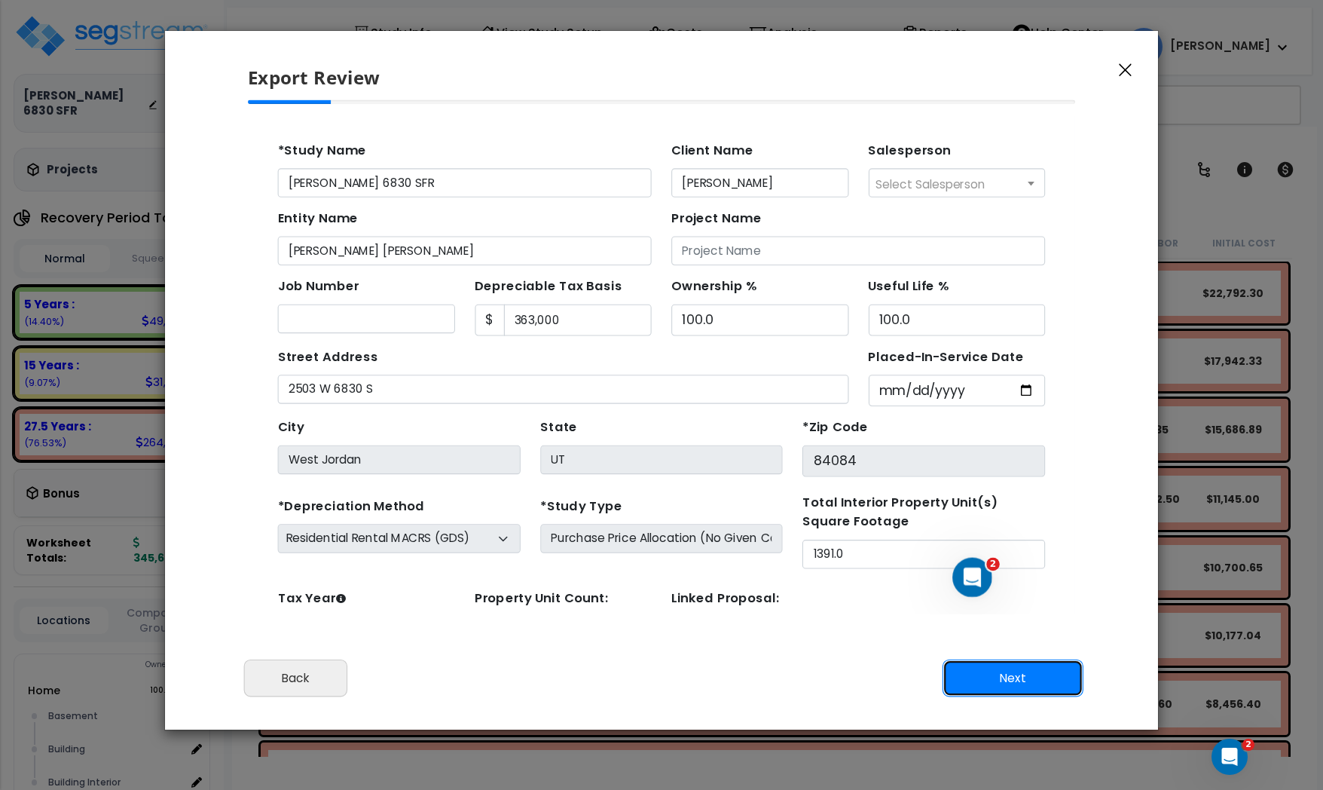
click at [1016, 677] on button "Next" at bounding box center [1013, 678] width 141 height 38
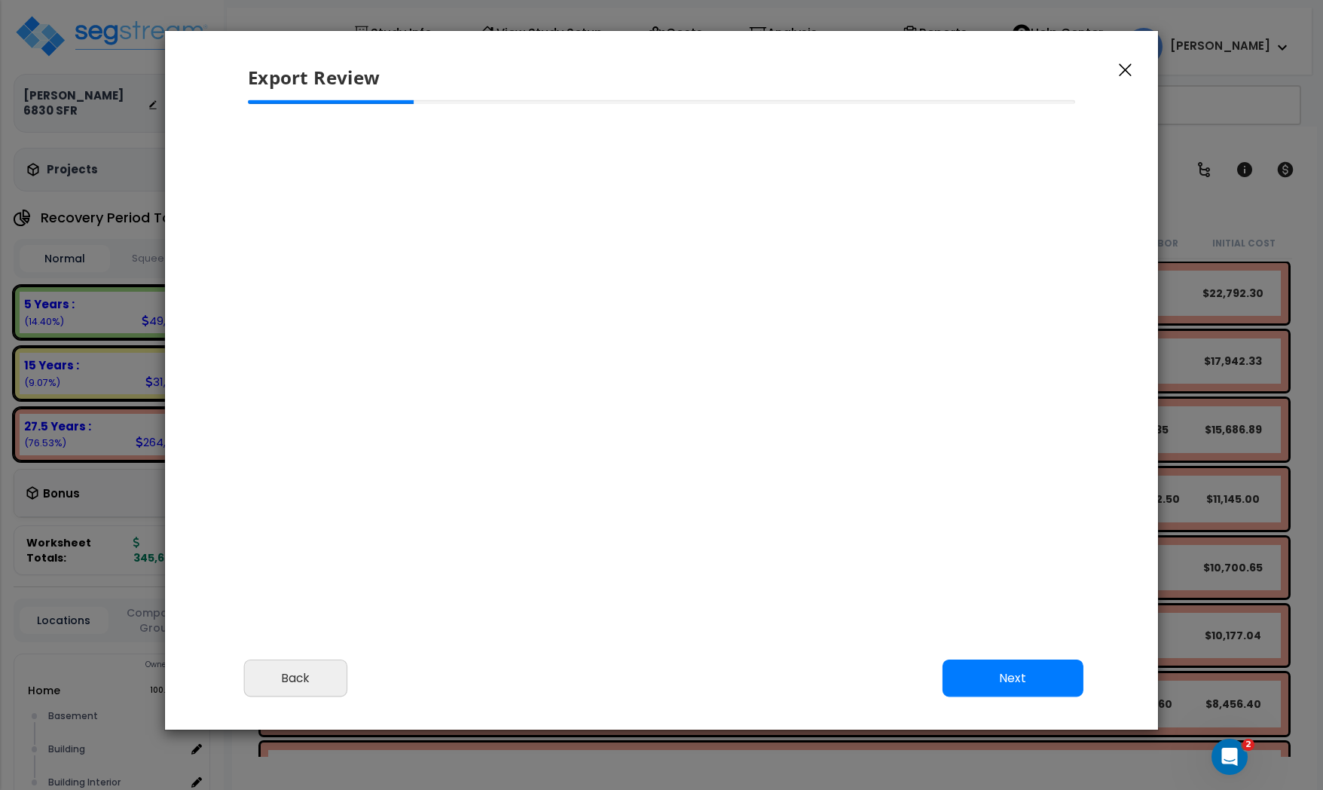
select select "2024"
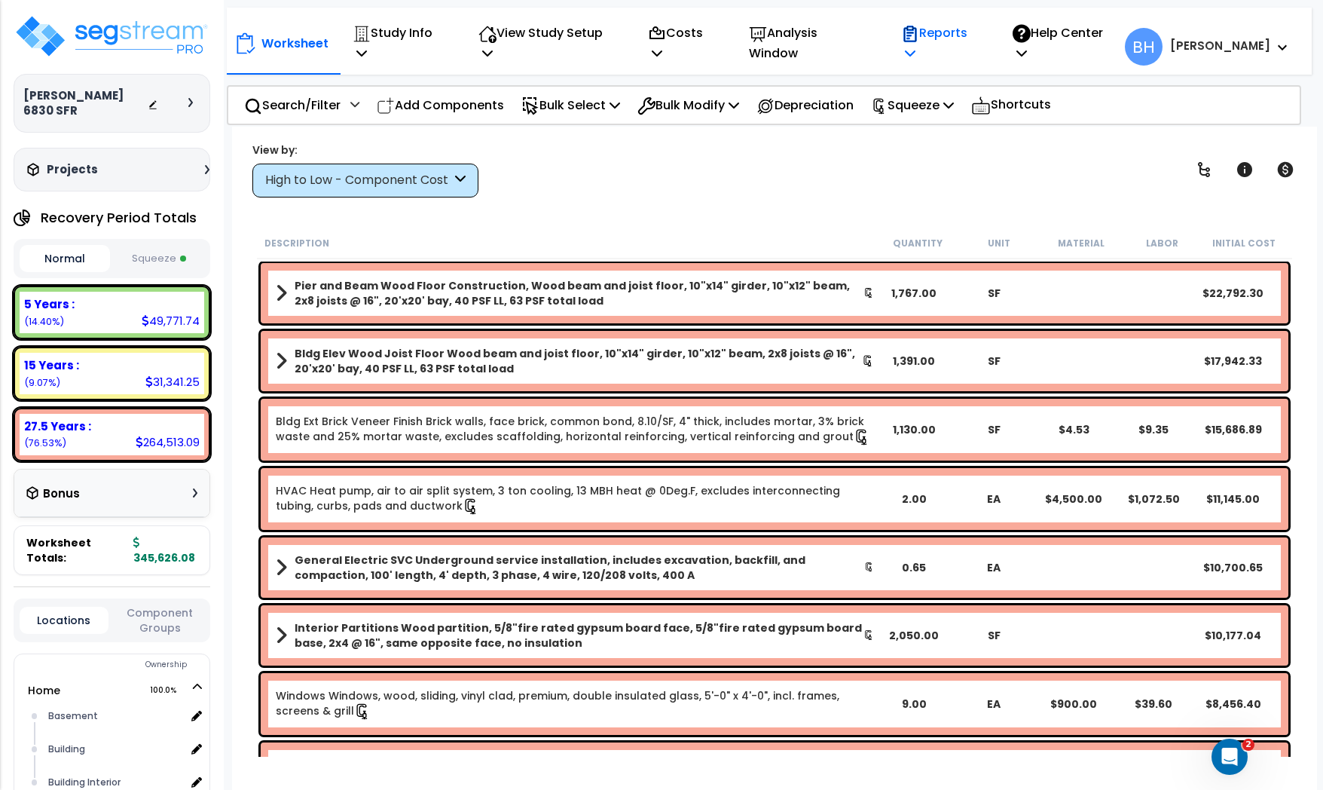
click at [944, 31] on p "Reports" at bounding box center [941, 43] width 80 height 41
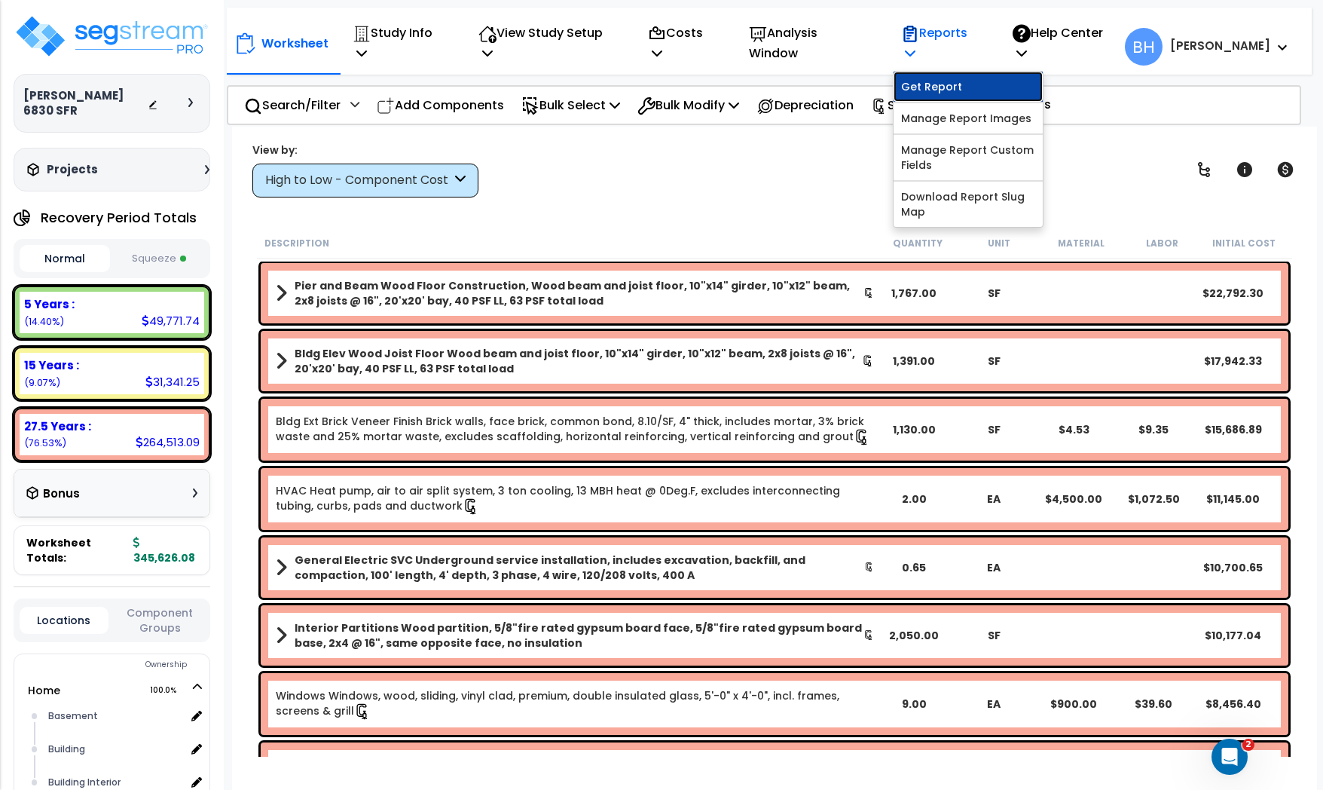
click at [949, 72] on link "Get Report" at bounding box center [968, 87] width 149 height 30
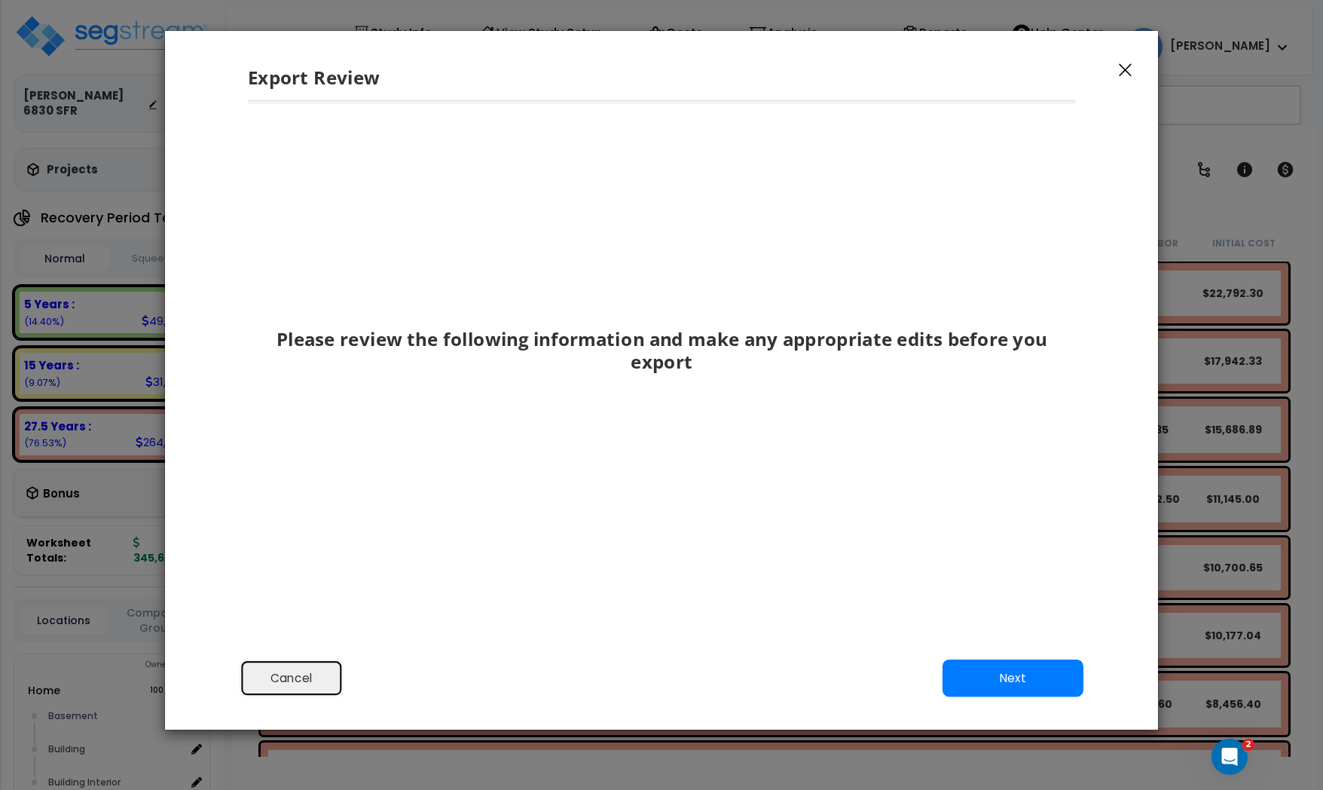
click at [297, 672] on button "Cancel" at bounding box center [292, 678] width 104 height 38
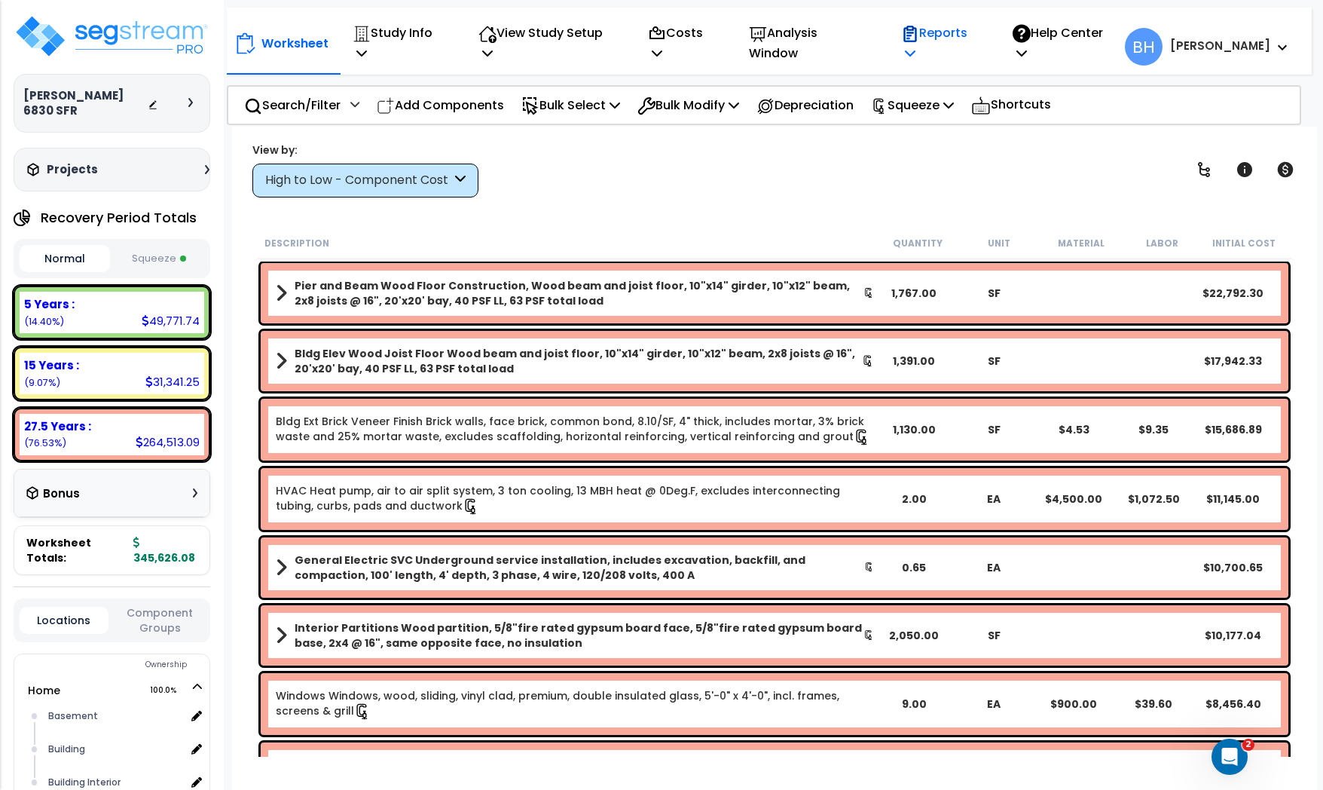
click at [956, 52] on div "Reports" at bounding box center [941, 43] width 80 height 56
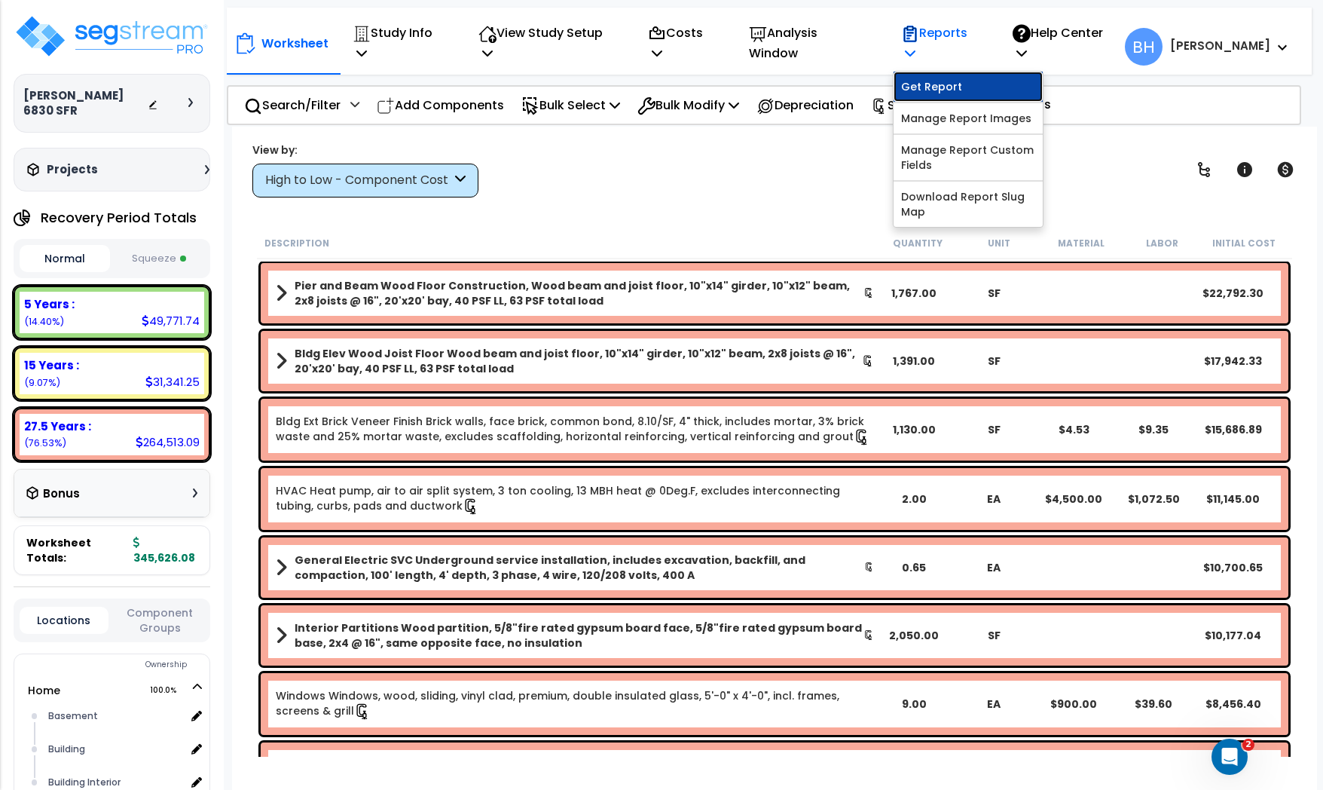
click at [949, 76] on link "Get Report" at bounding box center [968, 87] width 149 height 30
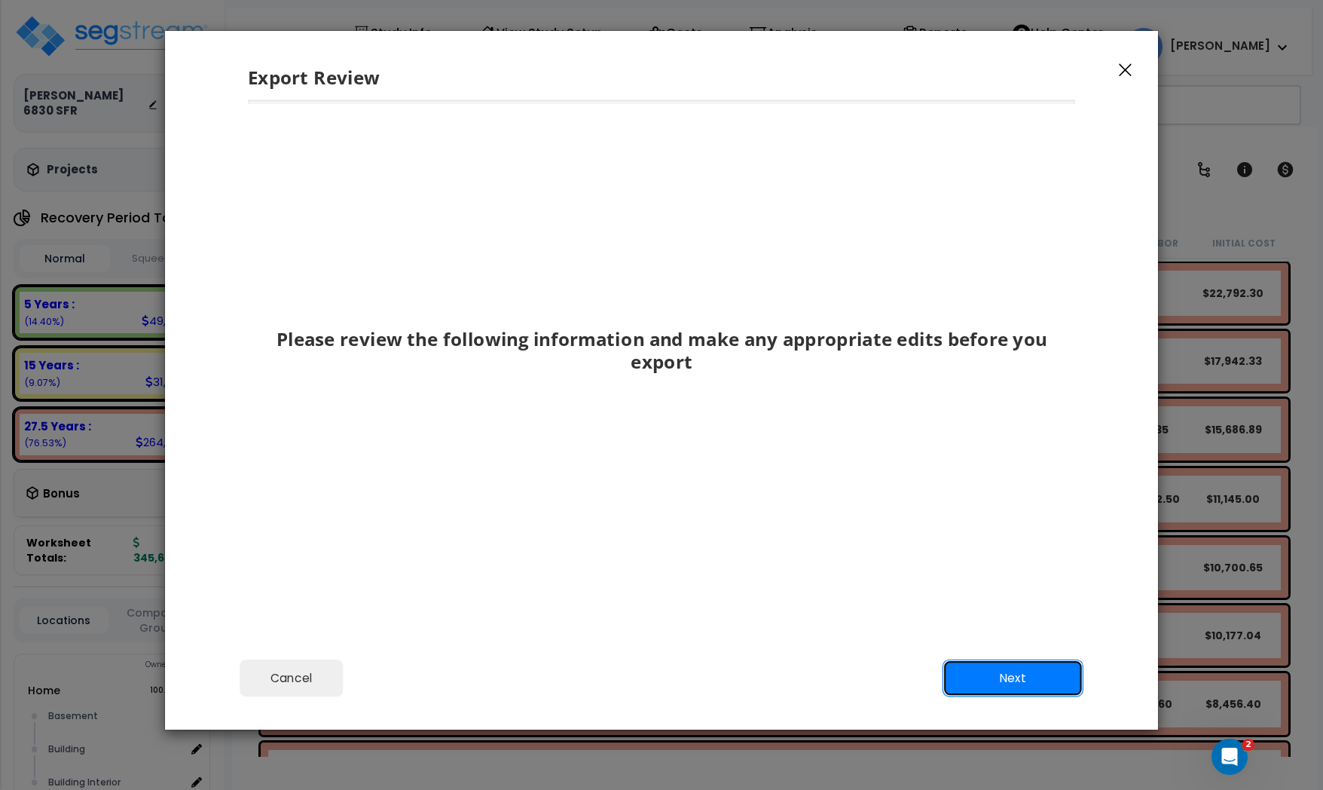
click at [1013, 681] on button "Next" at bounding box center [1013, 678] width 141 height 38
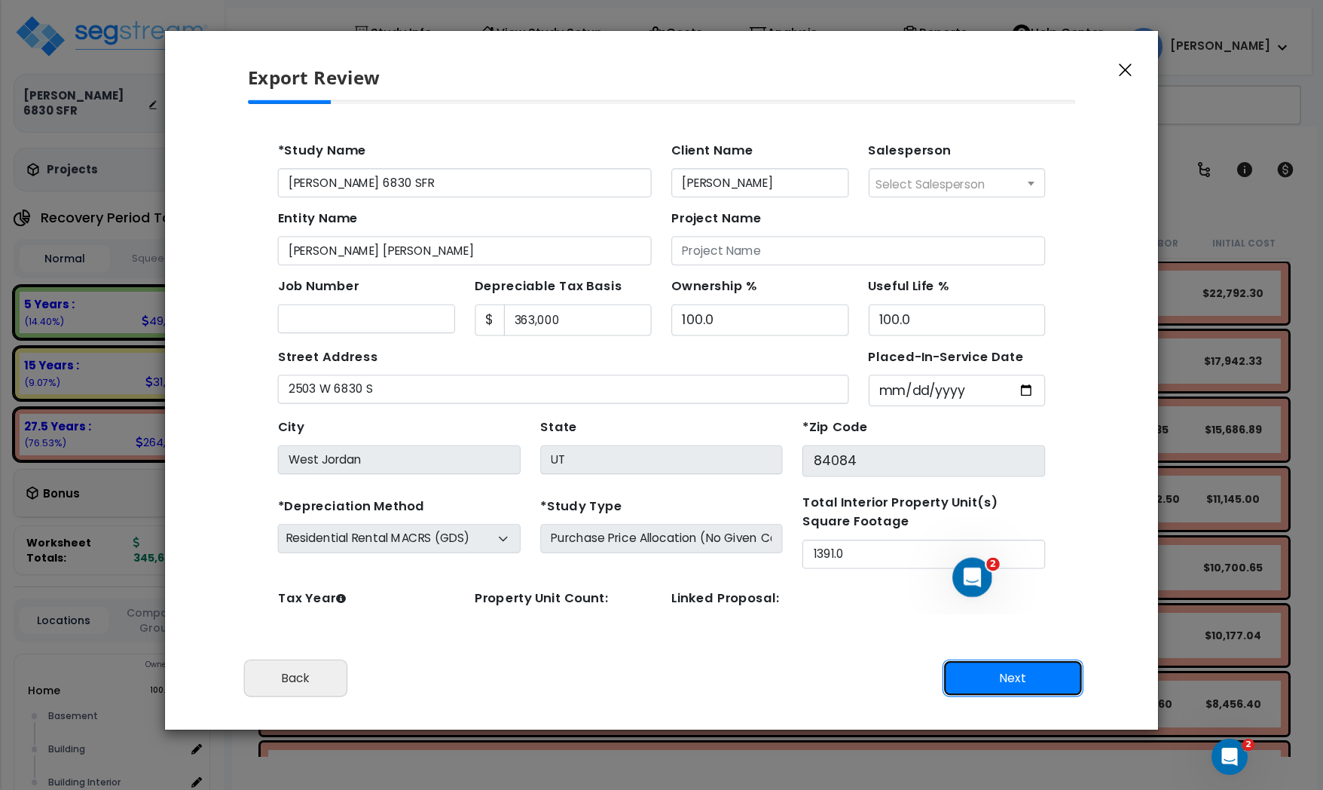
click at [1013, 678] on button "Next" at bounding box center [1013, 678] width 141 height 38
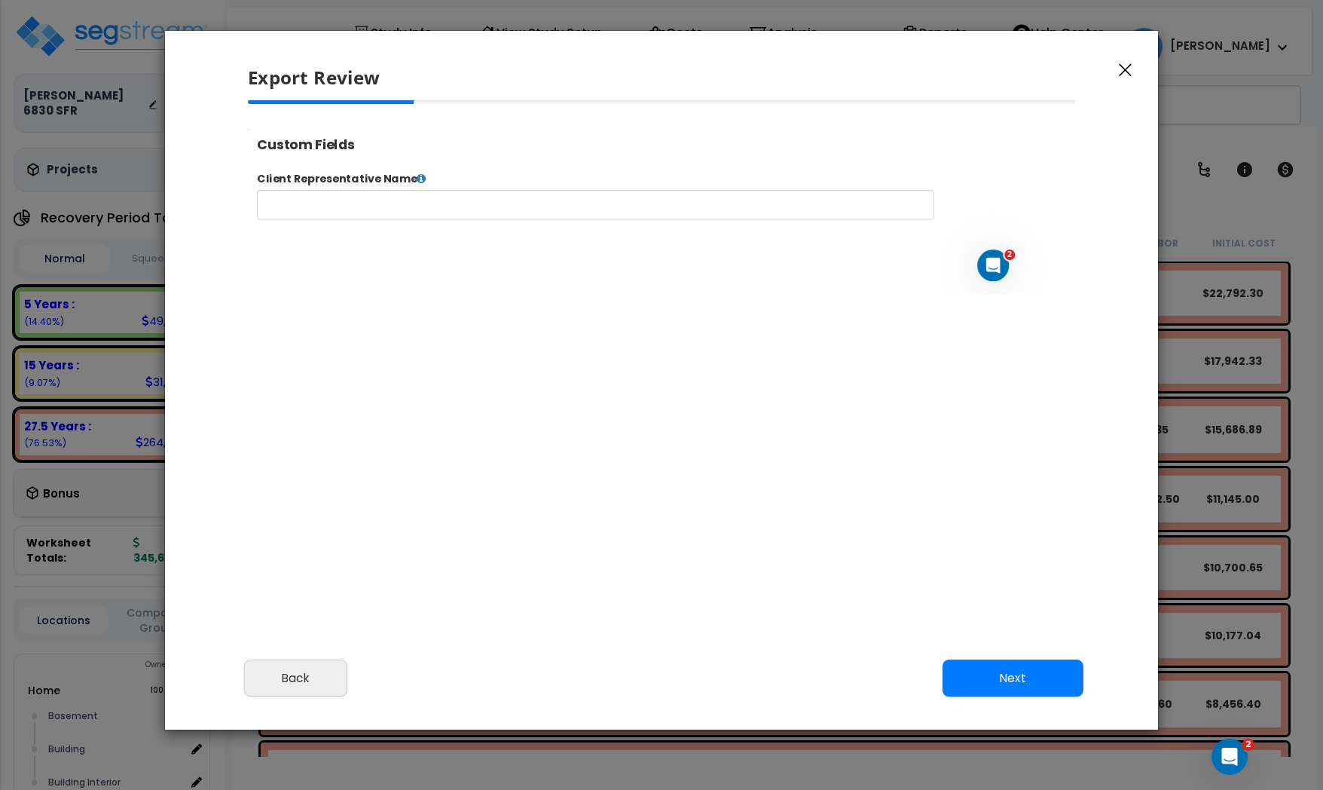
select select "2024"
click at [1016, 677] on button "Next" at bounding box center [1013, 678] width 141 height 38
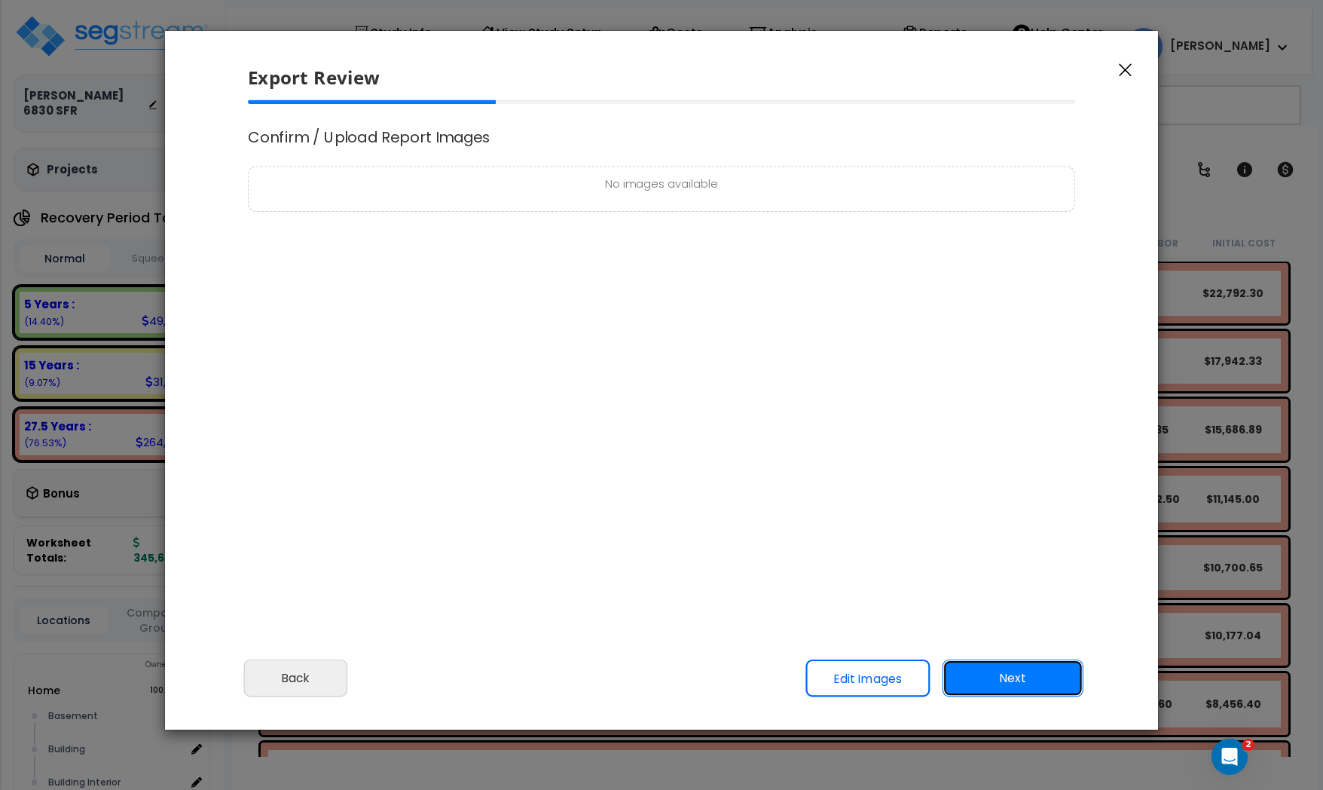
scroll to position [0, 0]
click at [1016, 677] on button "Next" at bounding box center [1013, 678] width 141 height 38
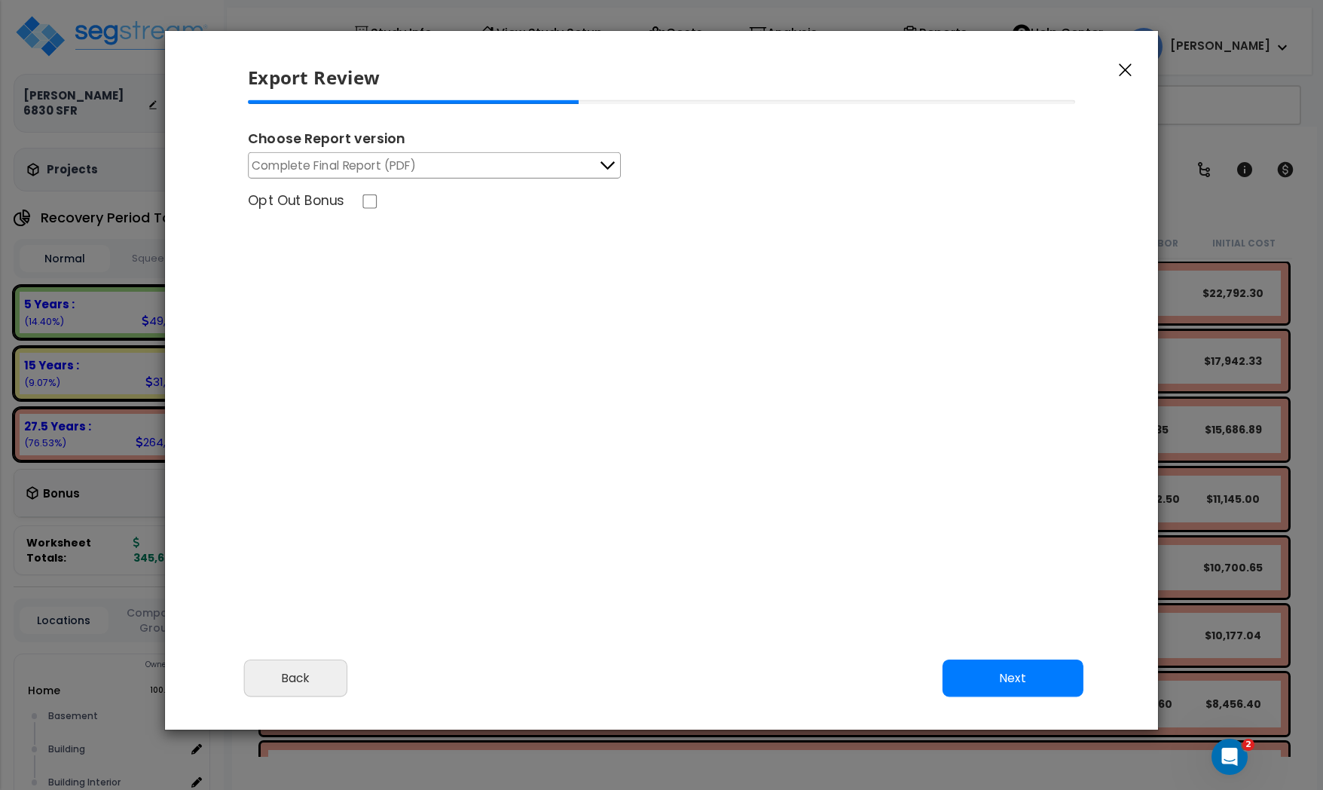
drag, startPoint x: 497, startPoint y: 170, endPoint x: 1022, endPoint y: 675, distance: 728.5
click at [1022, 675] on div "Export Review Please review the following information and make any appropriate …" at bounding box center [661, 380] width 995 height 700
click at [1001, 687] on button "Next" at bounding box center [1013, 678] width 141 height 38
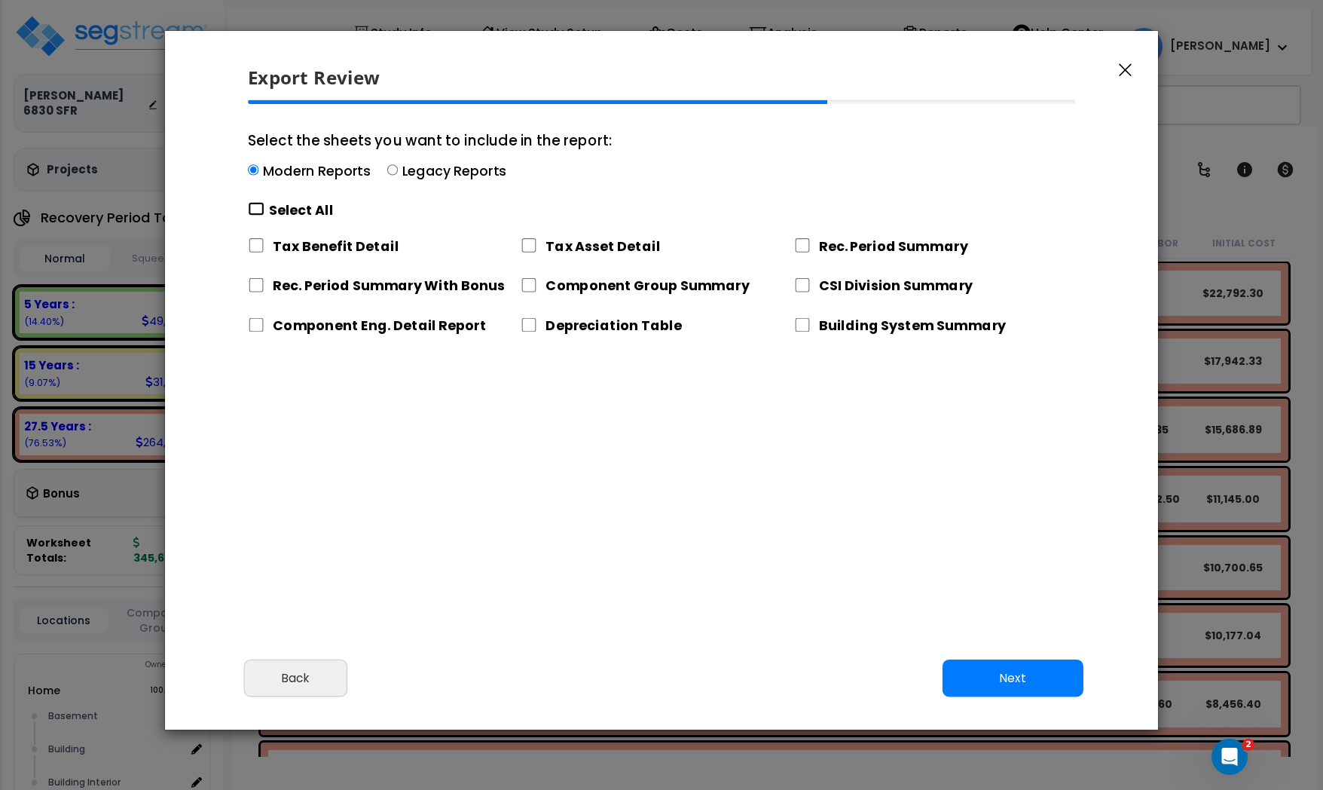
click at [258, 204] on input "Select the sheets you want to include in the report: Modern Reports Legacy Repo…" at bounding box center [256, 209] width 17 height 14
checkbox input "true"
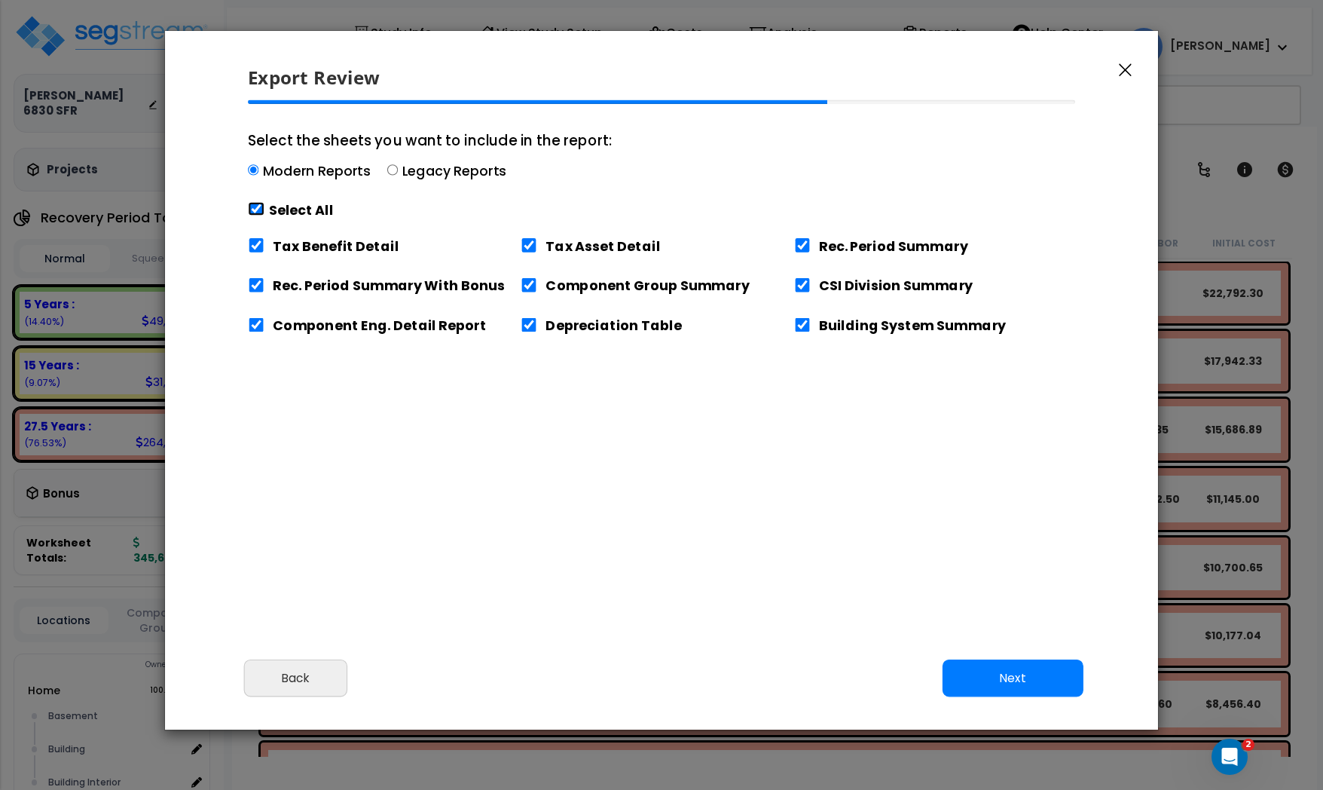
checkbox input "true"
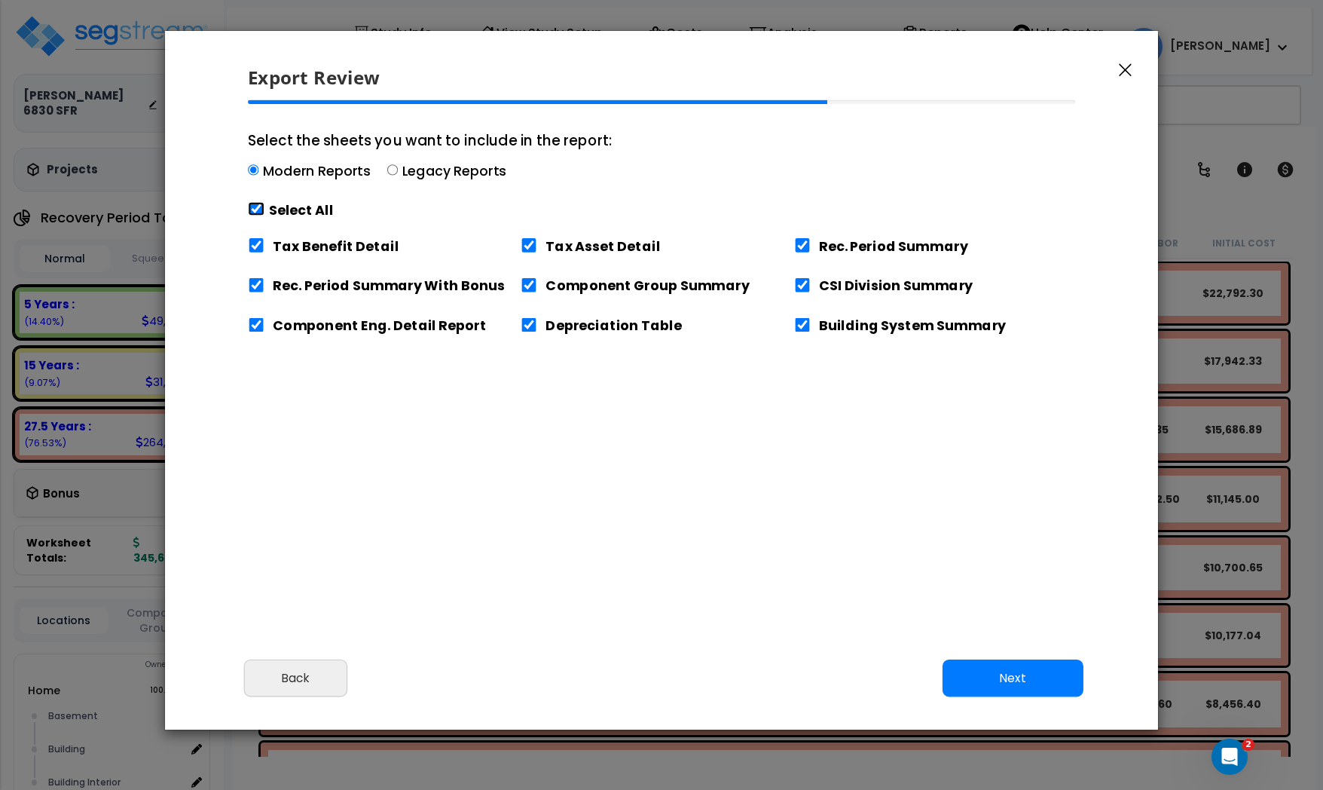
checkbox input "true"
click at [252, 241] on input "Tax Benefit Detail" at bounding box center [256, 245] width 17 height 14
checkbox input "false"
click at [1010, 688] on button "Next" at bounding box center [1013, 678] width 141 height 38
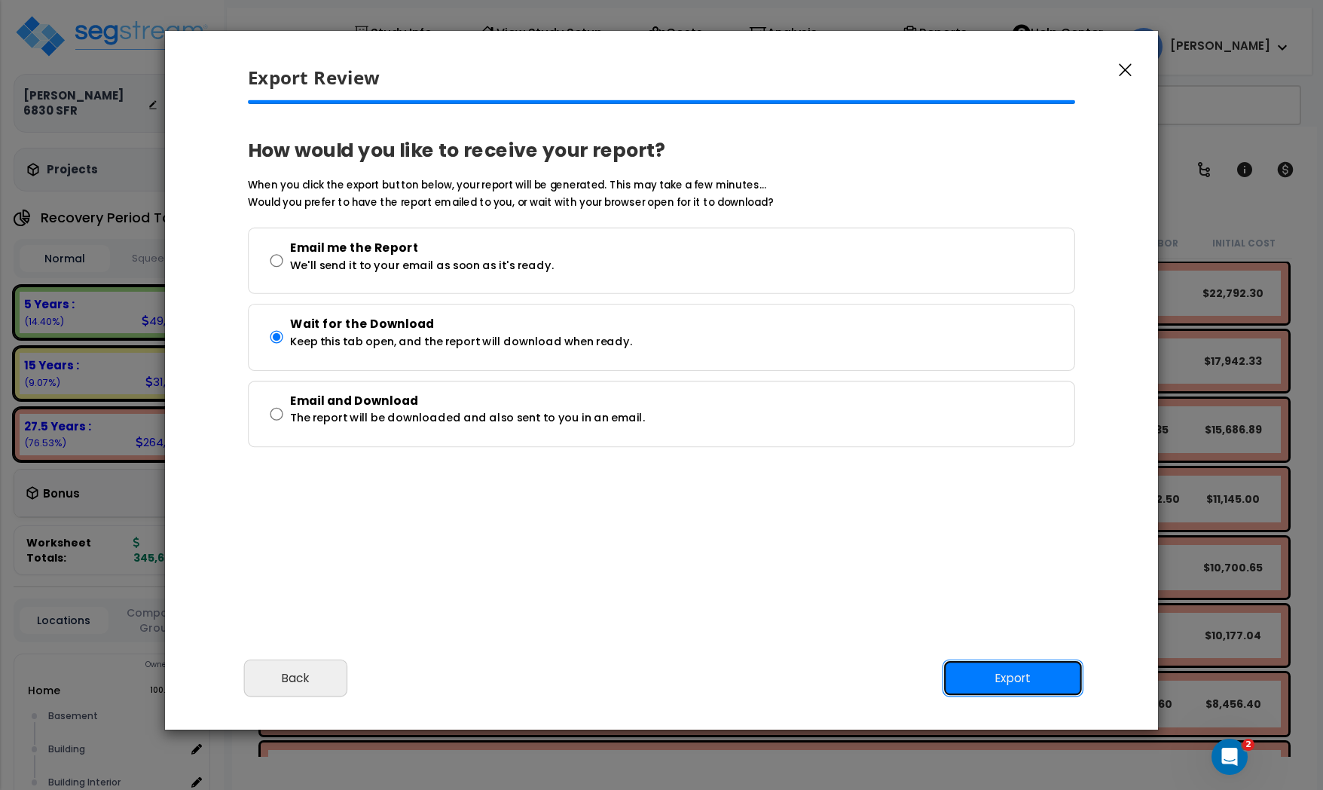
click at [1002, 676] on button "Export" at bounding box center [1013, 678] width 141 height 38
